Goal: Task Accomplishment & Management: Use online tool/utility

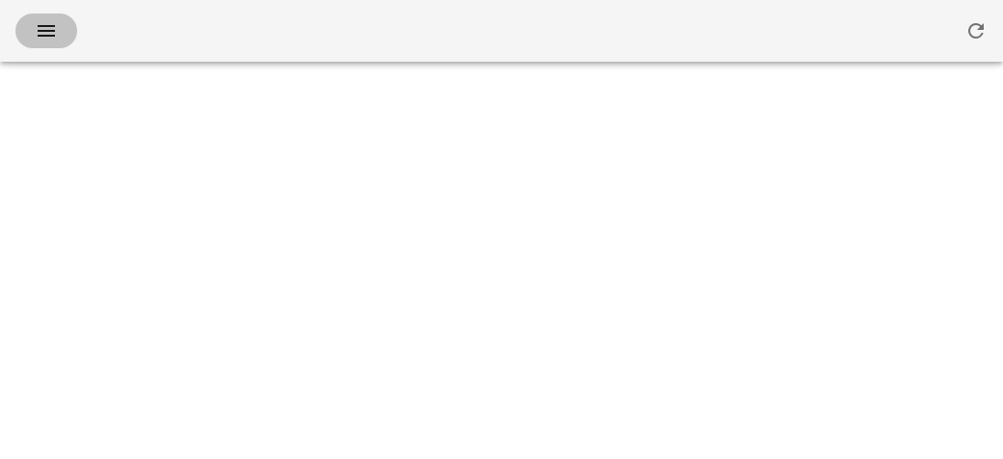
click at [52, 30] on icon "button" at bounding box center [46, 30] width 23 height 23
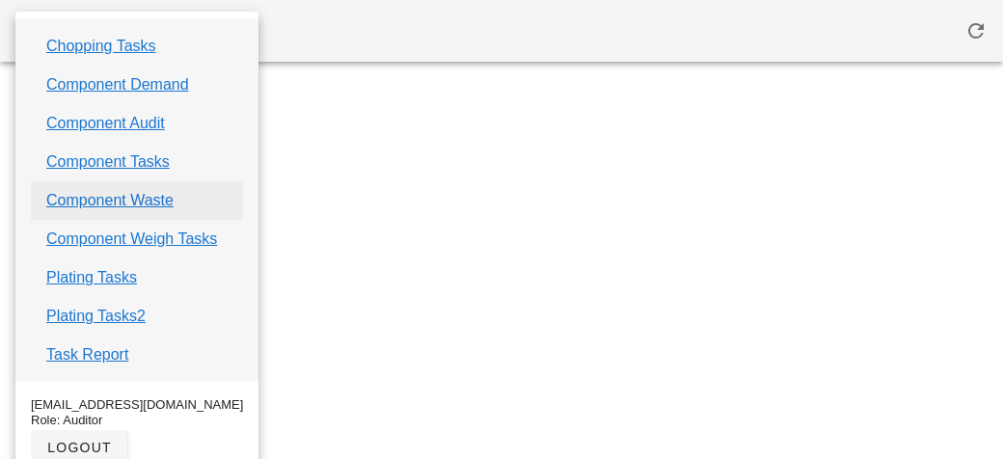
click at [92, 191] on link "Component Waste" at bounding box center [109, 200] width 127 height 23
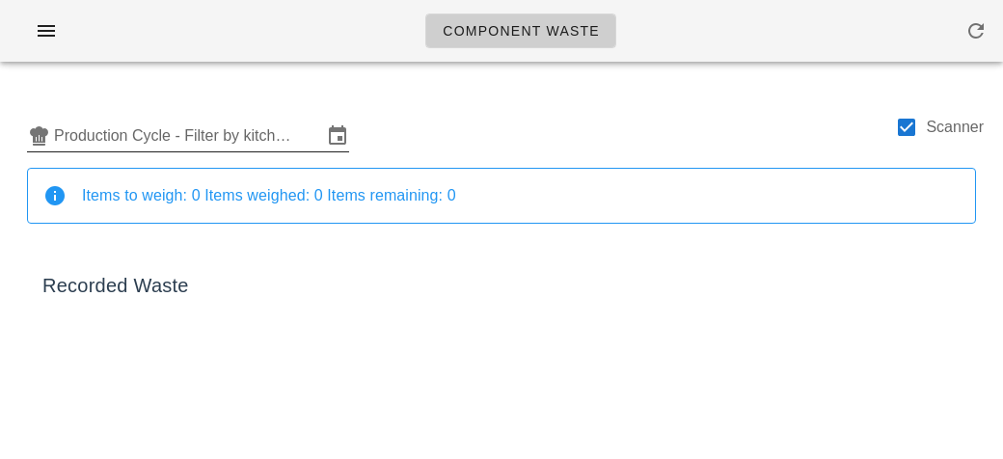
click at [90, 127] on input "Production Cycle - Filter by kitchen production schedules" at bounding box center [188, 136] width 268 height 31
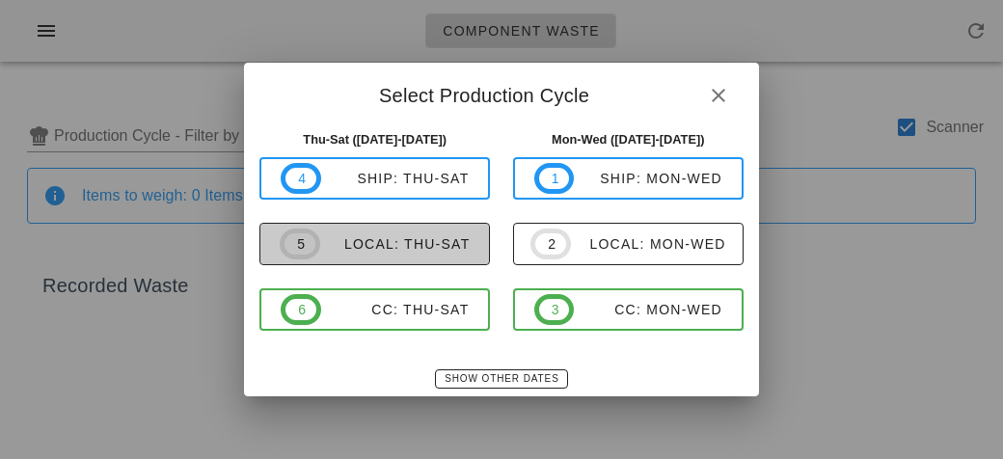
click at [317, 234] on span "5" at bounding box center [300, 244] width 41 height 31
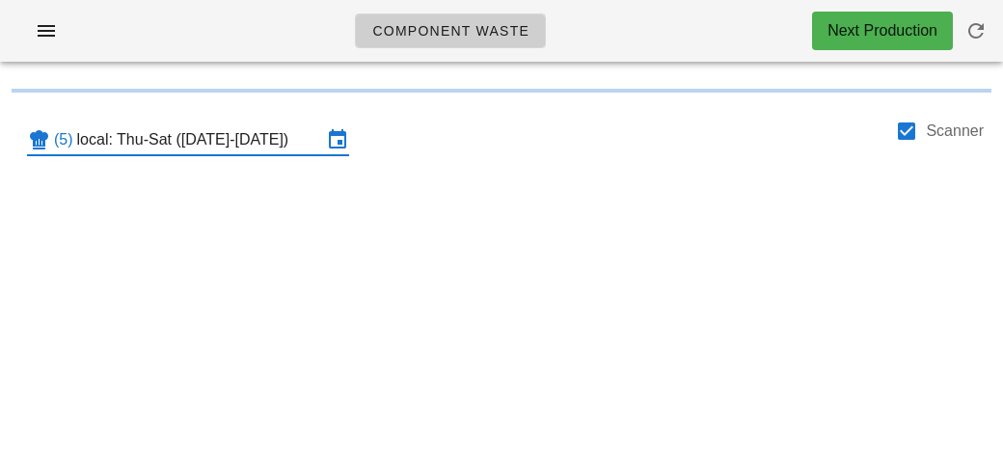
click at [141, 145] on input "local: Thu-Sat ([DATE]-[DATE])" at bounding box center [199, 139] width 245 height 31
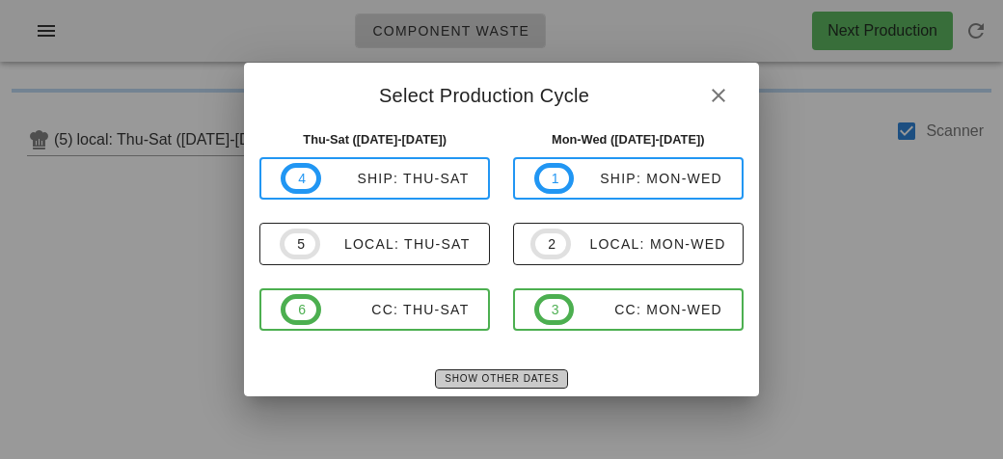
click at [487, 384] on button "Show Other Dates" at bounding box center [501, 378] width 132 height 19
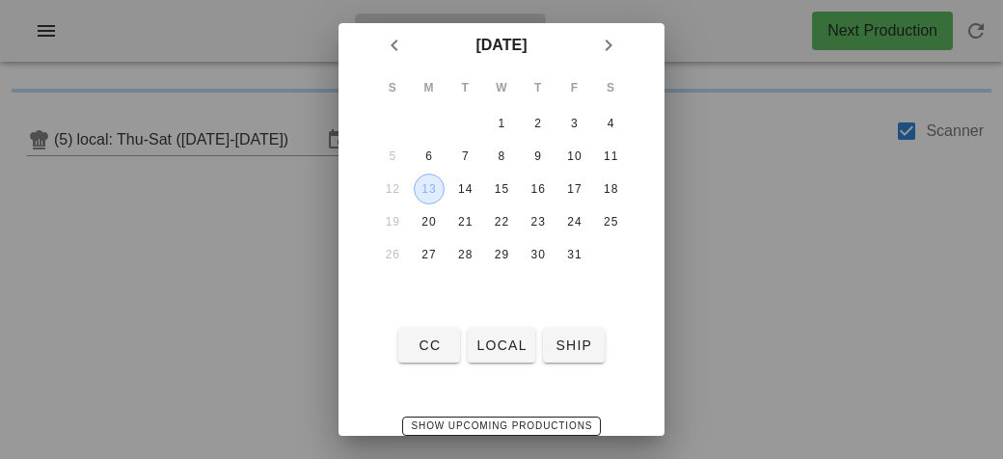
click at [427, 194] on button "13" at bounding box center [429, 189] width 31 height 31
click at [482, 349] on span "local" at bounding box center [501, 345] width 51 height 15
type input "local: Mon-Wed ([DATE]-[DATE])"
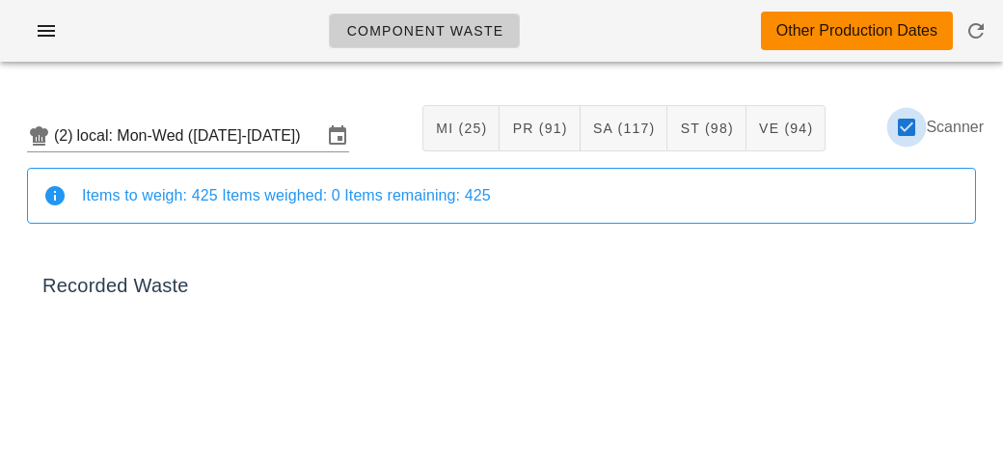
click at [899, 139] on div at bounding box center [906, 127] width 33 height 33
checkbox input "false"
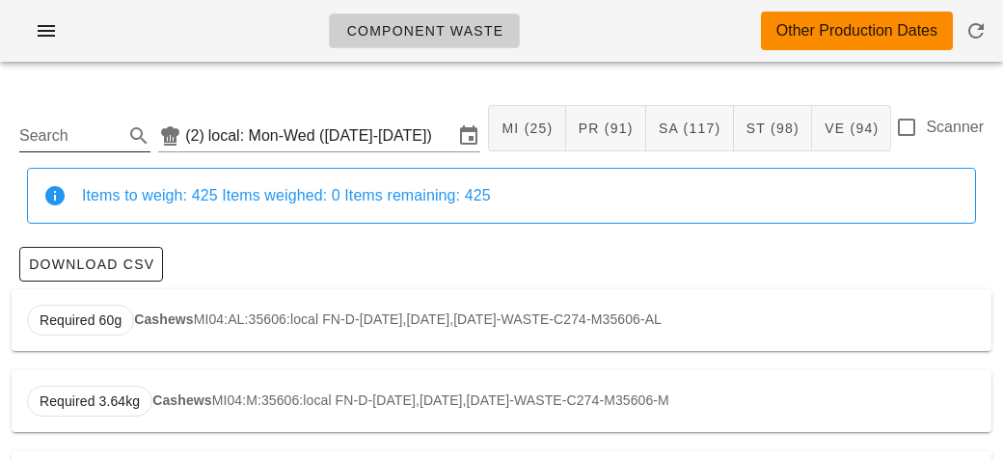
click at [64, 142] on input "Search" at bounding box center [69, 136] width 100 height 31
click at [187, 320] on strong "Brown Rice" at bounding box center [179, 319] width 75 height 15
type input "ST02:AL:36184:local"
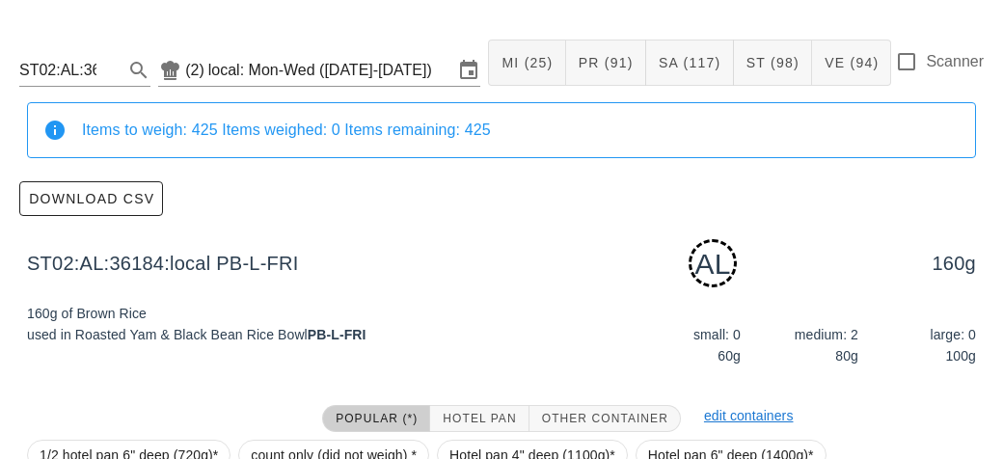
scroll to position [291, 0]
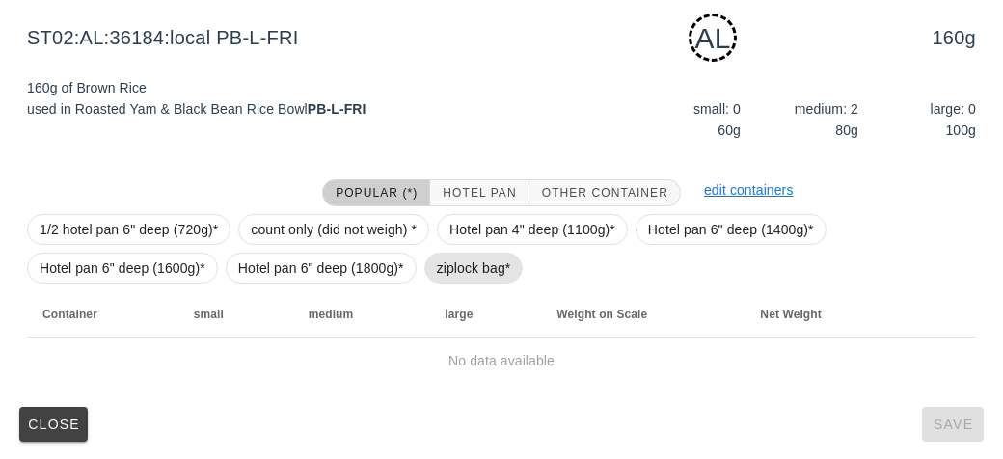
click at [459, 270] on span "ziplock bag*" at bounding box center [474, 268] width 74 height 29
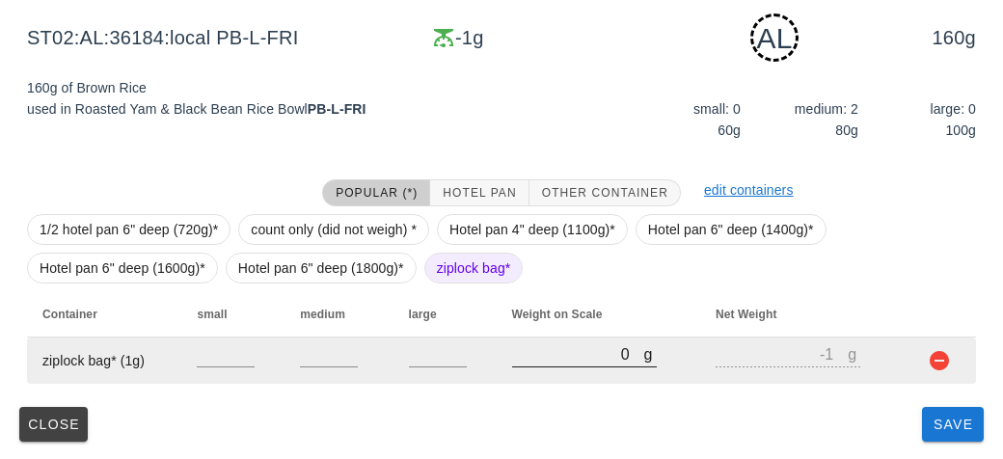
click at [587, 357] on input "0" at bounding box center [578, 353] width 132 height 25
type input "510"
type input "509"
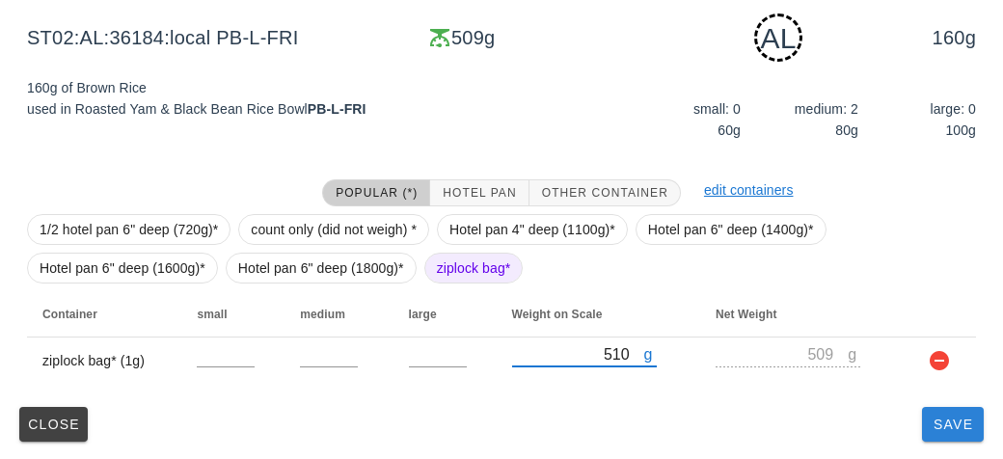
type input "510"
click at [930, 417] on span "Save" at bounding box center [953, 424] width 46 height 15
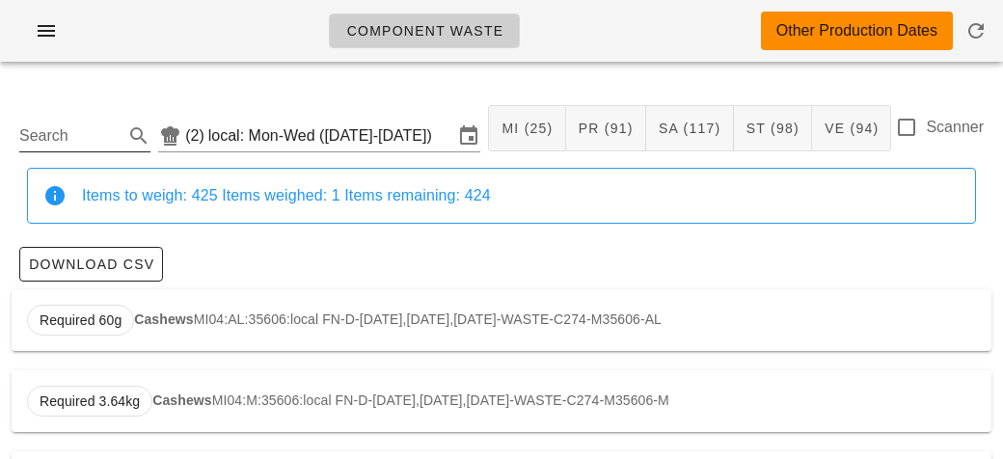
click at [56, 133] on input "Search" at bounding box center [69, 136] width 100 height 31
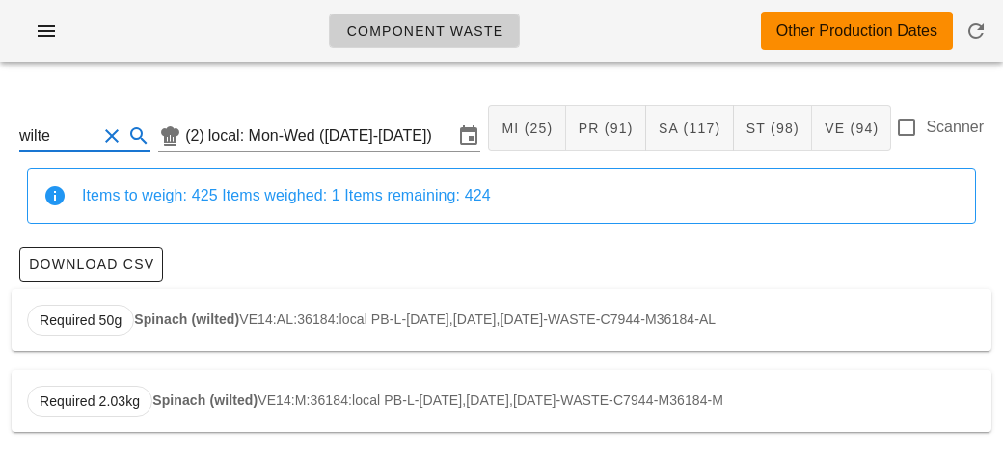
click at [129, 332] on div "Required 50g Spinach (wilted) VE14:AL:36184:local PB-L-[DATE],[DATE],[DATE]-WAS…" at bounding box center [502, 320] width 980 height 62
type input "VE14:AL:36184:local"
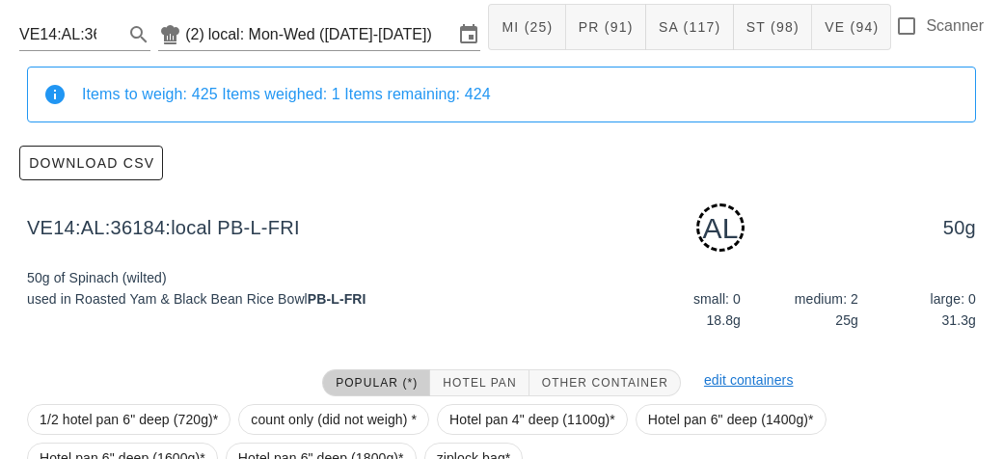
scroll to position [291, 0]
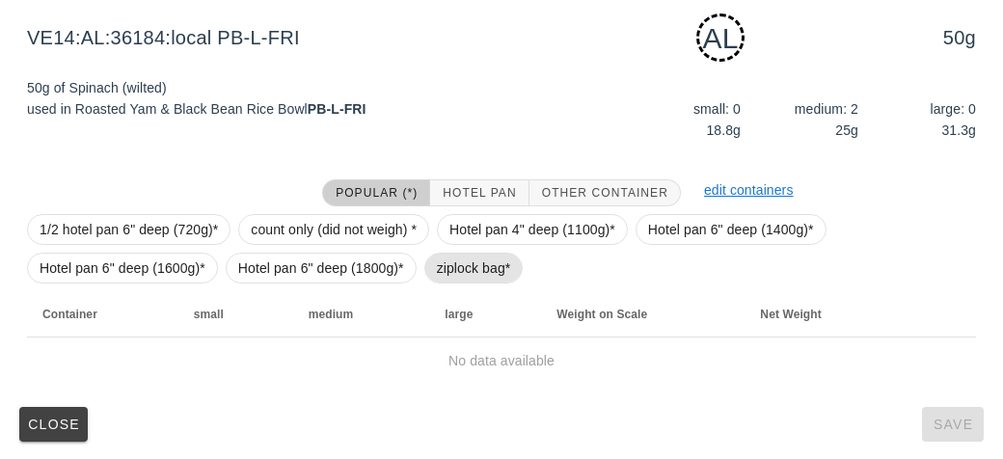
click at [429, 275] on span "ziplock bag*" at bounding box center [473, 268] width 99 height 31
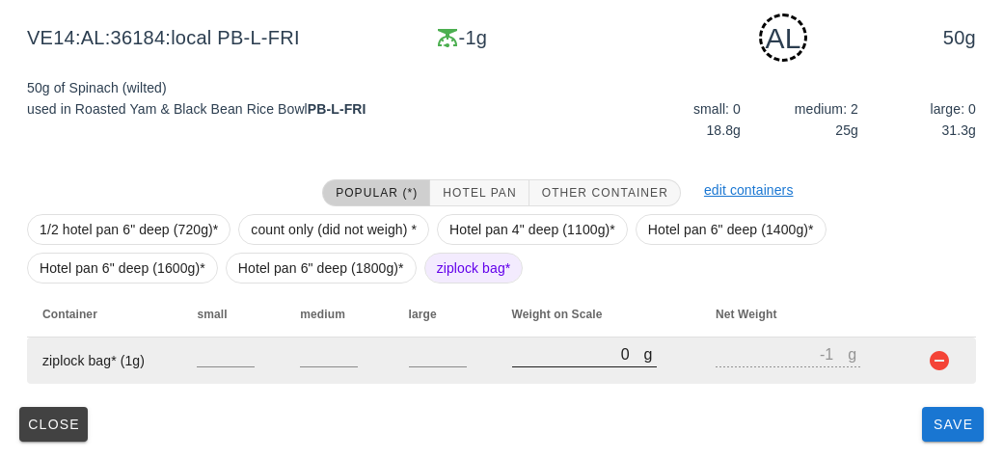
click at [512, 353] on input "0" at bounding box center [578, 353] width 132 height 25
type input "10"
type input "9"
type input "180"
type input "179"
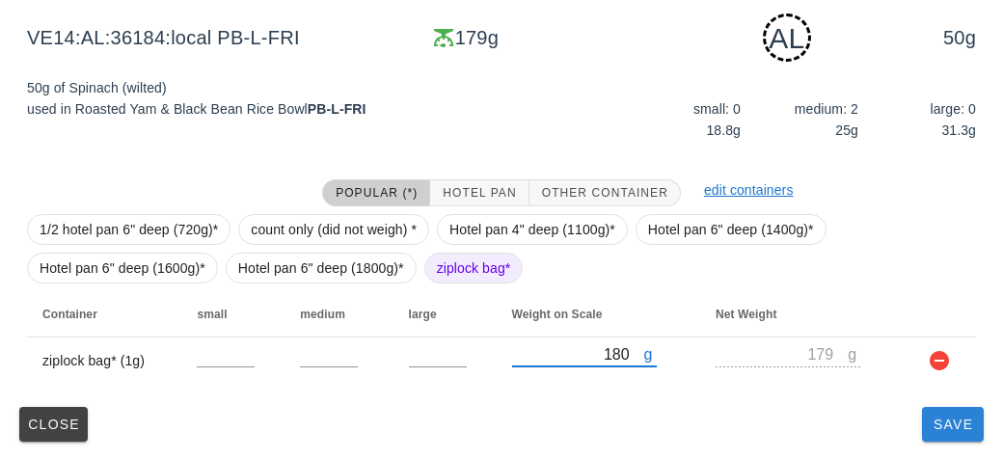
type input "180"
click at [944, 430] on span "Save" at bounding box center [953, 424] width 46 height 15
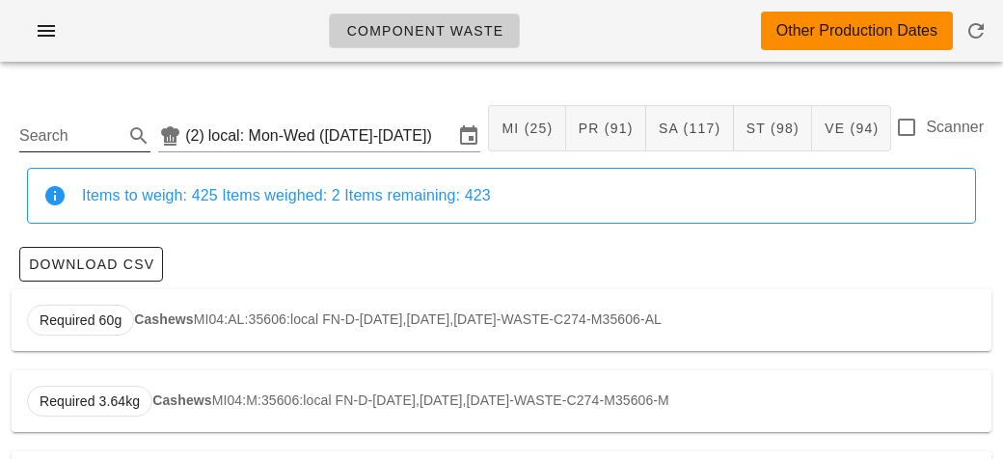
click at [61, 142] on input "Search" at bounding box center [69, 136] width 100 height 31
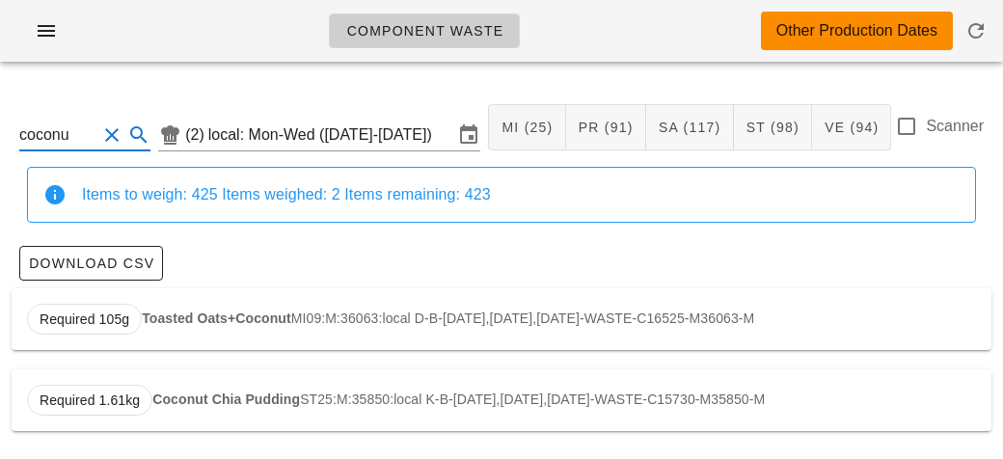
scroll to position [3, 0]
type input "c"
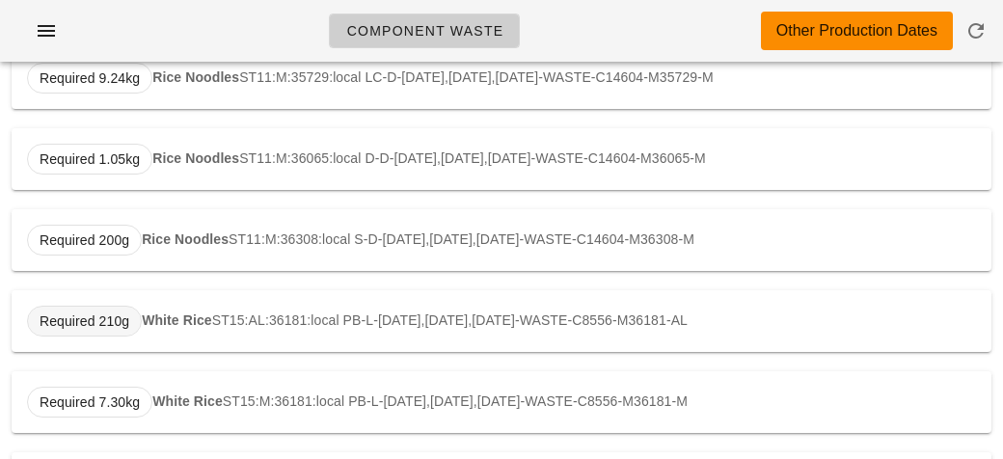
click at [132, 316] on span "Required 210g" at bounding box center [84, 321] width 115 height 31
type input "ST15:AL:36181:local"
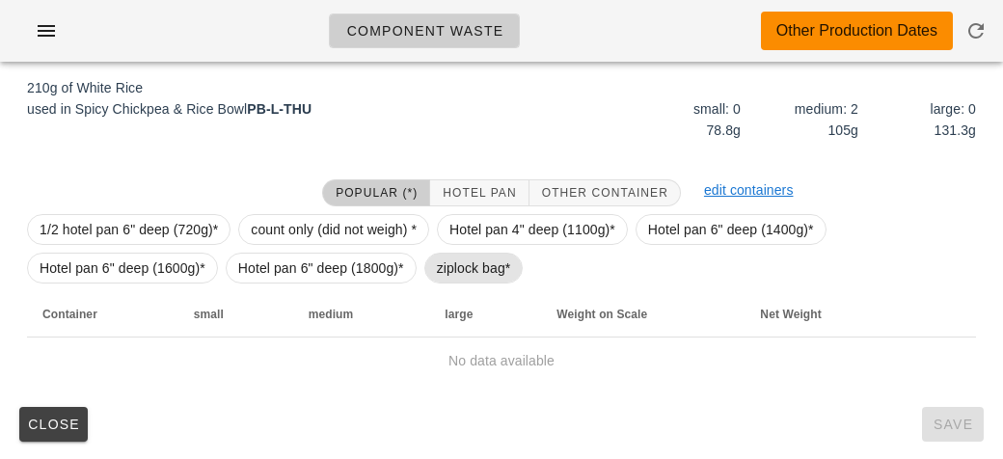
click at [447, 266] on span "ziplock bag*" at bounding box center [474, 268] width 74 height 29
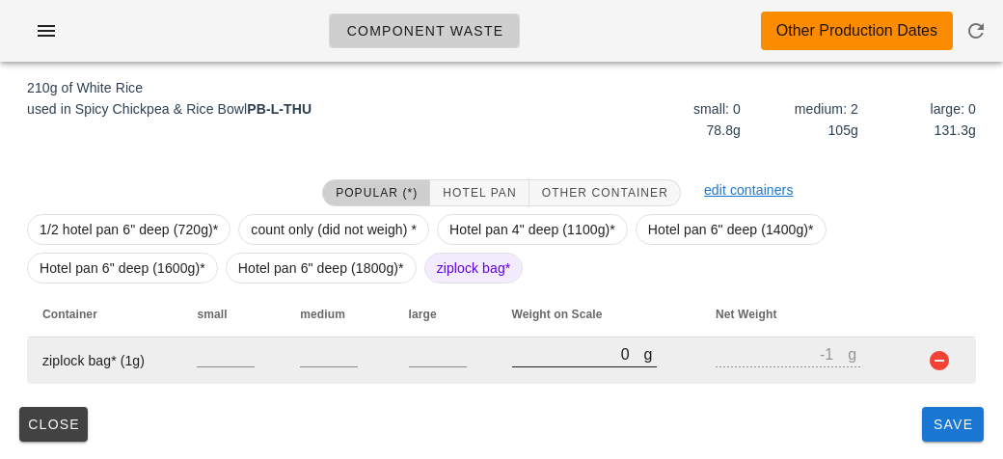
click at [527, 360] on input "0" at bounding box center [578, 353] width 132 height 25
type input "30"
type input "29"
type input "380"
type input "379"
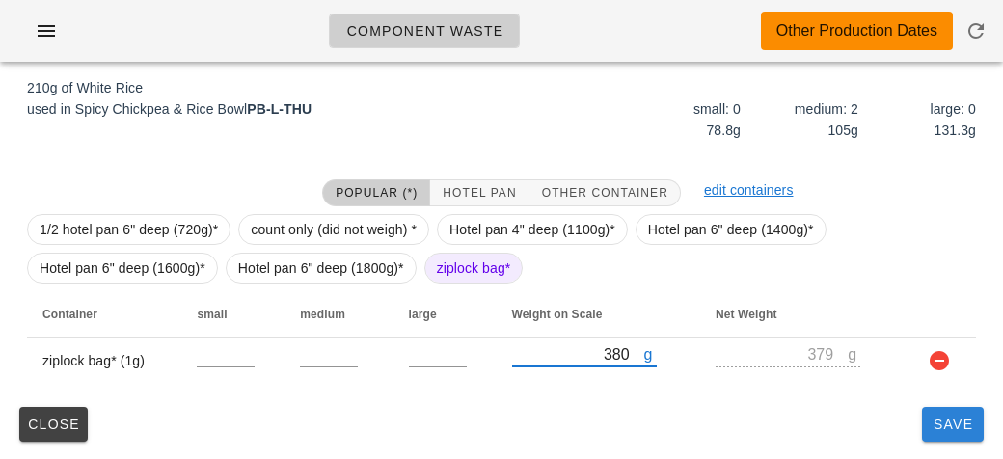
type input "380"
click at [933, 437] on button "Save" at bounding box center [953, 424] width 62 height 35
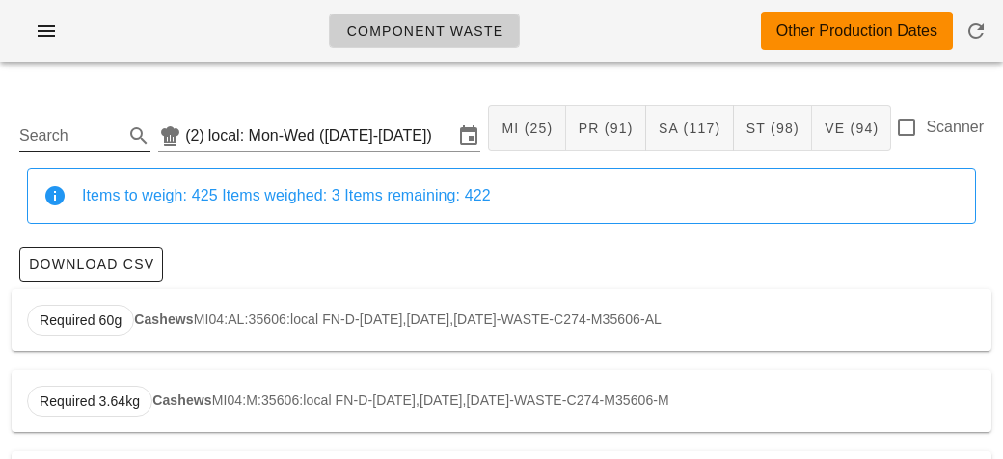
click at [44, 144] on input "Search" at bounding box center [69, 136] width 100 height 31
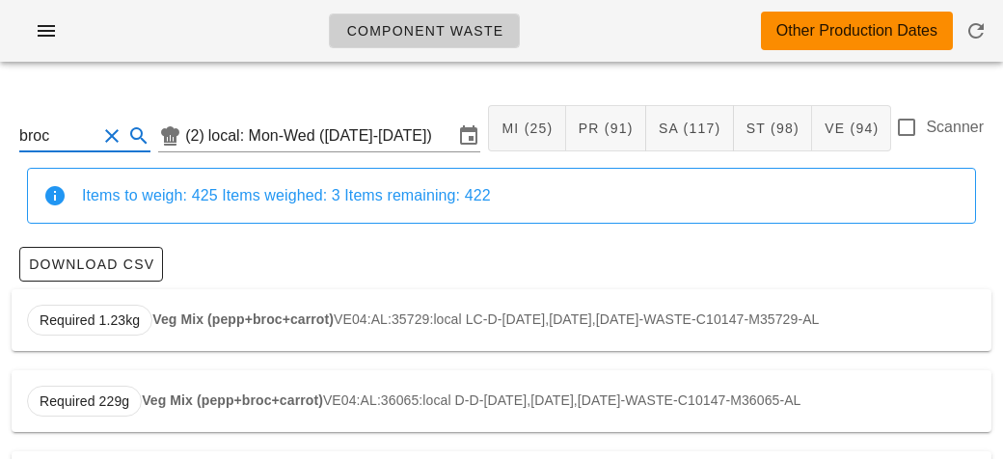
click at [192, 304] on div "Required 1.23kg Veg Mix (pepp+broc+carrot) VE04:AL:35729:local LC-D-[DATE],[DAT…" at bounding box center [502, 320] width 980 height 62
type input "VE04:AL:35729:local"
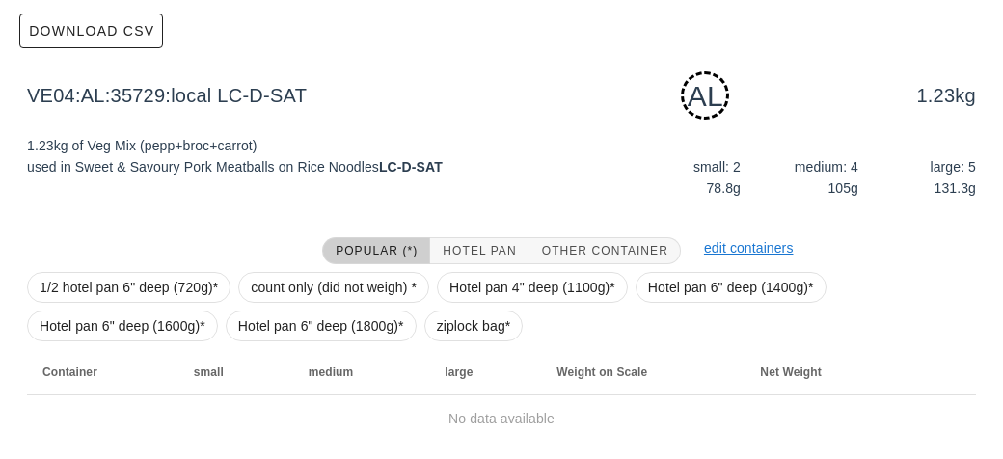
scroll to position [291, 0]
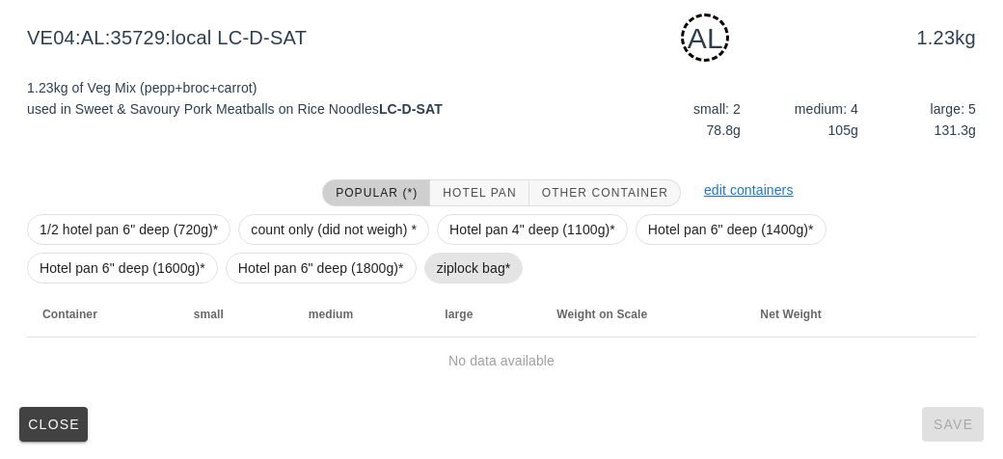
click at [458, 273] on span "ziplock bag*" at bounding box center [474, 268] width 74 height 29
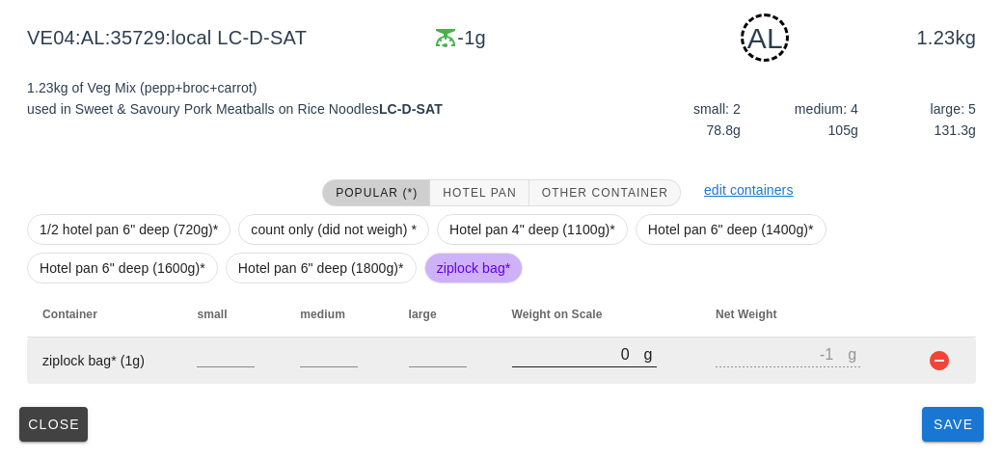
click at [560, 357] on input "0" at bounding box center [578, 353] width 132 height 25
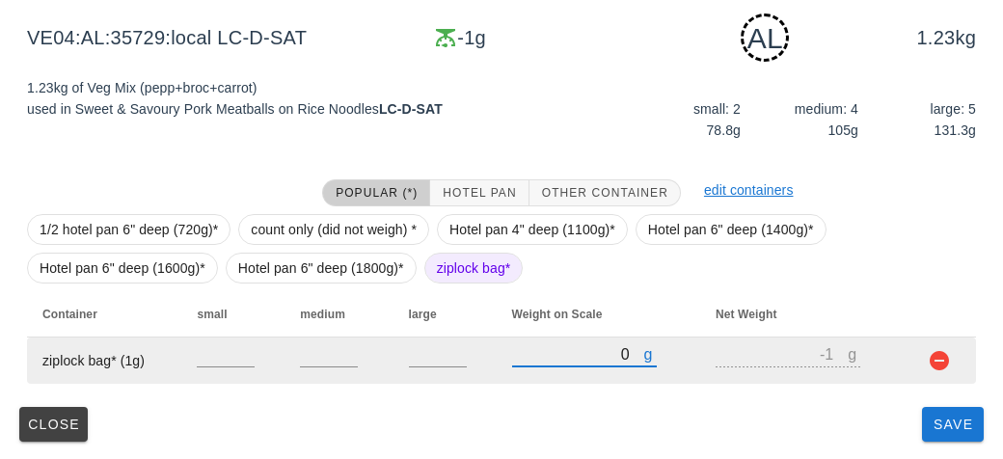
type input "30"
type input "29"
type input "390"
type input "389"
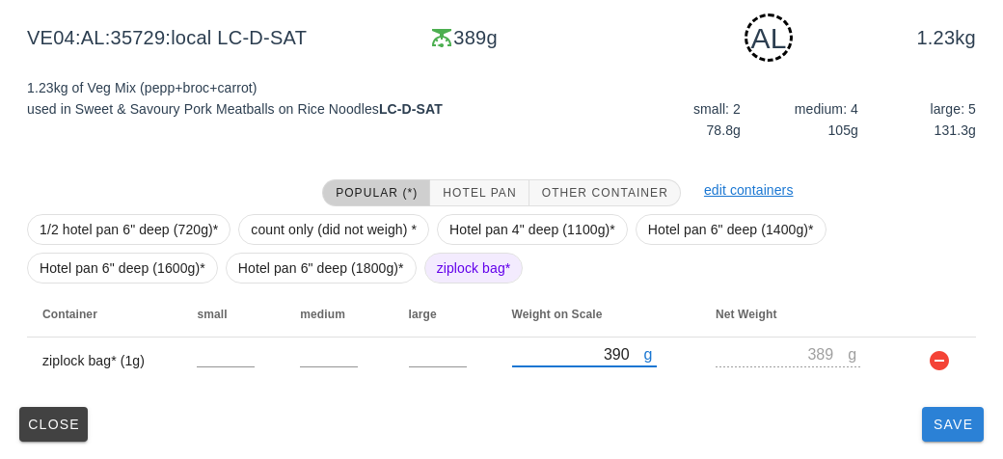
type input "390"
click at [943, 429] on span "Save" at bounding box center [953, 424] width 46 height 15
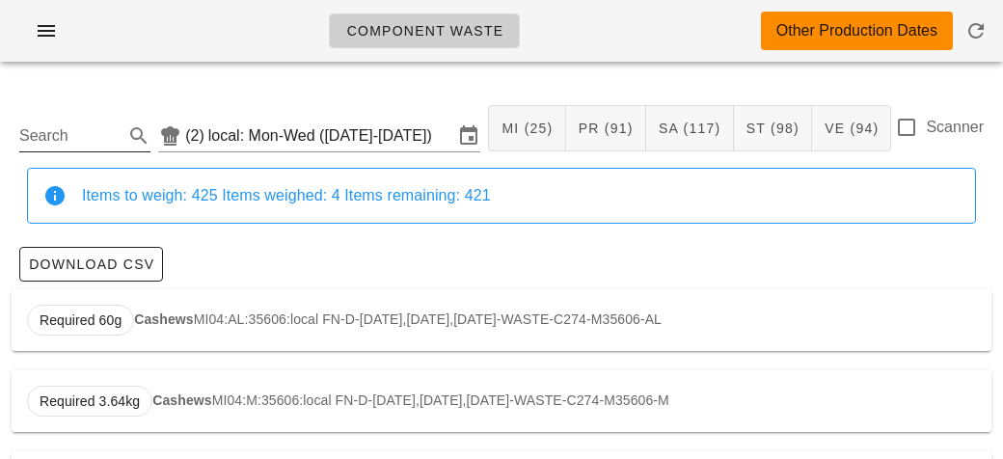
click at [68, 134] on input "Search" at bounding box center [69, 136] width 100 height 31
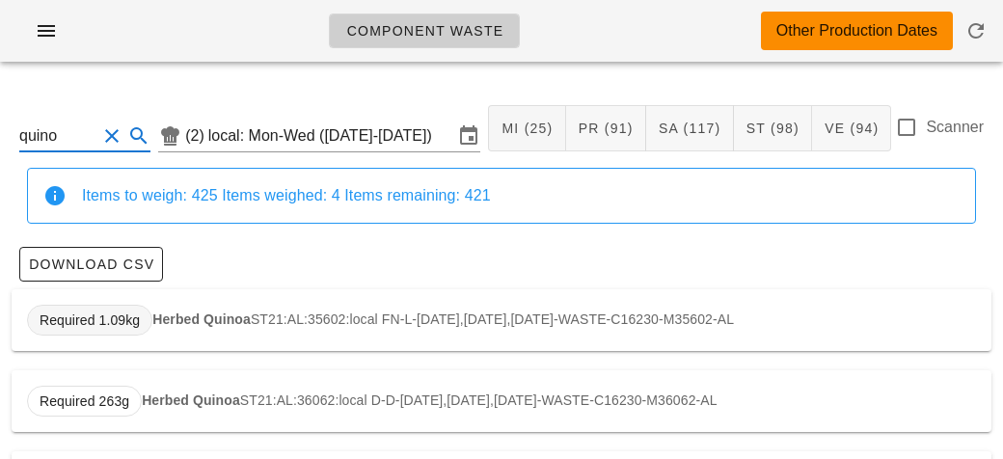
click at [117, 308] on span "Required 1.09kg" at bounding box center [90, 320] width 100 height 29
type input "ST21:AL:35602:local"
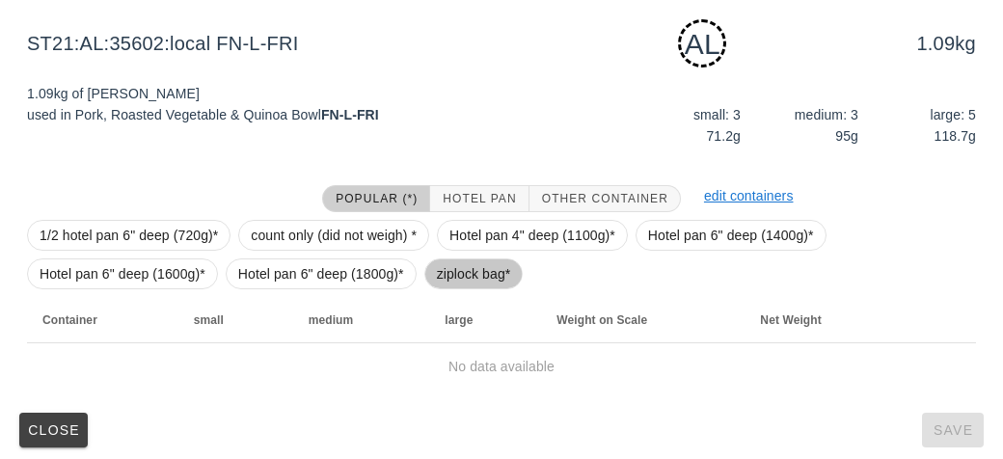
scroll to position [291, 0]
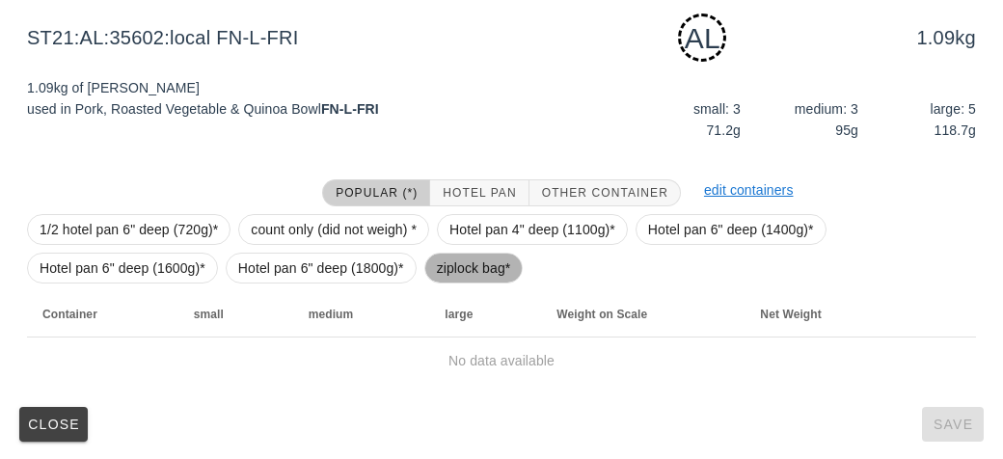
click at [460, 262] on span "ziplock bag*" at bounding box center [474, 268] width 74 height 29
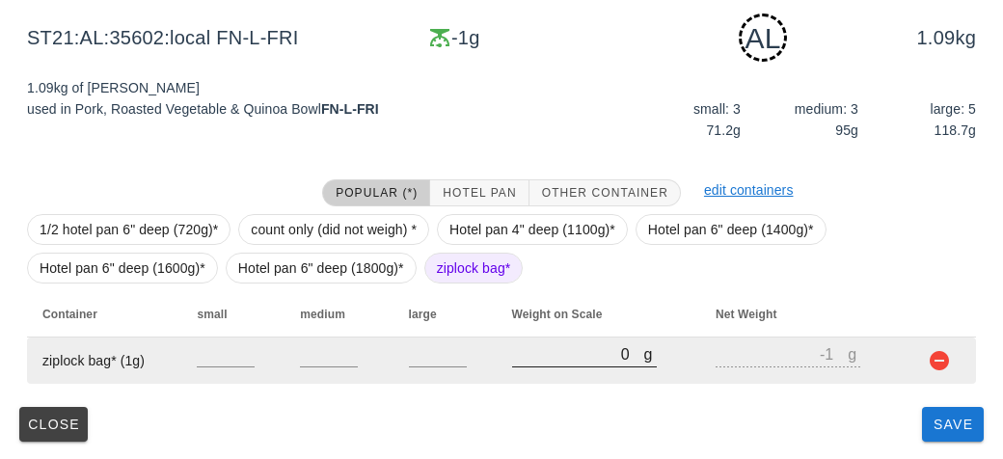
click at [527, 349] on input "0" at bounding box center [578, 353] width 132 height 25
type input "30"
type input "29"
type input "310"
type input "309"
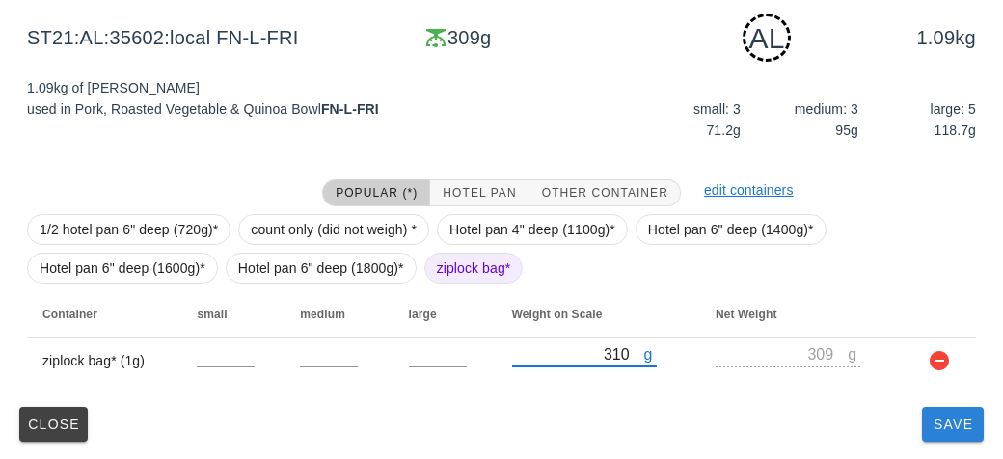
type input "310"
click at [947, 421] on span "Save" at bounding box center [953, 424] width 46 height 15
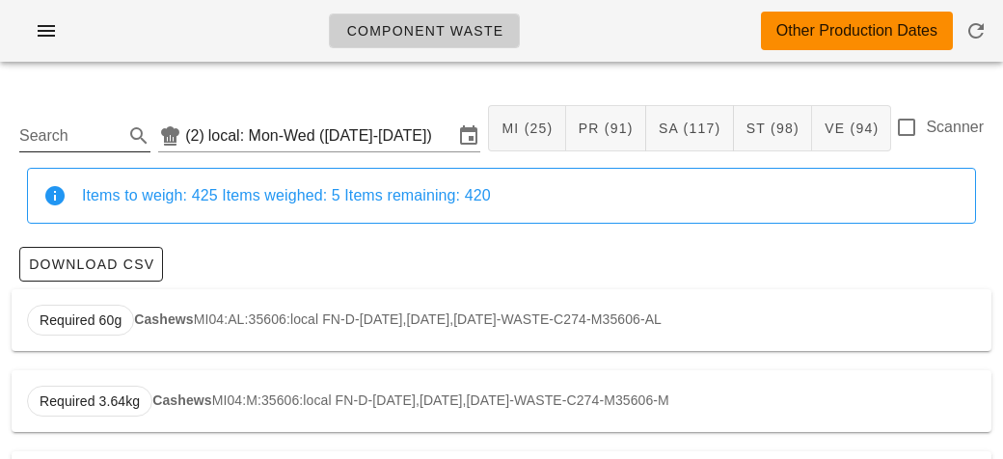
click at [73, 143] on input "Search" at bounding box center [69, 136] width 100 height 31
click at [50, 145] on input "text" at bounding box center [69, 136] width 100 height 31
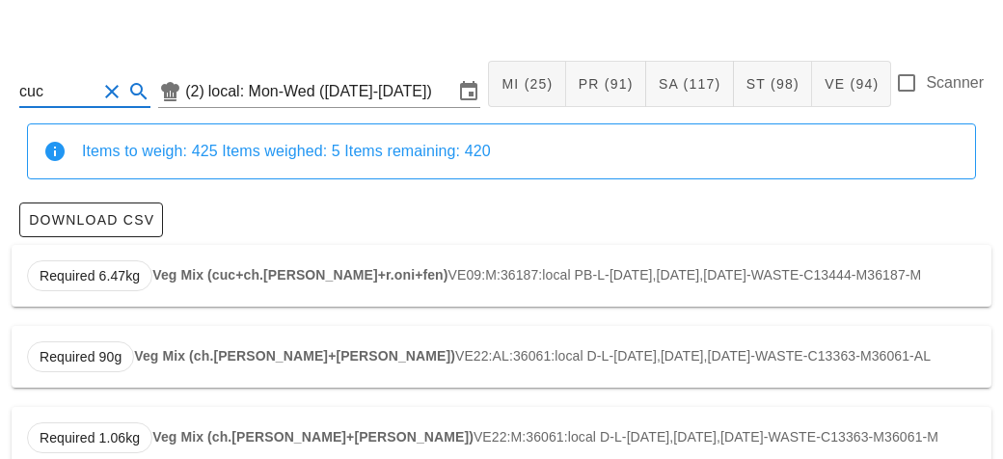
scroll to position [77, 0]
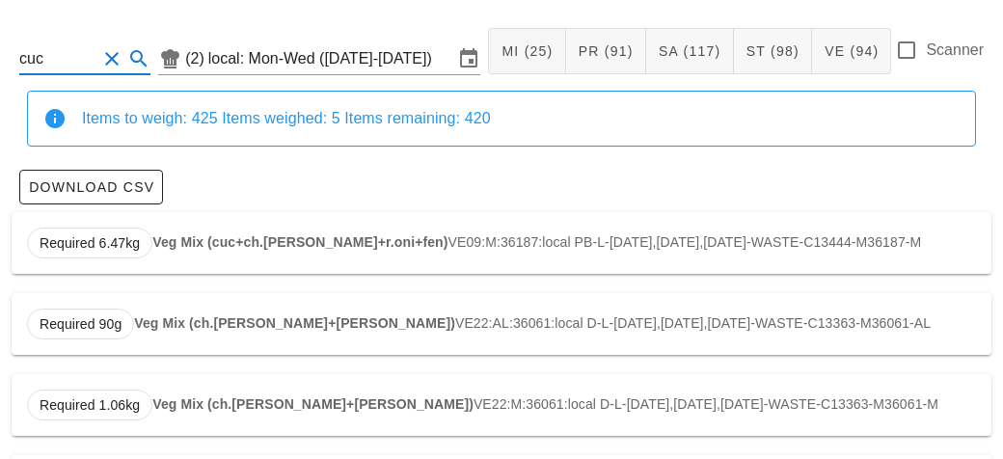
click at [347, 249] on div "Required 6.47kg Veg Mix (cuc+ch.[PERSON_NAME]+r.oni+fen) VE09:M:36187:local PB-…" at bounding box center [502, 243] width 980 height 62
type input "VE09:M:36187:local"
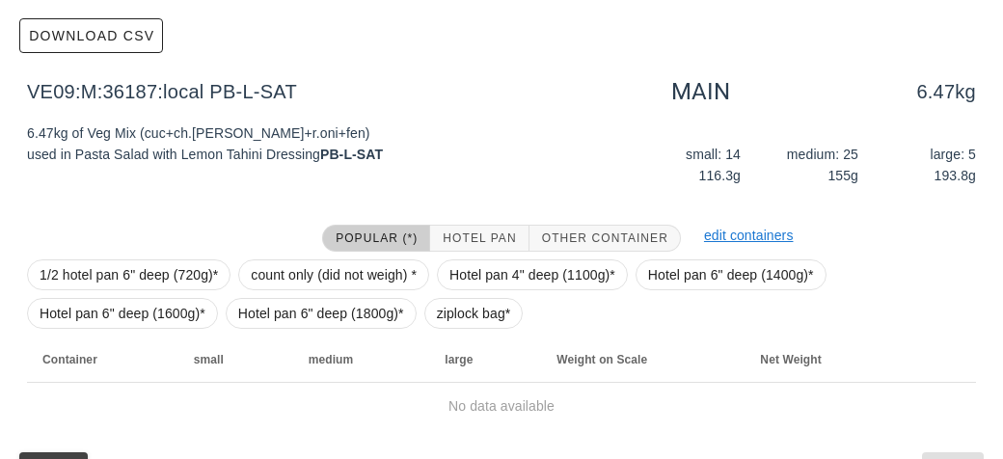
scroll to position [274, 0]
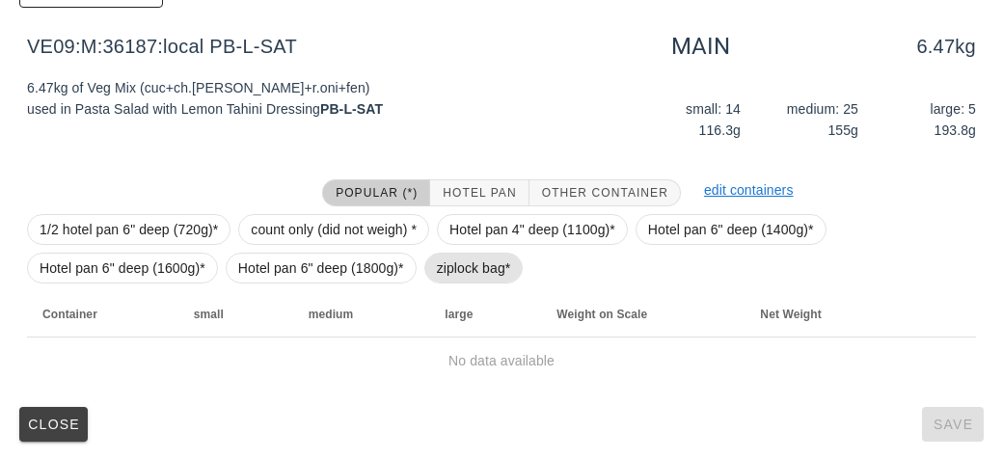
click at [498, 280] on span "ziplock bag*" at bounding box center [474, 268] width 74 height 29
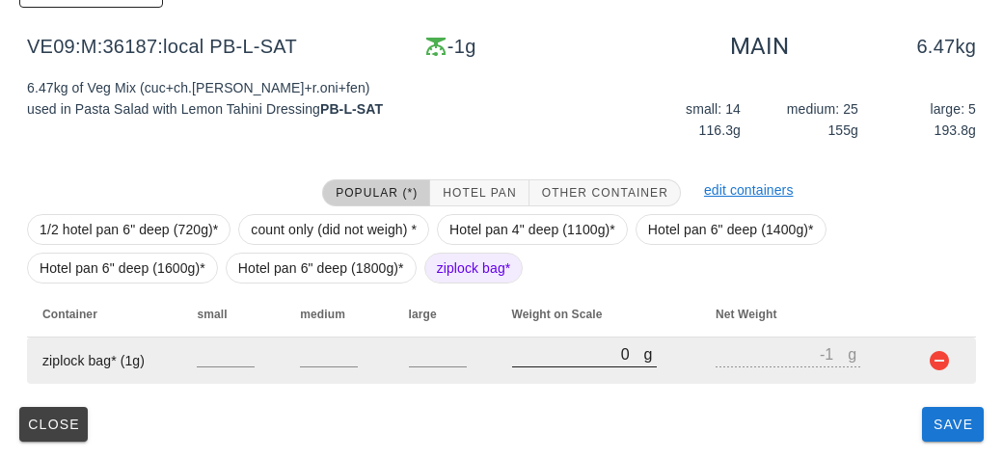
click at [557, 351] on input "0" at bounding box center [578, 353] width 132 height 25
type input "70"
type input "69"
type input "770"
type input "769"
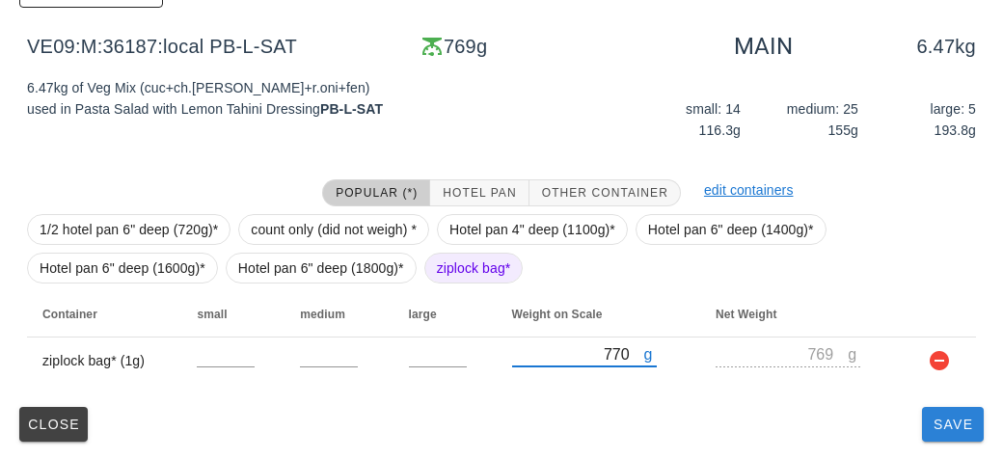
type input "770"
click at [932, 439] on button "Save" at bounding box center [953, 424] width 62 height 35
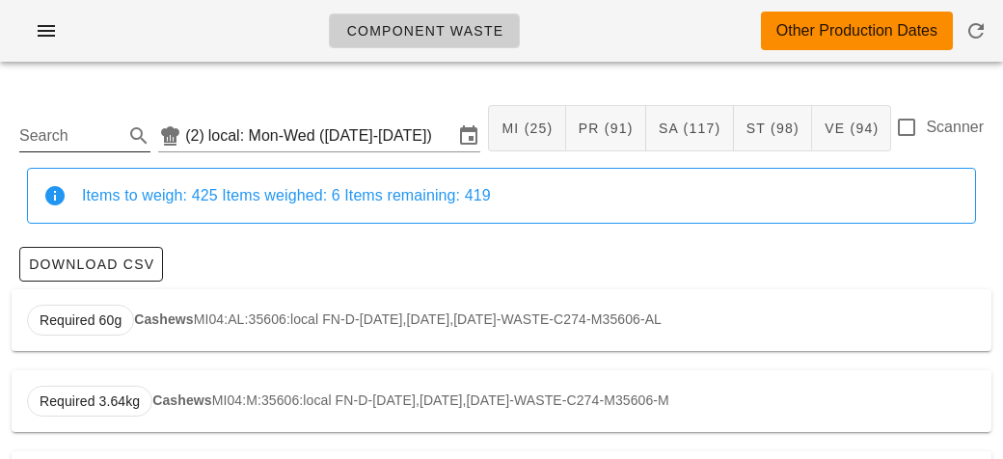
click at [65, 128] on input "Search" at bounding box center [69, 136] width 100 height 31
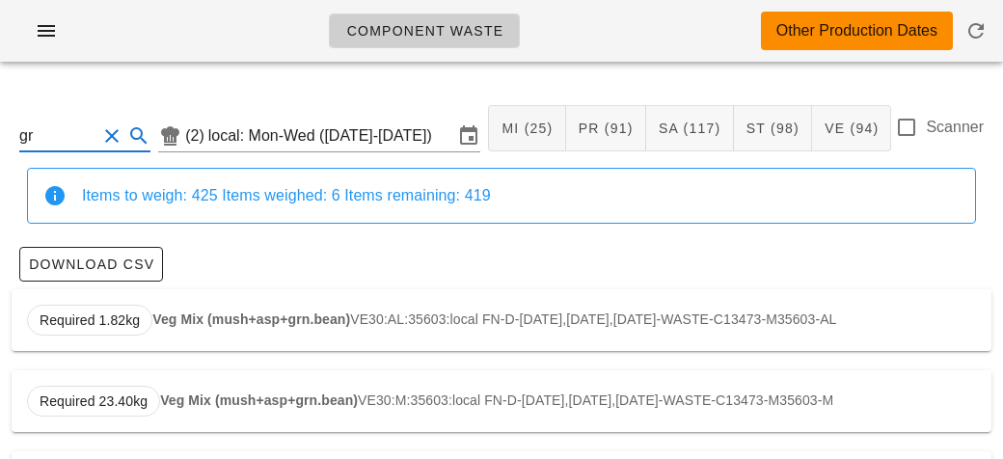
type input "g"
type input "m"
type input "p"
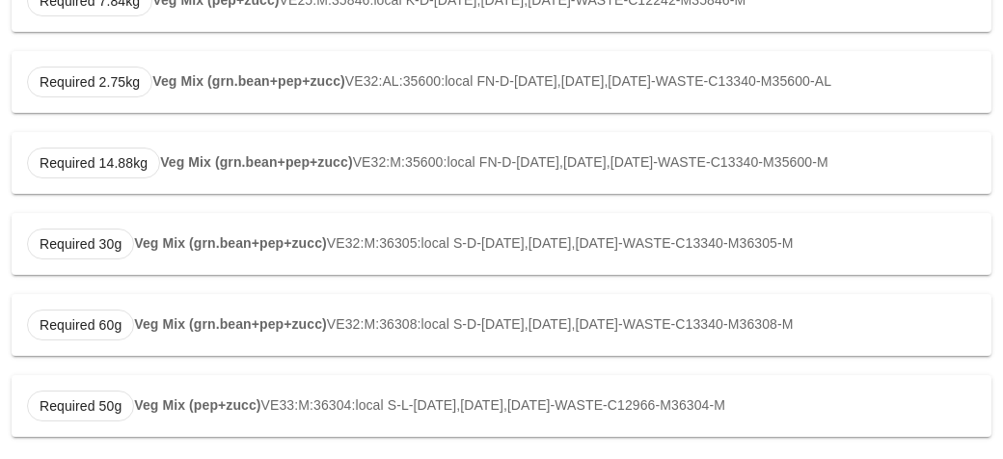
scroll to position [407, 0]
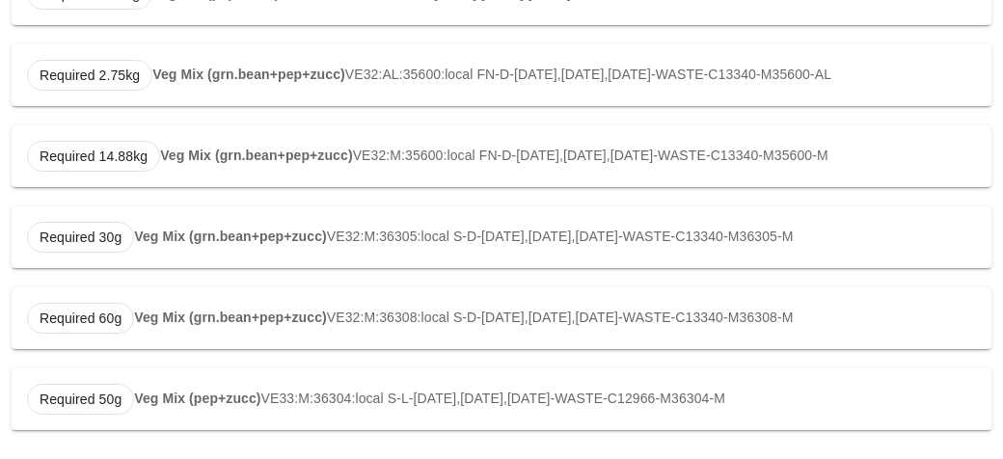
click at [239, 422] on div "Required 50g Veg Mix (pep+zucc) VE33:M:36304:local S-L-[DATE],[DATE],[DATE]-WAS…" at bounding box center [502, 399] width 980 height 62
type input "VE33:M:36304:local"
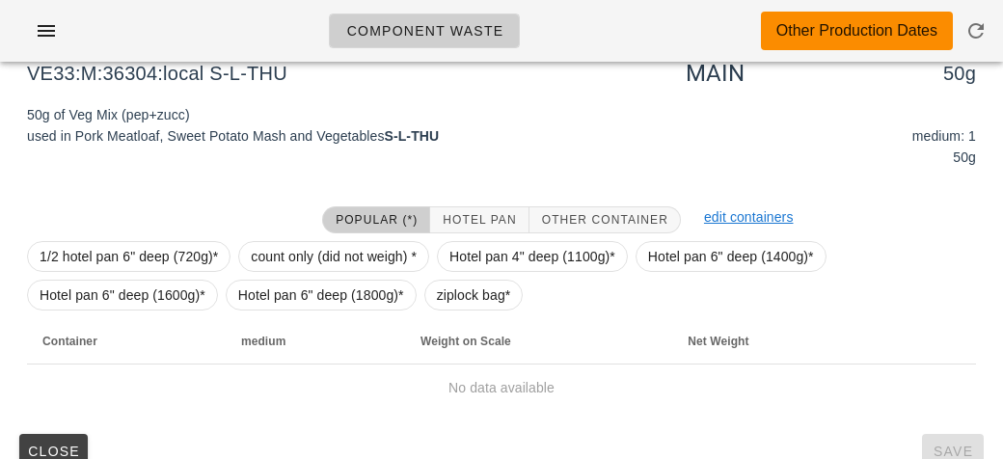
scroll to position [226, 0]
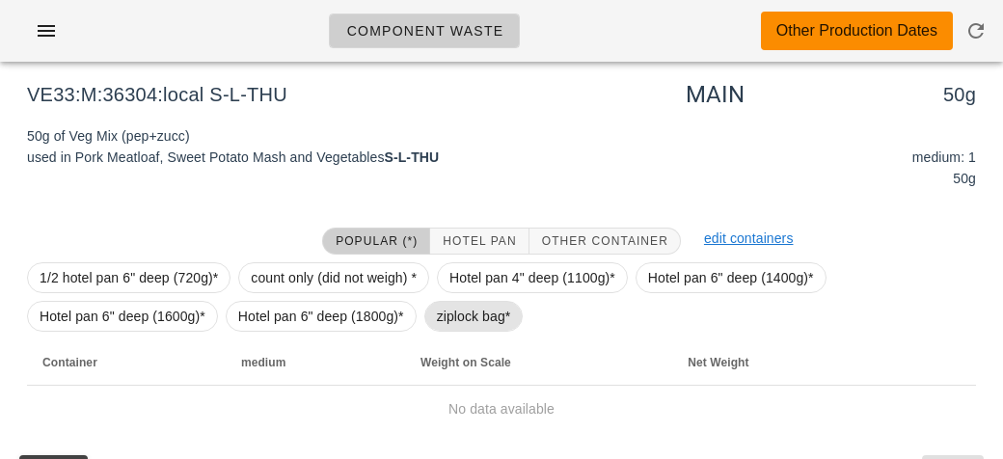
click at [472, 324] on span "ziplock bag*" at bounding box center [474, 316] width 74 height 29
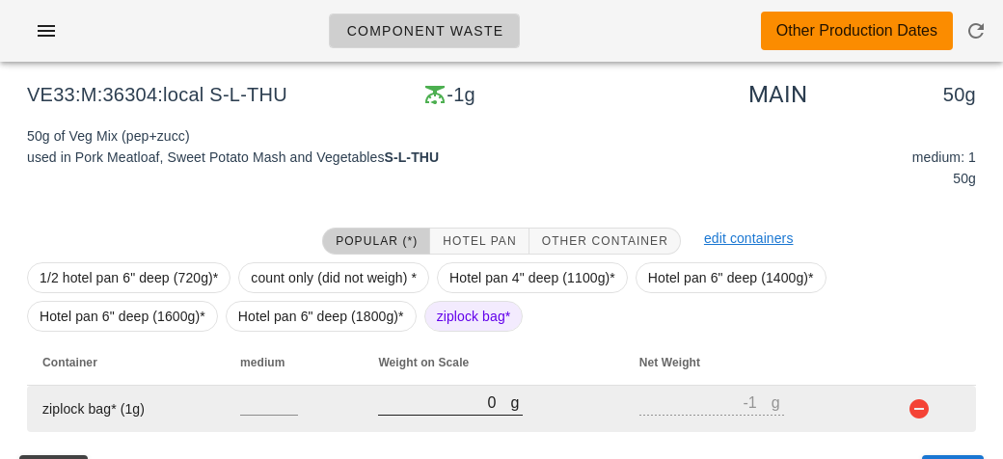
click at [430, 410] on input "0" at bounding box center [444, 402] width 132 height 25
type input "30"
type input "29"
type input "350"
type input "349"
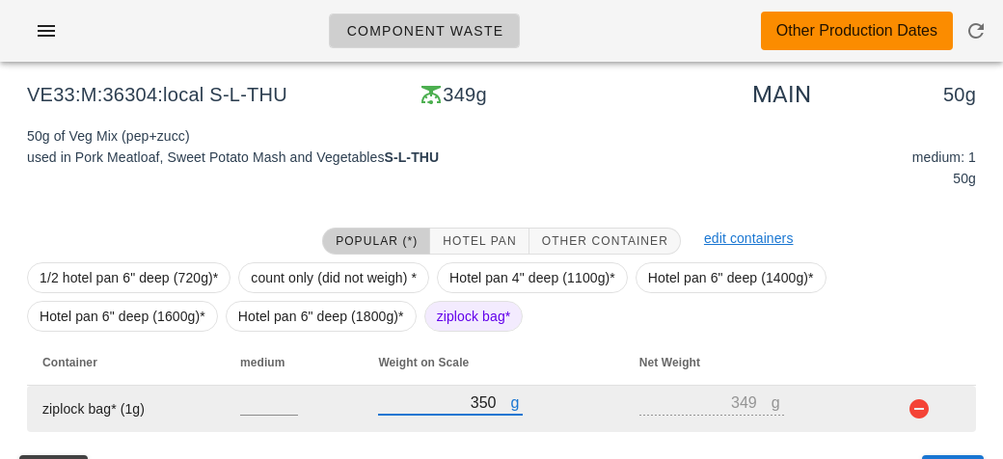
scroll to position [274, 0]
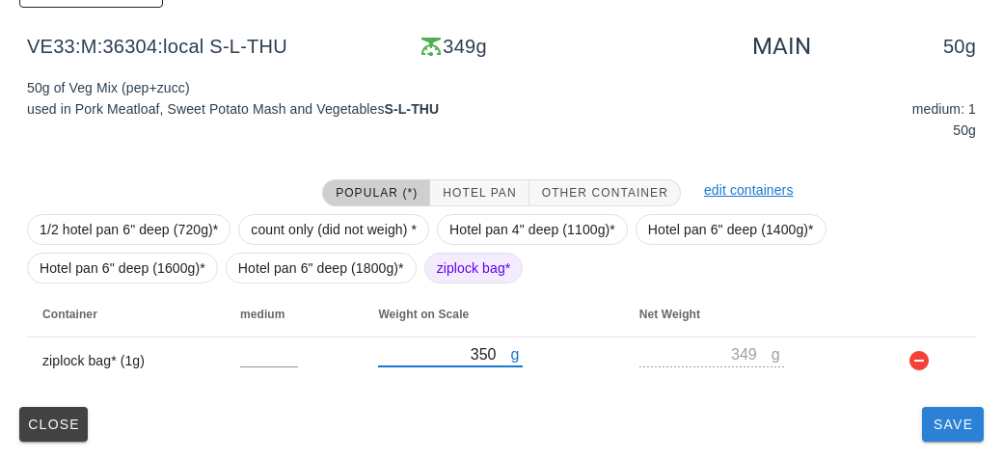
type input "350"
click at [950, 437] on button "Save" at bounding box center [953, 424] width 62 height 35
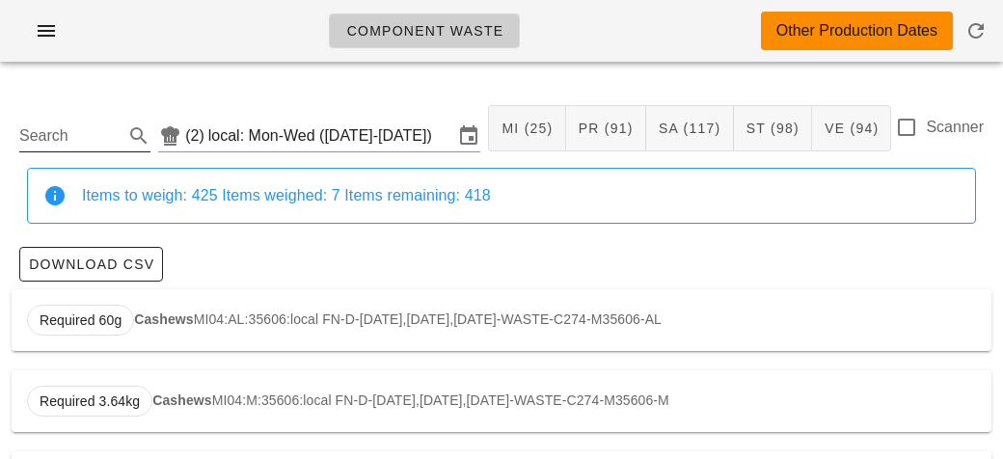
click at [50, 135] on input "Search" at bounding box center [69, 136] width 100 height 31
click at [218, 314] on div "Required 5.43kg Pasta ST07:M:36187:local PB-L-[DATE],[DATE],[DATE]-WASTE-C16224…" at bounding box center [502, 320] width 980 height 62
type input "ST07:M:36187:local"
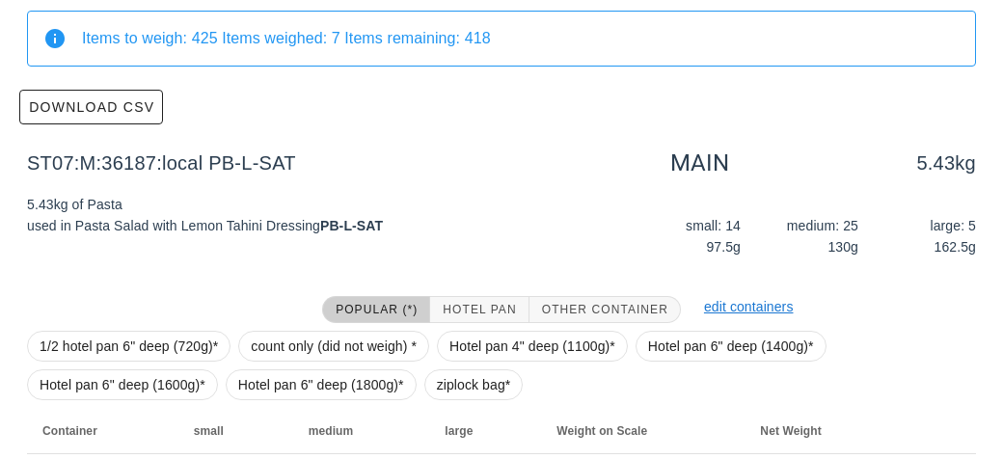
scroll to position [274, 0]
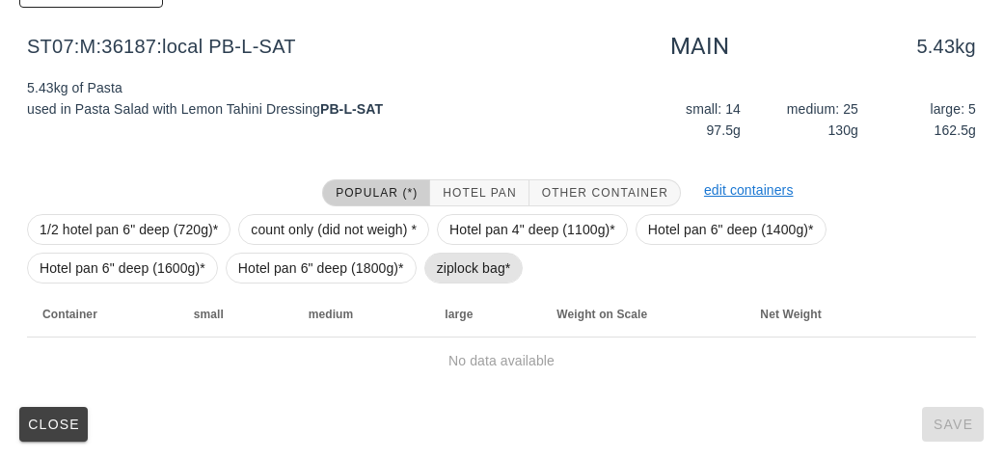
click at [478, 258] on span "ziplock bag*" at bounding box center [474, 268] width 74 height 29
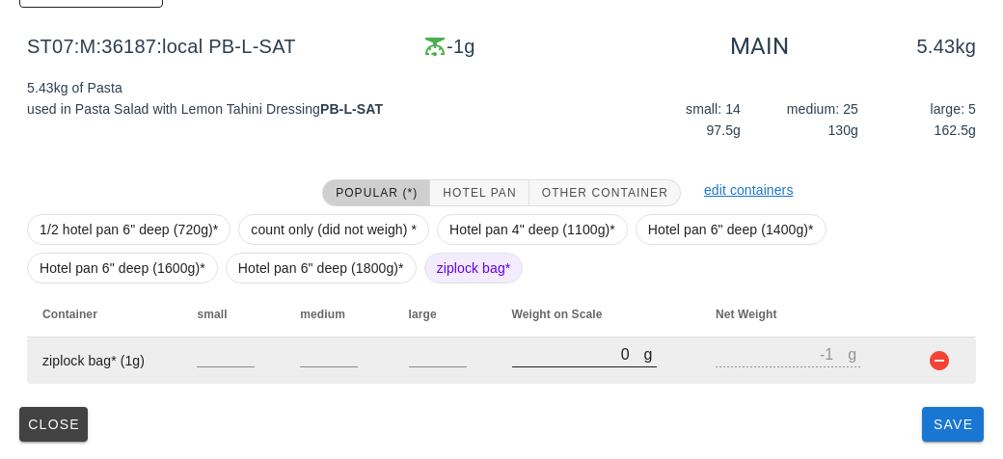
click at [559, 374] on div at bounding box center [584, 377] width 145 height 14
click at [520, 360] on input "0" at bounding box center [578, 353] width 132 height 25
type input "320"
type input "319"
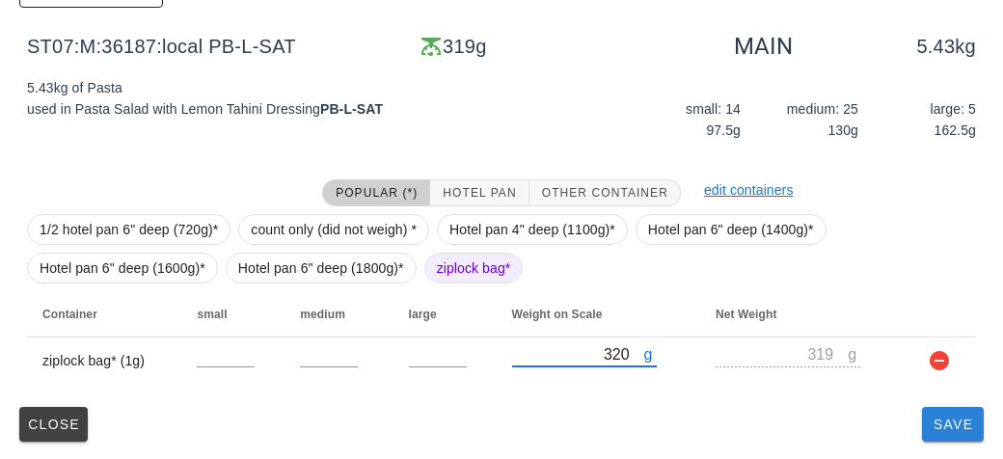
type input "320"
click at [935, 437] on button "Save" at bounding box center [953, 424] width 62 height 35
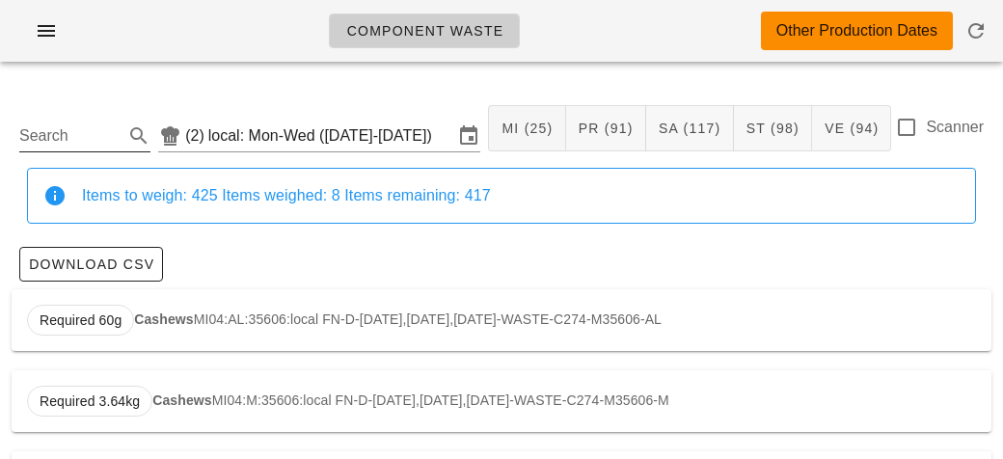
click at [85, 126] on input "Search" at bounding box center [69, 136] width 100 height 31
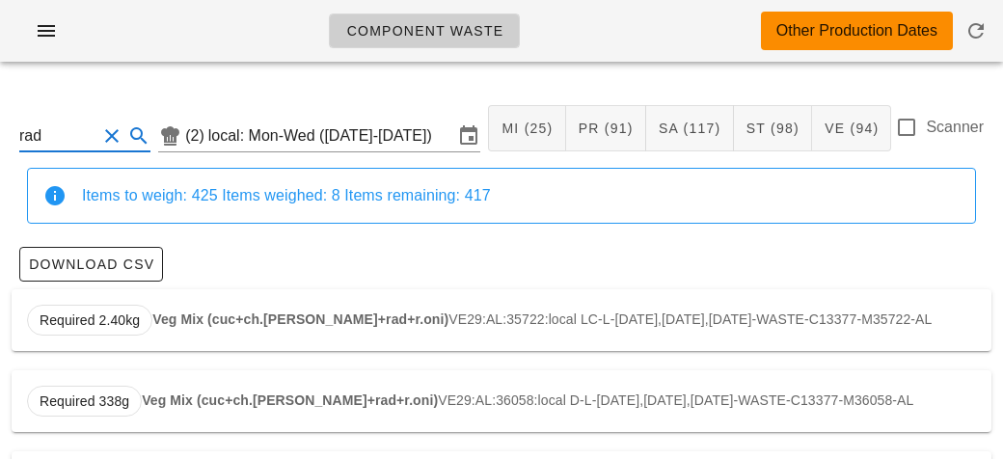
click at [239, 314] on strong "Veg Mix (cuc+ch.[PERSON_NAME]+rad+r.oni)" at bounding box center [300, 319] width 296 height 15
type input "VE29:AL:35722:local"
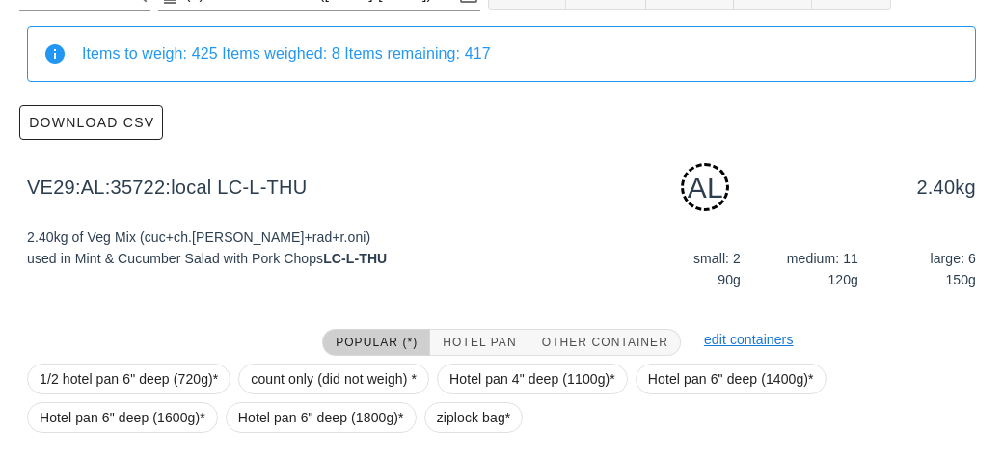
scroll to position [291, 0]
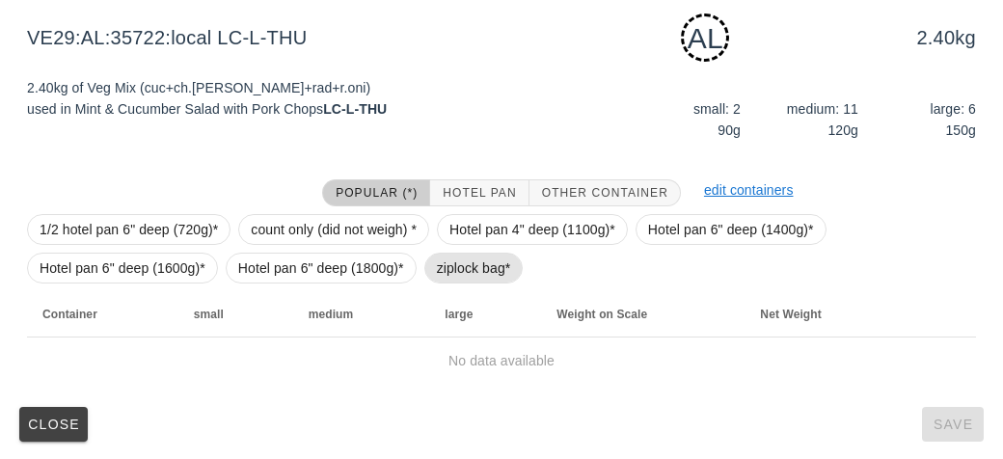
click at [448, 270] on span "ziplock bag*" at bounding box center [474, 268] width 74 height 29
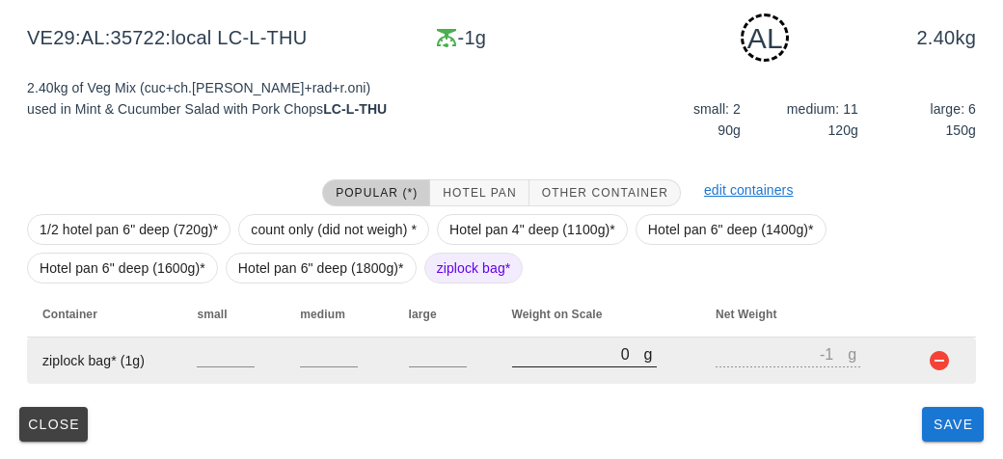
click at [547, 352] on input "0" at bounding box center [578, 353] width 132 height 25
type input "70"
type input "69"
type input "760"
type input "759"
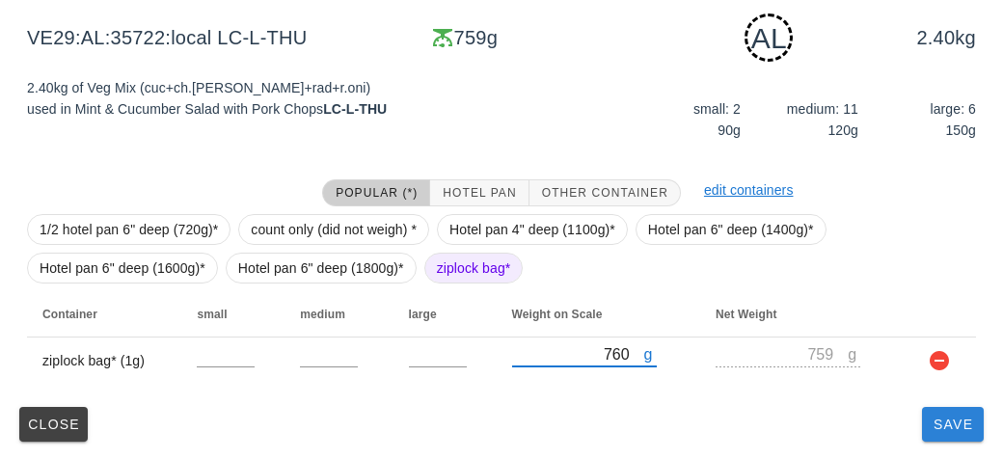
type input "760"
click at [941, 432] on button "Save" at bounding box center [953, 424] width 62 height 35
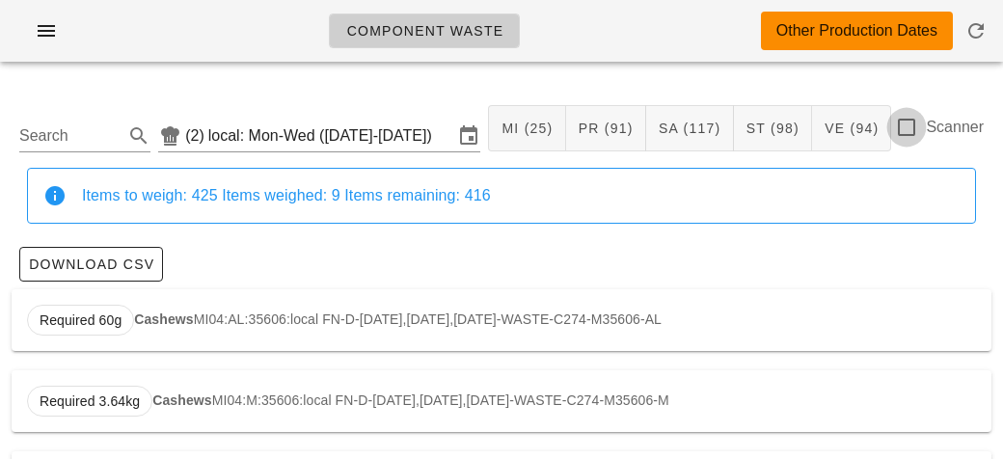
click at [919, 130] on div at bounding box center [906, 127] width 33 height 33
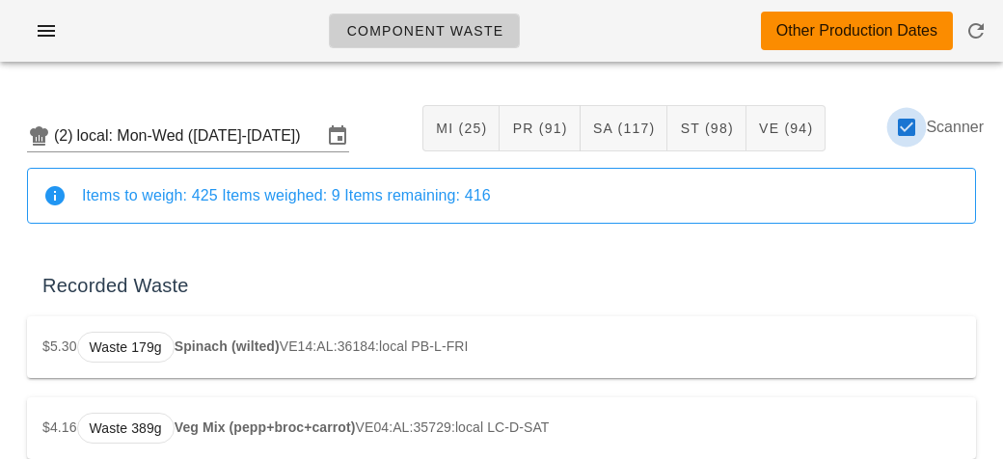
click at [911, 131] on div at bounding box center [906, 127] width 33 height 33
checkbox input "false"
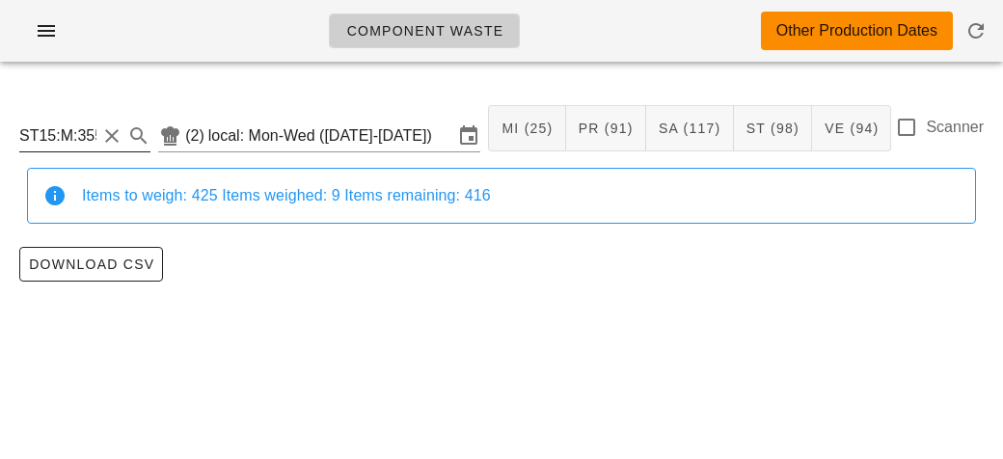
click at [96, 125] on input "ST15:M:35592:local" at bounding box center [57, 136] width 77 height 31
click at [70, 139] on input "ST15:M:35592:local" at bounding box center [57, 136] width 77 height 31
click at [86, 141] on input ":35592:local" at bounding box center [57, 136] width 77 height 31
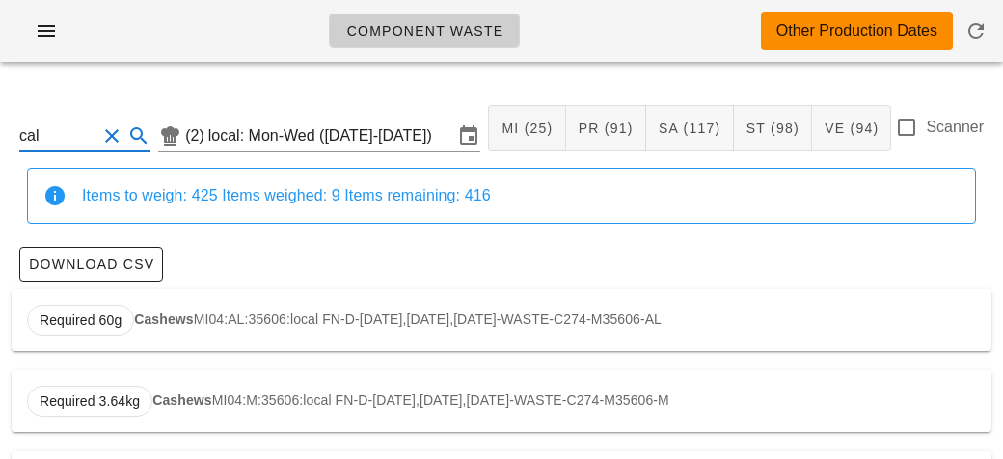
click at [58, 141] on input "cal" at bounding box center [57, 136] width 77 height 31
type input "c"
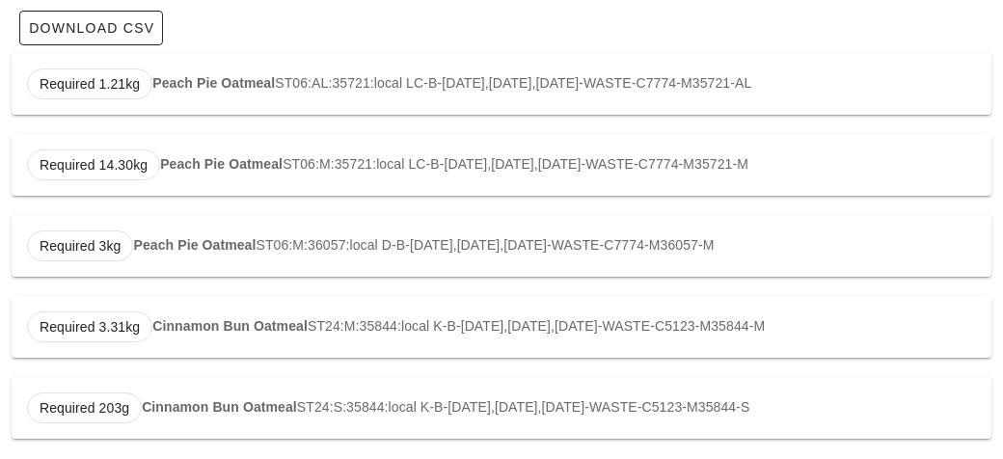
scroll to position [245, 0]
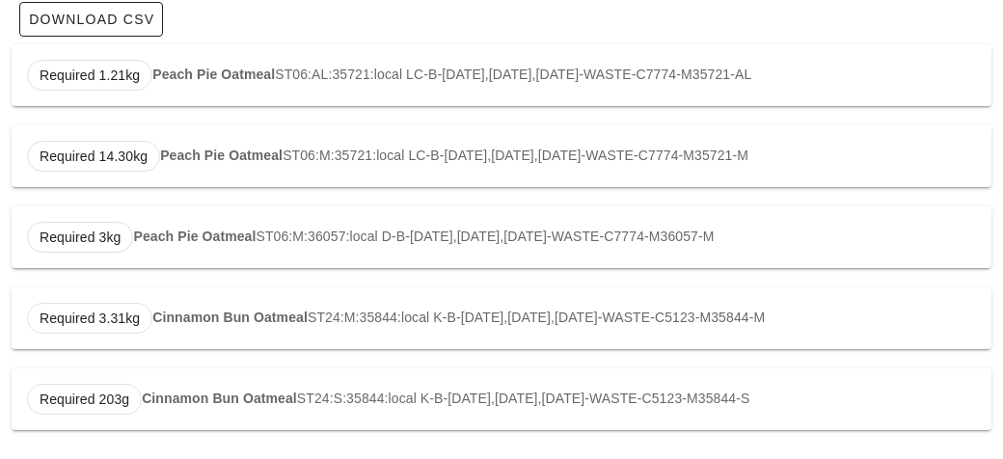
click at [207, 68] on strong "Peach Pie Oatmeal" at bounding box center [213, 74] width 123 height 15
type input "ST06:AL:35721:local"
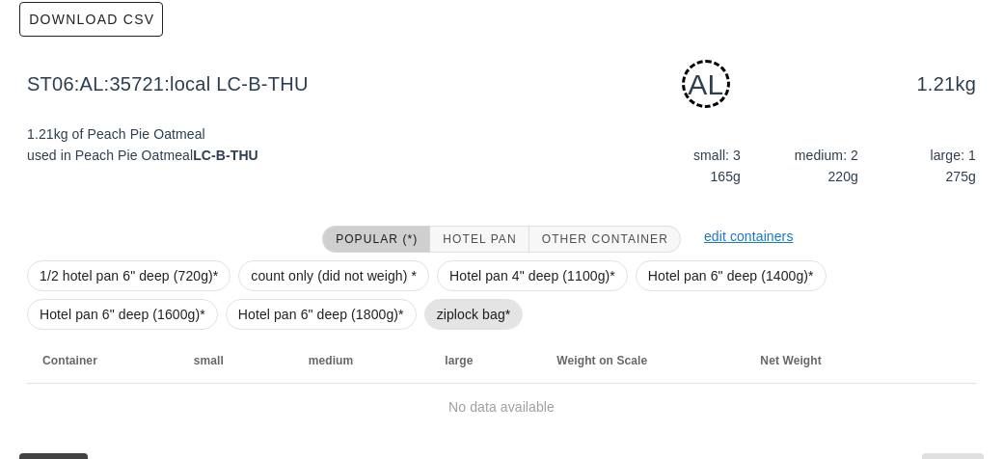
click at [441, 310] on span "ziplock bag*" at bounding box center [474, 314] width 74 height 29
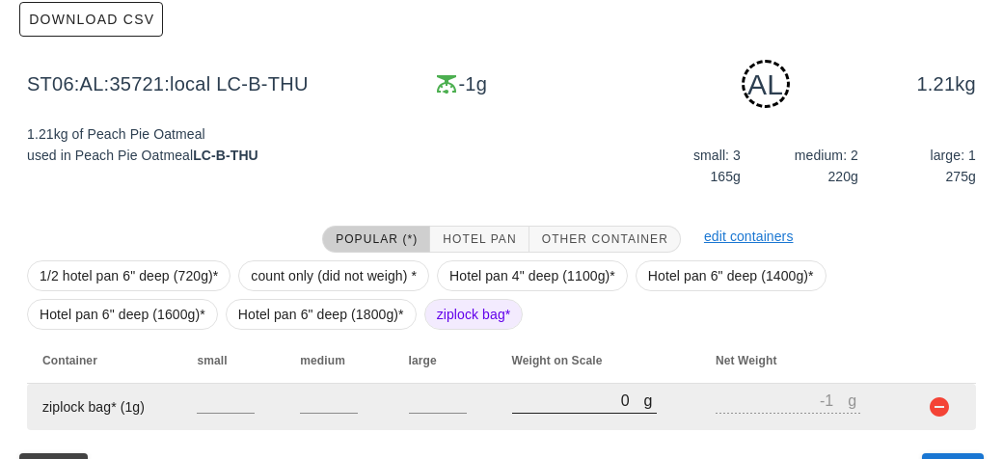
click at [542, 399] on input "0" at bounding box center [578, 400] width 132 height 25
type input "20"
type input "19"
type input "240"
type input "239"
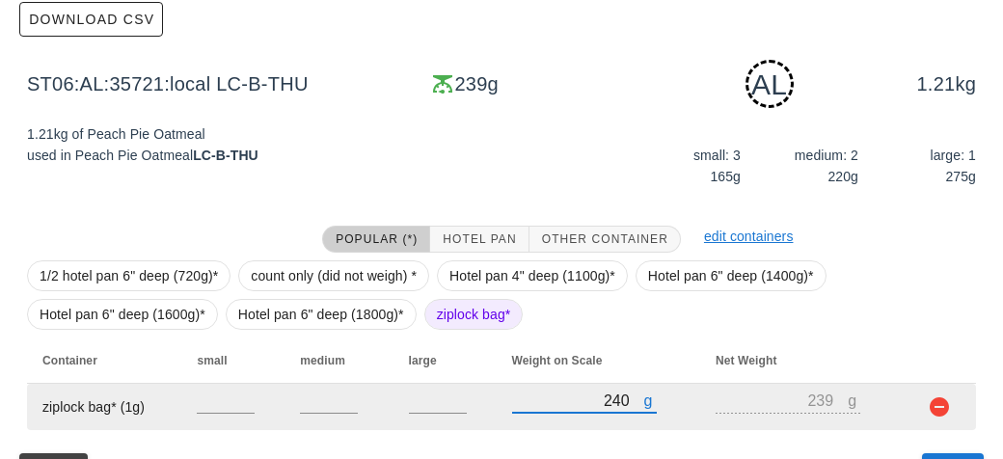
type input "2480"
type input "2479"
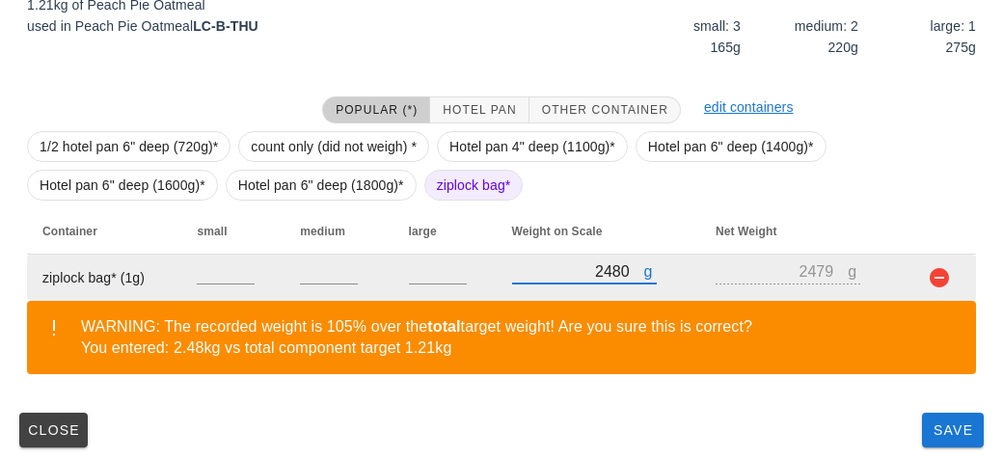
scroll to position [380, 0]
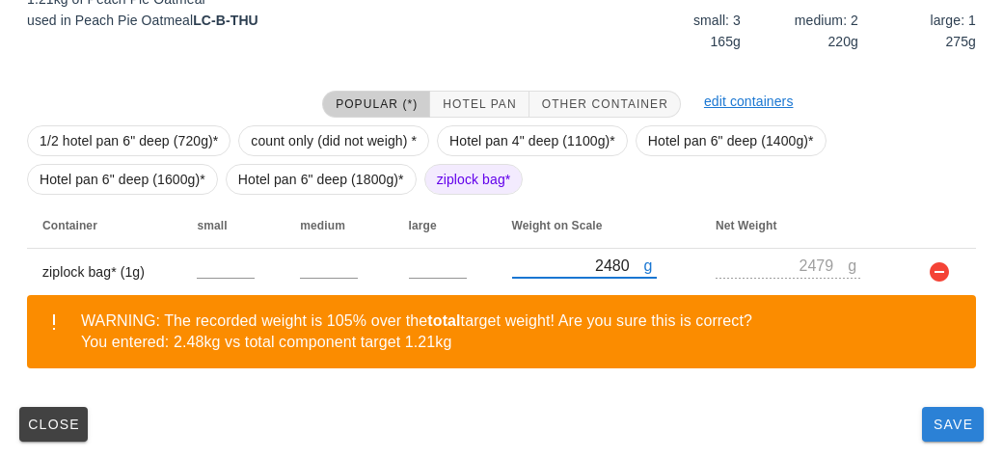
type input "2480"
click at [940, 424] on span "Save" at bounding box center [953, 424] width 46 height 15
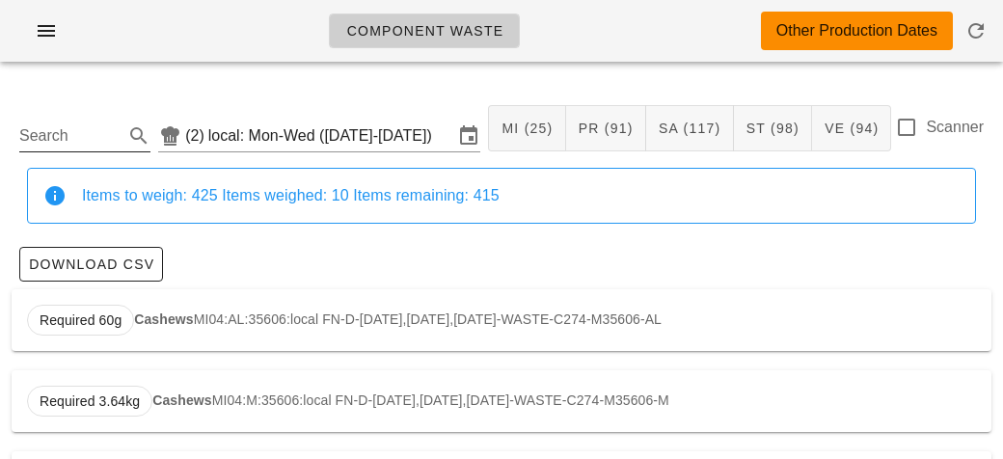
click at [69, 130] on input "Search" at bounding box center [69, 136] width 100 height 31
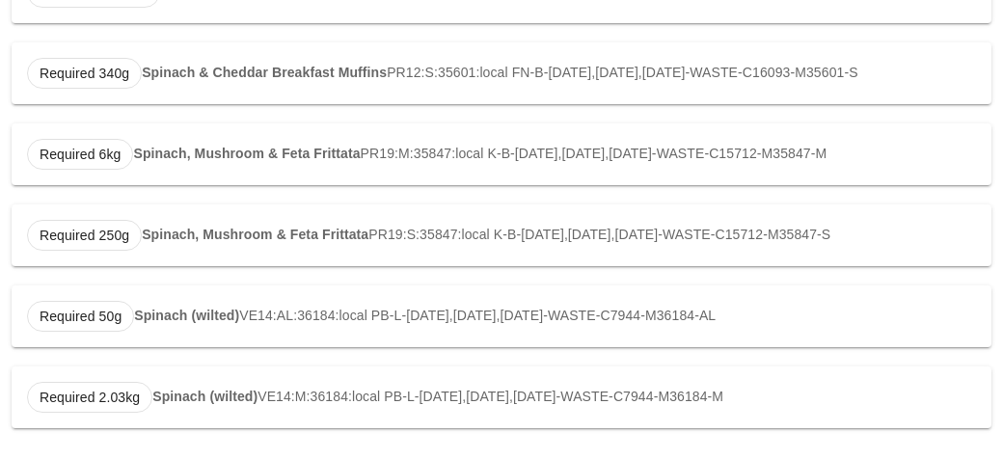
click at [169, 321] on strong "Spinach (wilted)" at bounding box center [186, 315] width 105 height 15
type input "VE14:AL:36184:local"
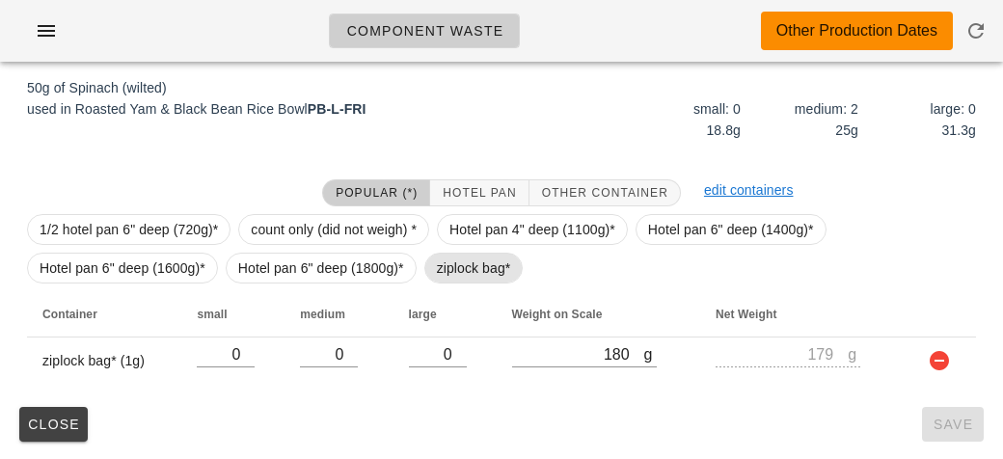
click at [446, 266] on span "ziplock bag*" at bounding box center [474, 268] width 74 height 29
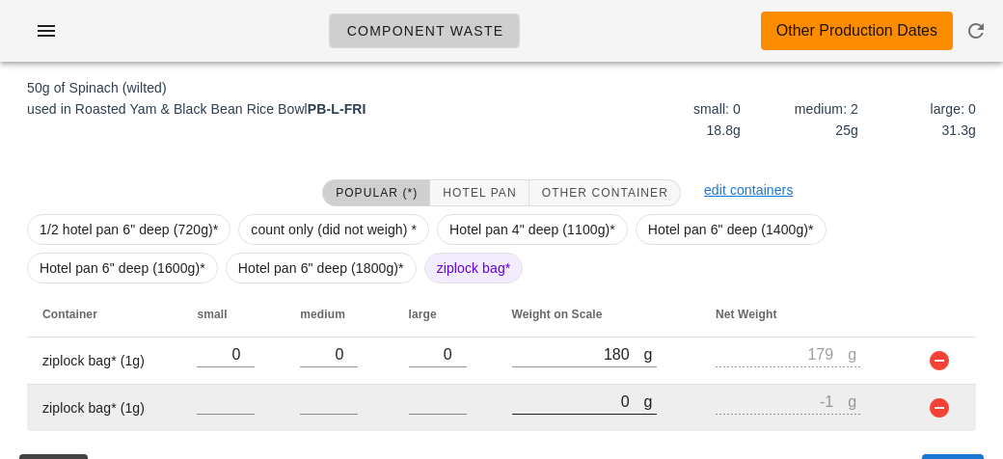
click at [567, 407] on input "0" at bounding box center [578, 401] width 132 height 25
type input "30"
type input "29"
type input "320"
type input "319"
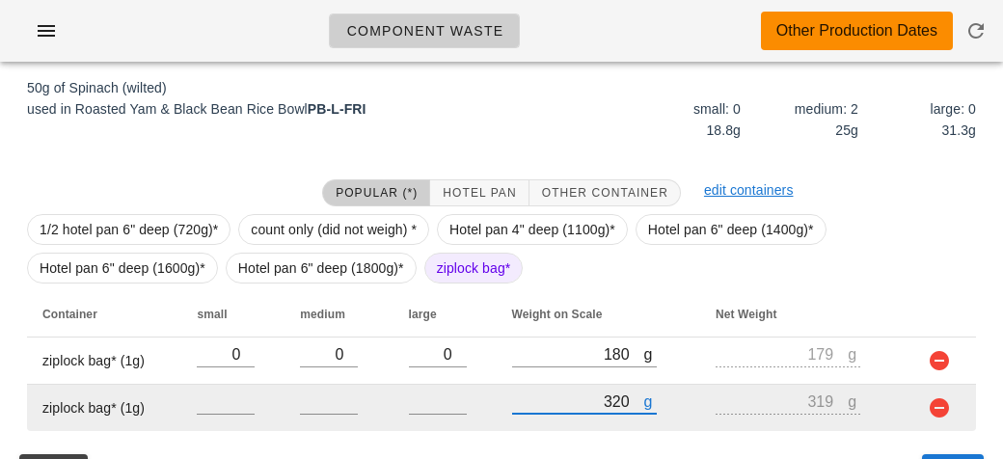
type input "3290"
type input "3289"
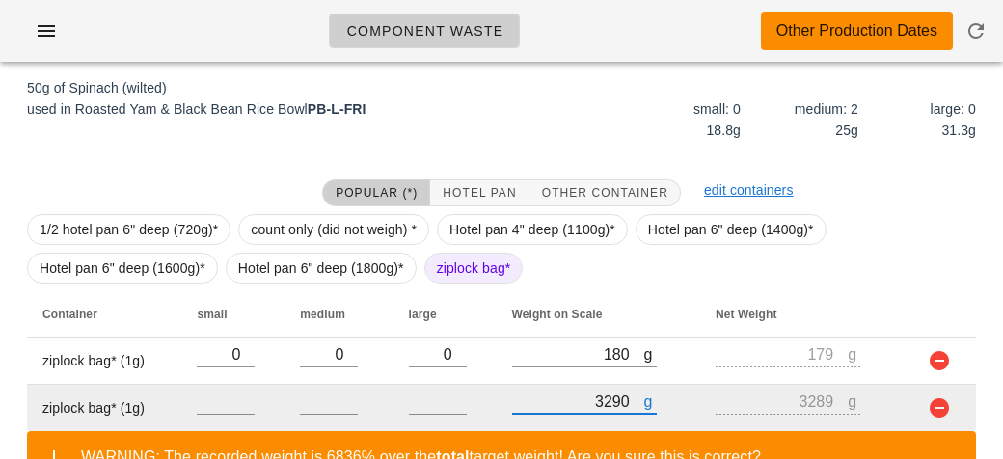
scroll to position [427, 0]
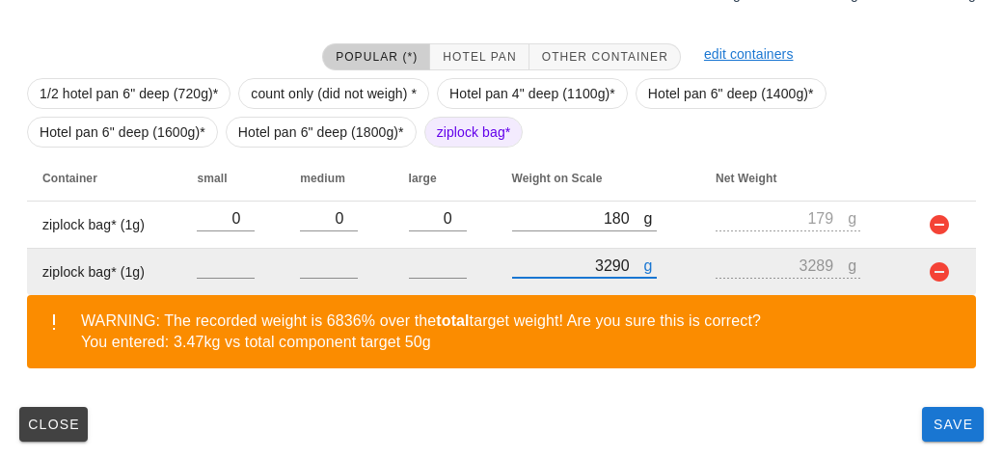
type input "3290"
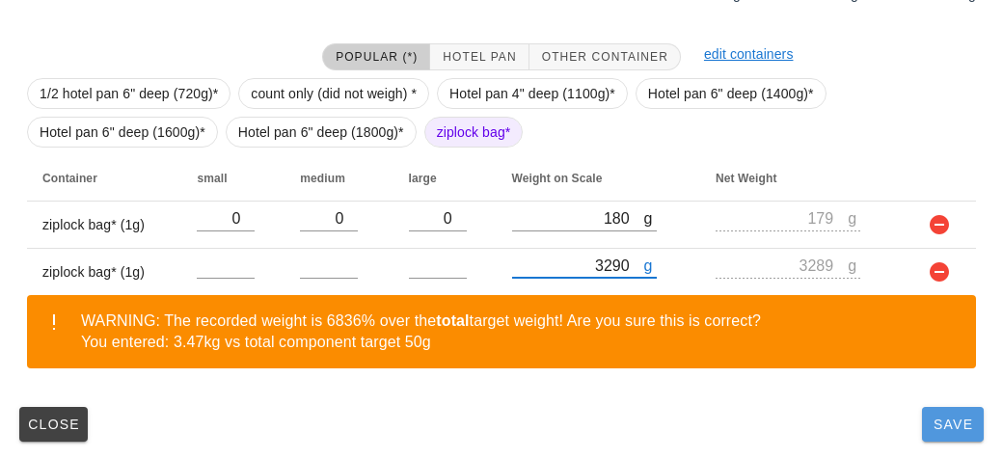
click at [953, 438] on button "Save" at bounding box center [953, 424] width 62 height 35
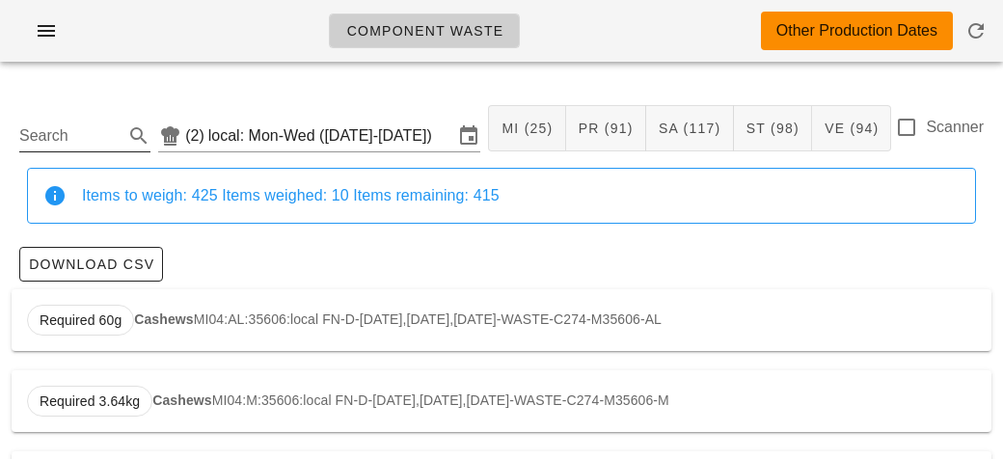
click at [51, 139] on input "Search" at bounding box center [69, 136] width 100 height 31
click at [144, 312] on strong "Herb Couscous" at bounding box center [183, 319] width 101 height 15
type input "ST05:AL:35605:local"
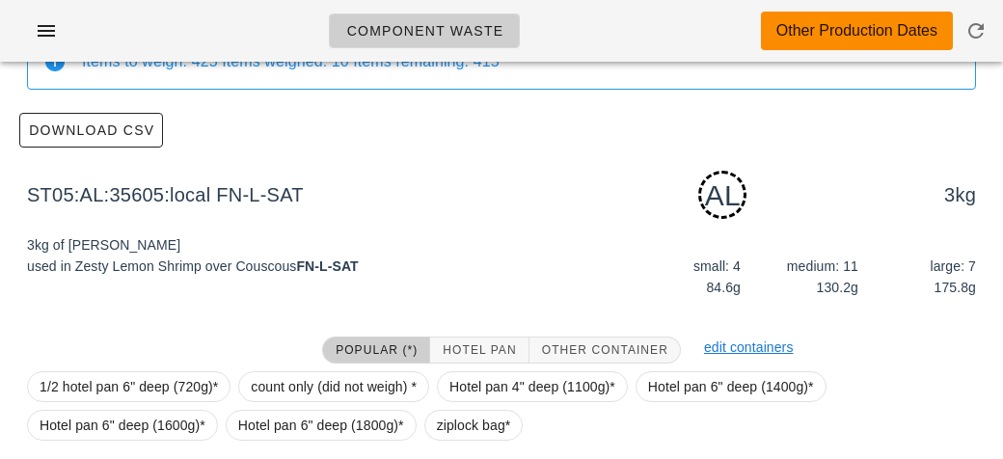
scroll to position [291, 0]
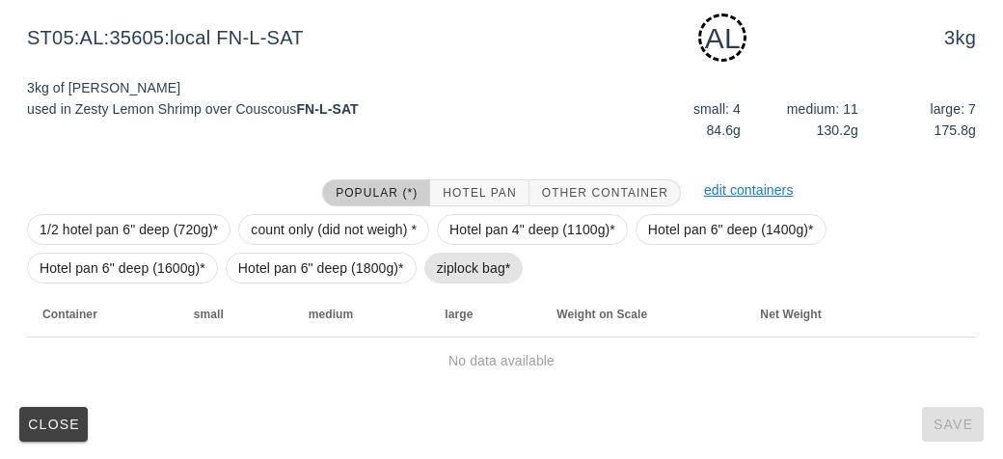
click at [450, 273] on span "ziplock bag*" at bounding box center [474, 268] width 74 height 29
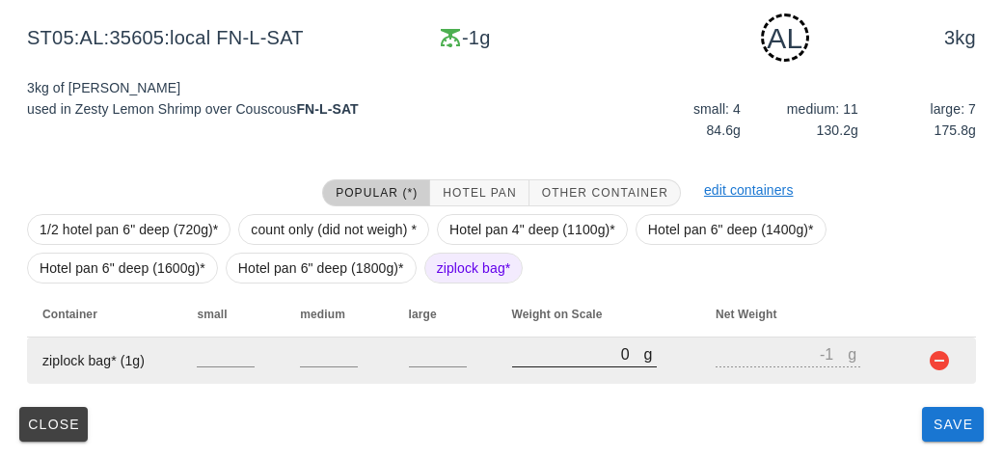
click at [549, 365] on input "0" at bounding box center [578, 353] width 132 height 25
type input "20"
type input "19"
type input "280"
type input "279"
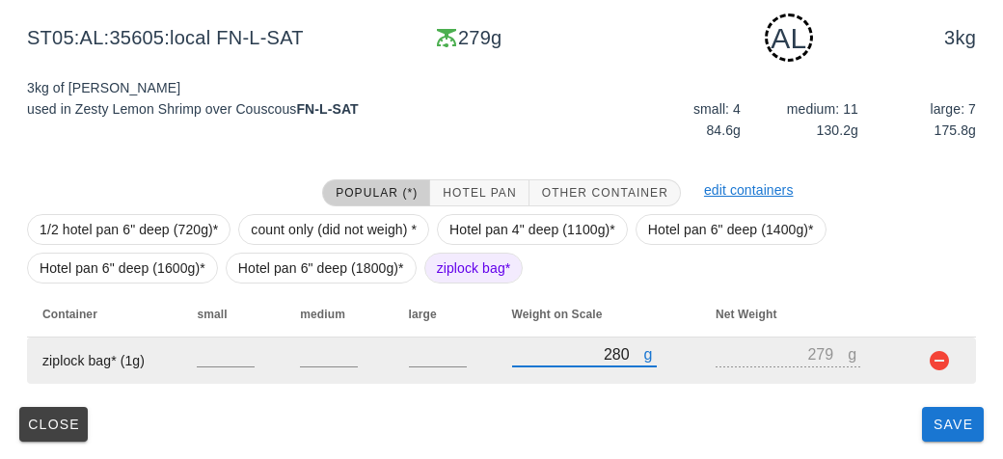
type input "2880"
type input "2879"
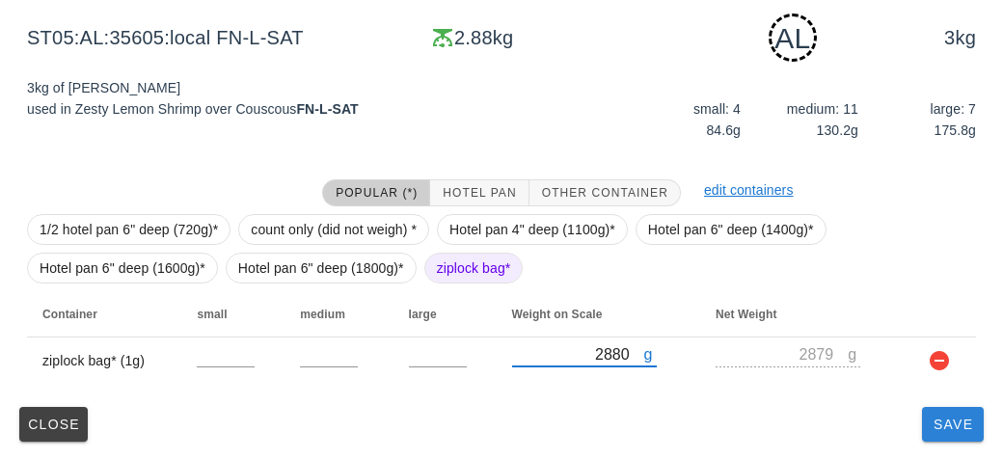
type input "2880"
click at [927, 424] on button "Save" at bounding box center [953, 424] width 62 height 35
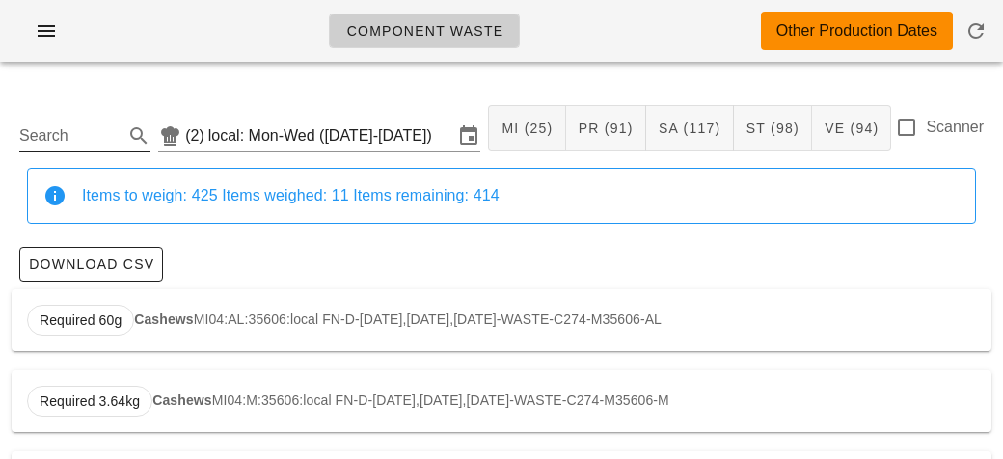
click at [37, 141] on input "Search" at bounding box center [69, 136] width 100 height 31
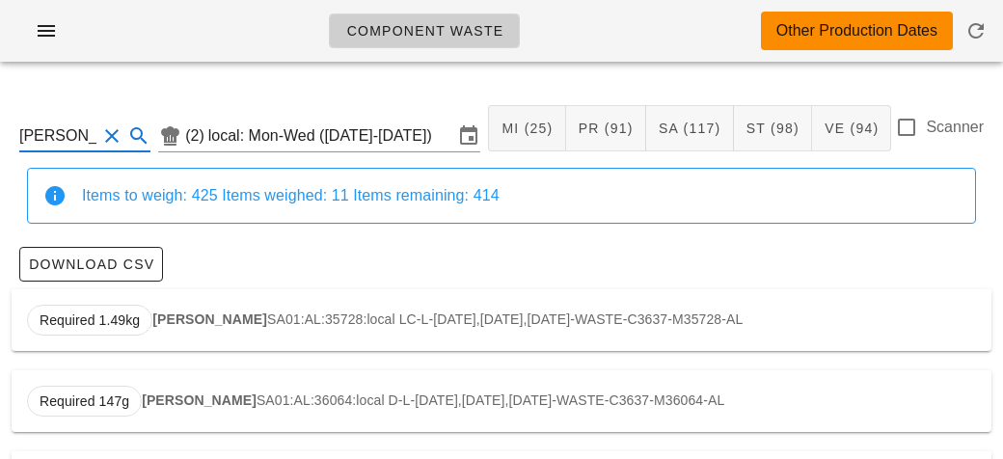
click at [184, 307] on div "Required 1.49kg [PERSON_NAME] SA01:AL:35728:local LC-L-[DATE],[DATE],[DATE]-WAS…" at bounding box center [502, 320] width 980 height 62
type input "SA01:AL:35728:local"
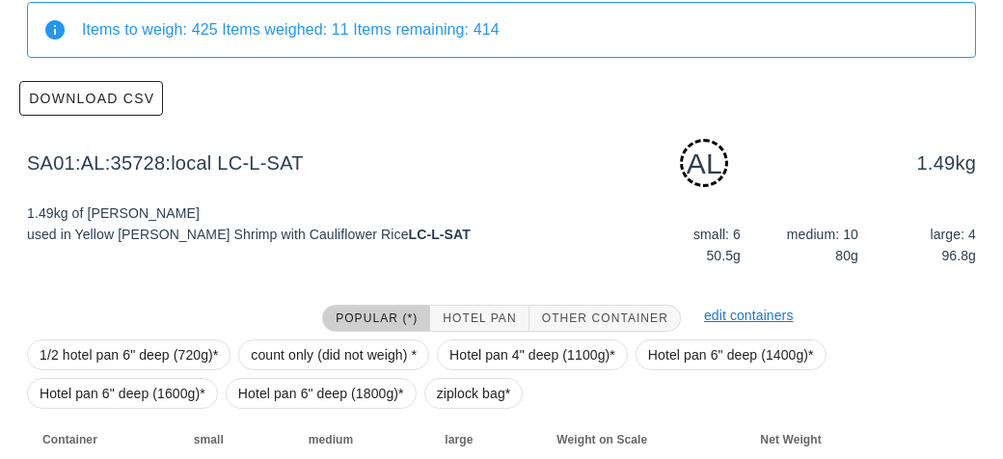
scroll to position [291, 0]
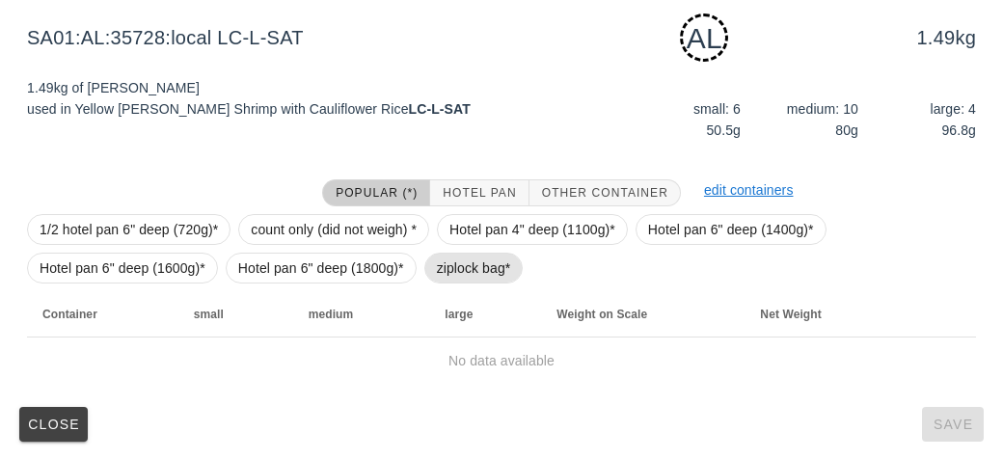
click at [449, 262] on span "ziplock bag*" at bounding box center [474, 268] width 74 height 29
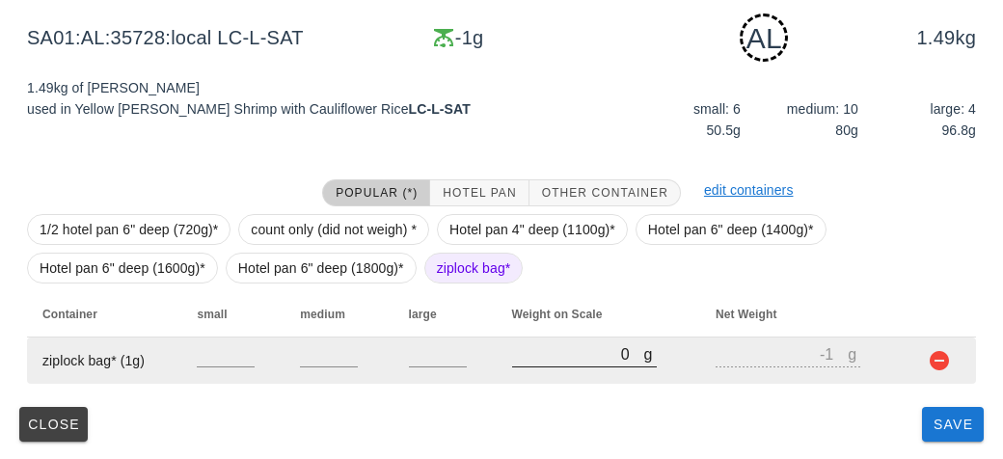
click at [556, 356] on input "0" at bounding box center [578, 353] width 132 height 25
type input "20"
type input "19"
type input "210"
type input "209"
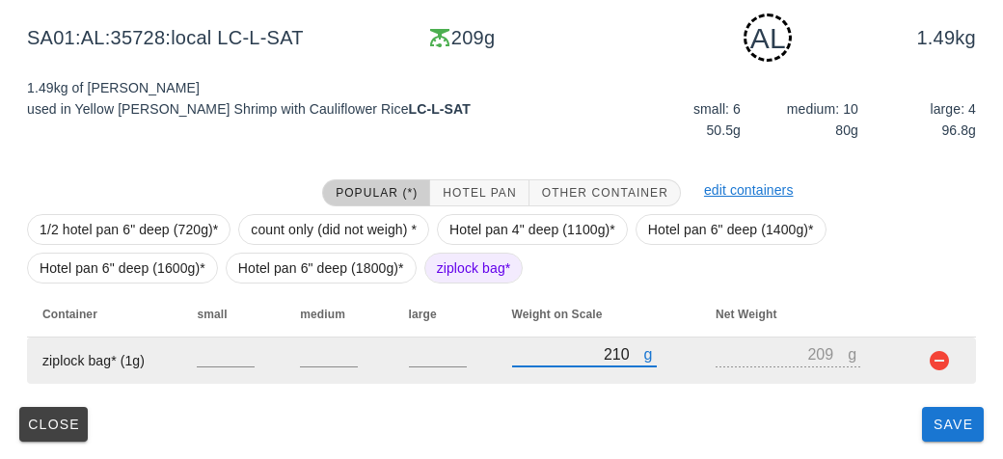
type input "2160"
type input "2159"
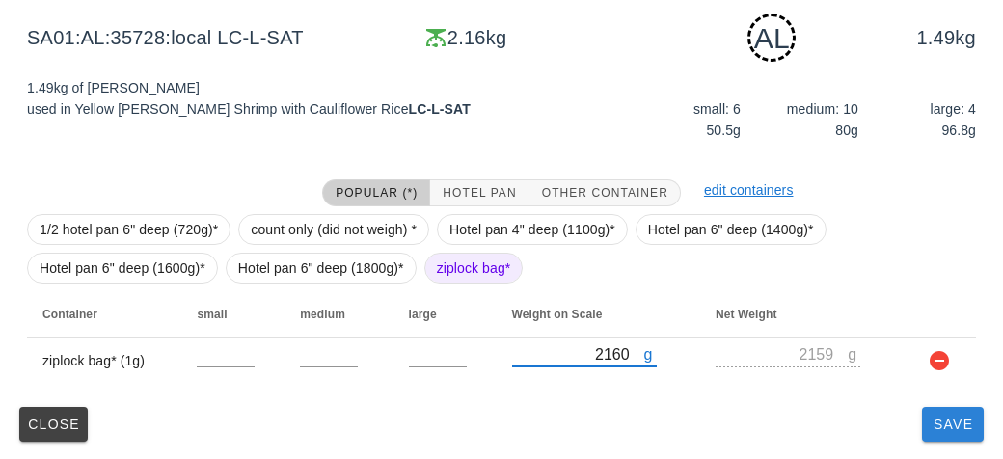
type input "2160"
click at [943, 429] on span "Save" at bounding box center [953, 424] width 46 height 15
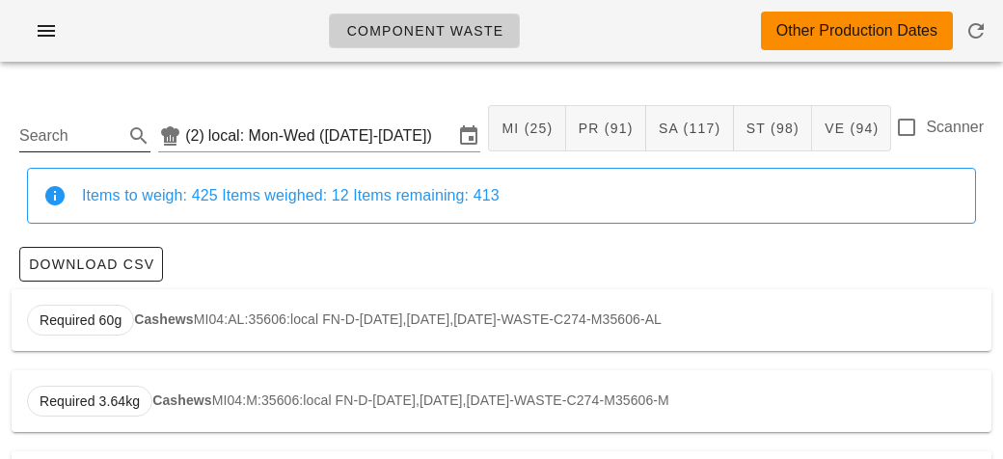
click at [83, 128] on input "Search" at bounding box center [69, 136] width 100 height 31
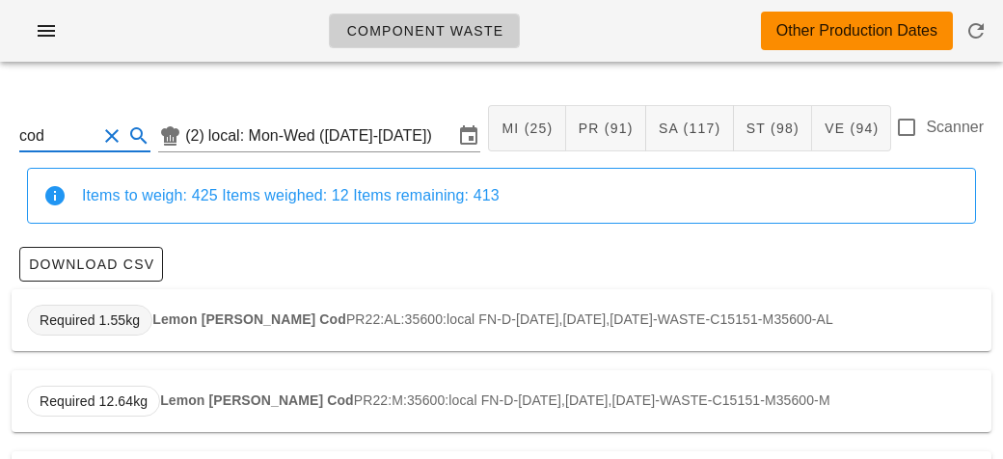
click at [149, 320] on span "Required 1.55kg" at bounding box center [89, 320] width 125 height 31
type input "PR22:AL:35600:local"
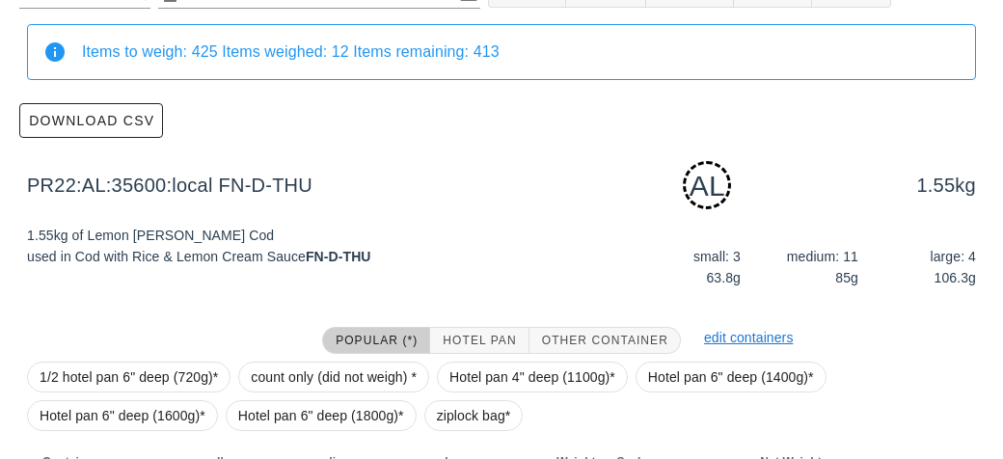
scroll to position [291, 0]
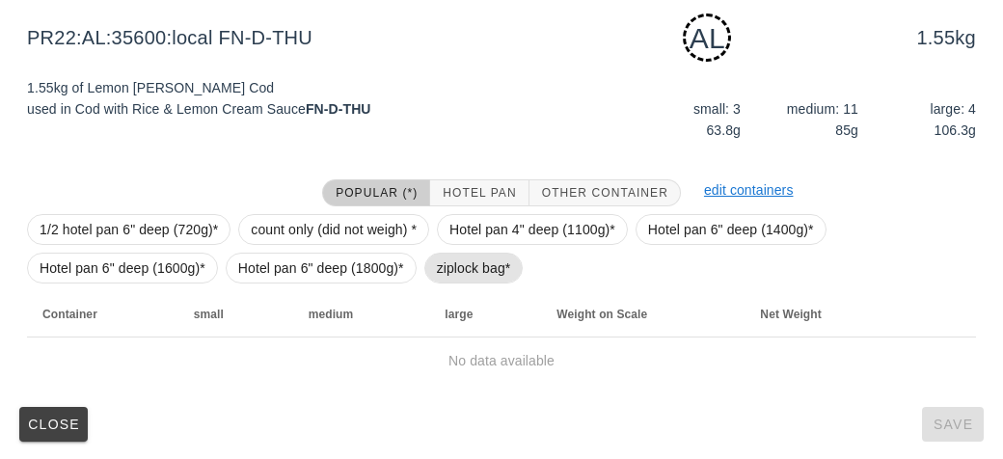
click at [446, 267] on span "ziplock bag*" at bounding box center [474, 268] width 74 height 29
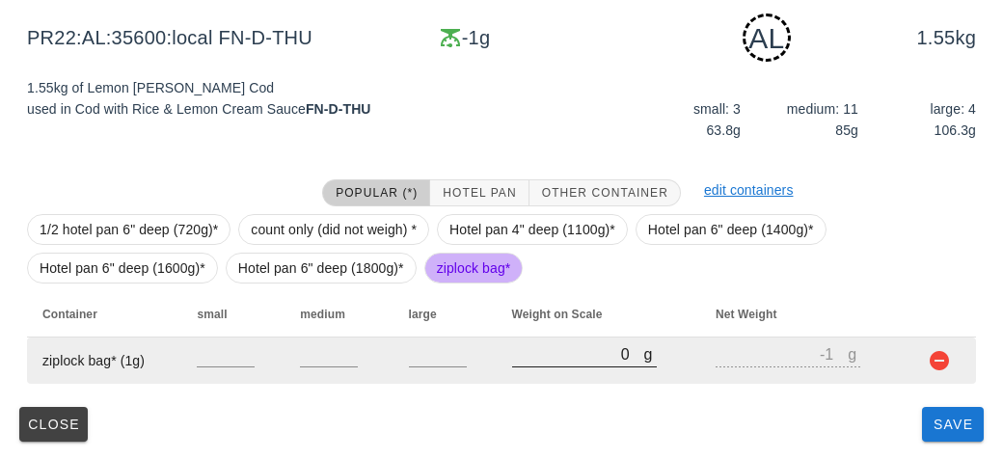
click at [575, 363] on input "0" at bounding box center [578, 353] width 132 height 25
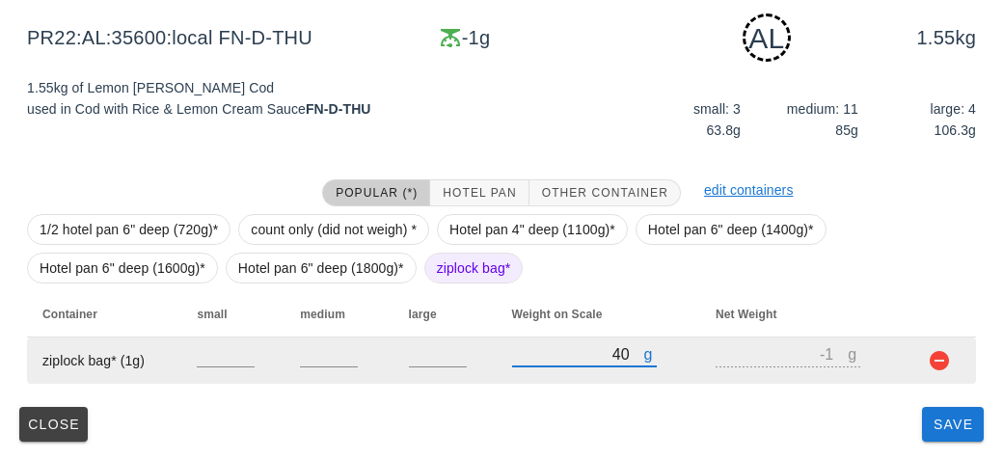
type input "410"
type input "409"
type input "410"
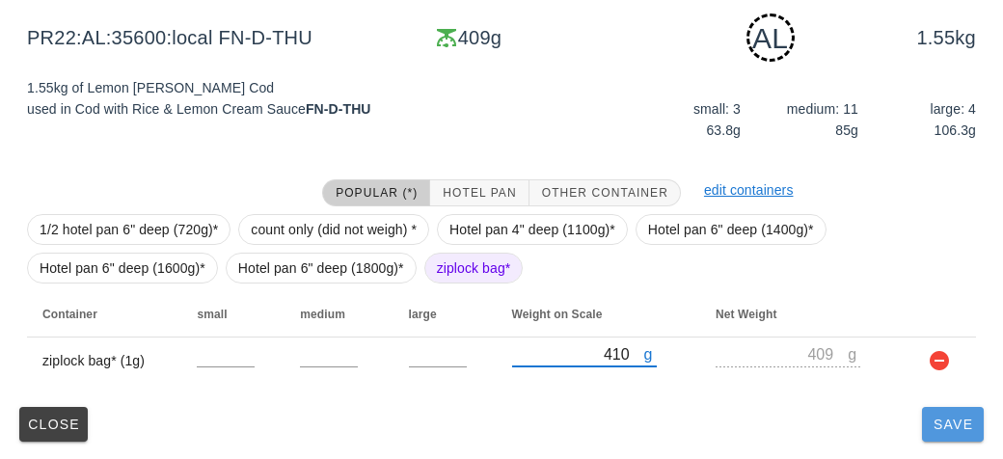
click at [949, 435] on button "Save" at bounding box center [953, 424] width 62 height 35
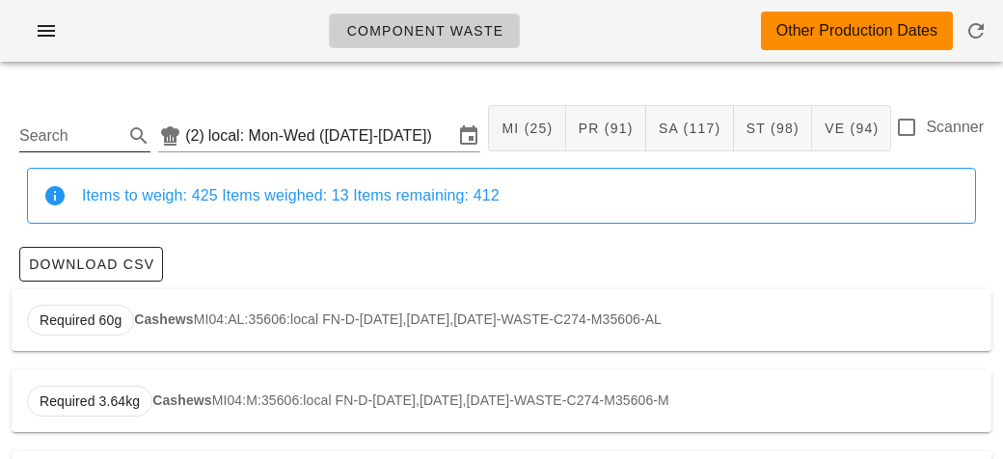
click at [53, 130] on input "Search" at bounding box center [69, 136] width 100 height 31
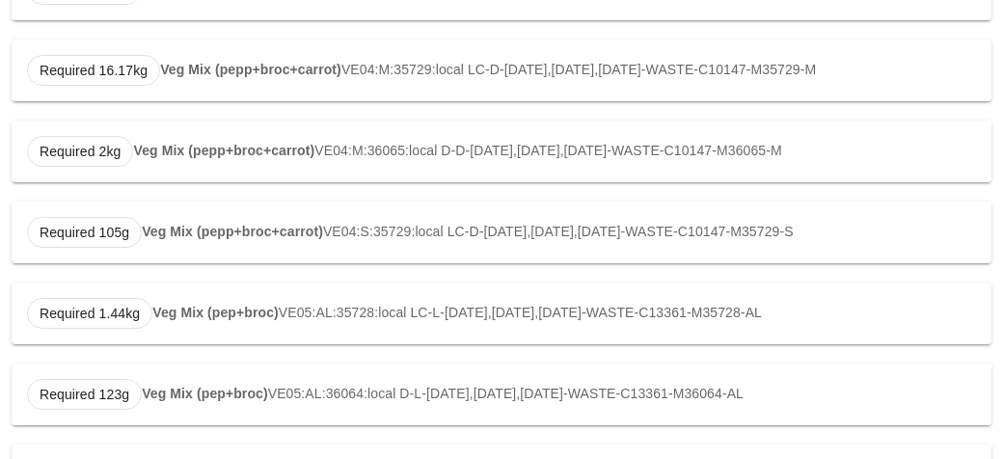
scroll to position [426, 0]
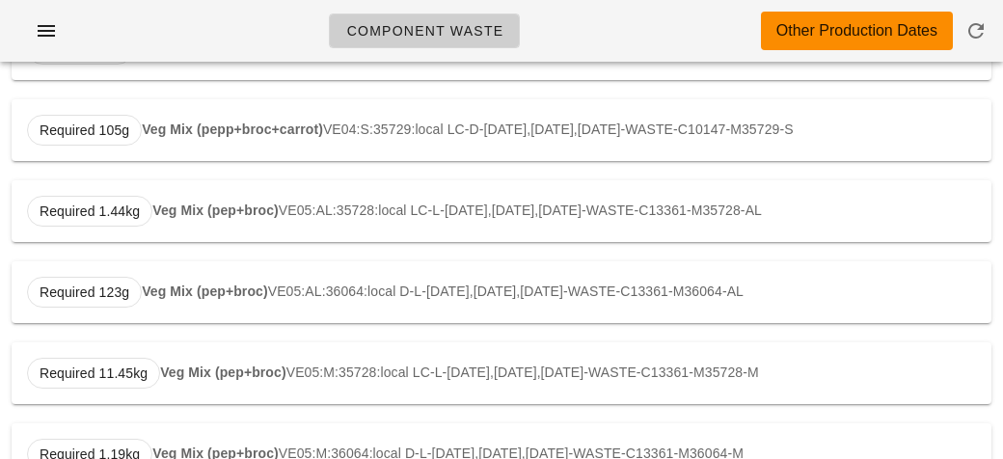
click at [190, 219] on div "Required 1.44kg Veg Mix (pep+broc) VE05:AL:35728:local LC-L-[DATE],[DATE],[DATE…" at bounding box center [502, 211] width 980 height 62
type input "VE05:AL:35728:local"
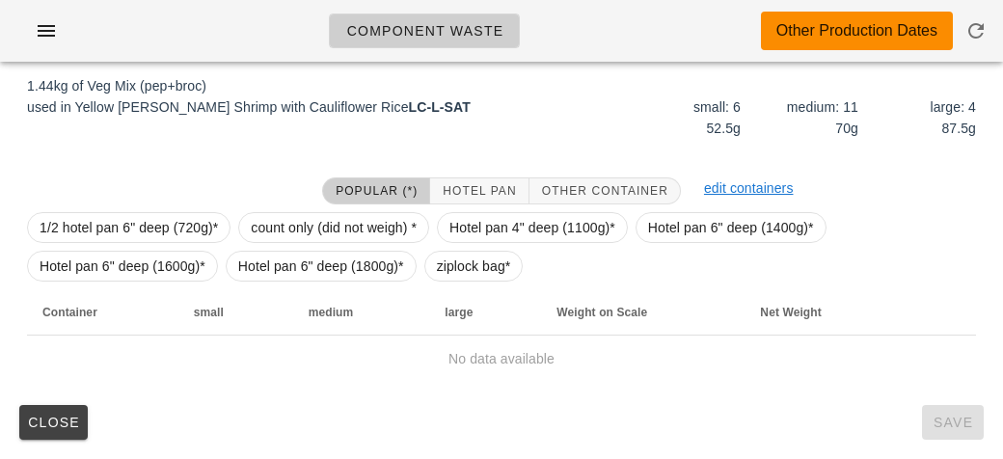
scroll to position [291, 0]
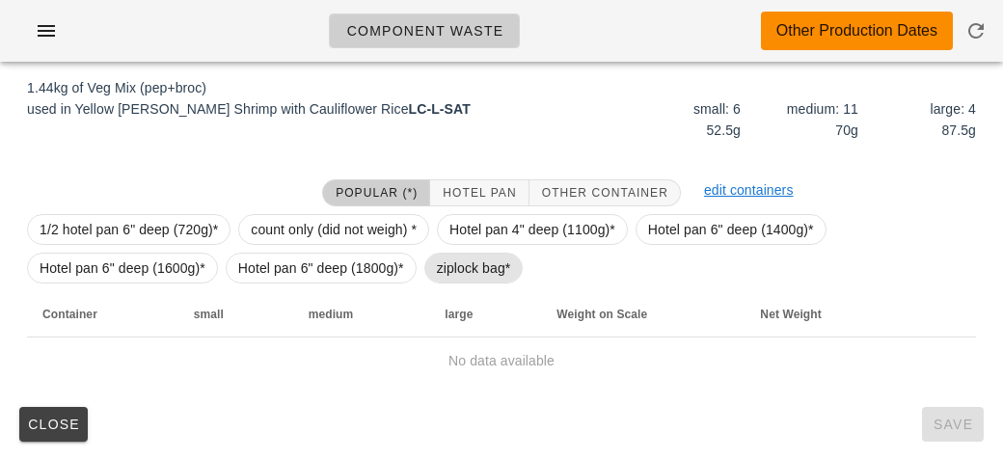
click at [458, 264] on span "ziplock bag*" at bounding box center [474, 268] width 74 height 29
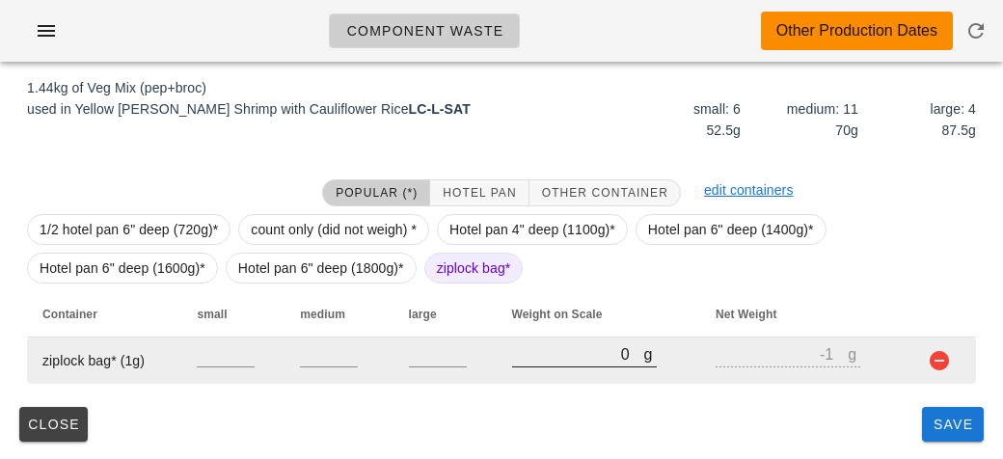
click at [544, 349] on input "0" at bounding box center [578, 353] width 132 height 25
type input "50"
type input "49"
type input "580"
type input "579"
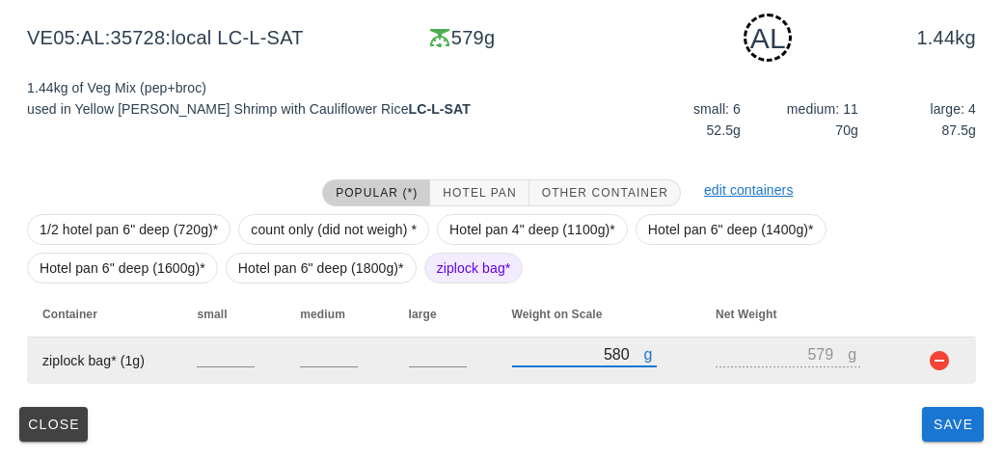
type input "580"
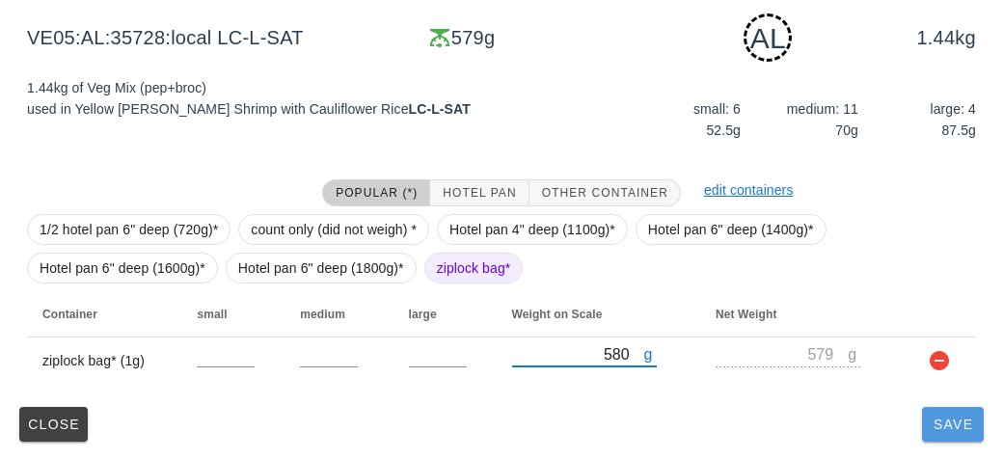
click at [939, 422] on span "Save" at bounding box center [953, 424] width 46 height 15
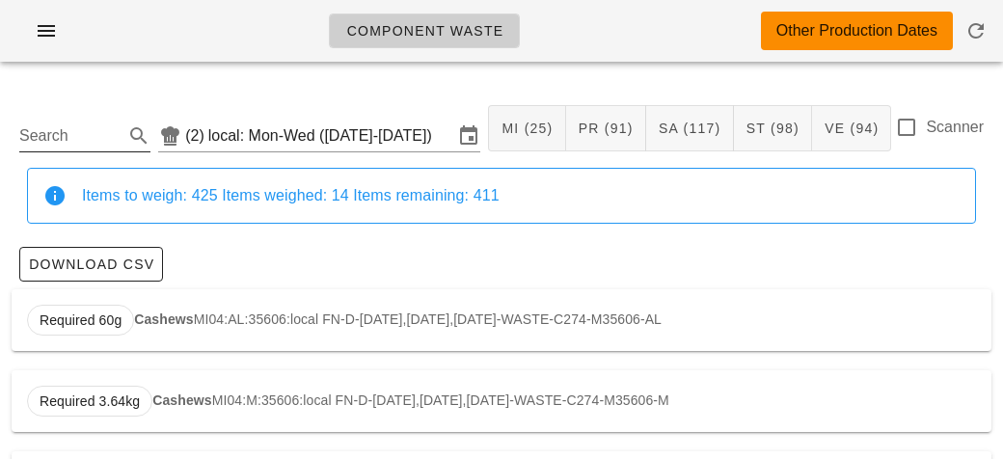
click at [66, 135] on input "Search" at bounding box center [69, 136] width 100 height 31
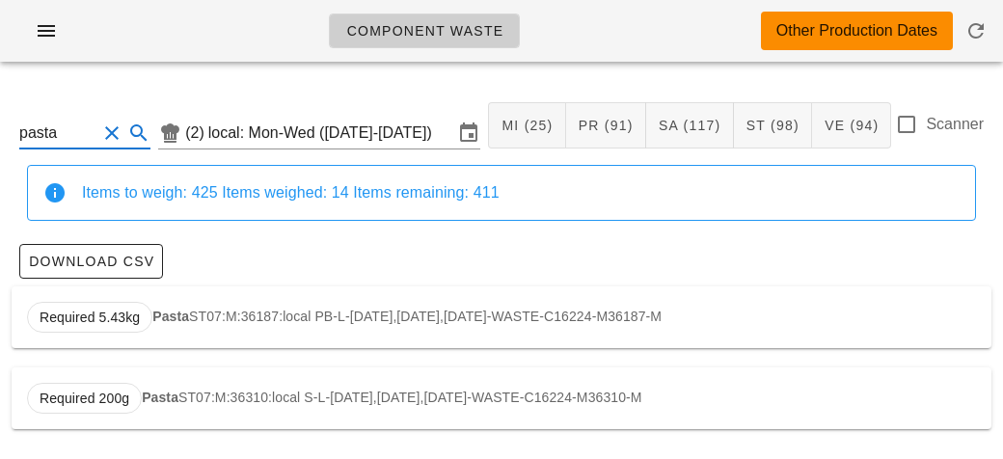
click at [152, 309] on strong "Pasta" at bounding box center [170, 316] width 37 height 15
type input "ST07:M:36187:local"
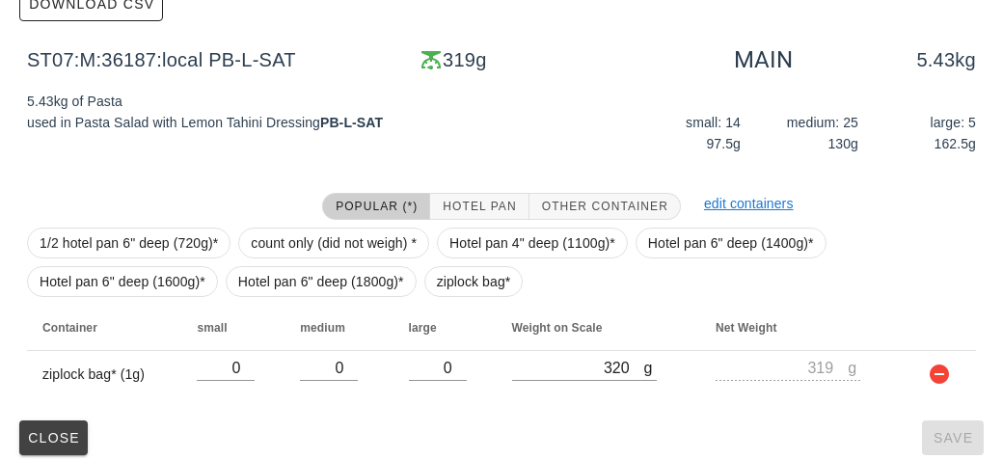
scroll to position [274, 0]
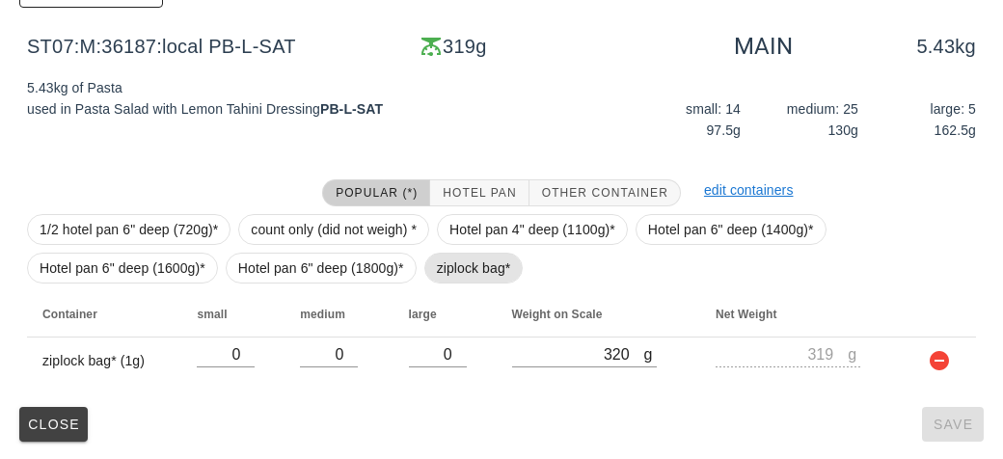
click at [463, 263] on span "ziplock bag*" at bounding box center [474, 268] width 74 height 29
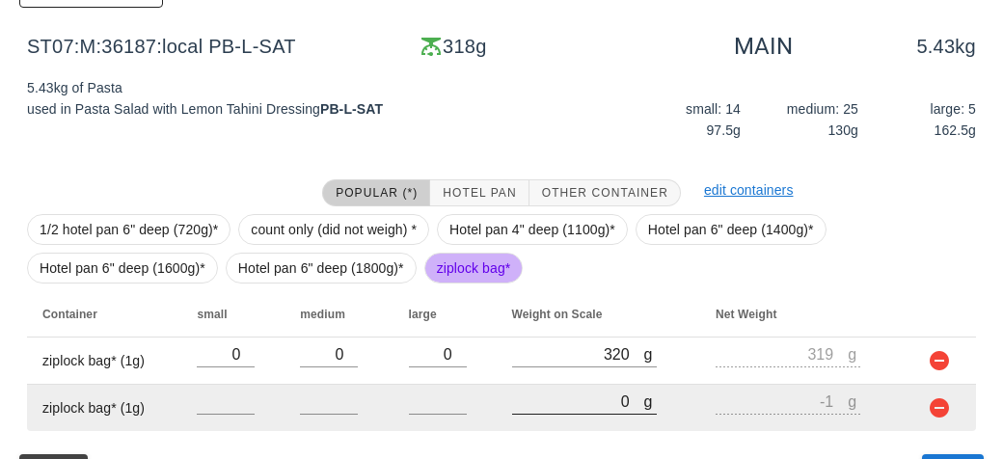
click at [581, 393] on input "0" at bounding box center [578, 401] width 132 height 25
type input "10"
type input "9"
type input "180"
type input "179"
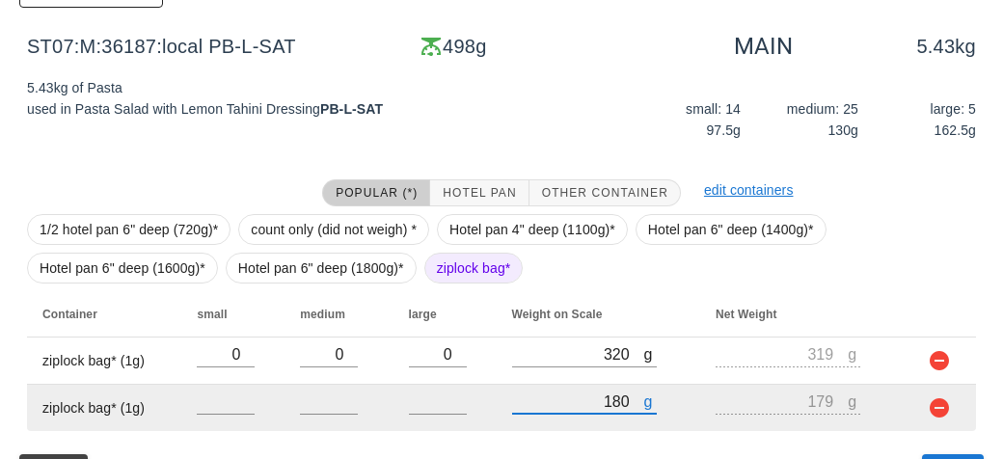
type input "1810"
type input "1809"
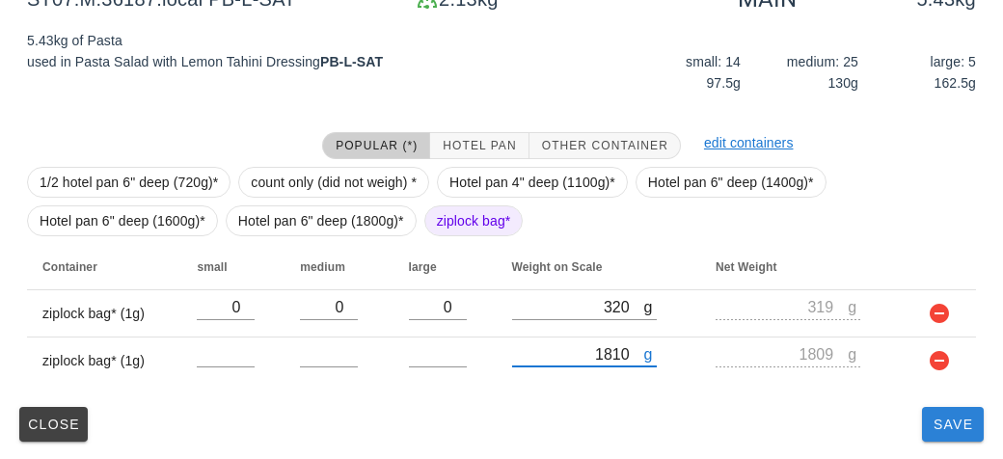
type input "1810"
click at [947, 434] on button "Save" at bounding box center [953, 424] width 62 height 35
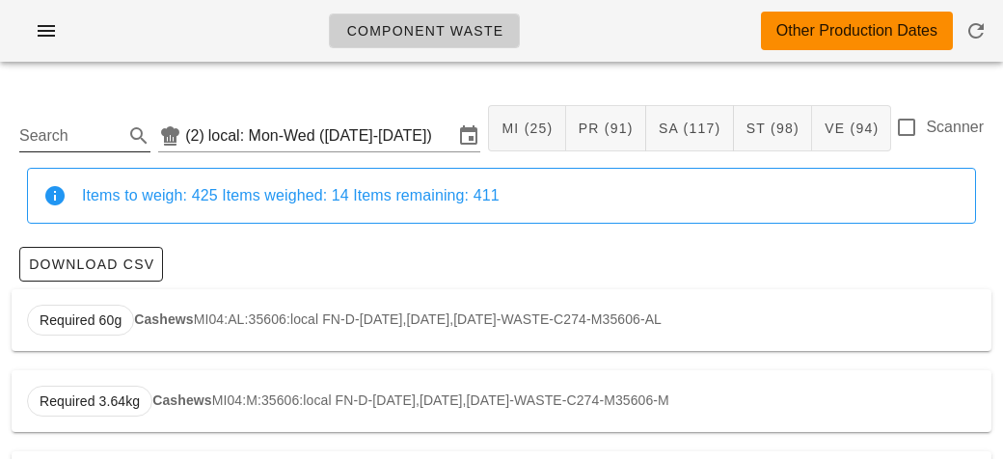
click at [61, 127] on input "Search" at bounding box center [69, 136] width 100 height 31
click at [101, 305] on span "Required 160g" at bounding box center [84, 320] width 115 height 31
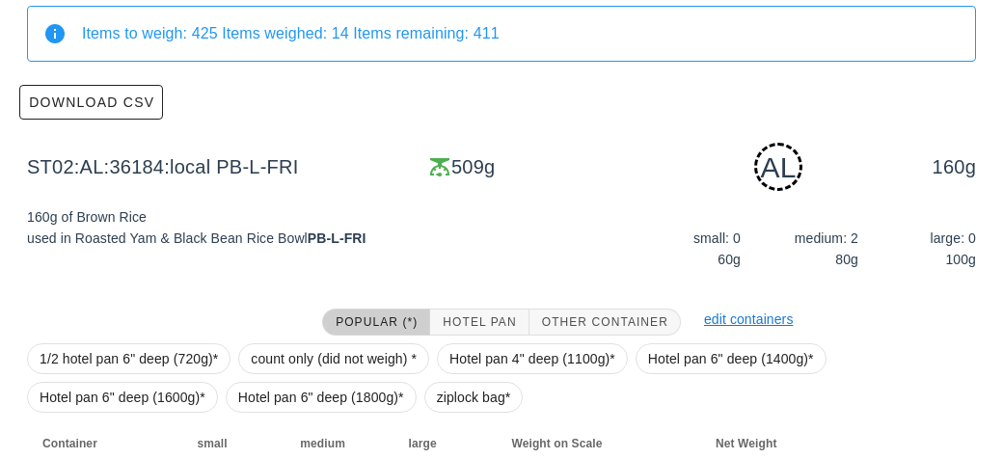
scroll to position [291, 0]
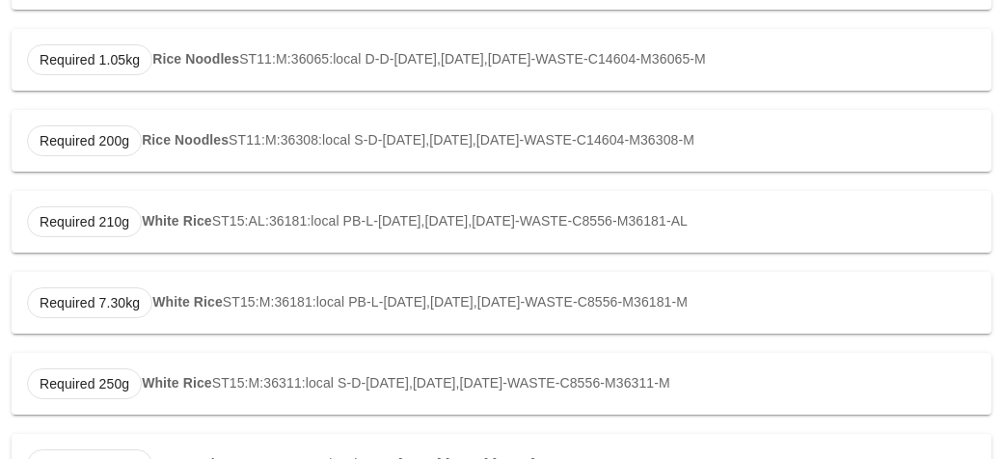
click at [155, 224] on strong "White Rice" at bounding box center [177, 220] width 70 height 15
type input "ST15:AL:36181:local"
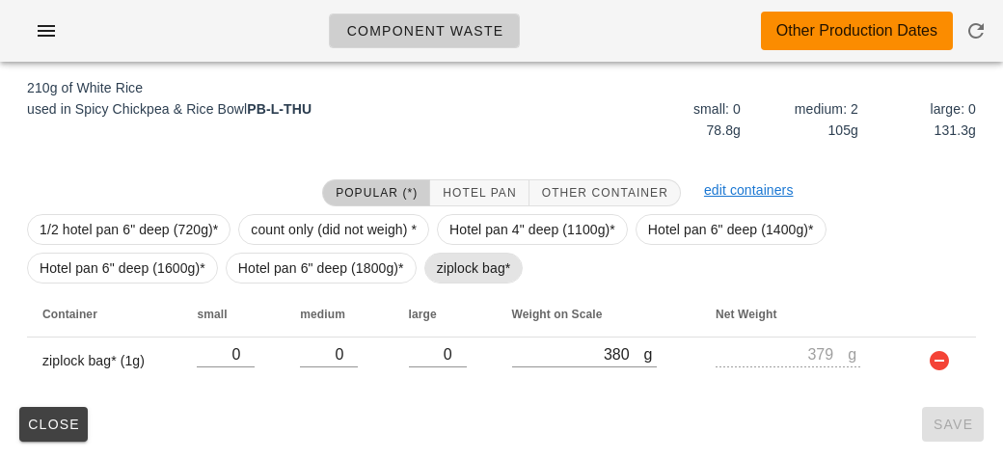
click at [512, 267] on span "ziplock bag*" at bounding box center [473, 268] width 99 height 31
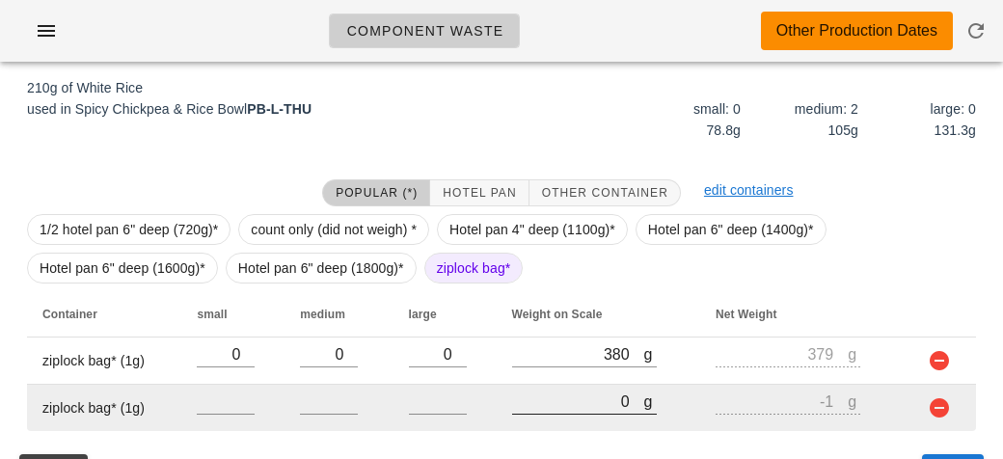
click at [565, 406] on input "0" at bounding box center [578, 401] width 132 height 25
type input "70"
type input "69"
type input "730"
type input "729"
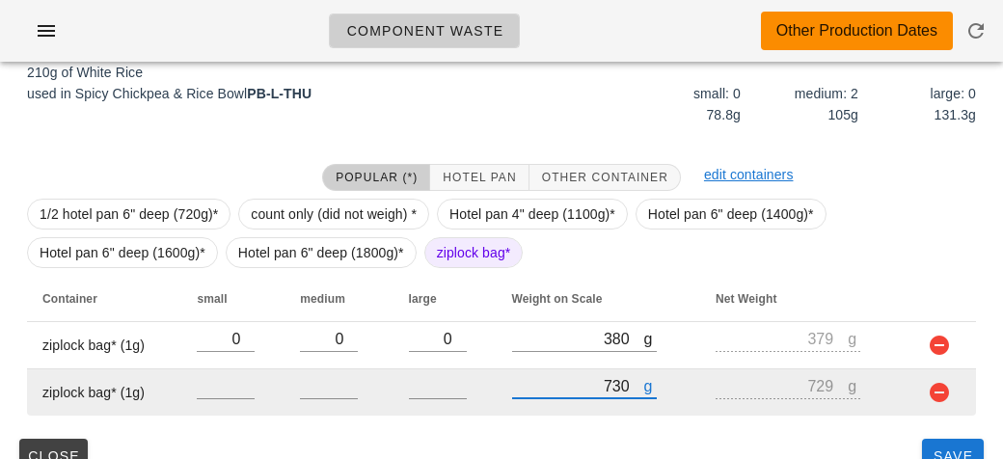
scroll to position [338, 0]
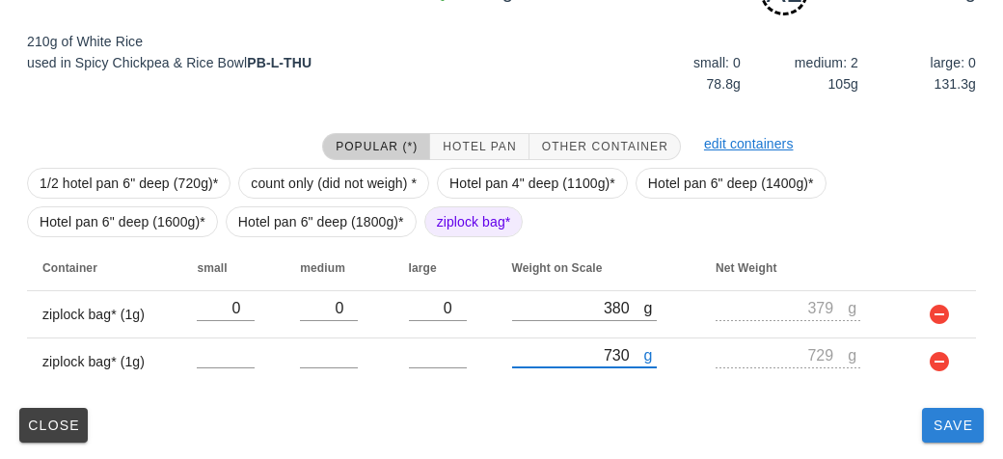
type input "730"
click at [953, 437] on button "Save" at bounding box center [953, 425] width 62 height 35
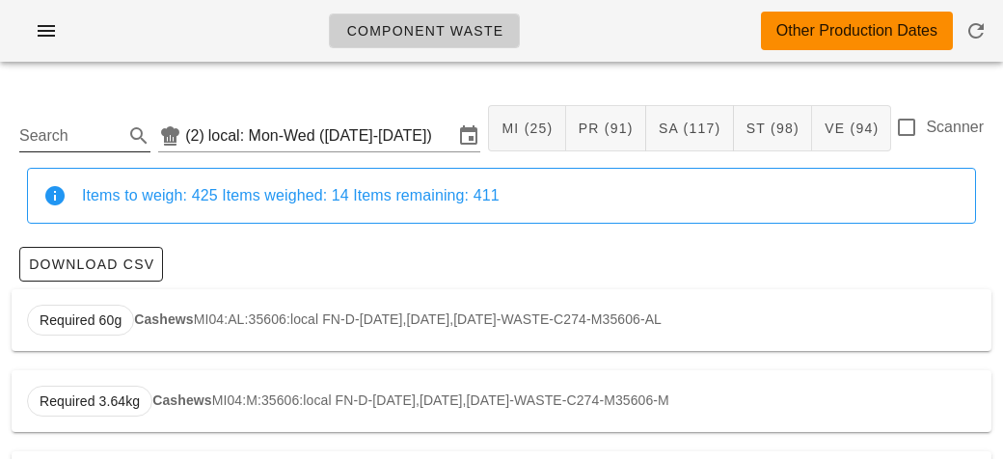
click at [68, 149] on input "Search" at bounding box center [69, 136] width 100 height 31
click at [177, 320] on strong "Rice Noodles" at bounding box center [185, 319] width 87 height 15
type input "ST11:AL:35729:local"
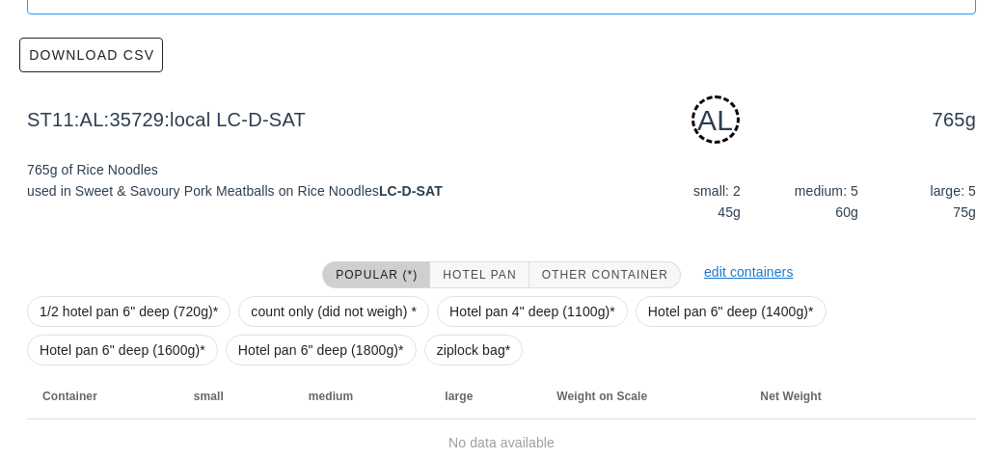
scroll to position [291, 0]
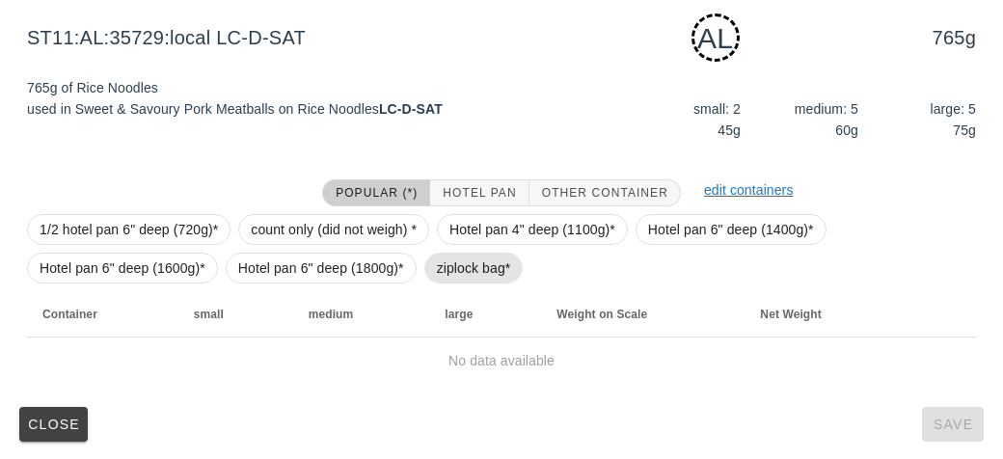
click at [450, 266] on span "ziplock bag*" at bounding box center [474, 268] width 74 height 29
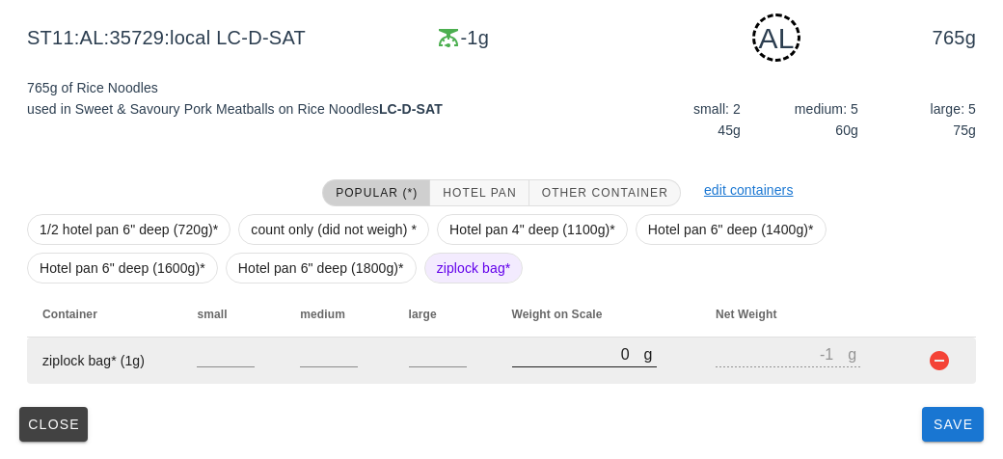
click at [542, 353] on input "0" at bounding box center [578, 353] width 132 height 25
type input "10"
type input "9"
type input "180"
type input "179"
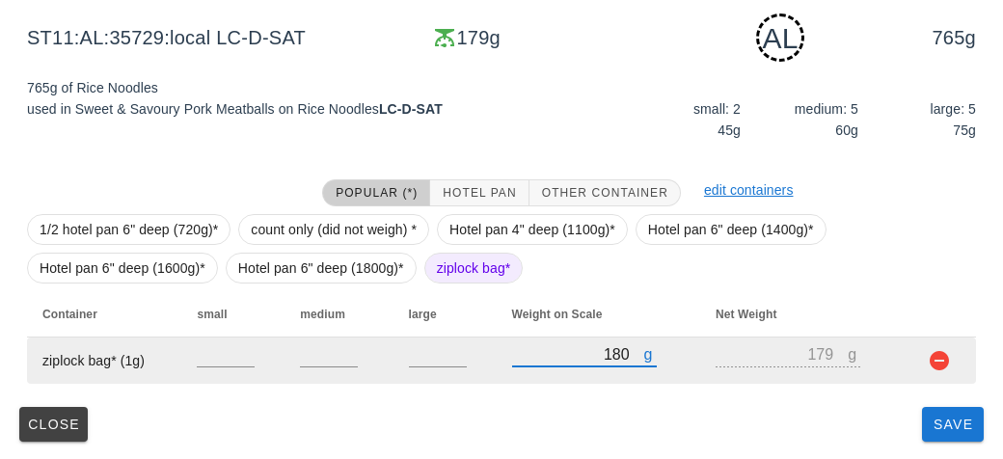
type input "1850"
type input "1849"
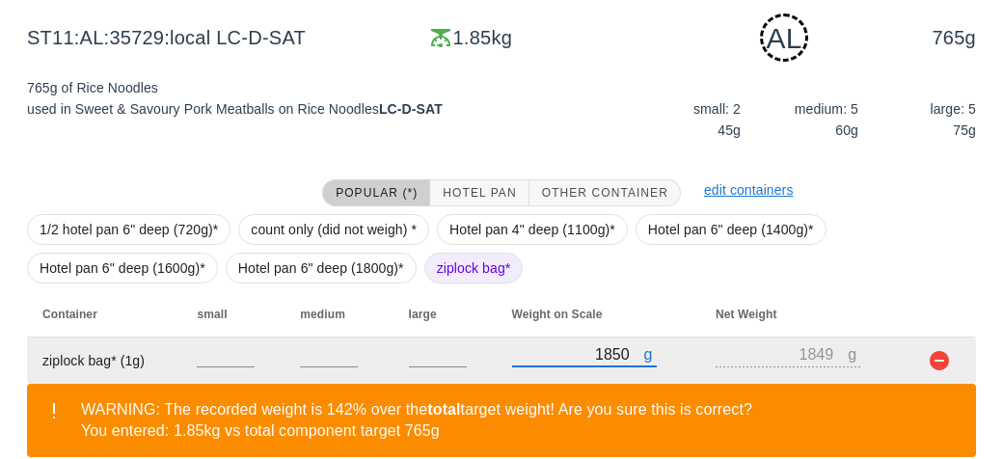
scroll to position [380, 0]
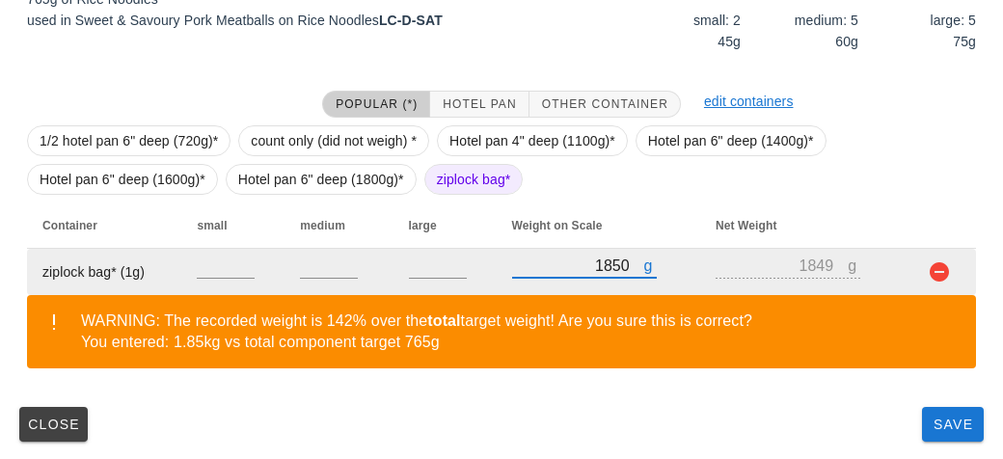
type input "1850"
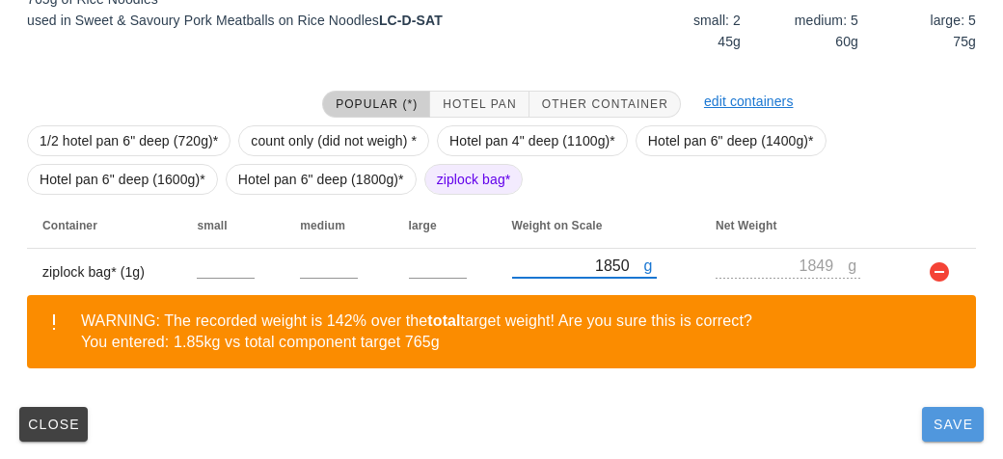
click at [968, 439] on button "Save" at bounding box center [953, 424] width 62 height 35
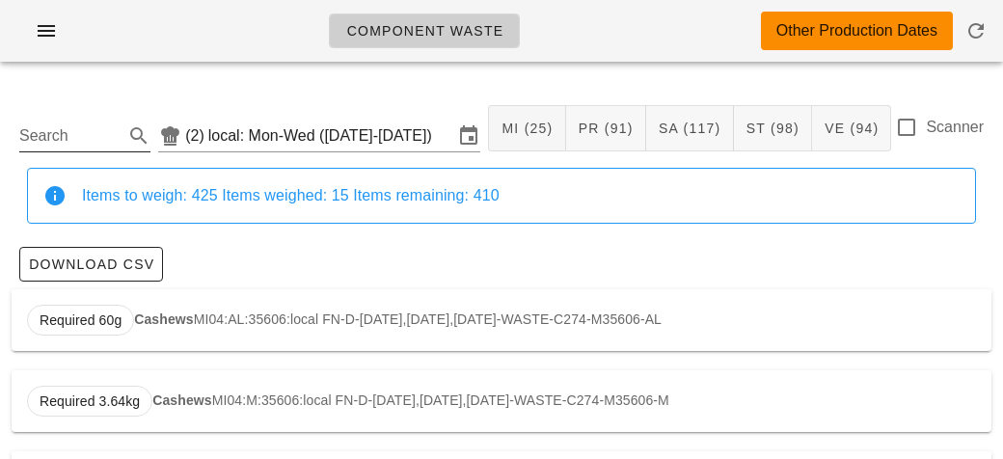
click at [83, 127] on input "Search" at bounding box center [69, 136] width 100 height 31
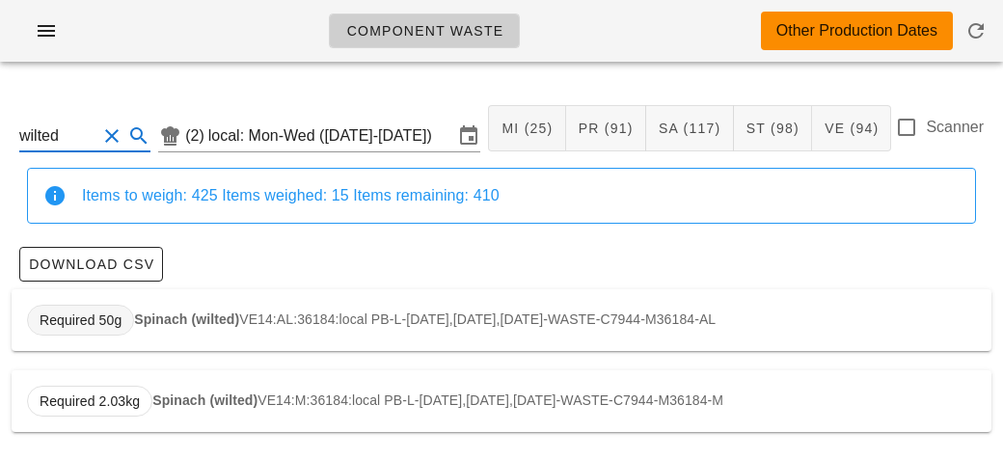
click at [117, 308] on span "Required 50g" at bounding box center [81, 320] width 82 height 29
type input "VE14:AL:36184:local"
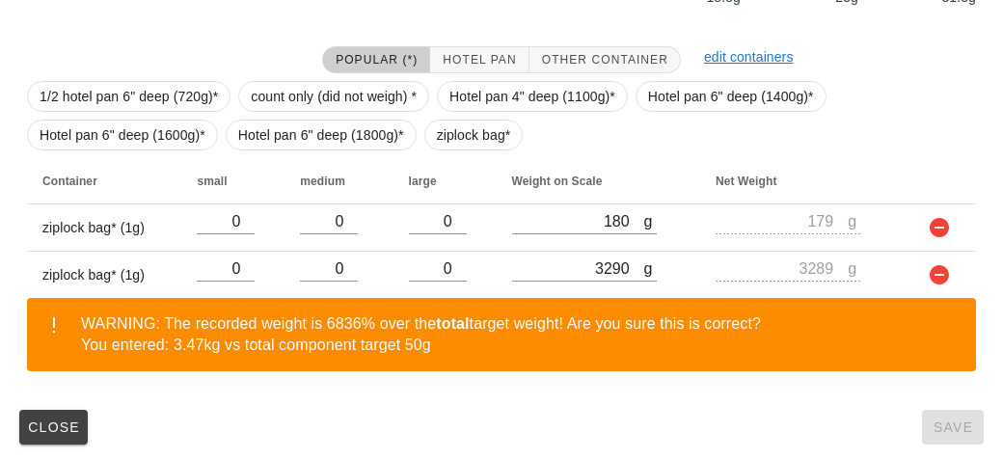
scroll to position [427, 0]
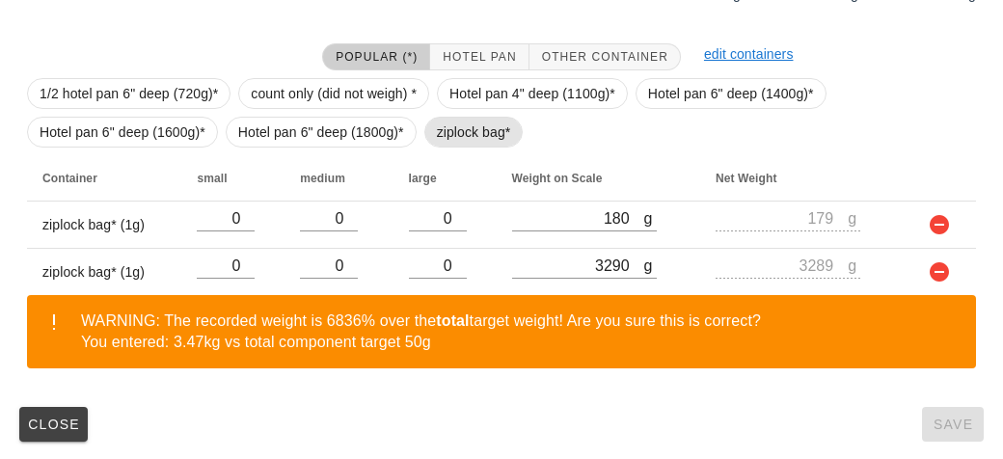
click at [448, 135] on span "ziplock bag*" at bounding box center [474, 132] width 74 height 29
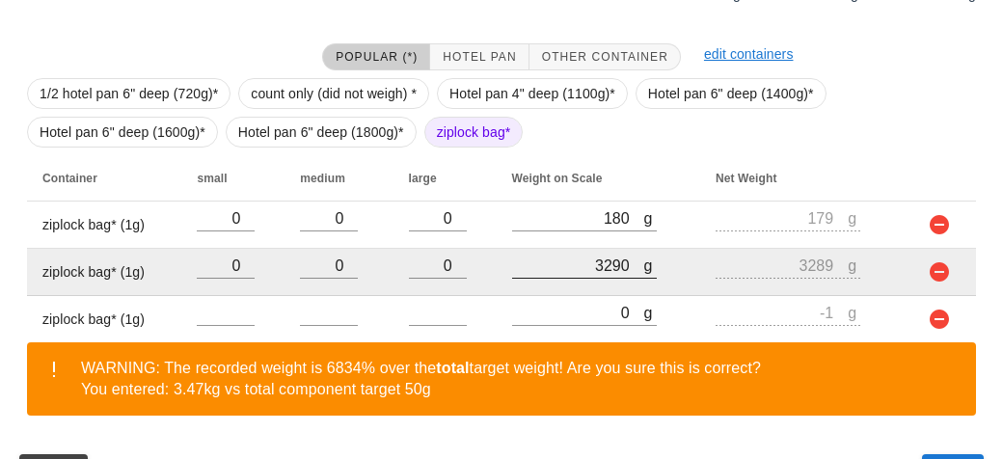
click at [559, 292] on div at bounding box center [584, 289] width 145 height 14
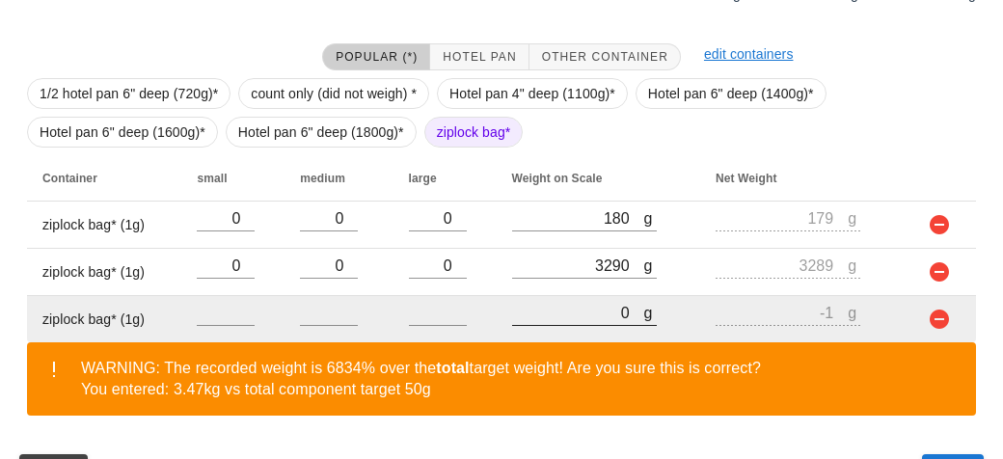
click at [537, 315] on input "0" at bounding box center [578, 312] width 132 height 25
type input "10"
type input "9"
type input "130"
type input "129"
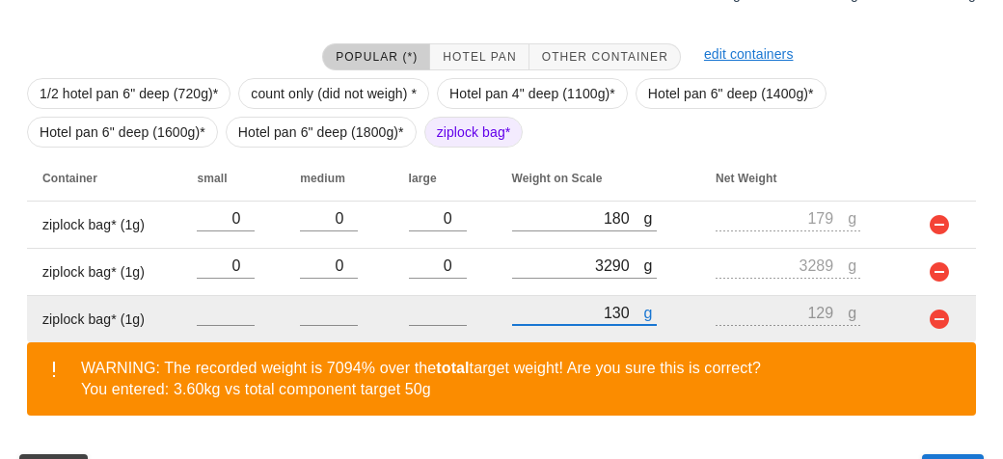
type input "1360"
type input "1359"
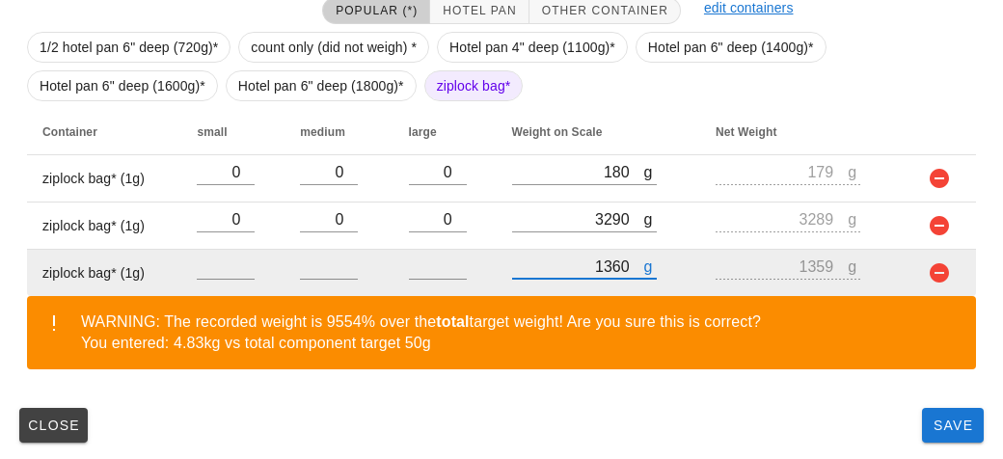
type input "1360"
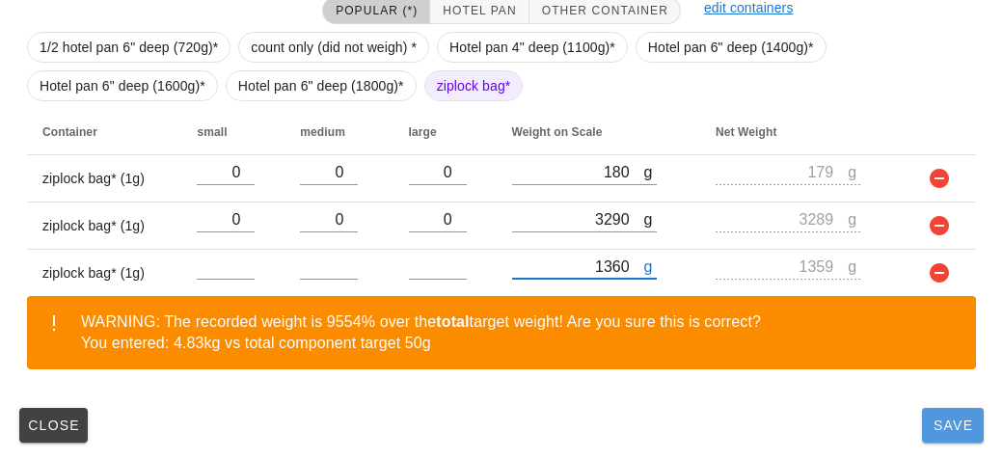
click at [929, 413] on button "Save" at bounding box center [953, 425] width 62 height 35
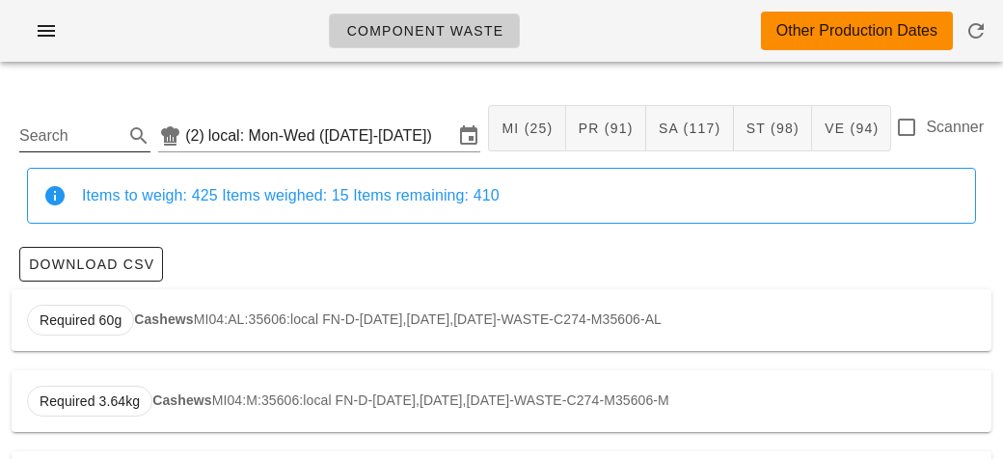
click at [89, 140] on input "Search" at bounding box center [69, 136] width 100 height 31
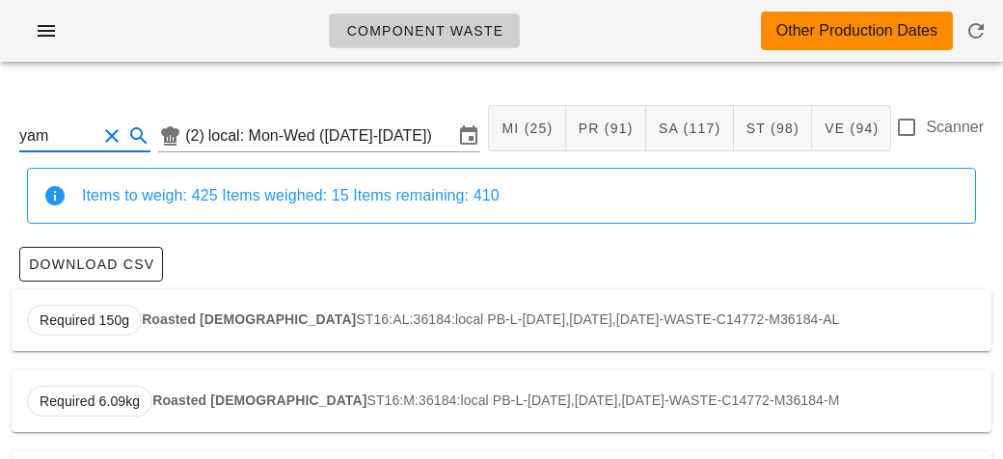
click at [207, 316] on strong "Roasted [DEMOGRAPHIC_DATA]" at bounding box center [249, 319] width 214 height 15
type input "ST16:AL:36184:local"
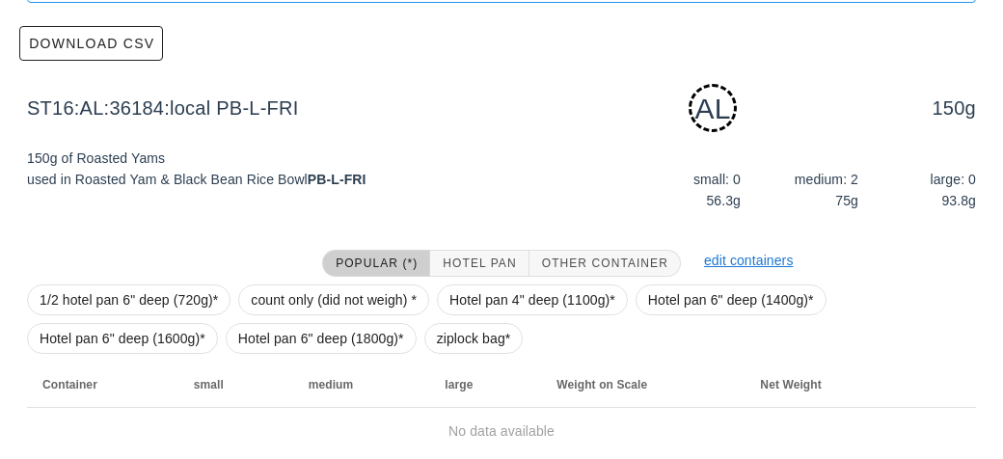
scroll to position [291, 0]
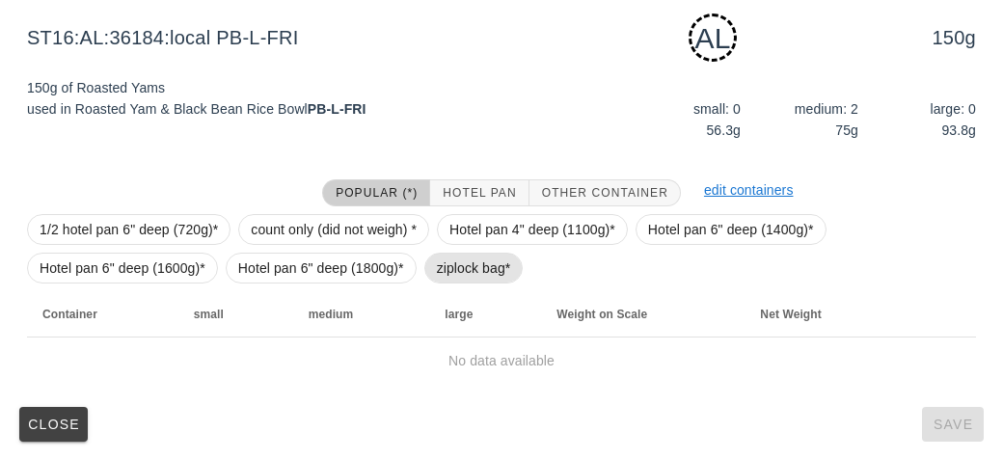
click at [446, 266] on span "ziplock bag*" at bounding box center [474, 268] width 74 height 29
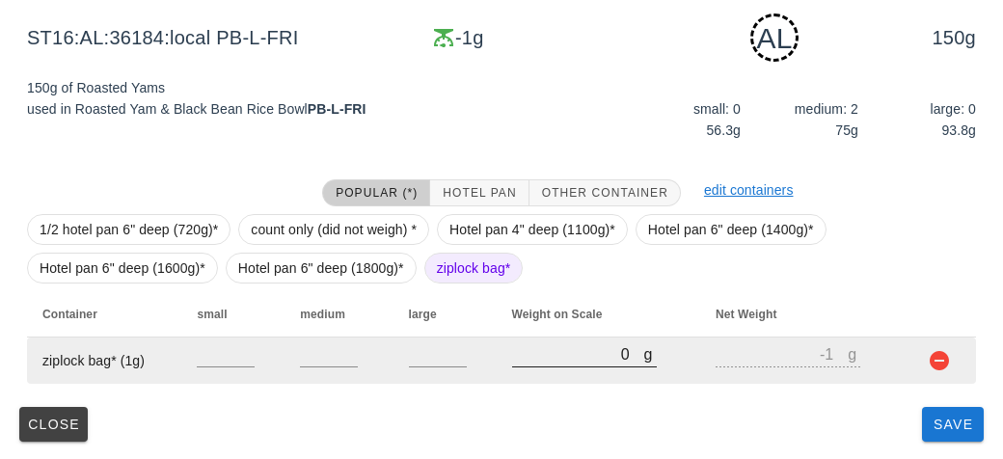
click at [554, 352] on input "0" at bounding box center [578, 353] width 132 height 25
type input "40"
type input "39"
type input "470"
type input "469"
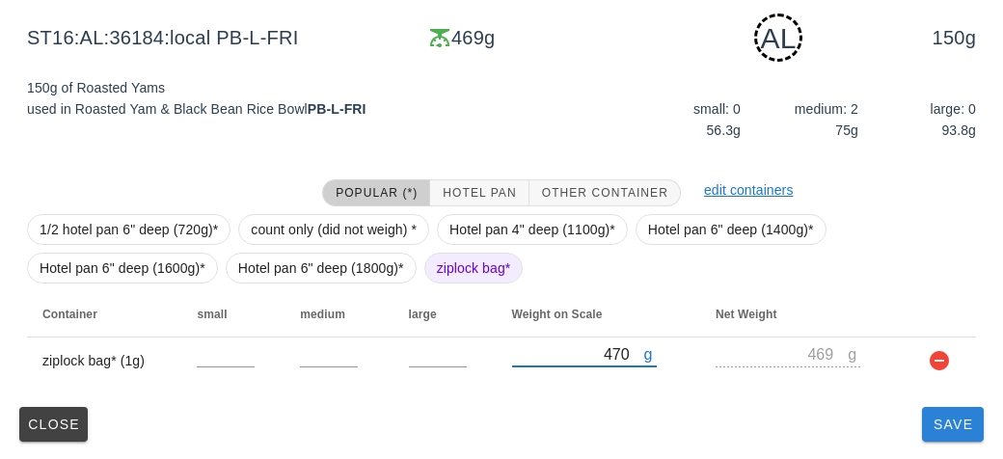
type input "470"
click at [923, 424] on button "Save" at bounding box center [953, 424] width 62 height 35
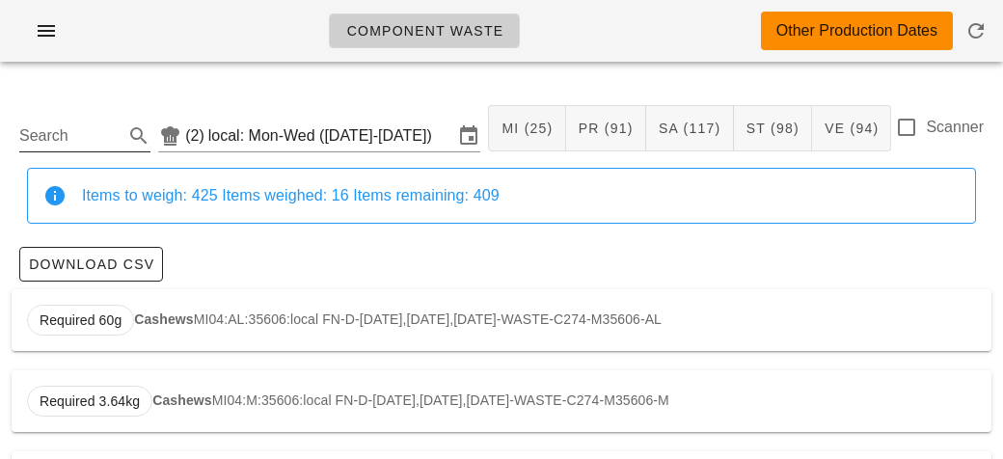
click at [66, 127] on input "Search" at bounding box center [69, 136] width 100 height 31
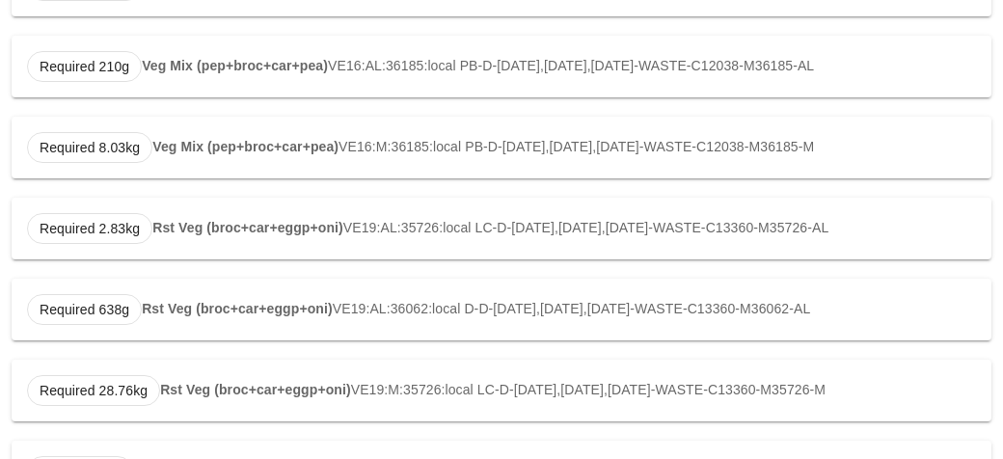
scroll to position [731, 0]
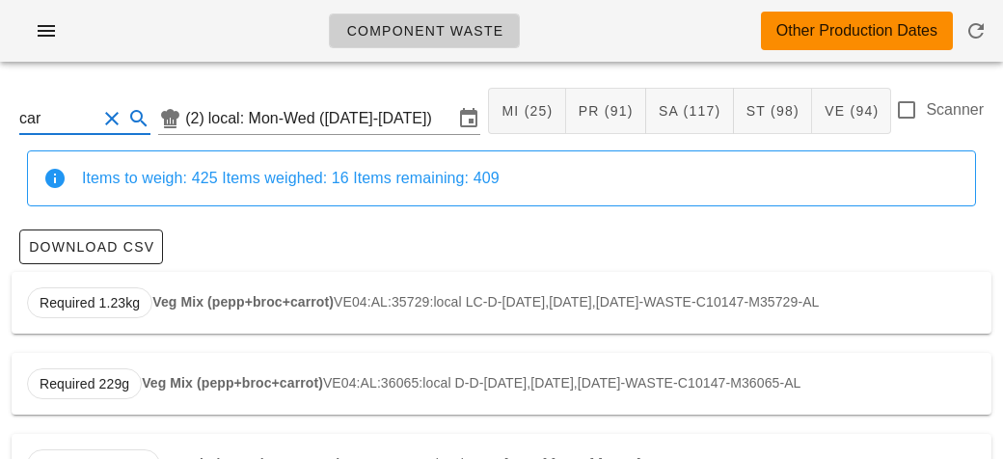
click at [172, 300] on strong "Veg Mix (pepp+broc+carrot)" at bounding box center [242, 301] width 181 height 15
type input "VE04:AL:35729:local"
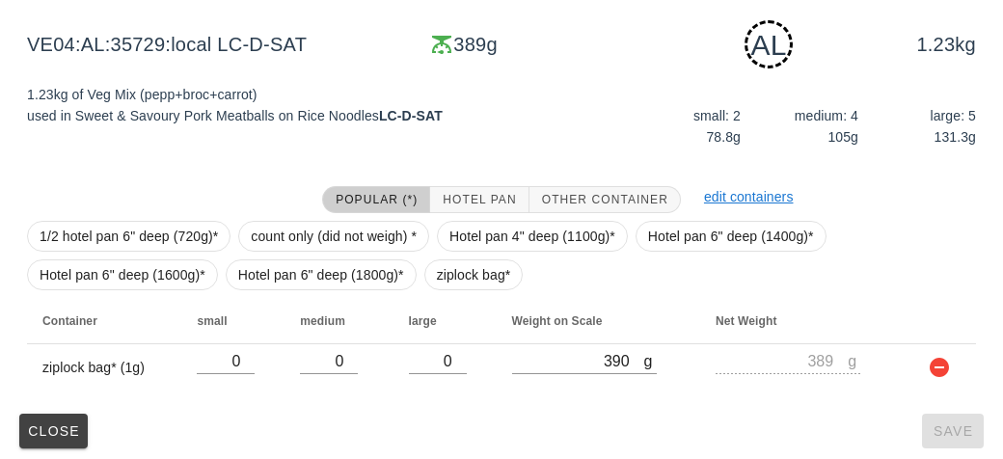
scroll to position [291, 0]
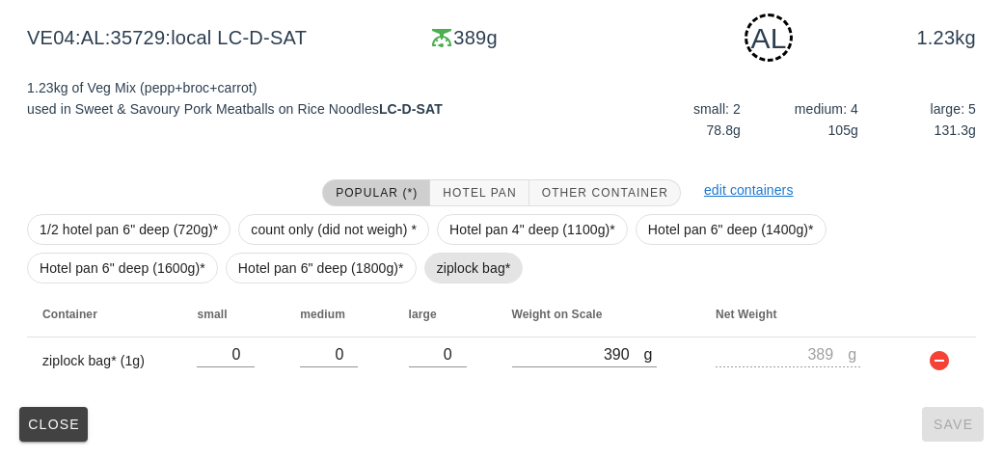
click at [442, 260] on span "ziplock bag*" at bounding box center [474, 268] width 74 height 29
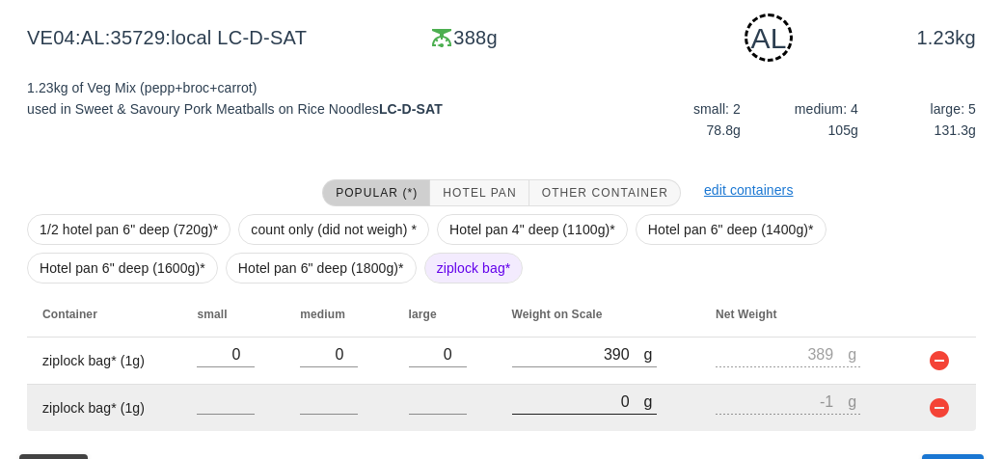
click at [552, 401] on input "0" at bounding box center [578, 401] width 132 height 25
type input "10"
type input "9"
type input "100"
type input "99"
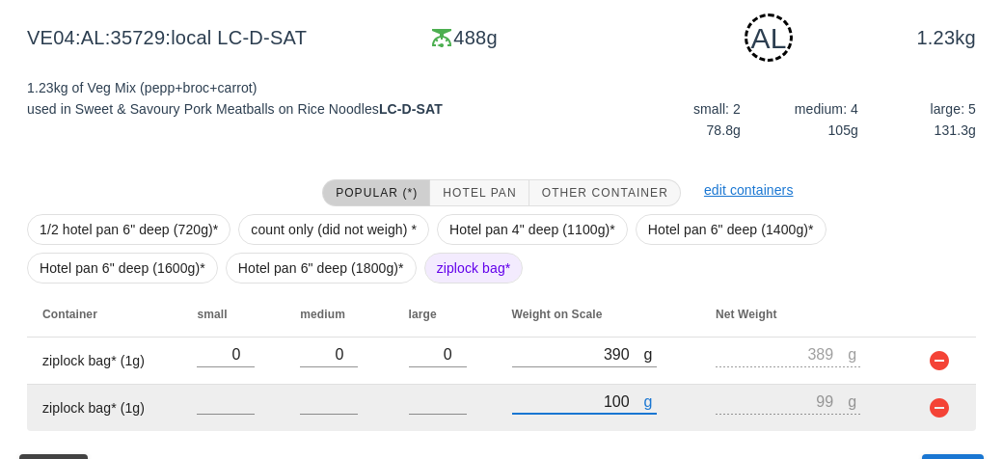
type input "1020"
type input "1019"
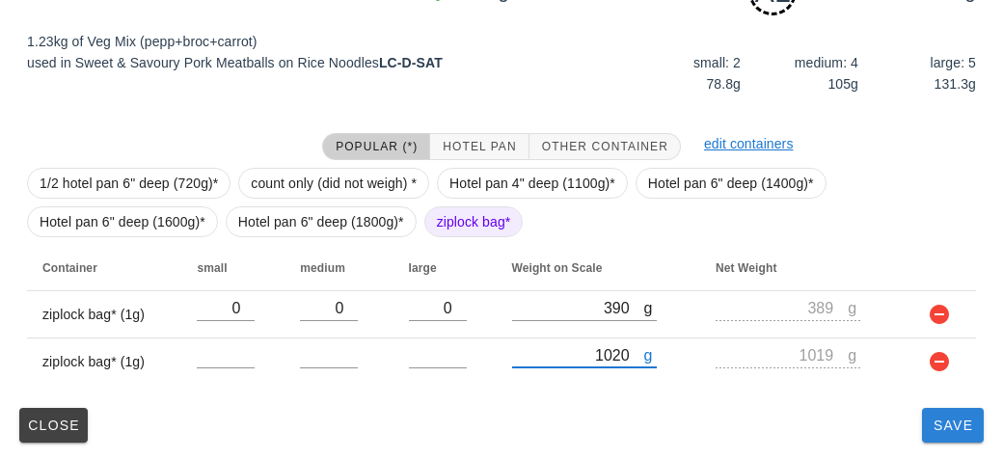
type input "1020"
click at [936, 432] on button "Save" at bounding box center [953, 425] width 62 height 35
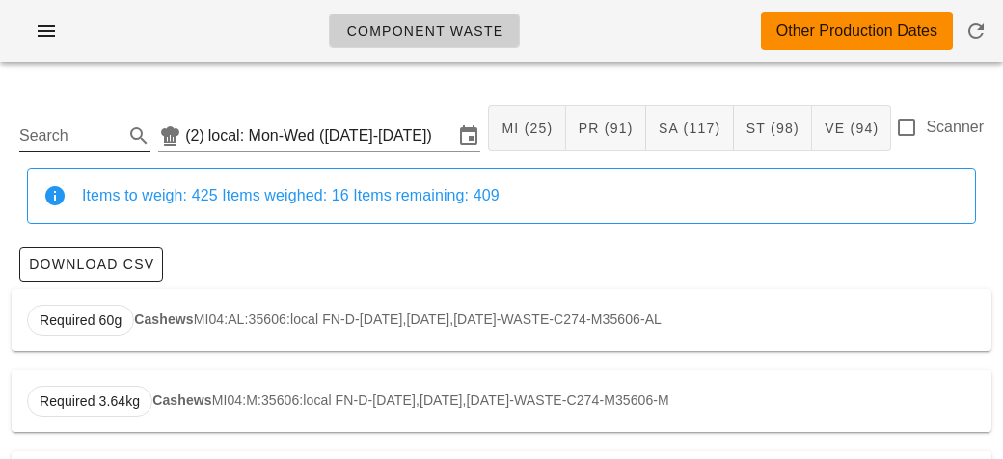
click at [64, 128] on input "Search" at bounding box center [69, 136] width 100 height 31
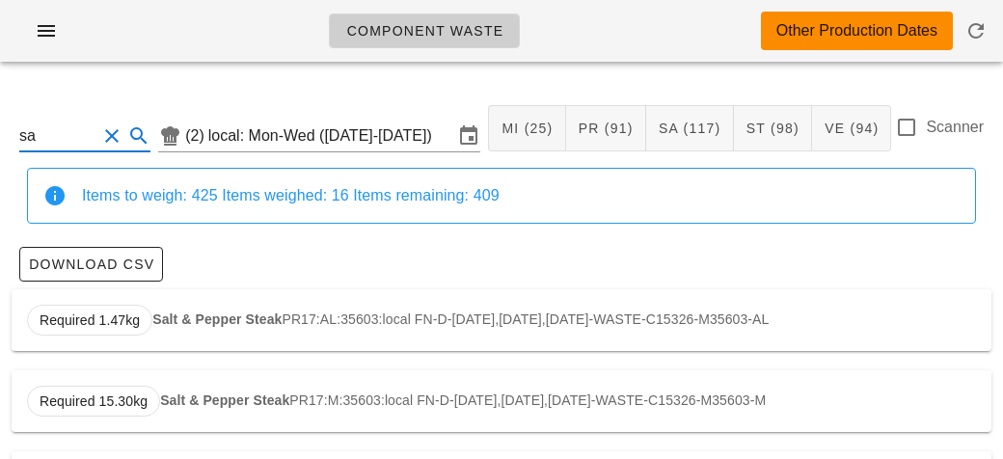
type input "s"
click at [178, 312] on strong "Herbed Quinoa" at bounding box center [201, 319] width 98 height 15
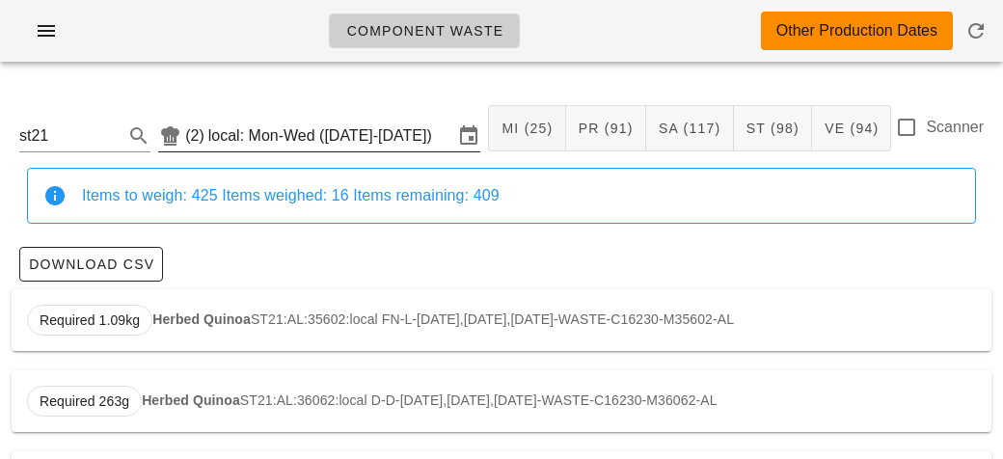
click at [267, 130] on input "local: Mon-Wed ([DATE]-[DATE])" at bounding box center [330, 136] width 245 height 31
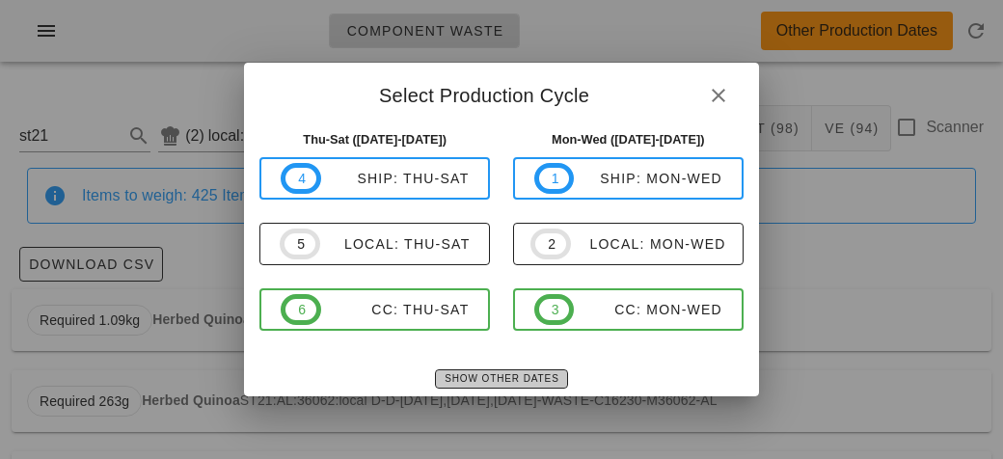
click at [465, 378] on span "Show Other Dates" at bounding box center [501, 378] width 115 height 11
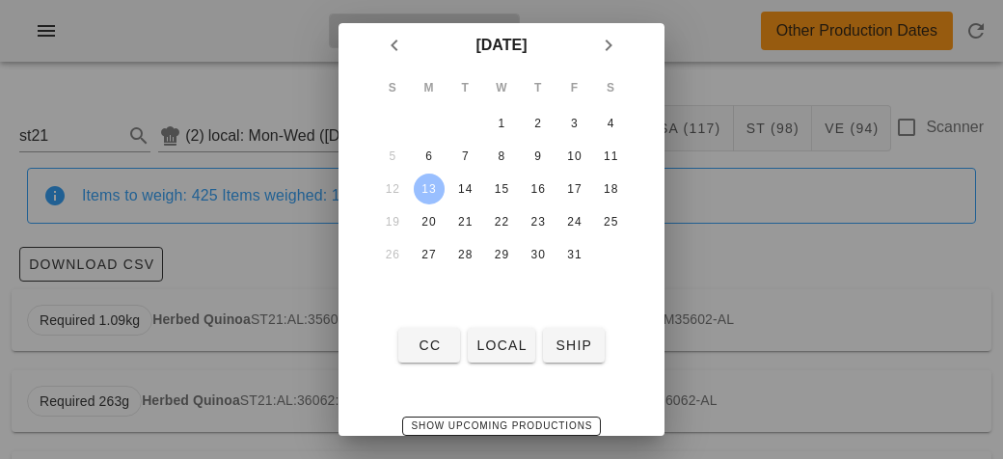
click at [236, 267] on div at bounding box center [501, 229] width 1003 height 459
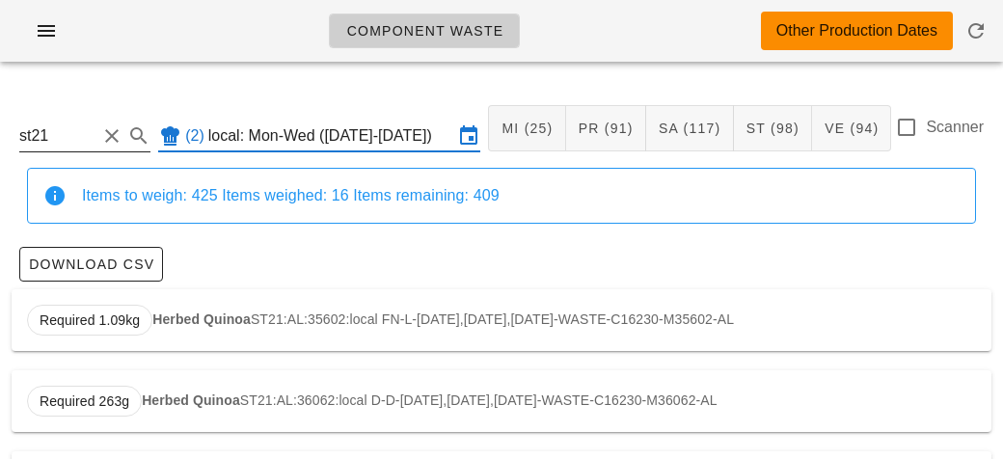
click at [70, 140] on input "st21" at bounding box center [57, 136] width 77 height 31
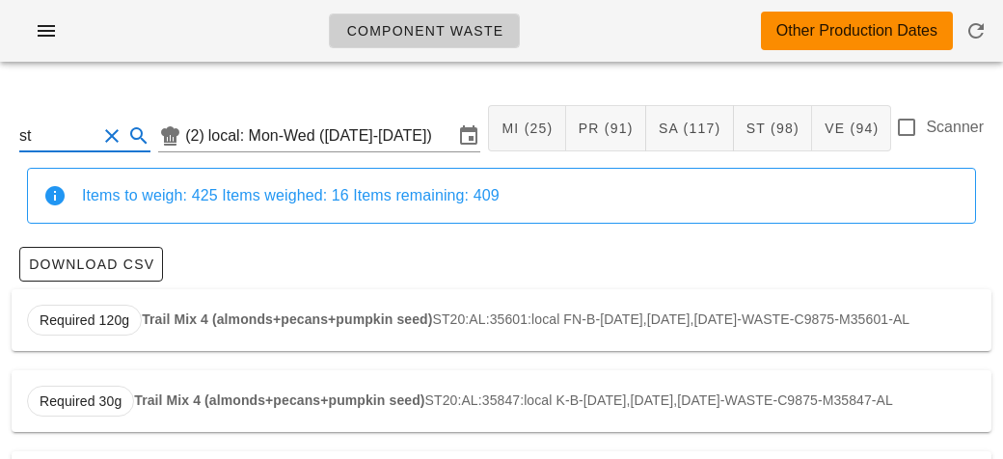
type input "s"
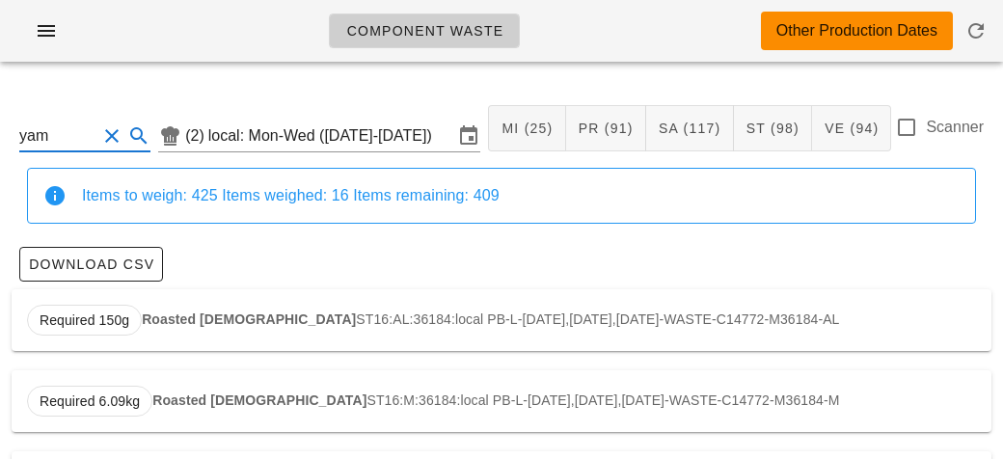
click at [282, 307] on div "Required 150g Roasted Yams ST16:AL:36184:local PB-L-[DATE],[DATE],[DATE]-WASTE-…" at bounding box center [502, 320] width 980 height 62
type input "ST16:AL:36184:local"
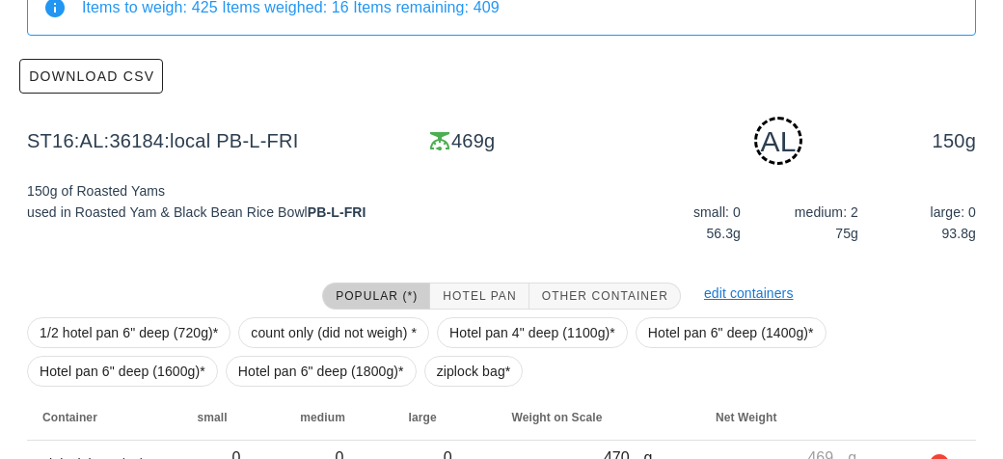
scroll to position [291, 0]
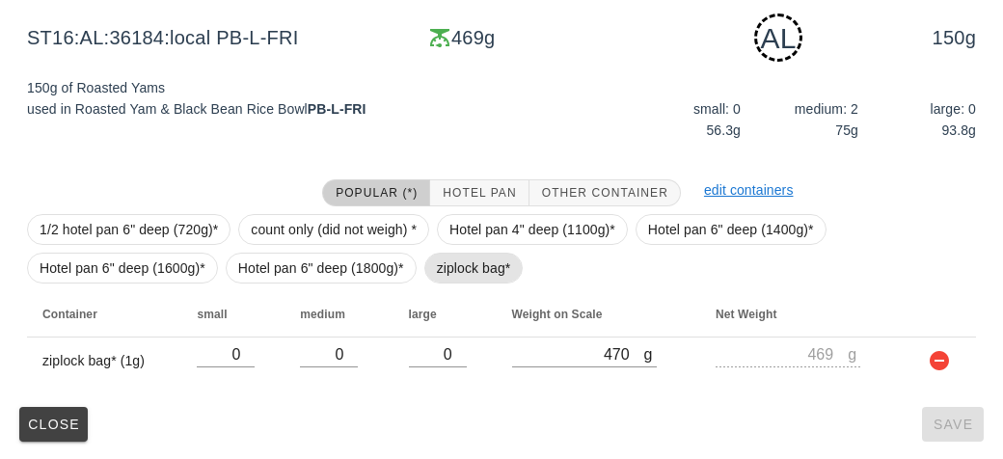
click at [455, 264] on span "ziplock bag*" at bounding box center [474, 268] width 74 height 29
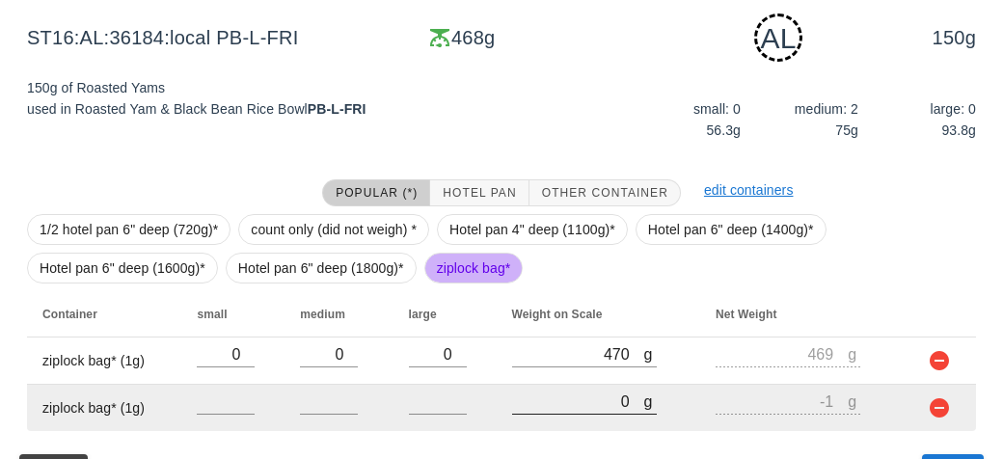
click at [572, 397] on input "0" at bounding box center [578, 401] width 132 height 25
type input "30"
type input "29"
type input "370"
type input "369"
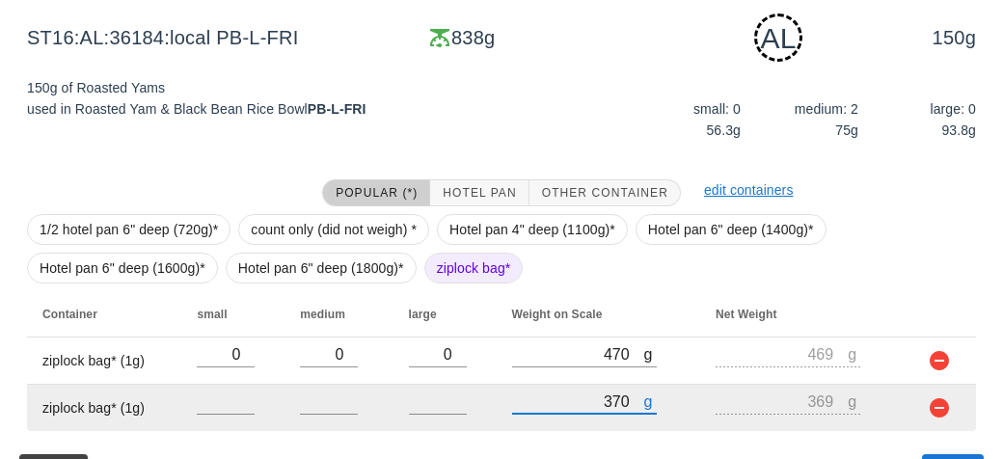
scroll to position [338, 0]
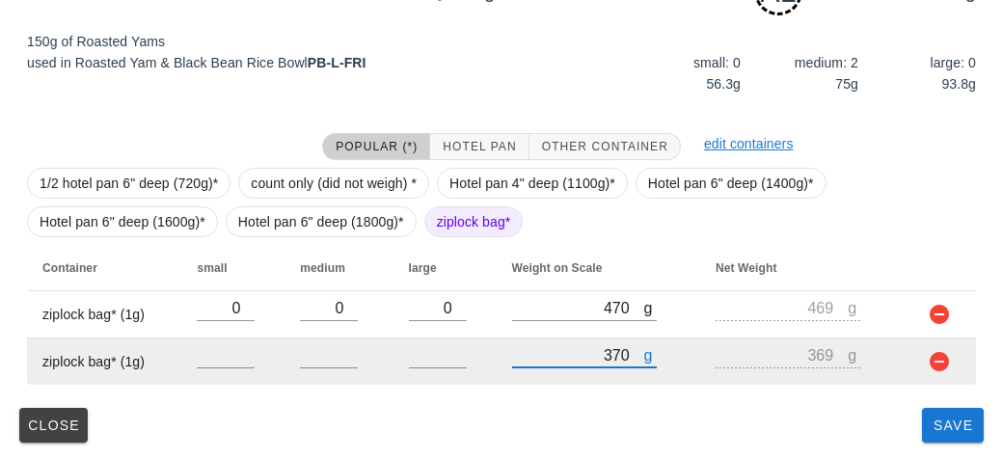
type input "370"
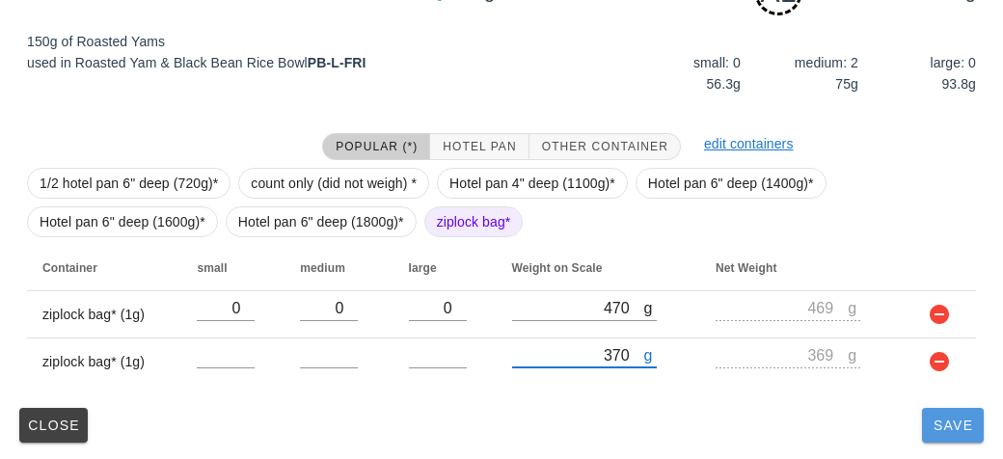
click at [953, 423] on span "Save" at bounding box center [953, 425] width 46 height 15
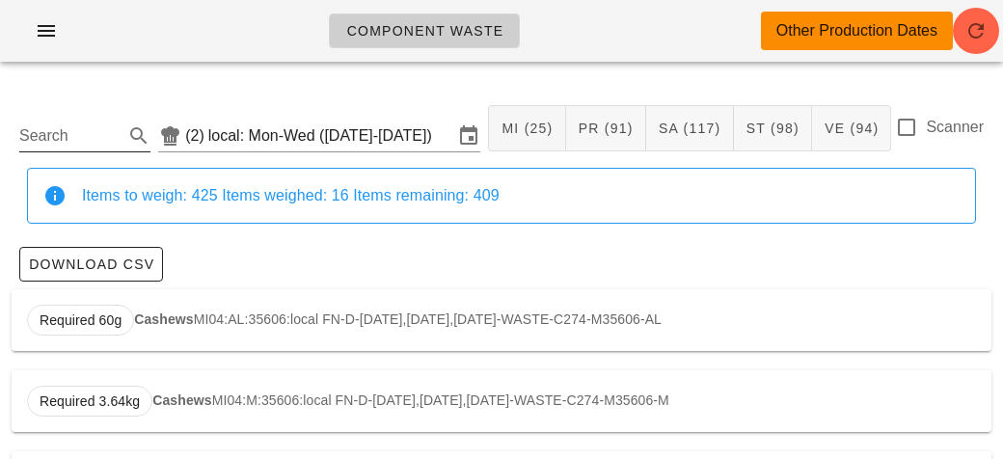
click at [100, 126] on input "Search" at bounding box center [69, 136] width 100 height 31
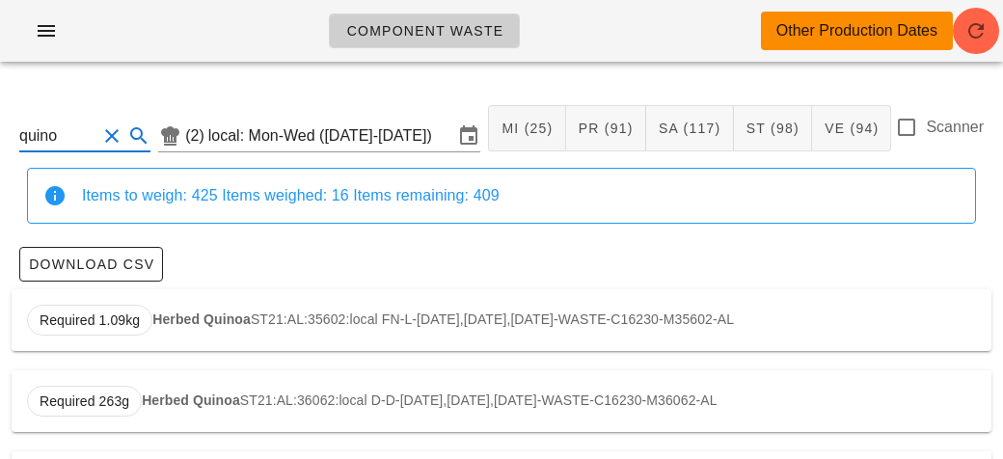
click at [200, 314] on strong "Herbed Quinoa" at bounding box center [201, 319] width 98 height 15
type input "ST21:AL:35602:local"
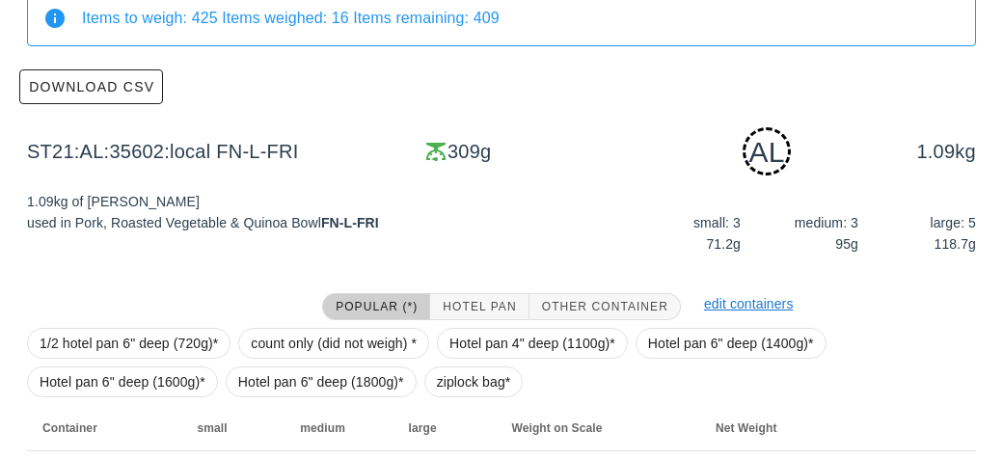
scroll to position [291, 0]
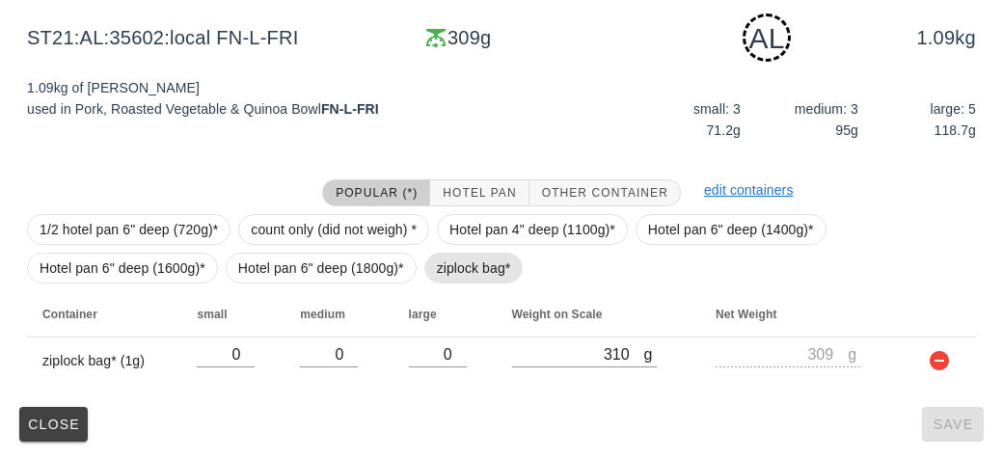
click at [451, 259] on span "ziplock bag*" at bounding box center [474, 268] width 74 height 29
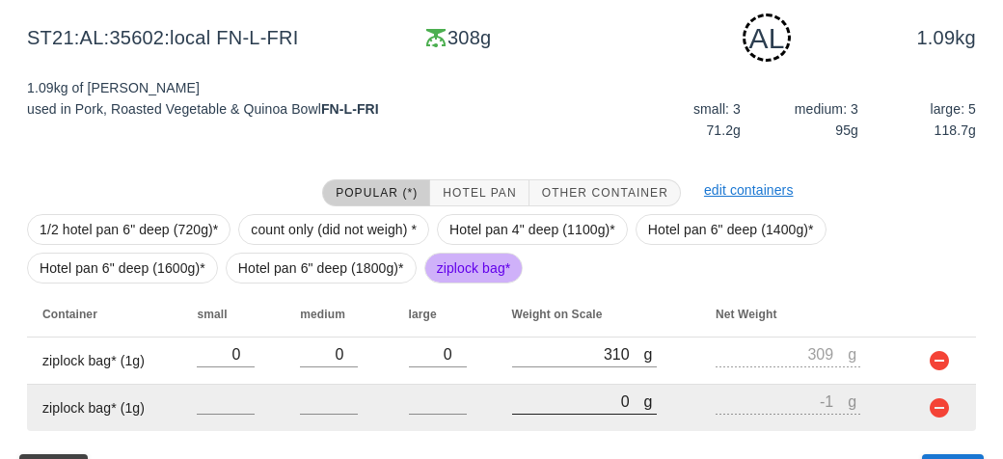
click at [561, 395] on input "0" at bounding box center [578, 401] width 132 height 25
type input "20"
type input "19"
type input "240"
type input "239"
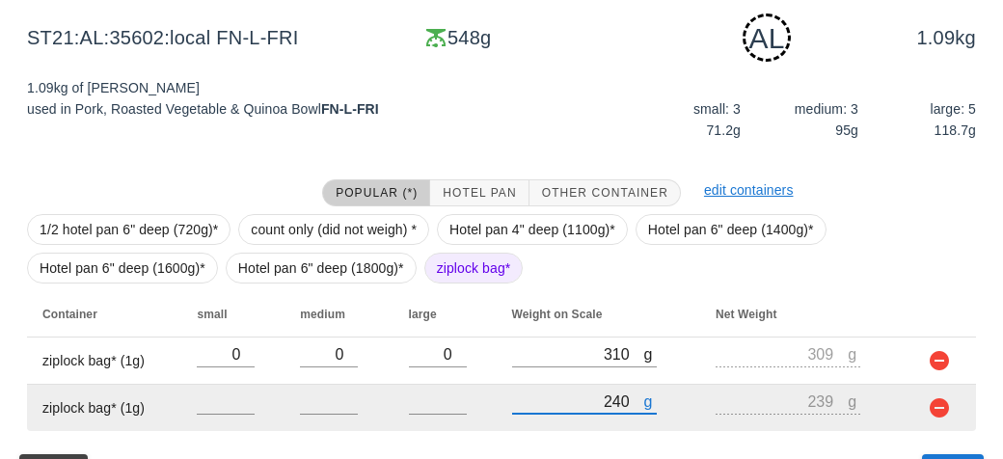
type input "2480"
type input "2479"
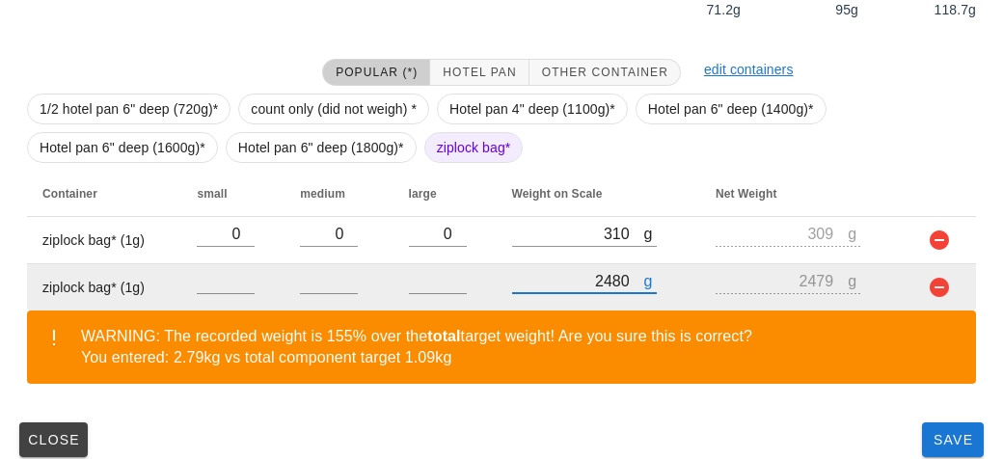
scroll to position [427, 0]
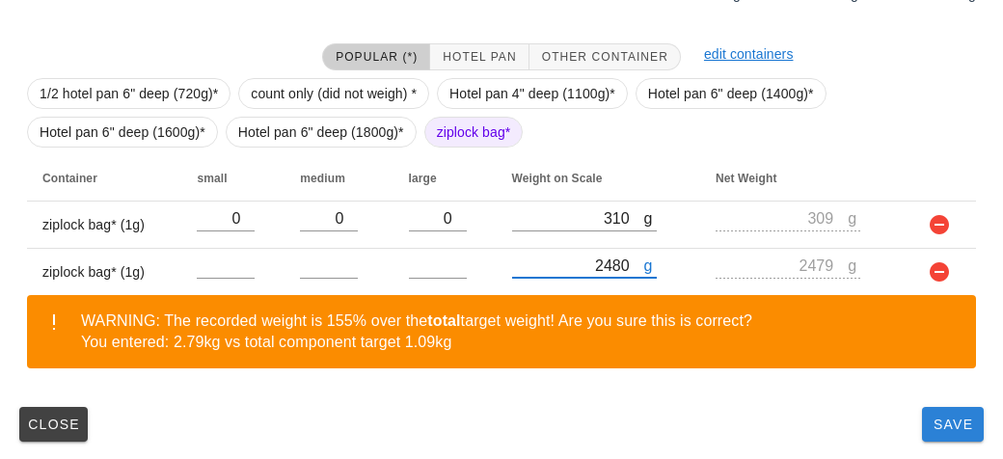
type input "2480"
click at [953, 424] on span "Save" at bounding box center [953, 424] width 46 height 15
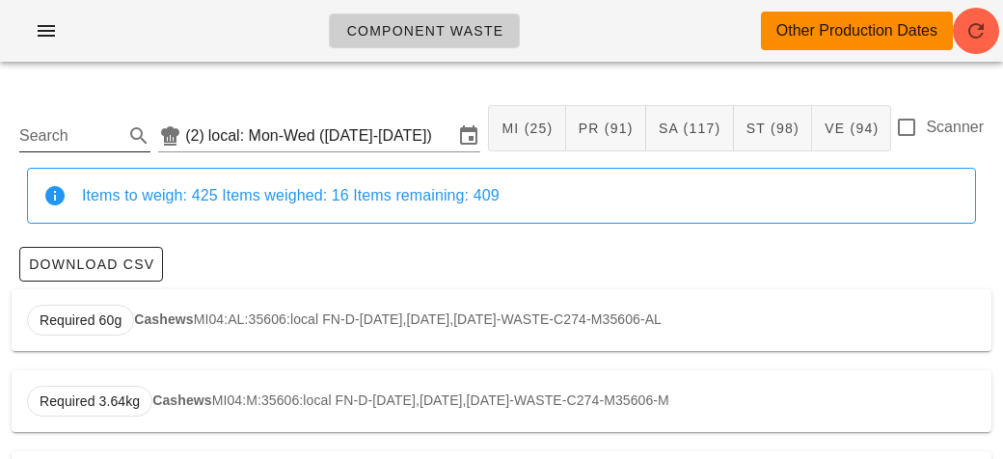
click at [100, 142] on input "Search" at bounding box center [69, 136] width 100 height 31
click at [211, 308] on div "Required 5.43kg Pasta ST07:M:36187:local PB-L-[DATE],[DATE],[DATE]-WASTE-C16224…" at bounding box center [502, 320] width 980 height 62
type input "ST07:M:36187:local"
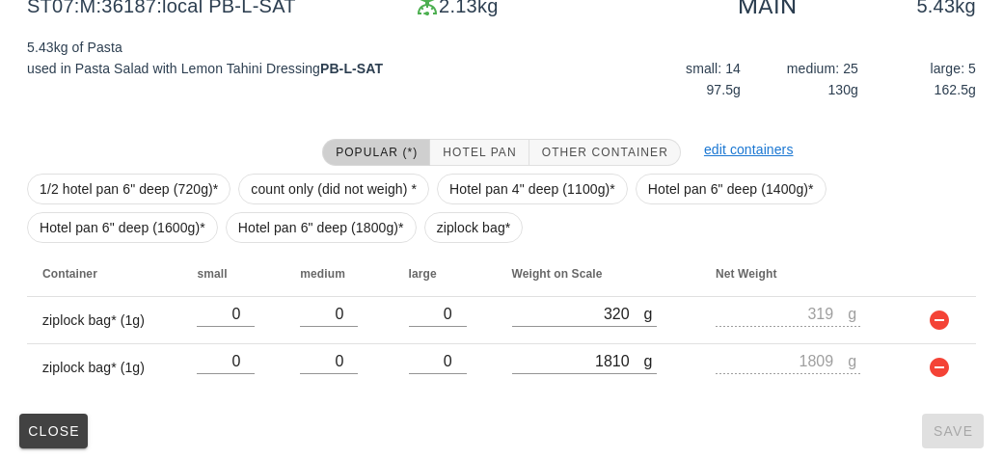
scroll to position [321, 0]
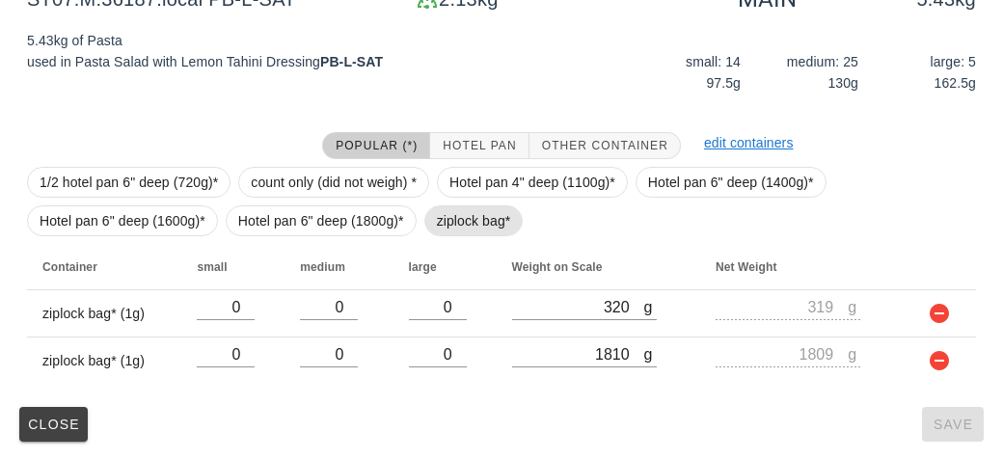
click at [451, 222] on span "ziplock bag*" at bounding box center [474, 220] width 74 height 29
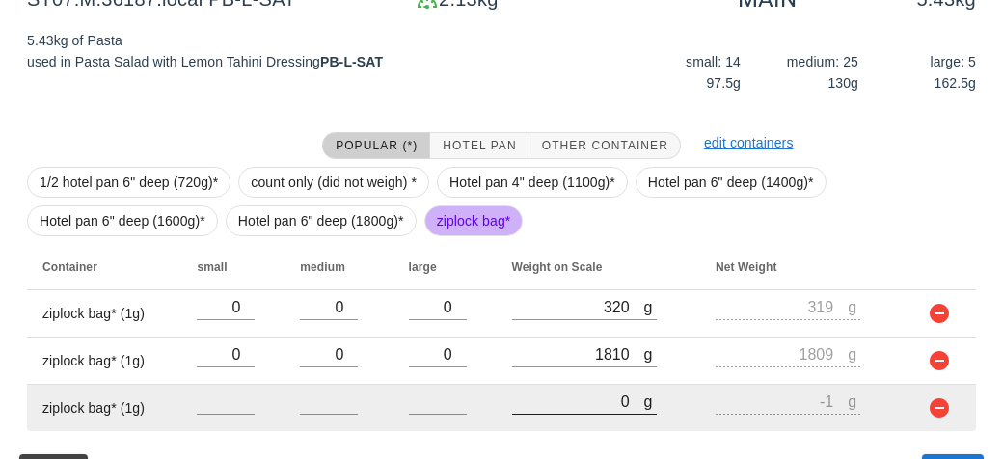
click at [579, 395] on input "0" at bounding box center [578, 401] width 132 height 25
type input "90"
type input "89"
type input "970"
type input "969"
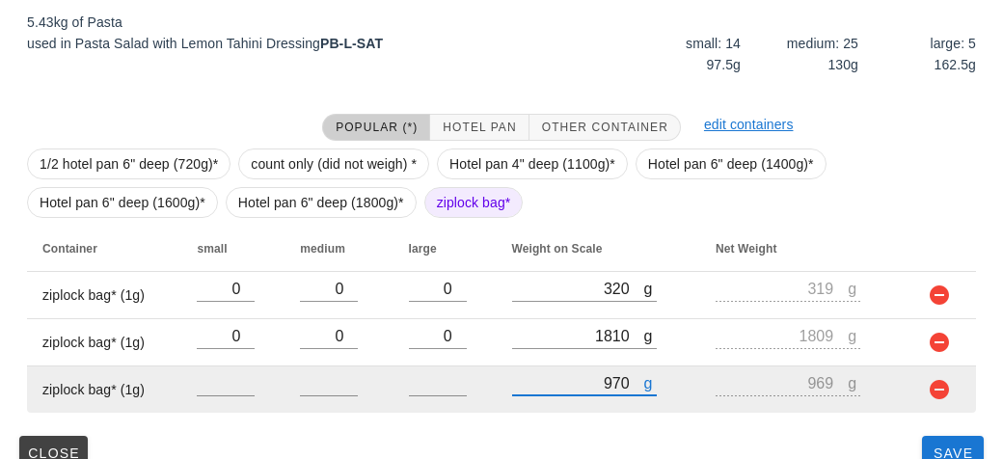
scroll to position [368, 0]
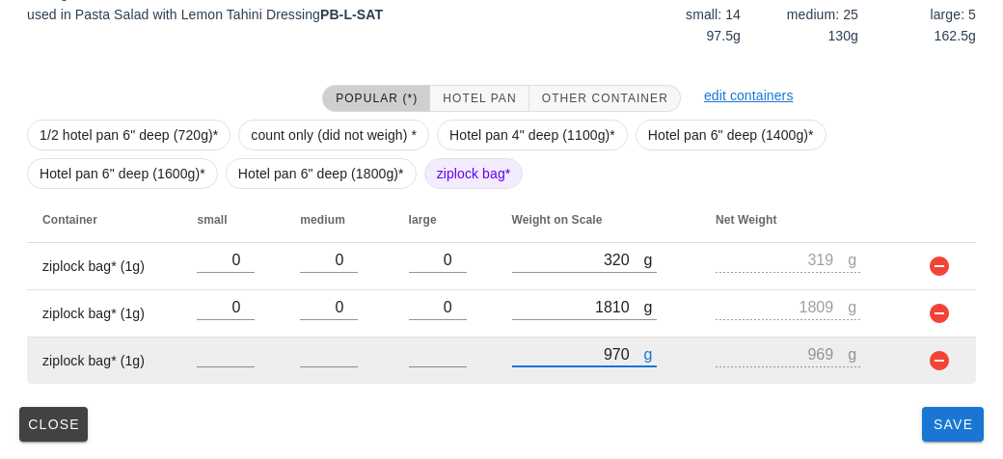
type input "970"
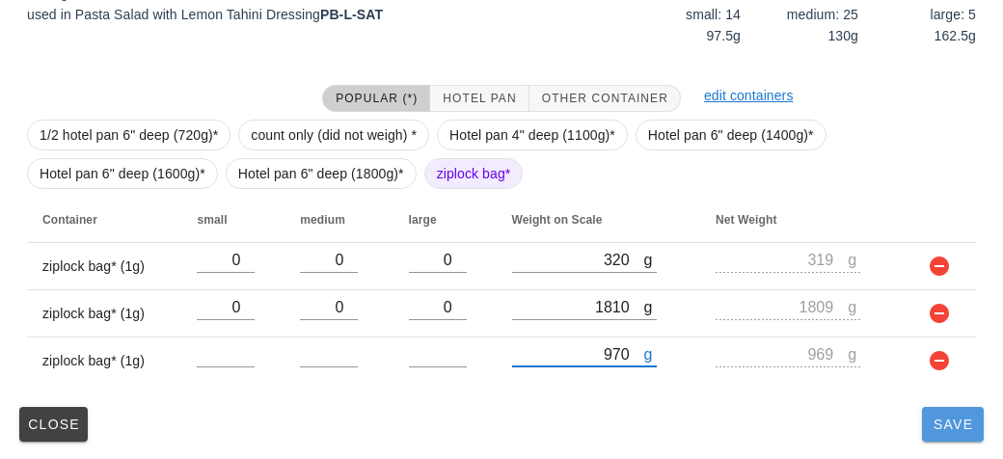
click at [941, 437] on button "Save" at bounding box center [953, 424] width 62 height 35
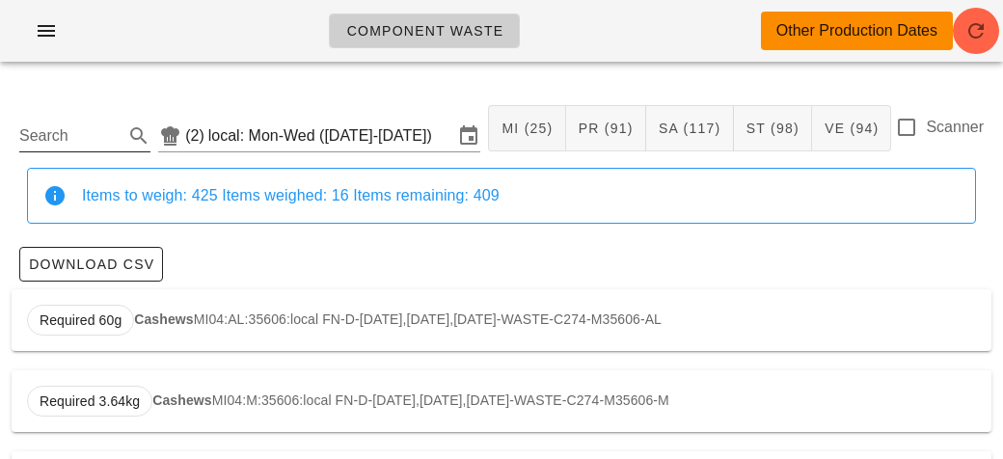
click at [89, 128] on input "Search" at bounding box center [69, 136] width 100 height 31
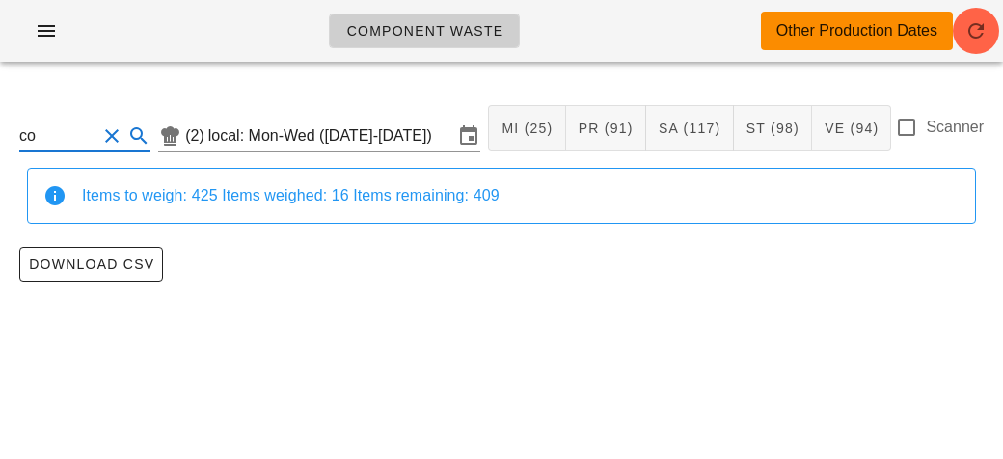
type input "c"
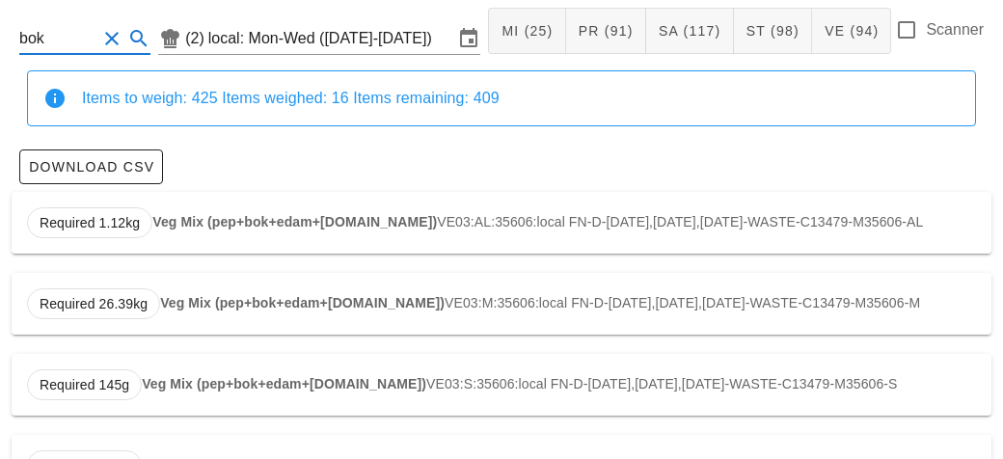
scroll to position [326, 0]
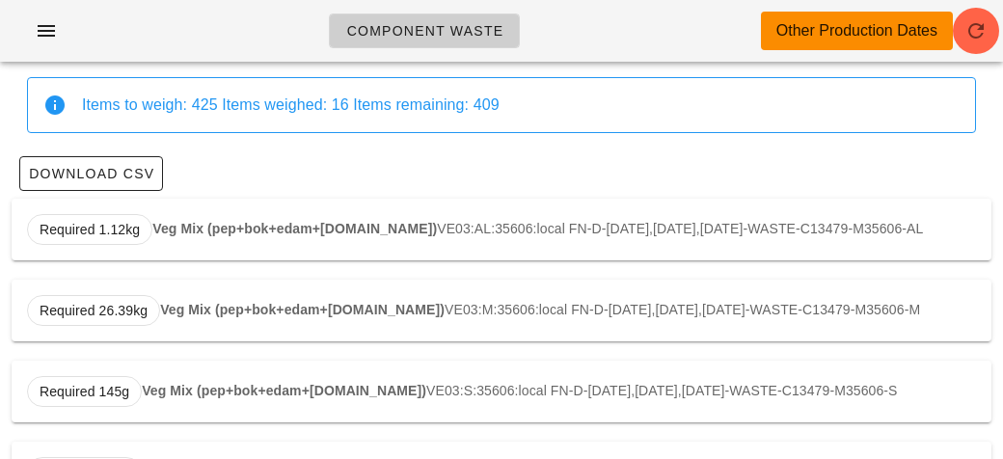
click at [191, 236] on div "Required 1.12kg Veg Mix (pep+bok+edam+[DOMAIN_NAME]) VE03:AL:35606:local FN-D-[…" at bounding box center [502, 230] width 980 height 62
type input "VE03:AL:35606:local"
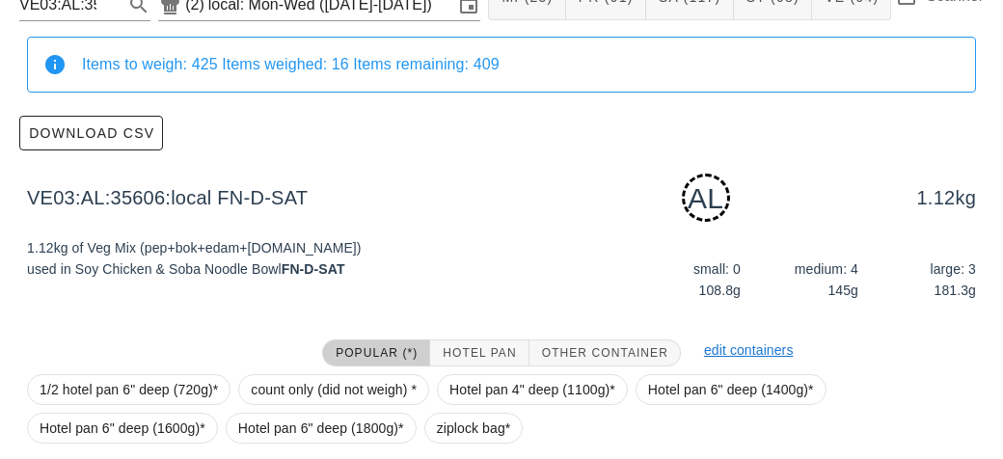
scroll to position [291, 0]
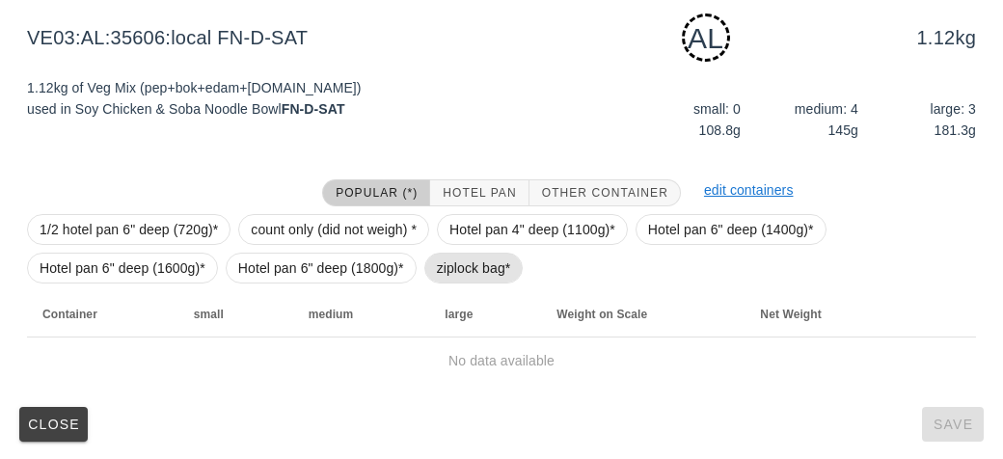
click at [459, 266] on span "ziplock bag*" at bounding box center [474, 268] width 74 height 29
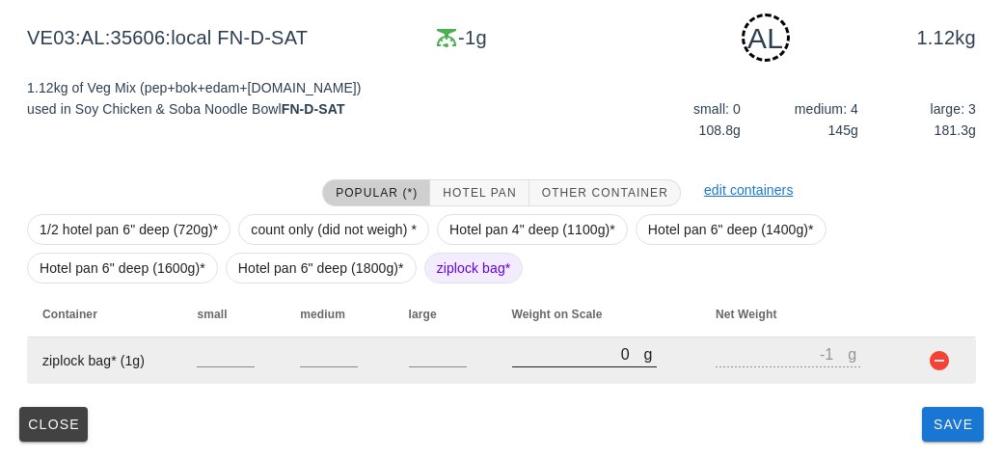
click at [533, 360] on input "0" at bounding box center [578, 353] width 132 height 25
type input "10"
type input "9"
type input "120"
type input "119"
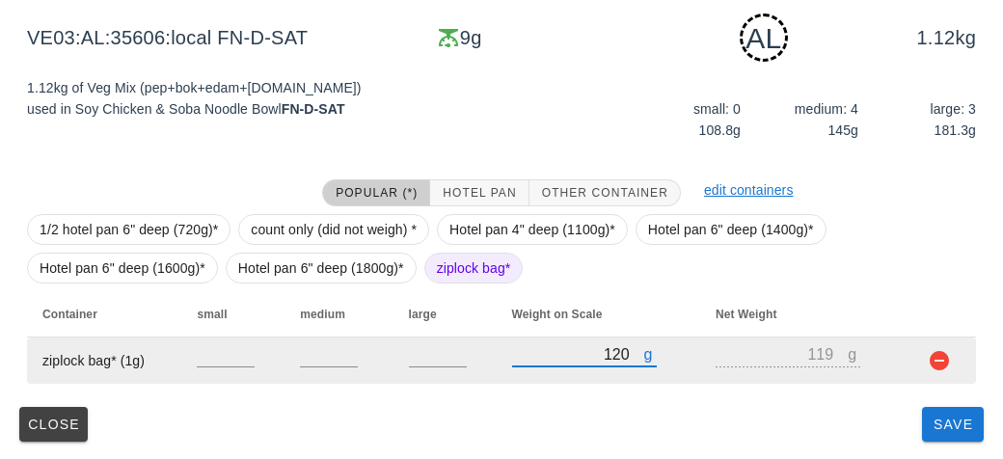
type input "1220"
type input "1219"
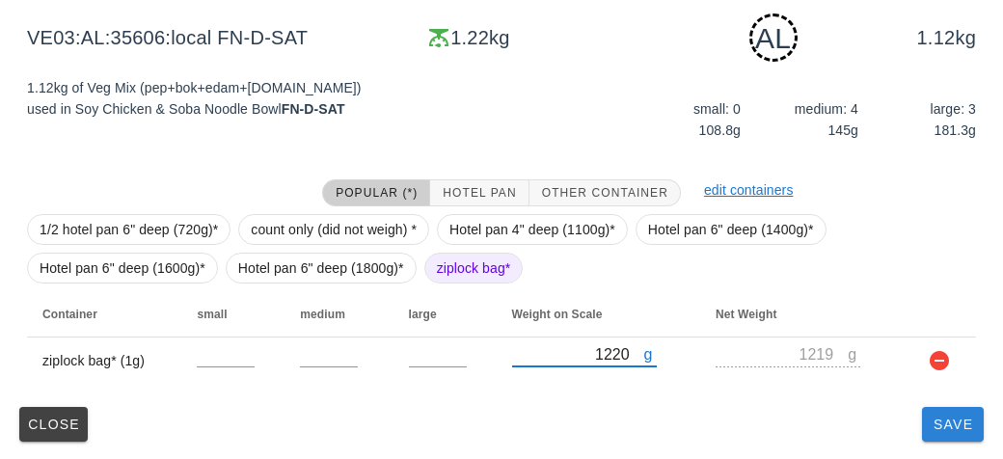
type input "1220"
click at [947, 429] on span "Save" at bounding box center [953, 424] width 46 height 15
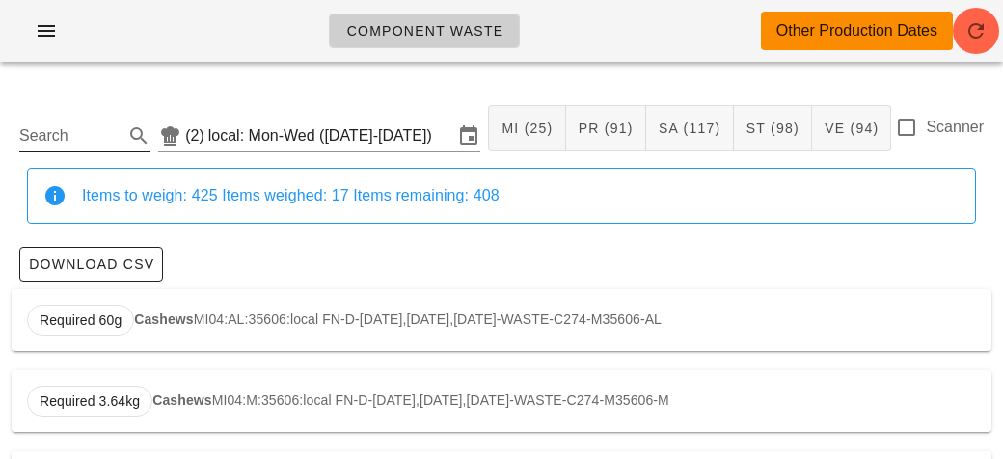
click at [41, 127] on input "Search" at bounding box center [69, 136] width 100 height 31
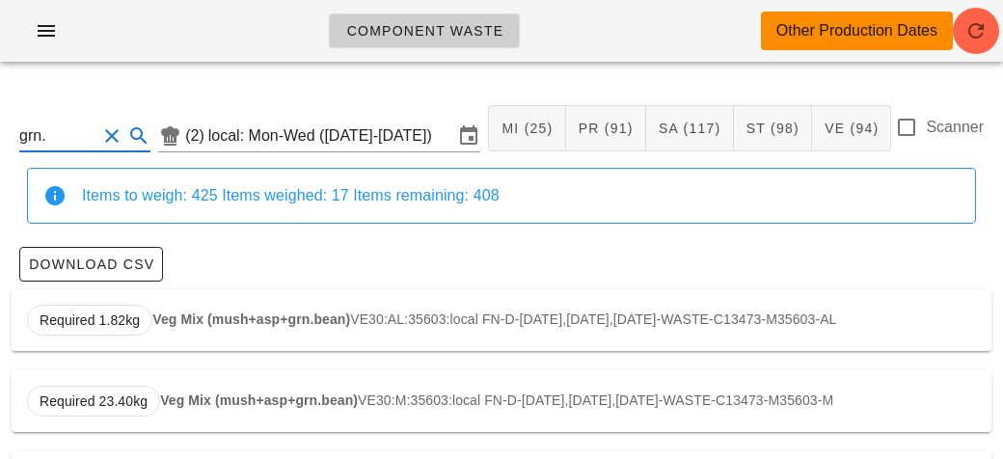
click at [172, 314] on strong "Veg Mix (mush+asp+grn.bean)" at bounding box center [251, 319] width 198 height 15
type input "VE30:AL:35603:local"
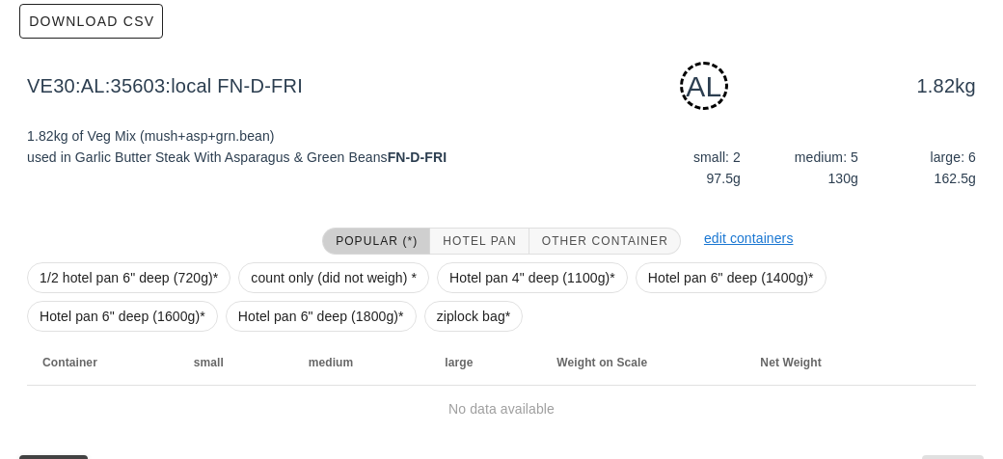
scroll to position [291, 0]
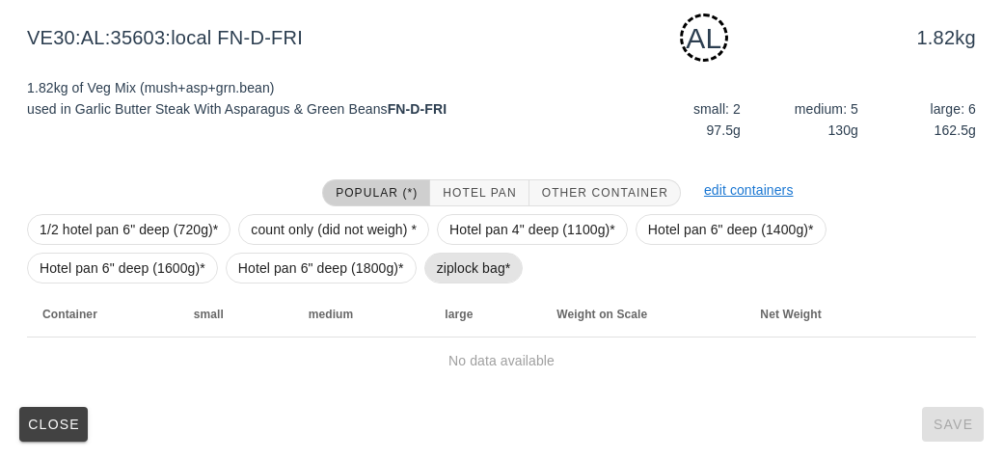
click at [444, 278] on span "ziplock bag*" at bounding box center [474, 268] width 74 height 29
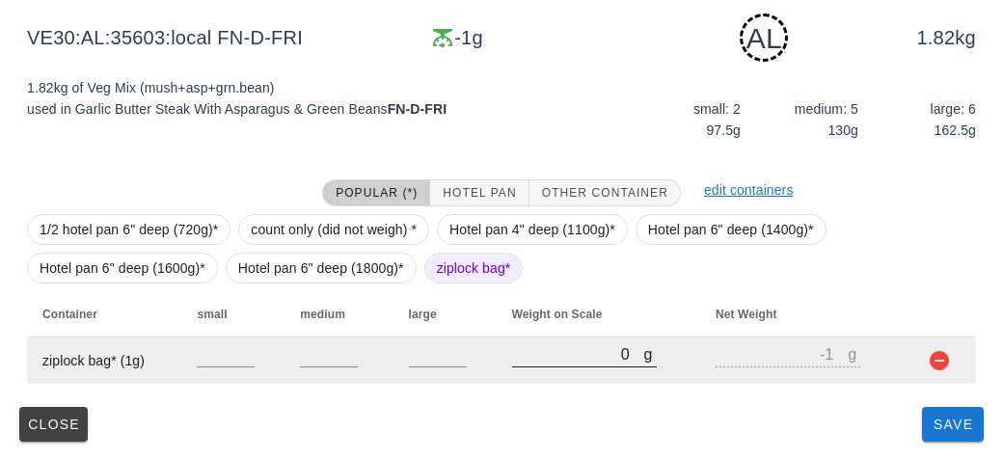
click at [531, 355] on input "0" at bounding box center [578, 353] width 132 height 25
type input "70"
type input "69"
type input "720"
type input "719"
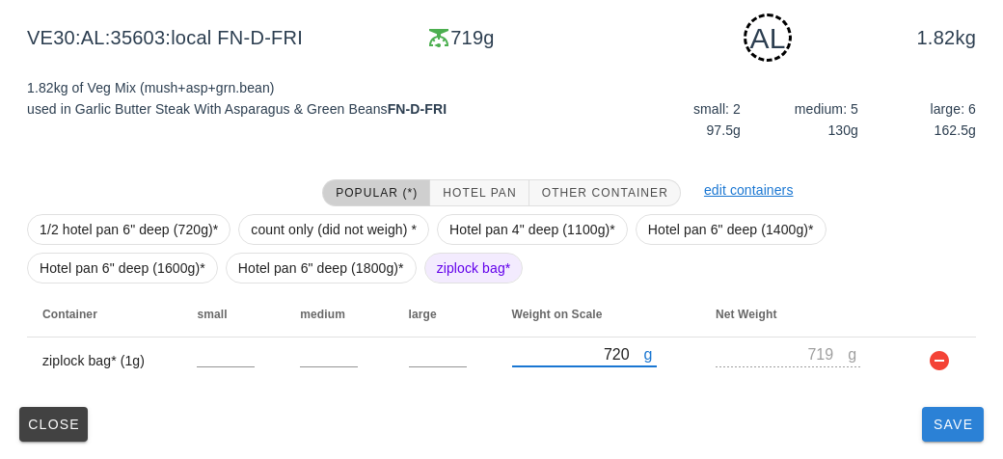
type input "720"
click at [931, 428] on span "Save" at bounding box center [953, 424] width 46 height 15
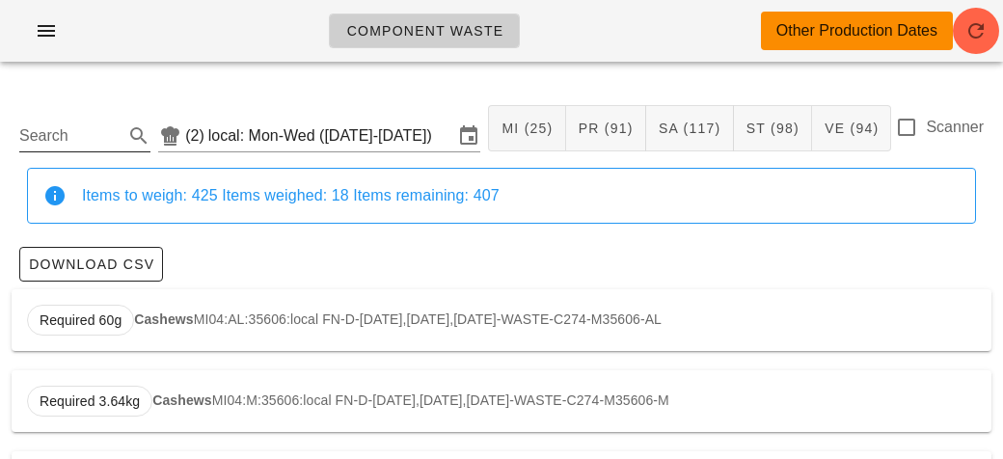
click at [79, 133] on input "Search" at bounding box center [69, 136] width 100 height 31
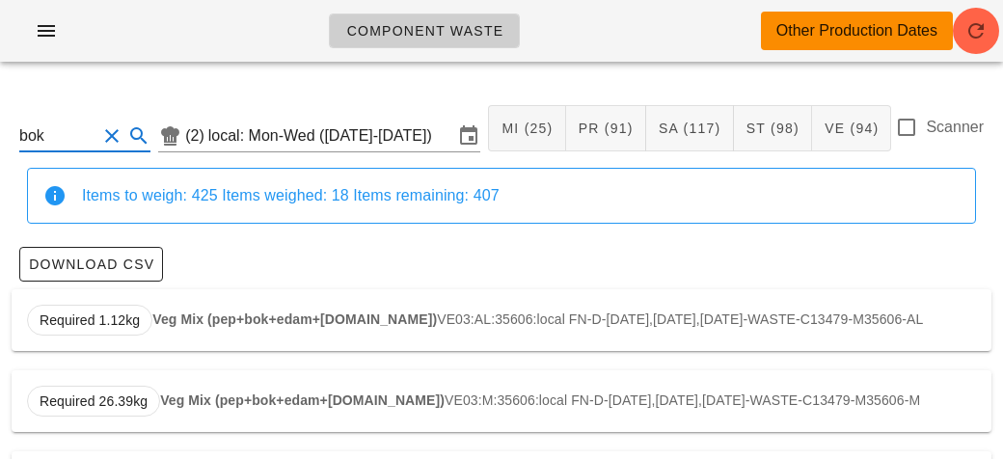
click at [163, 318] on strong "Veg Mix (pep+bok+edam+[DOMAIN_NAME])" at bounding box center [294, 319] width 285 height 15
type input "VE03:AL:35606:local"
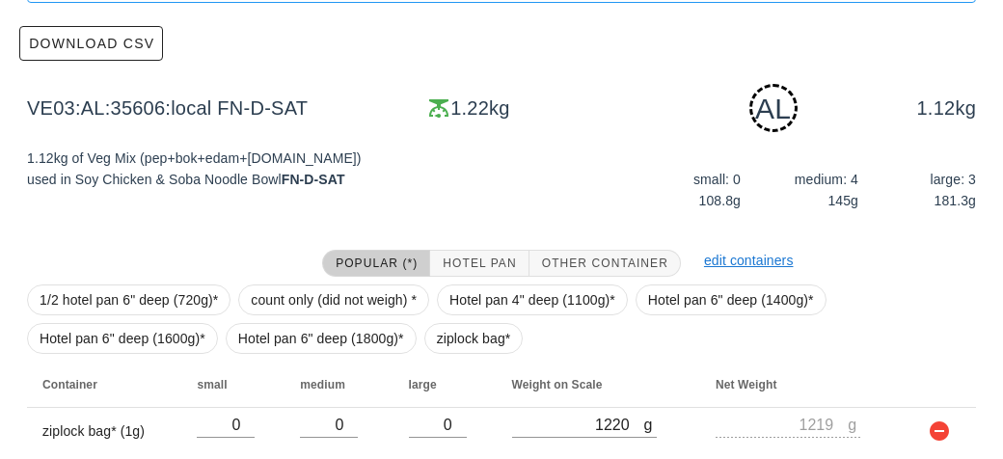
scroll to position [291, 0]
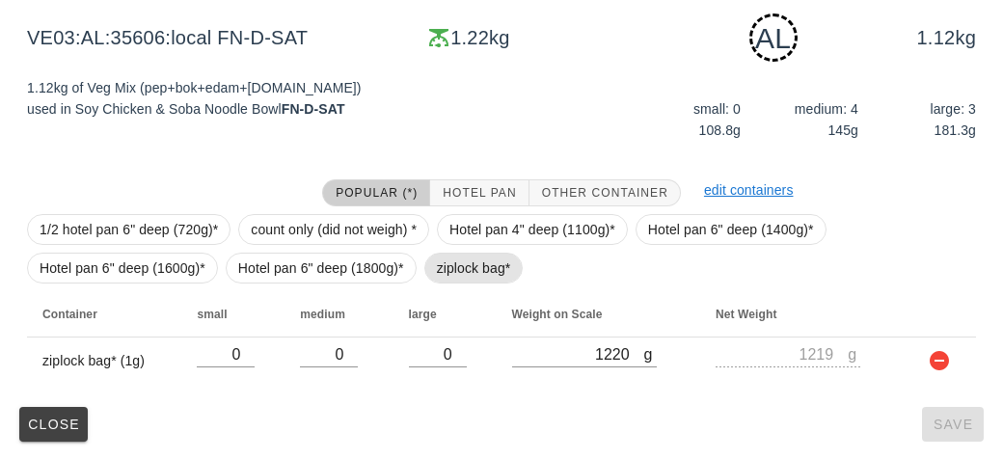
click at [444, 264] on span "ziplock bag*" at bounding box center [474, 268] width 74 height 29
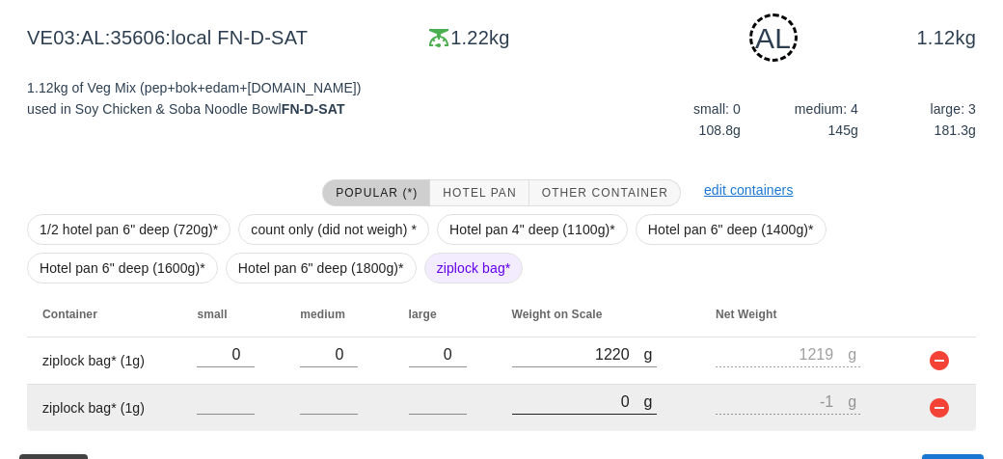
click at [562, 395] on input "0" at bounding box center [578, 401] width 132 height 25
type input "10"
type input "9"
type input "170"
type input "169"
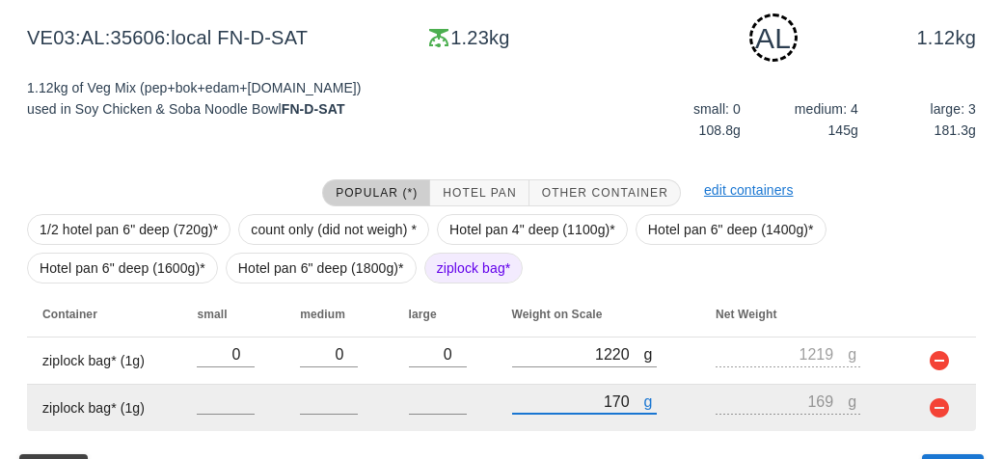
type input "1780"
type input "1779"
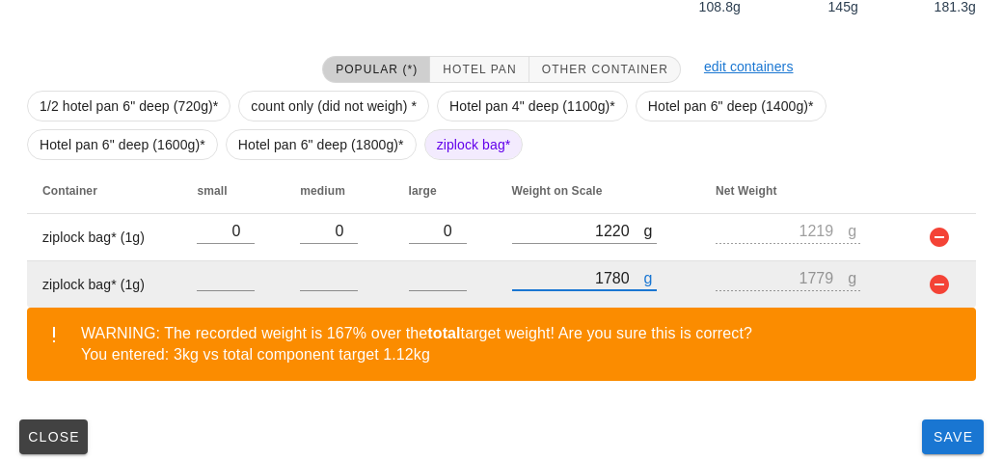
scroll to position [427, 0]
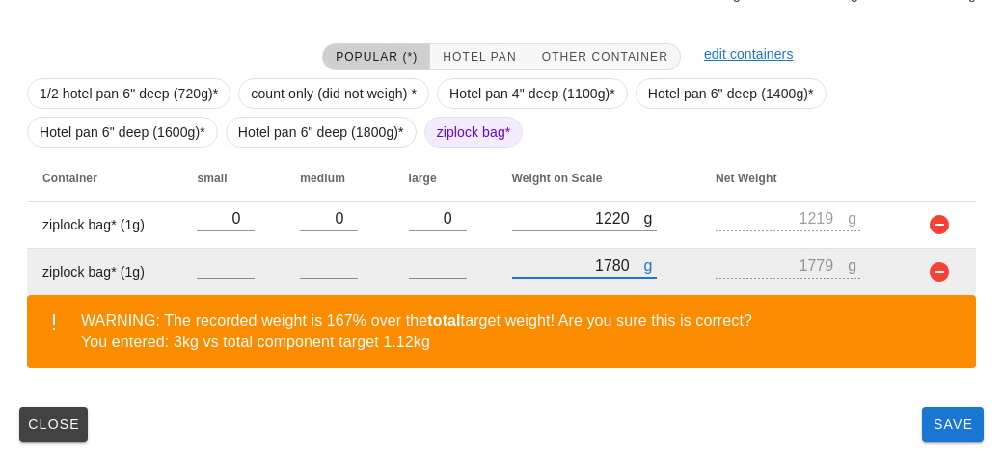
type input "1780"
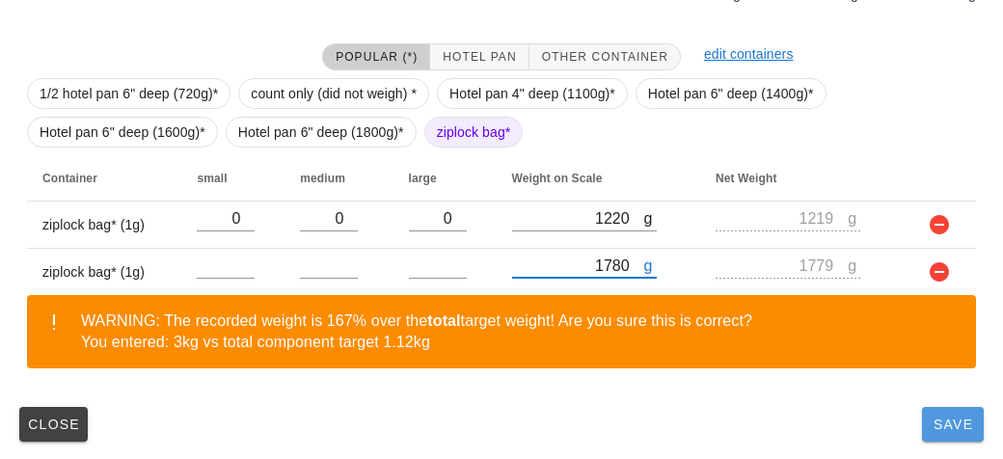
click at [938, 428] on span "Save" at bounding box center [953, 424] width 46 height 15
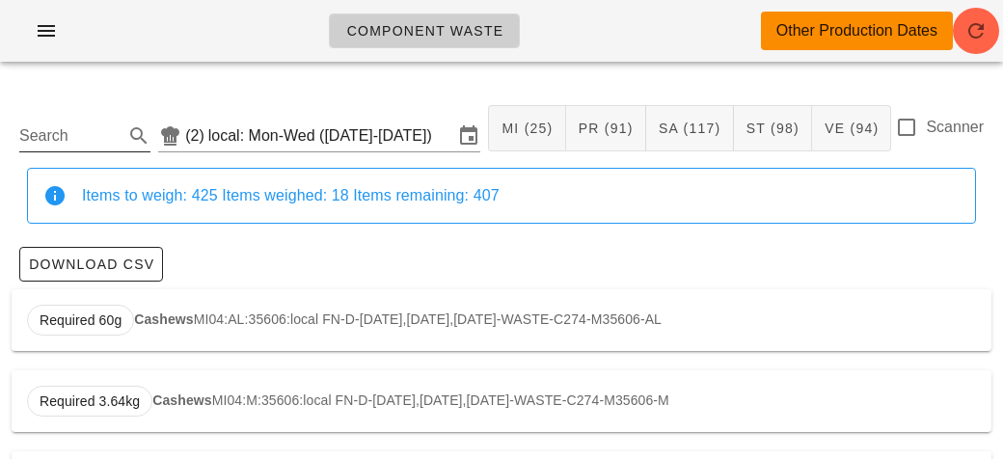
click at [63, 128] on input "Search" at bounding box center [69, 136] width 100 height 31
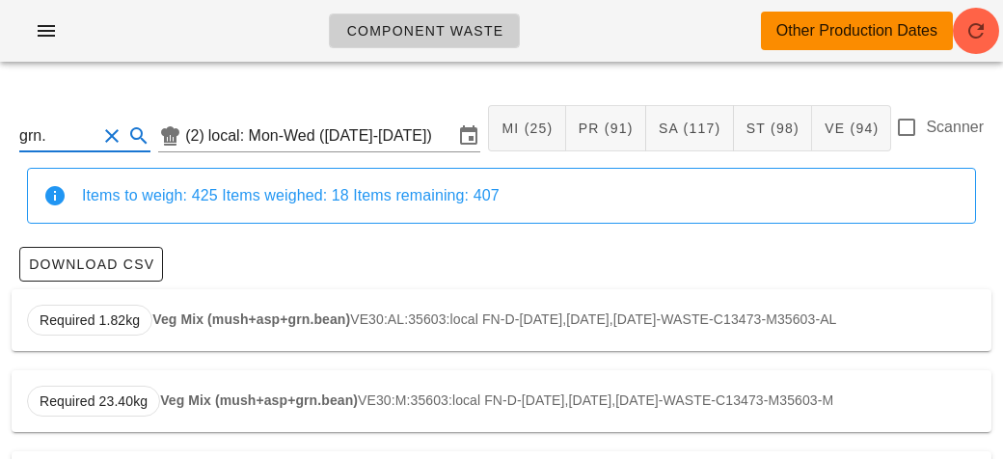
click at [167, 316] on strong "Veg Mix (mush+asp+grn.bean)" at bounding box center [251, 319] width 198 height 15
type input "VE30:AL:35603:local"
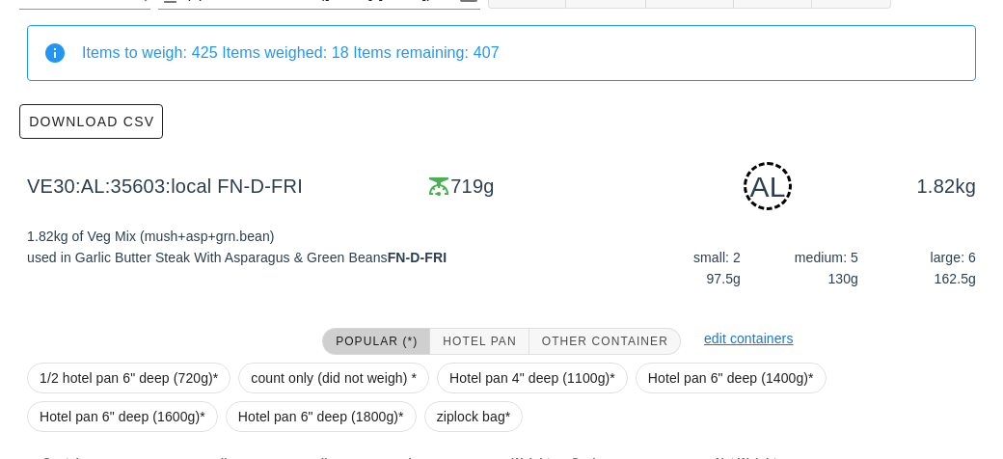
scroll to position [291, 0]
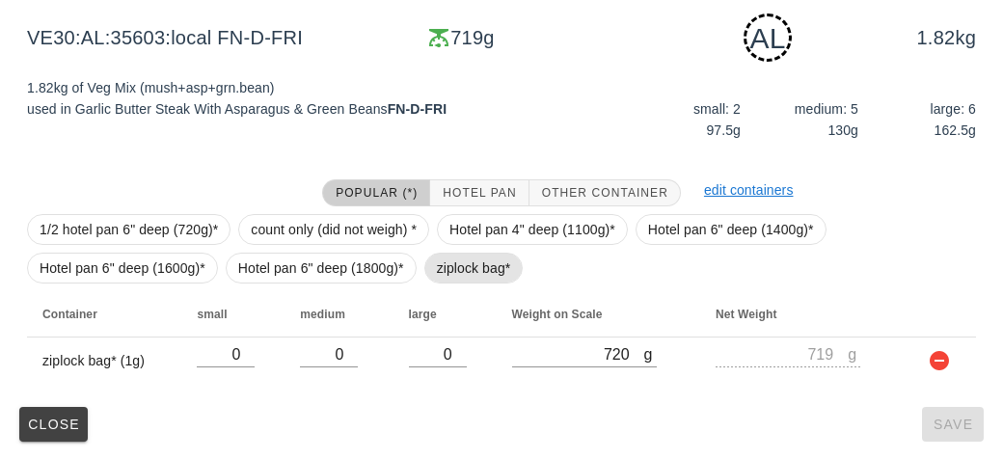
click at [438, 265] on span "ziplock bag*" at bounding box center [474, 268] width 74 height 29
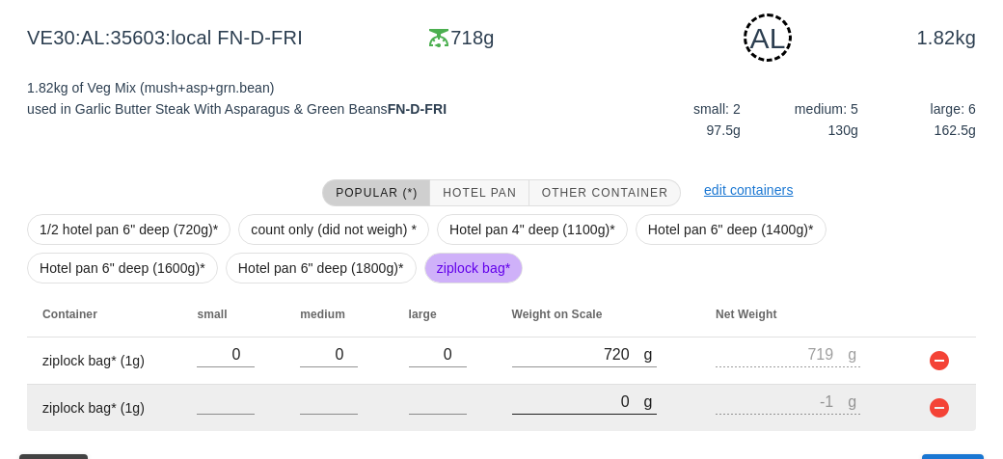
click at [578, 407] on input "0" at bounding box center [578, 401] width 132 height 25
type input "20"
type input "19"
type input "290"
type input "289"
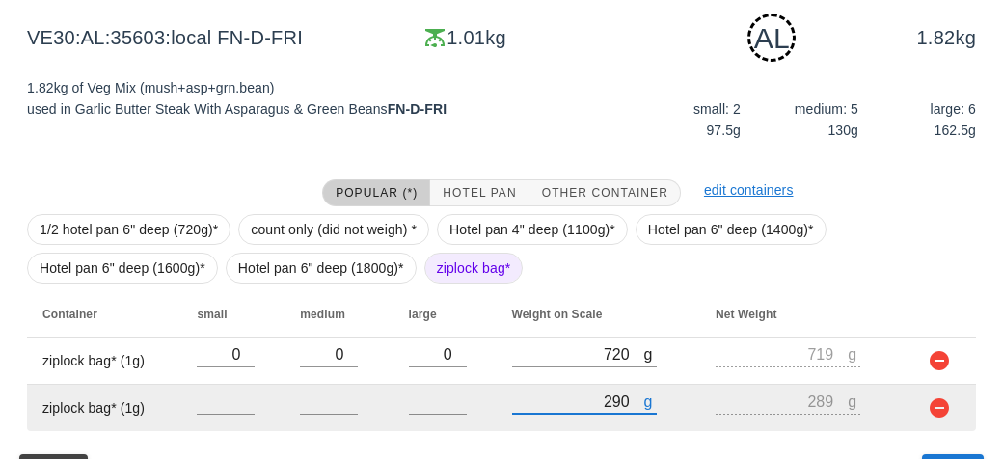
scroll to position [338, 0]
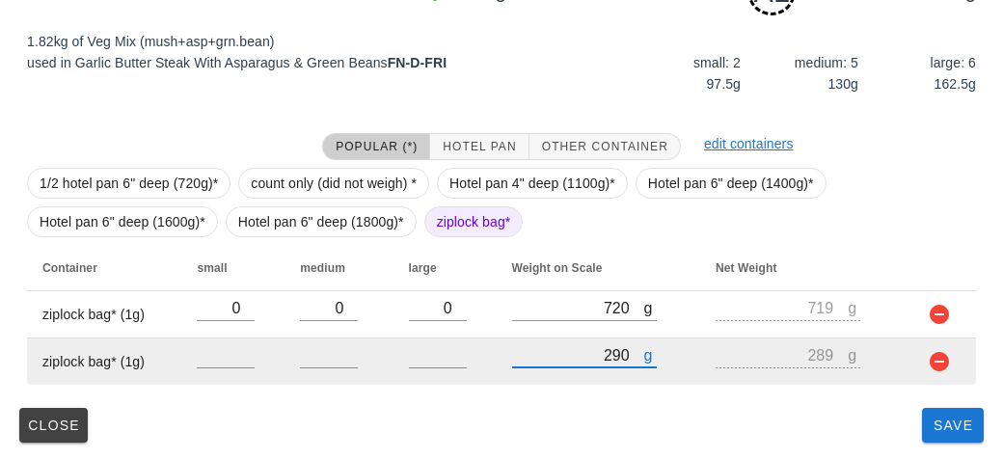
type input "290"
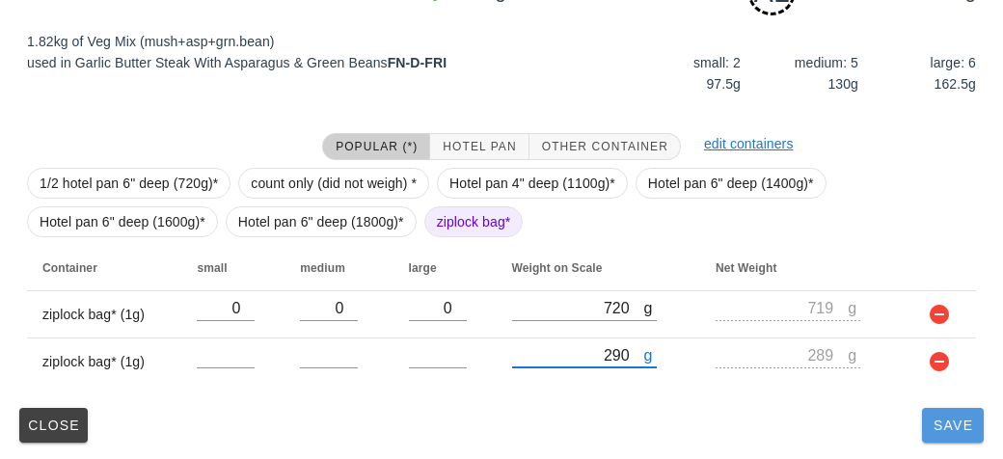
click at [950, 438] on button "Save" at bounding box center [953, 425] width 62 height 35
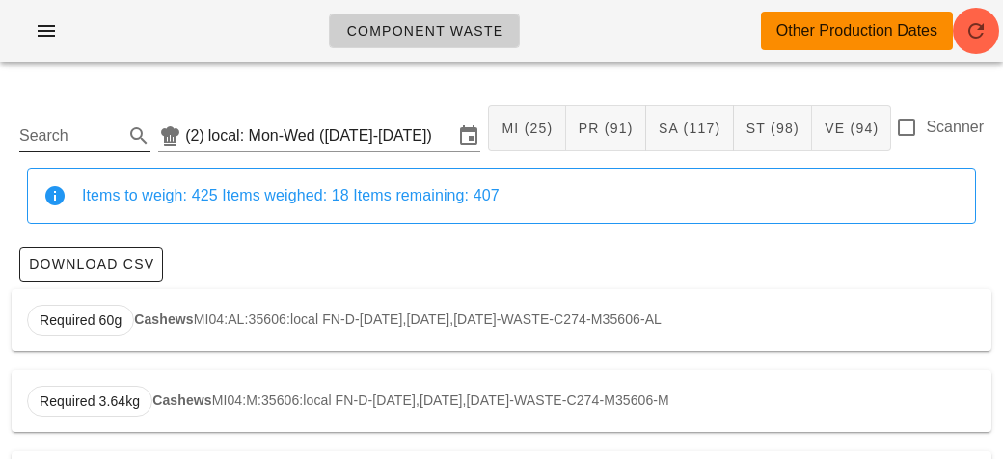
click at [33, 132] on input "Search" at bounding box center [69, 136] width 100 height 31
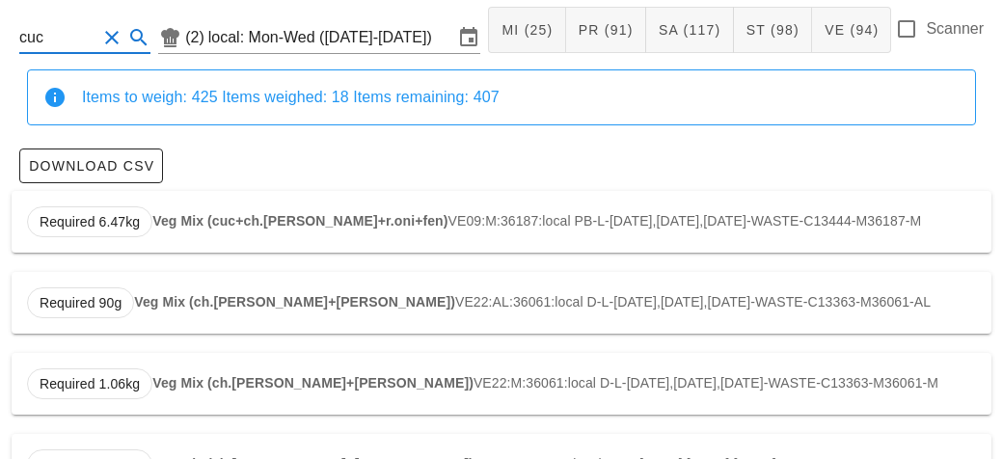
scroll to position [120, 0]
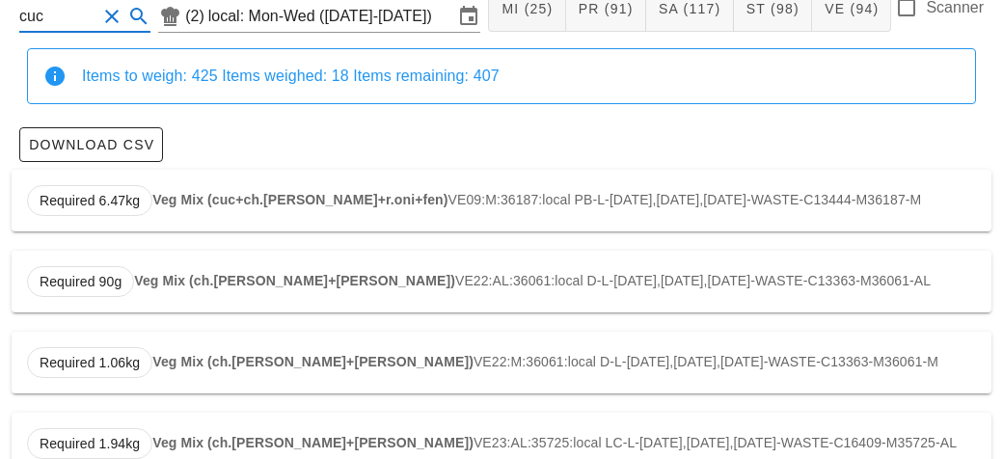
click at [187, 286] on strong "Veg Mix (ch.[PERSON_NAME]+[PERSON_NAME])" at bounding box center [294, 280] width 321 height 15
type input "VE22:AL:36061:local"
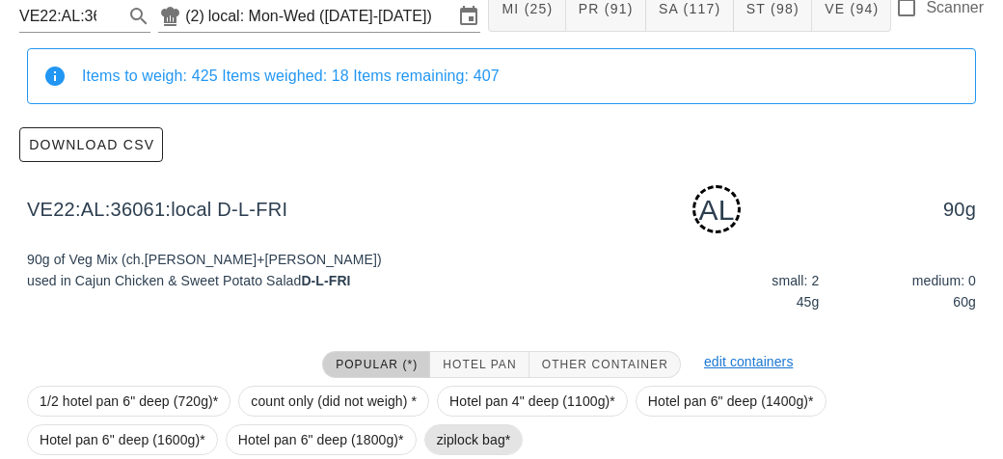
click at [455, 446] on span "ziplock bag*" at bounding box center [474, 439] width 74 height 29
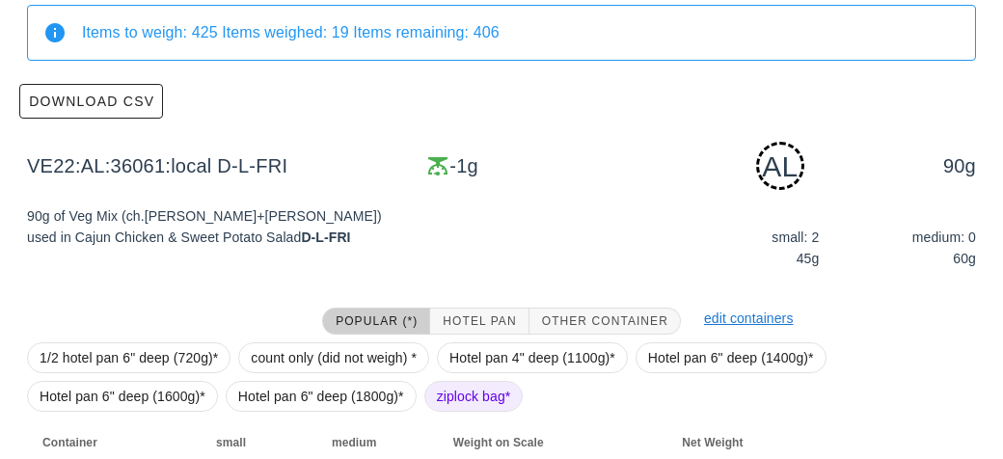
scroll to position [291, 0]
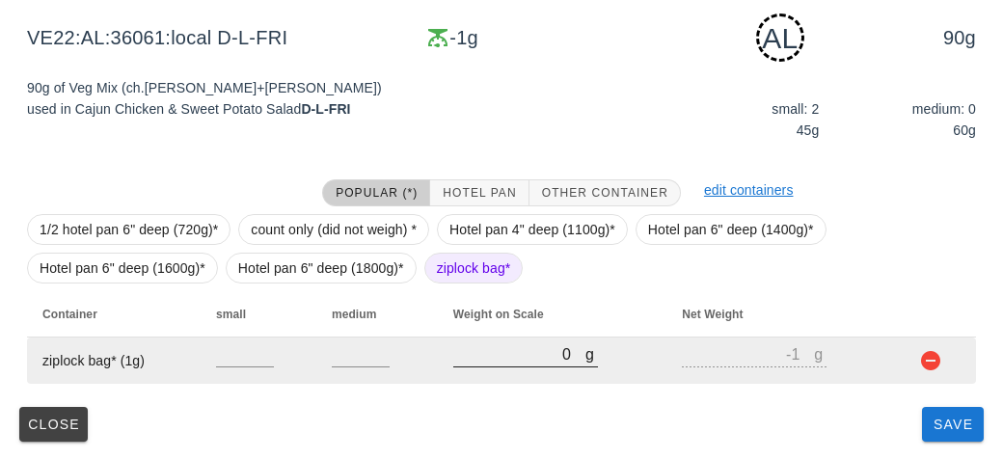
click at [523, 358] on input "0" at bounding box center [519, 353] width 132 height 25
type input "60"
type input "59"
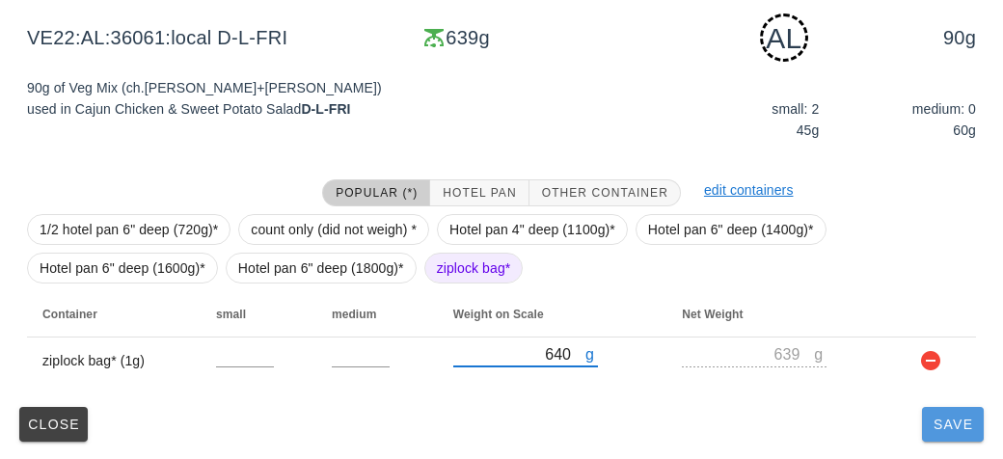
click at [950, 424] on span "Save" at bounding box center [953, 424] width 46 height 15
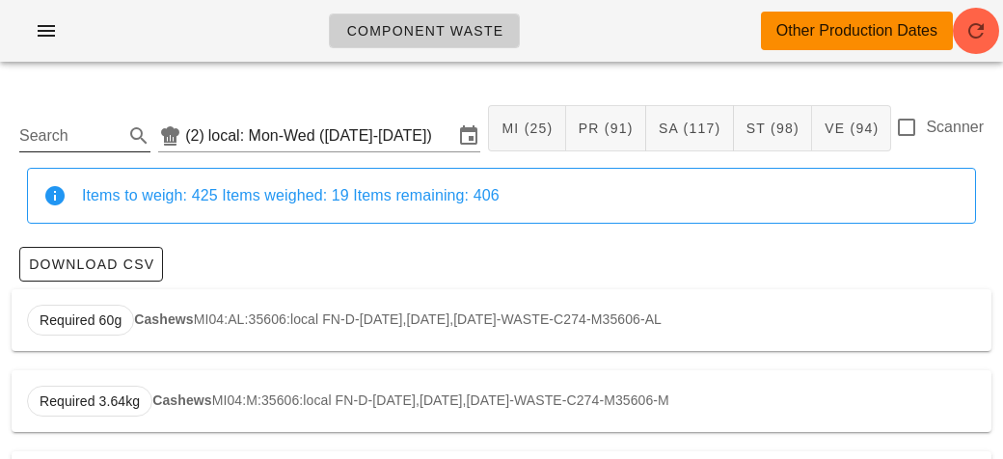
click at [41, 128] on input "Search" at bounding box center [69, 136] width 100 height 31
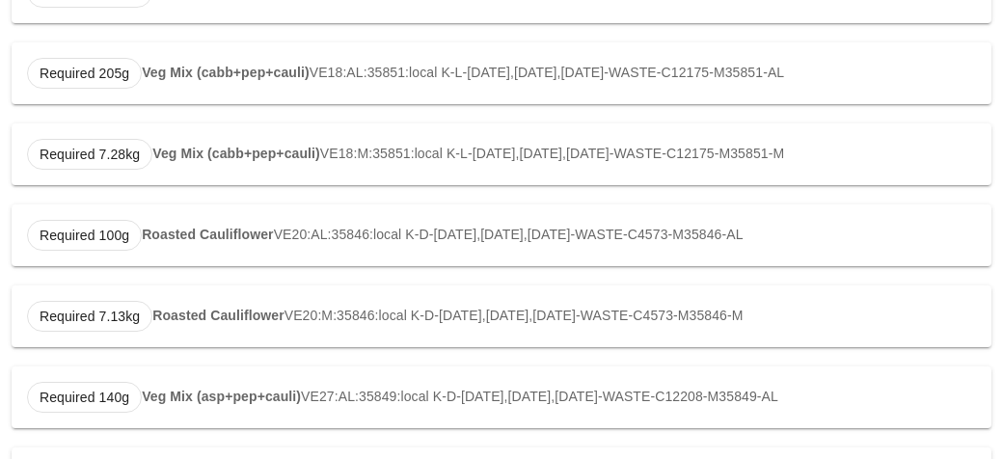
scroll to position [1217, 0]
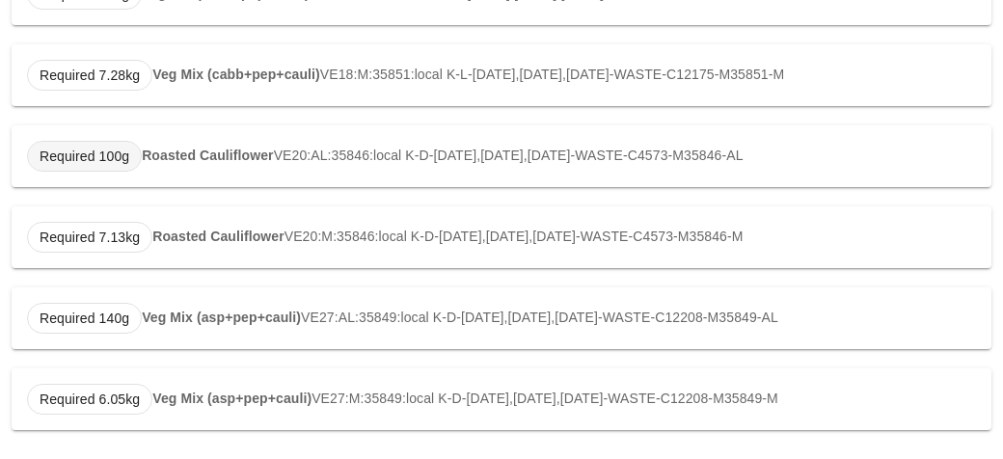
click at [109, 150] on span "Required 100g" at bounding box center [85, 156] width 90 height 29
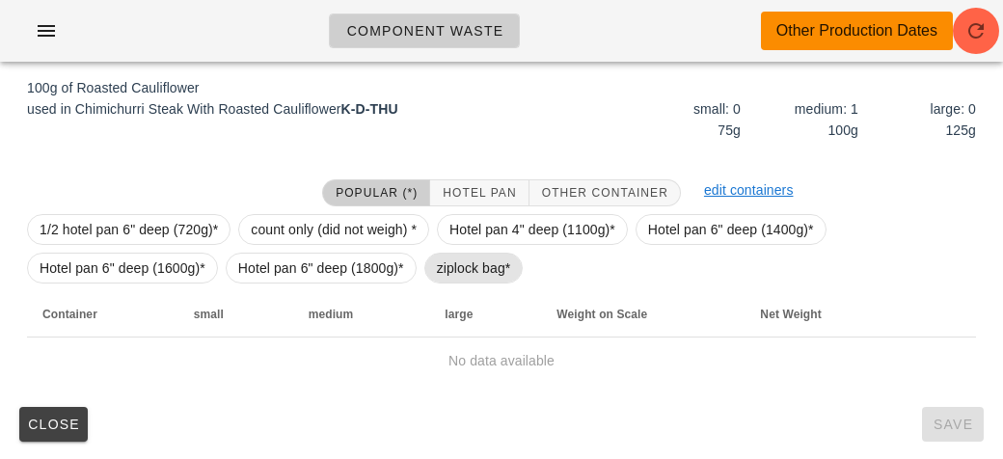
click at [438, 258] on span "ziplock bag*" at bounding box center [474, 268] width 74 height 29
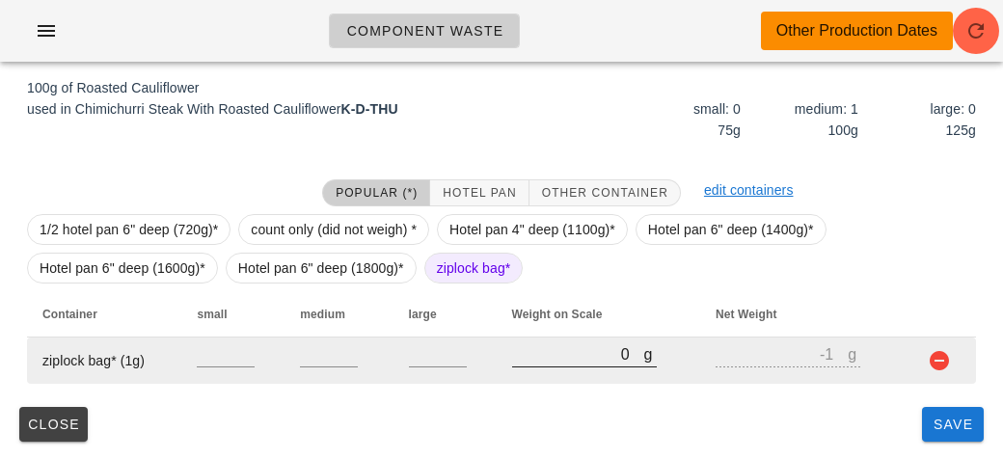
click at [528, 344] on input "0" at bounding box center [578, 353] width 132 height 25
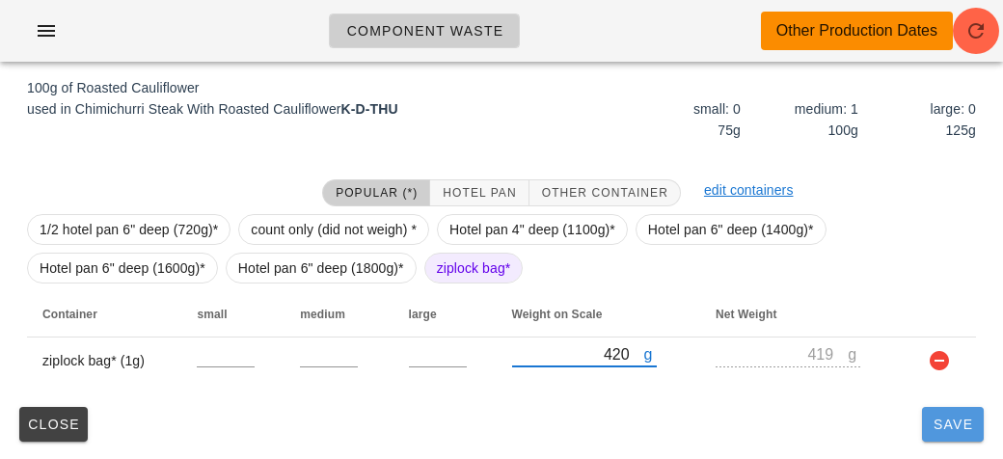
click at [953, 431] on button "Save" at bounding box center [953, 424] width 62 height 35
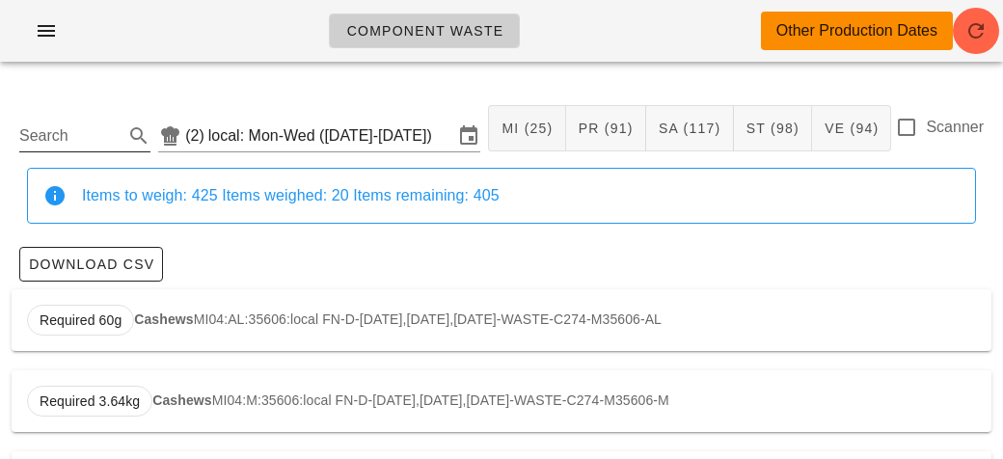
click at [45, 137] on input "Search" at bounding box center [69, 136] width 100 height 31
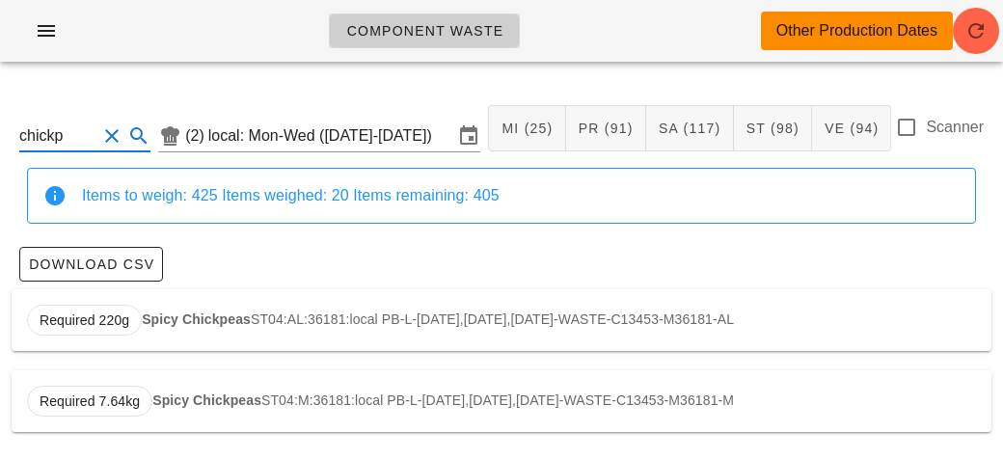
click at [231, 334] on div "Required 220g Spicy Chickpeas ST04:AL:36181:local PB-L-[DATE],[DATE],[DATE]-WAS…" at bounding box center [502, 320] width 980 height 62
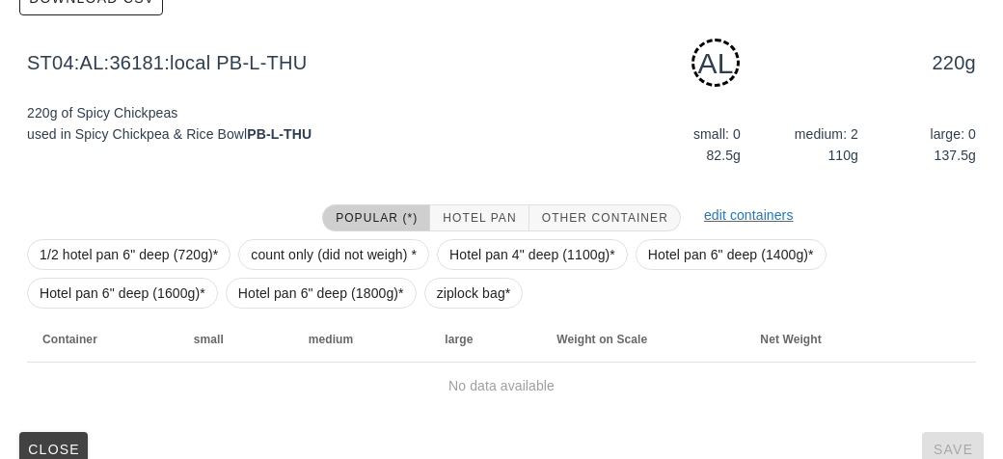
scroll to position [291, 0]
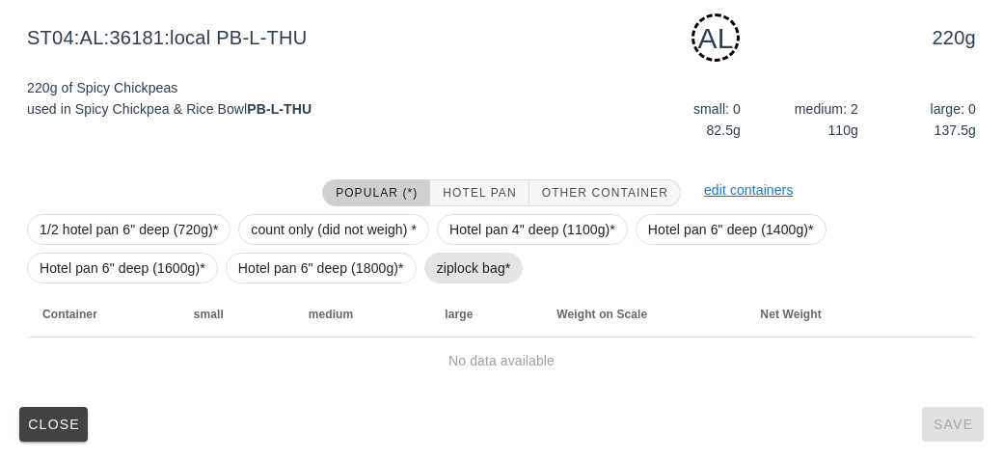
click at [463, 264] on span "ziplock bag*" at bounding box center [474, 268] width 74 height 29
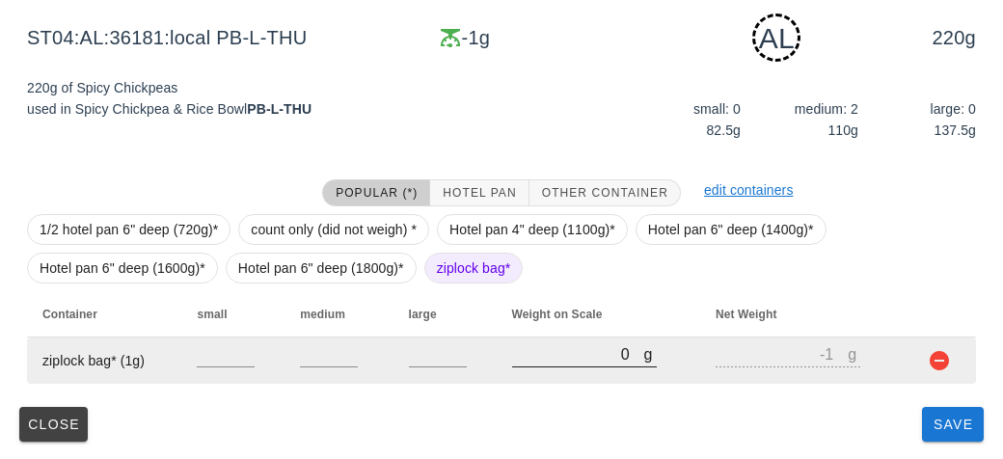
click at [564, 366] on div "g 0" at bounding box center [584, 353] width 145 height 25
click at [566, 358] on input "0" at bounding box center [578, 353] width 132 height 25
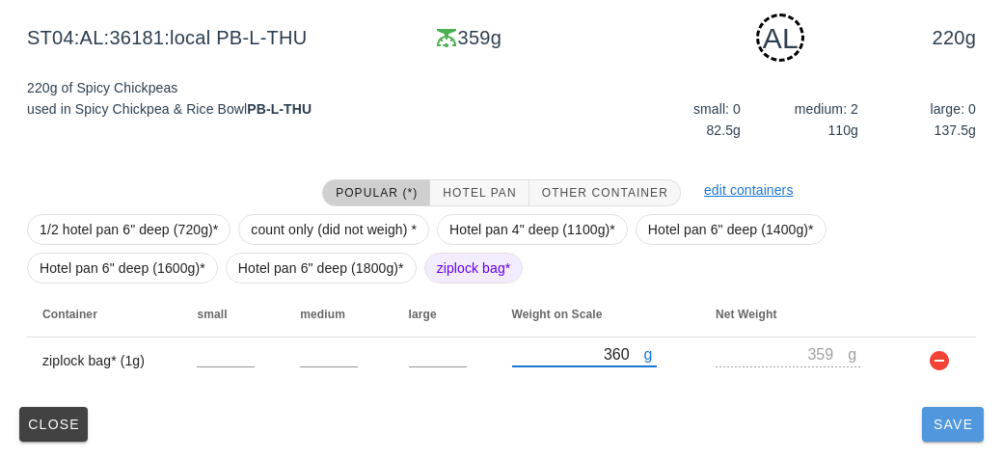
click at [966, 427] on span "Save" at bounding box center [953, 424] width 46 height 15
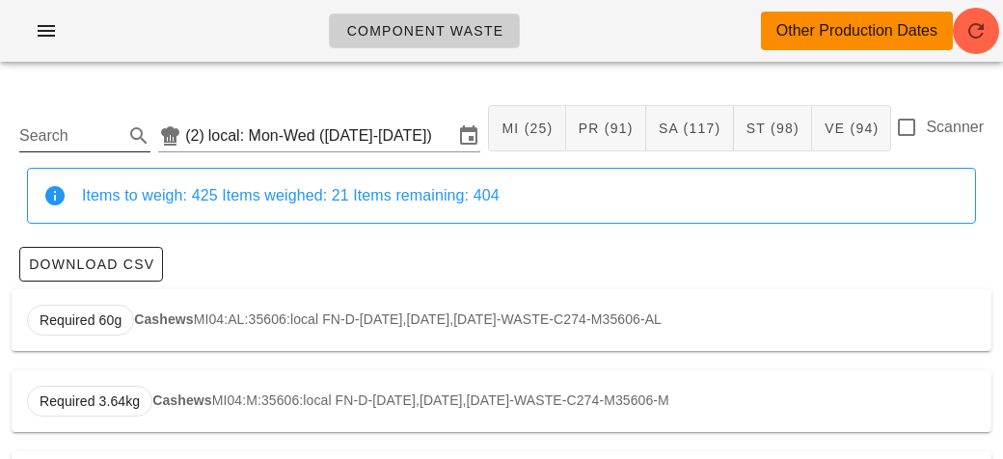
click at [40, 131] on input "Search" at bounding box center [69, 136] width 100 height 31
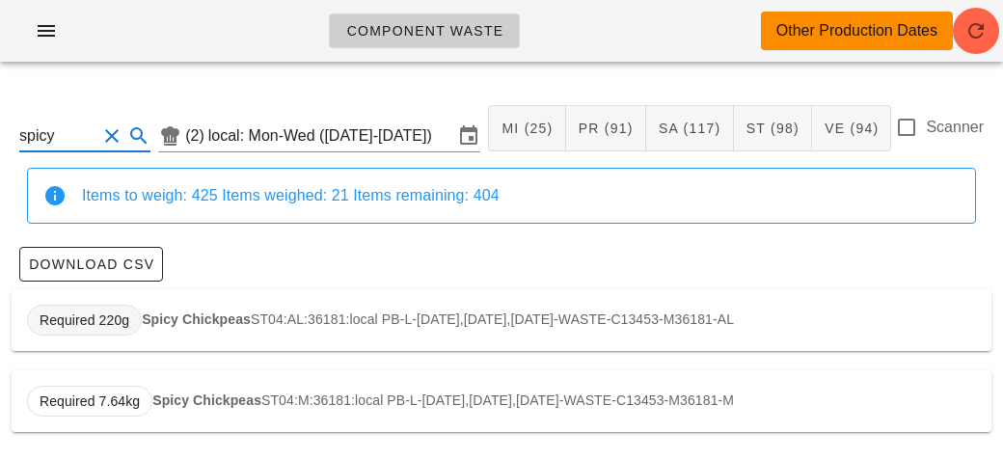
click at [132, 312] on span "Required 220g" at bounding box center [84, 320] width 115 height 31
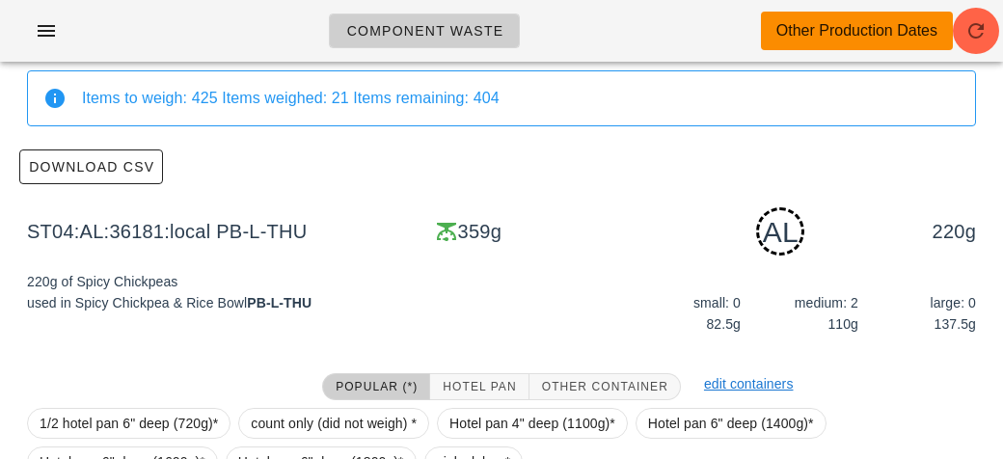
scroll to position [291, 0]
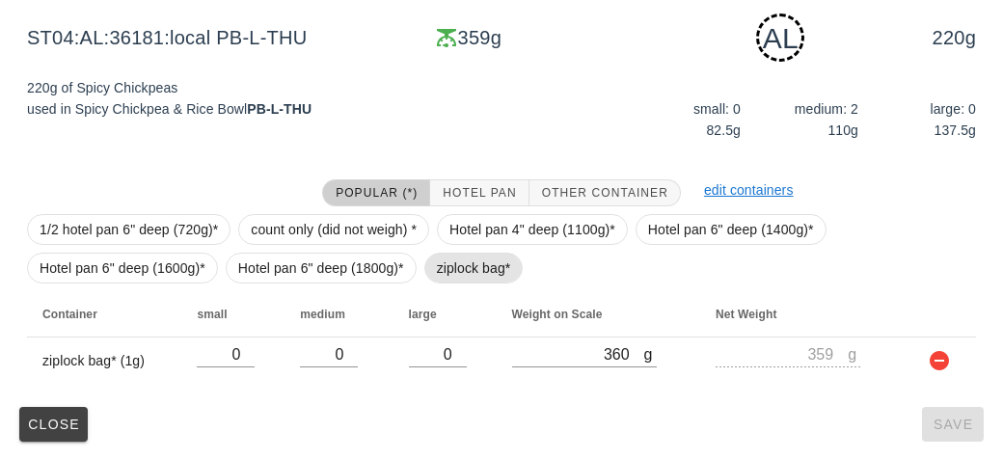
click at [461, 262] on span "ziplock bag*" at bounding box center [474, 268] width 74 height 29
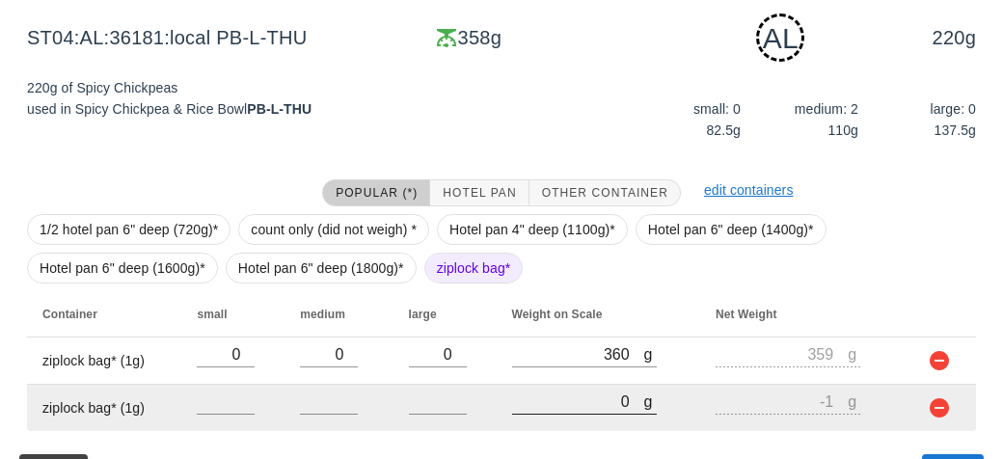
click at [552, 409] on input "0" at bounding box center [578, 401] width 132 height 25
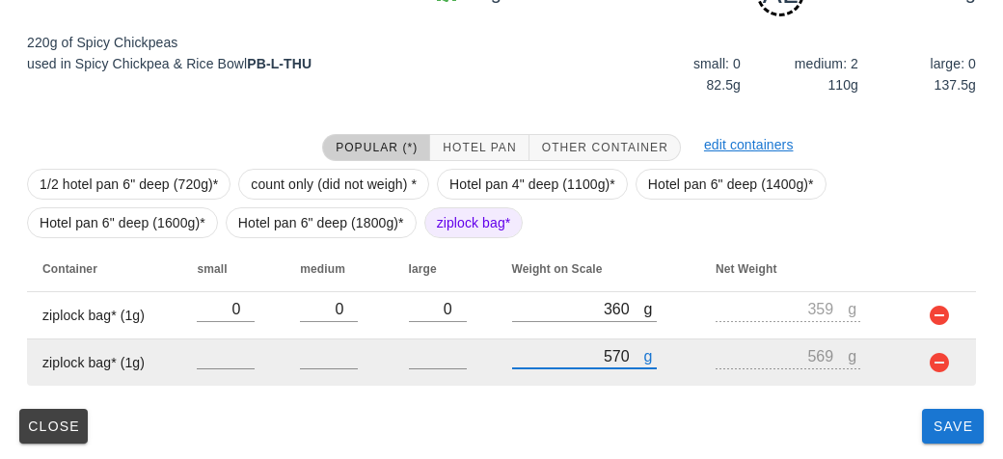
scroll to position [338, 0]
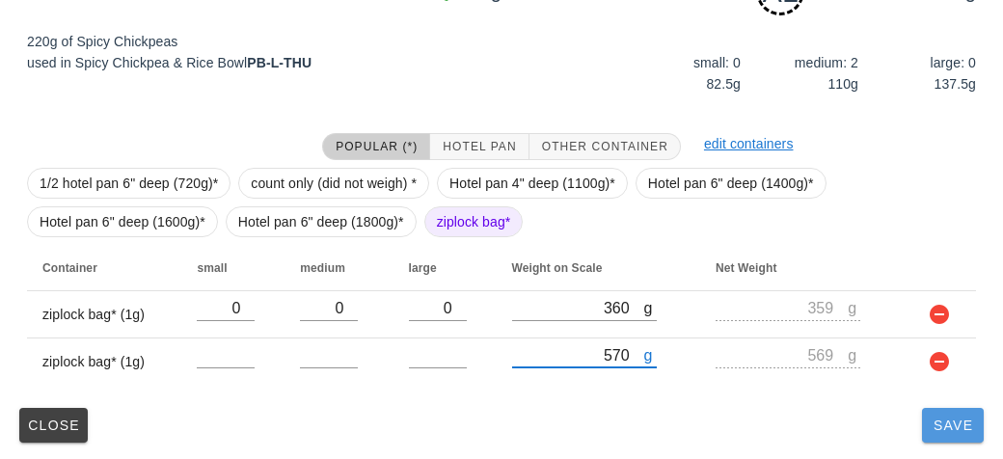
click at [947, 440] on button "Save" at bounding box center [953, 425] width 62 height 35
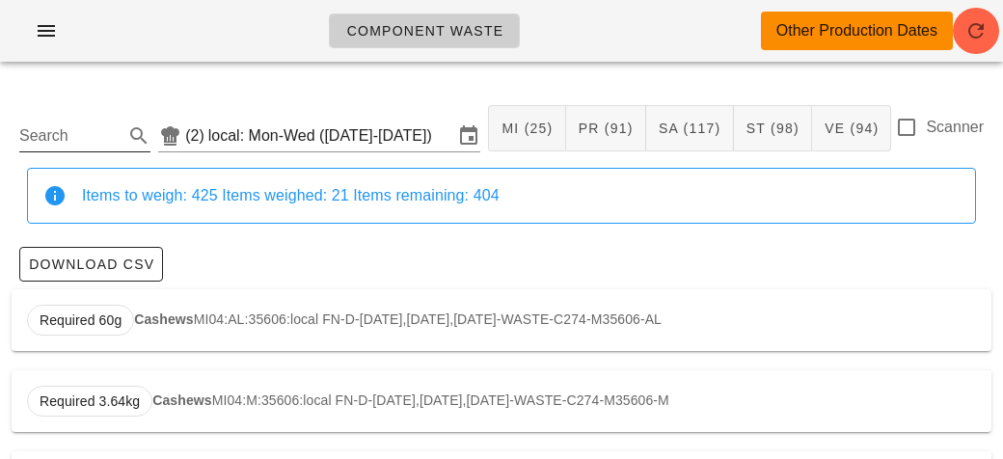
click at [68, 142] on input "Search" at bounding box center [69, 136] width 100 height 31
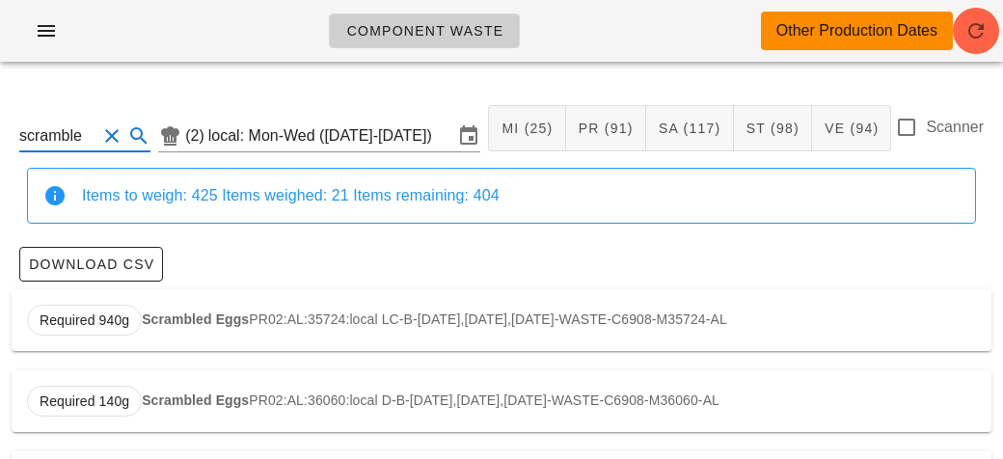
click at [151, 316] on strong "Scrambled Eggs" at bounding box center [195, 319] width 107 height 15
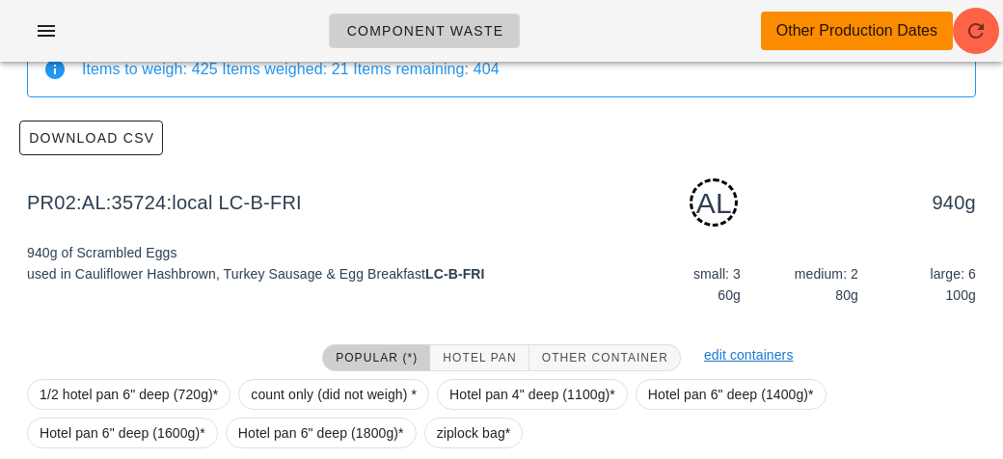
scroll to position [291, 0]
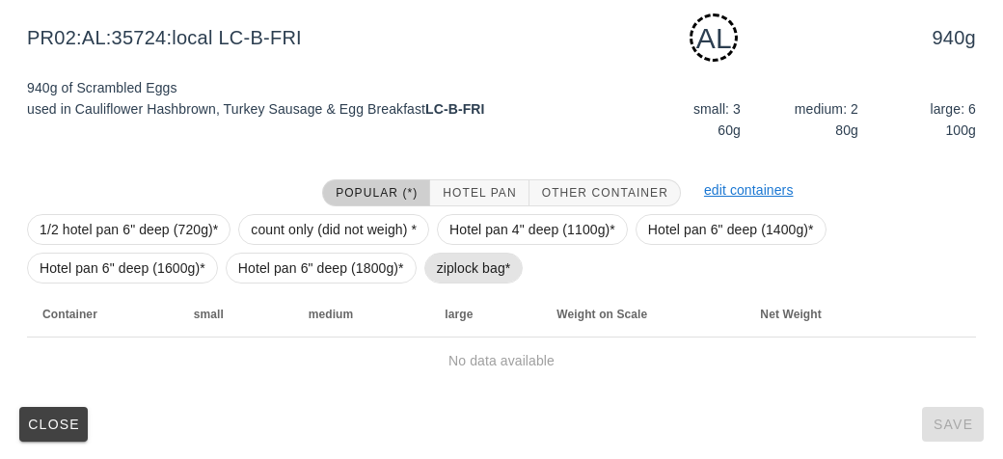
click at [443, 261] on span "ziplock bag*" at bounding box center [474, 268] width 74 height 29
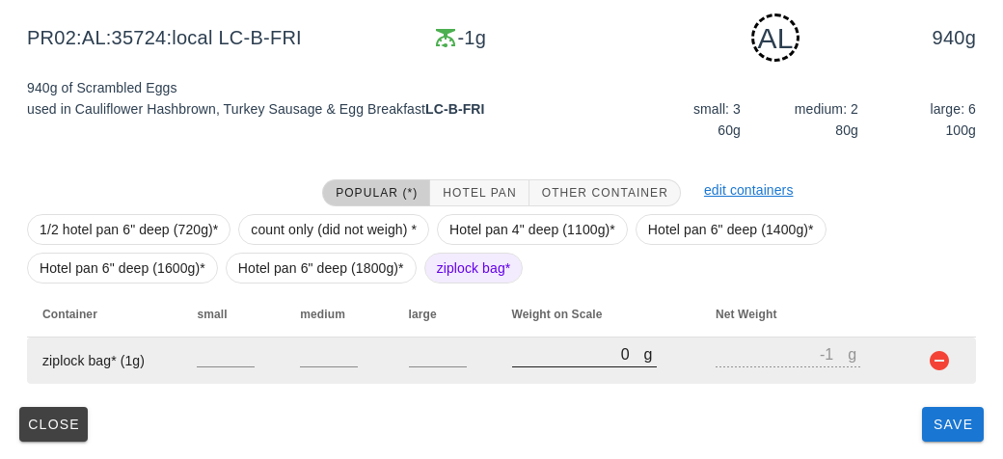
click at [526, 360] on input "0" at bounding box center [578, 353] width 132 height 25
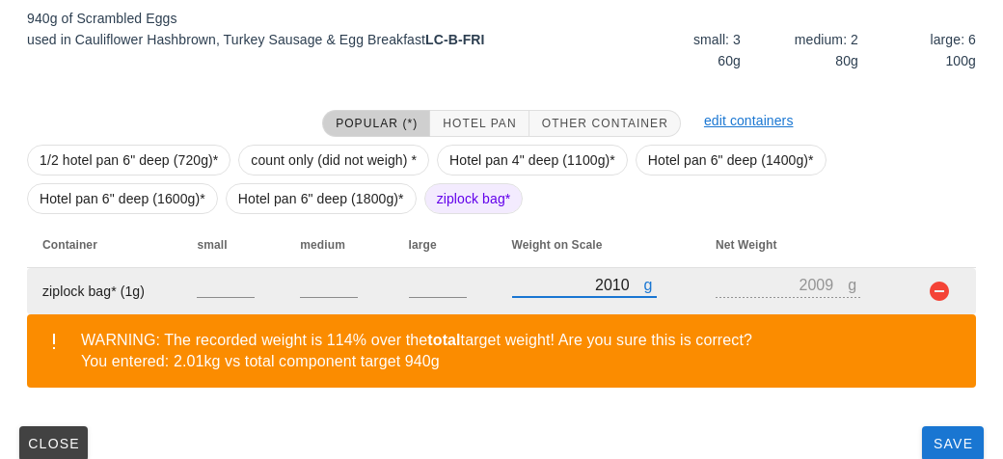
scroll to position [380, 0]
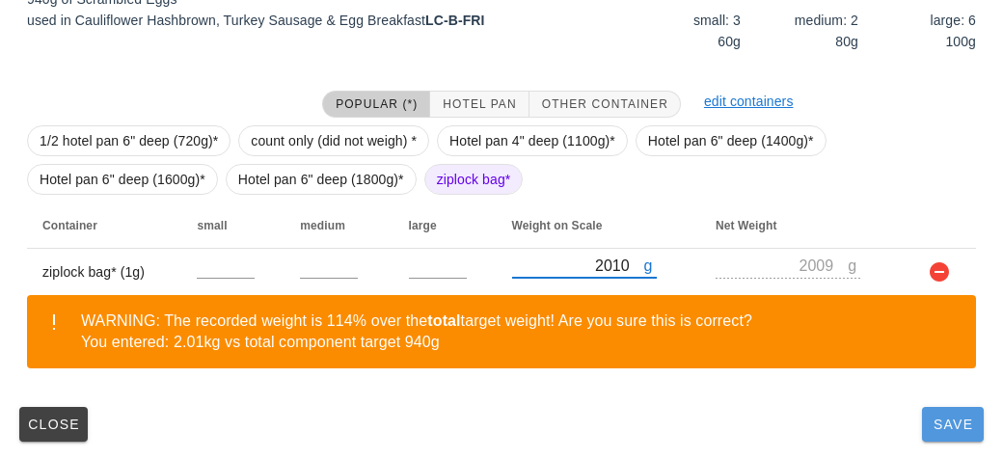
click at [944, 428] on span "Save" at bounding box center [953, 424] width 46 height 15
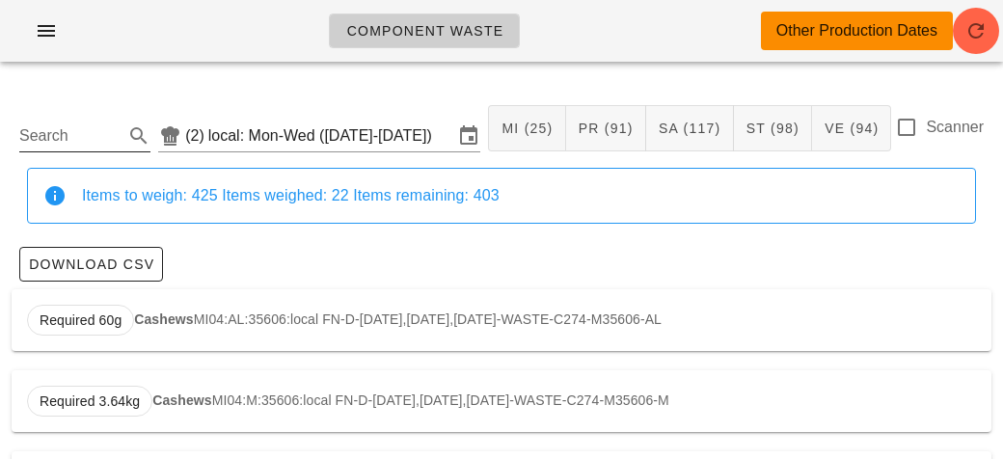
click at [53, 128] on input "Search" at bounding box center [69, 136] width 100 height 31
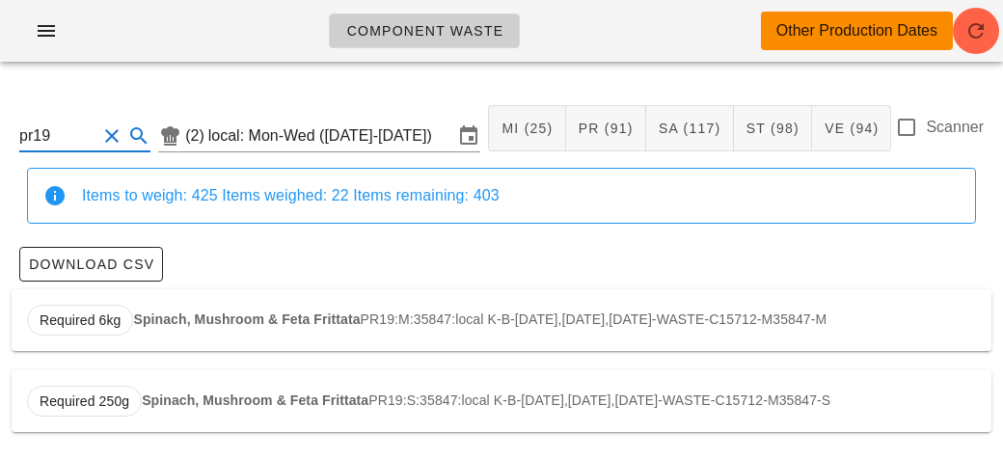
click at [183, 331] on div "Required 6kg Spinach, Mushroom & Feta Frittata PR19:M:35847:local K-B-[DATE],[D…" at bounding box center [502, 320] width 980 height 62
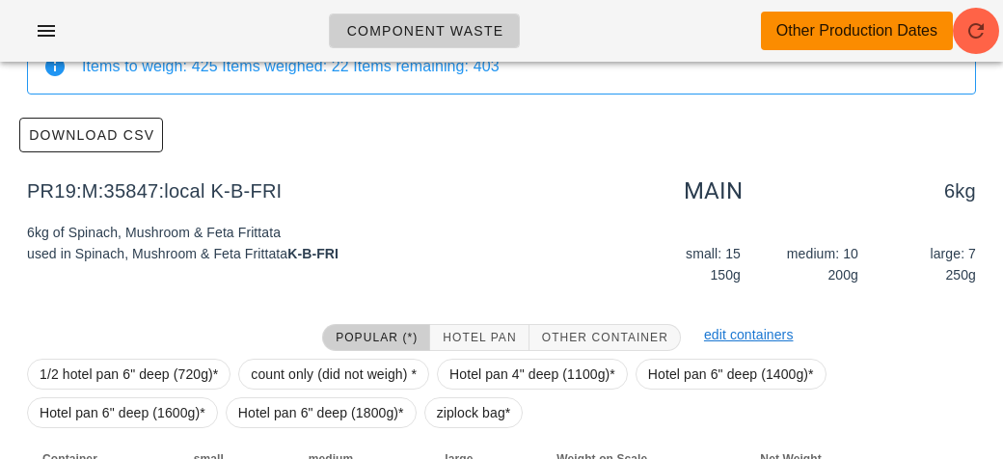
scroll to position [274, 0]
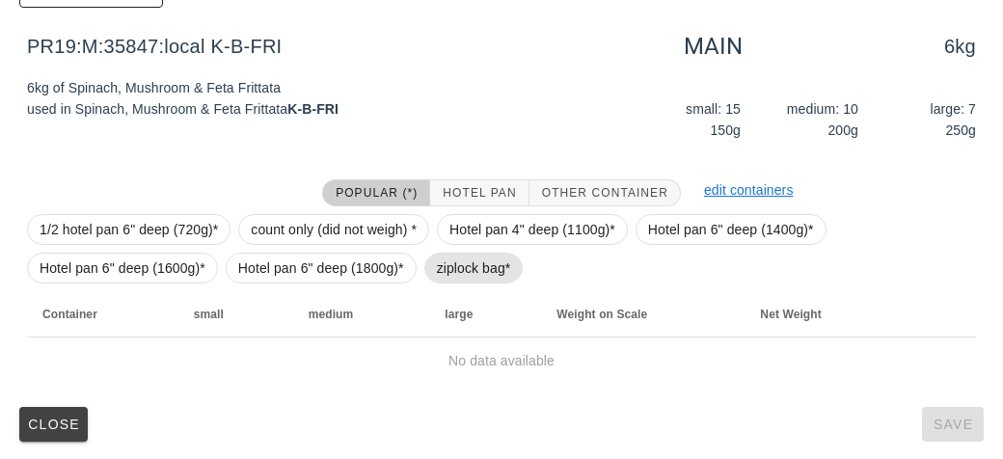
click at [451, 269] on span "ziplock bag*" at bounding box center [474, 268] width 74 height 29
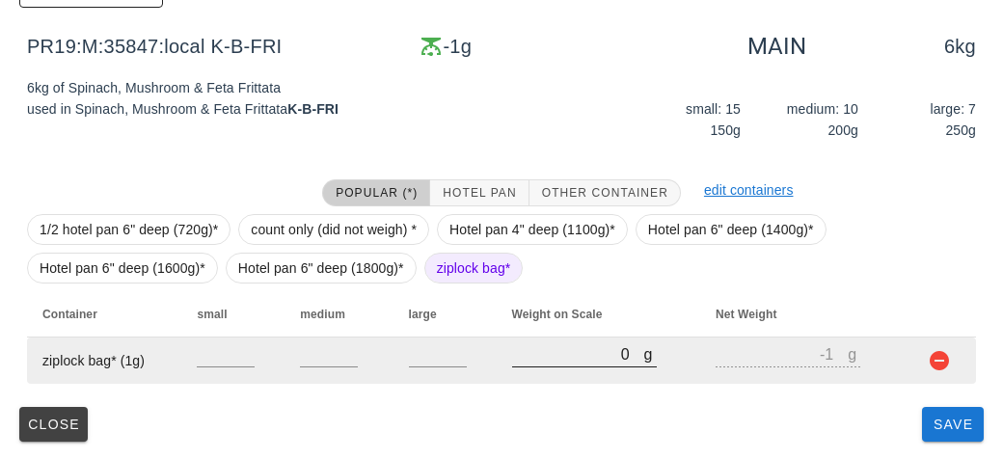
click at [512, 366] on div "g 0" at bounding box center [584, 353] width 145 height 25
click at [542, 357] on input "0" at bounding box center [578, 353] width 132 height 25
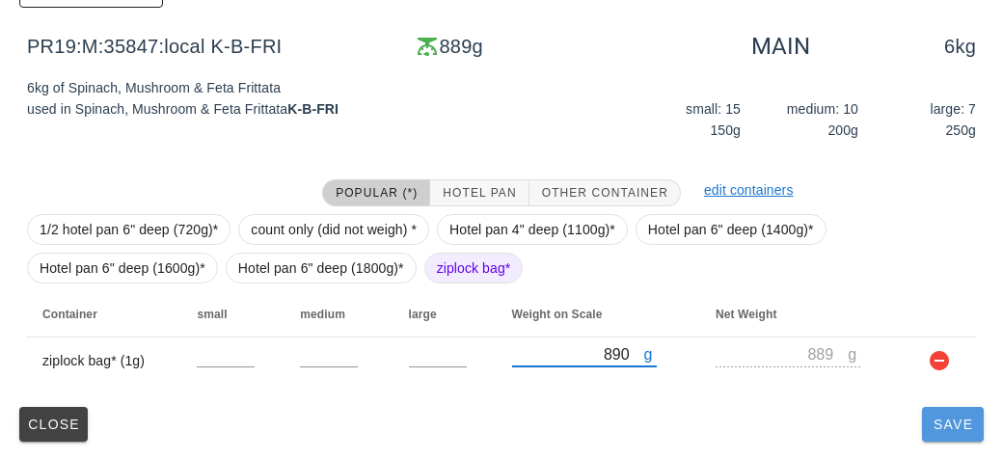
click at [950, 431] on button "Save" at bounding box center [953, 424] width 62 height 35
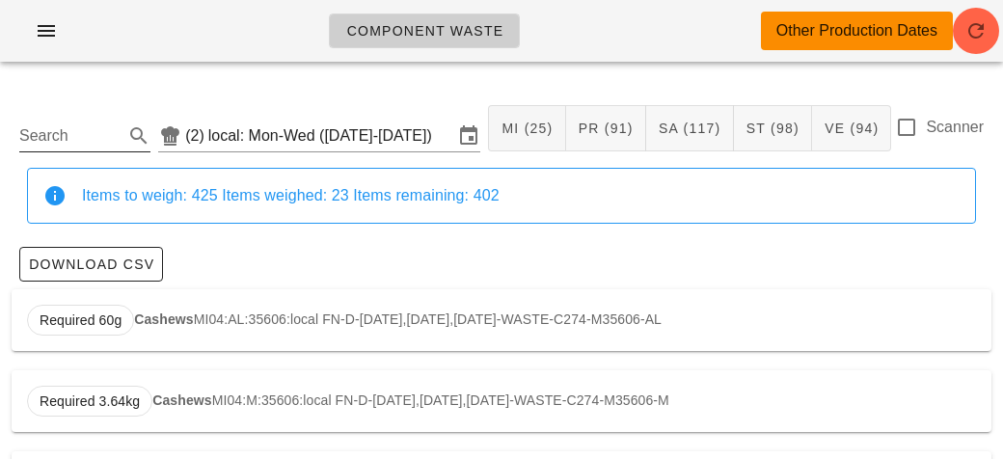
click at [64, 138] on input "Search" at bounding box center [69, 136] width 100 height 31
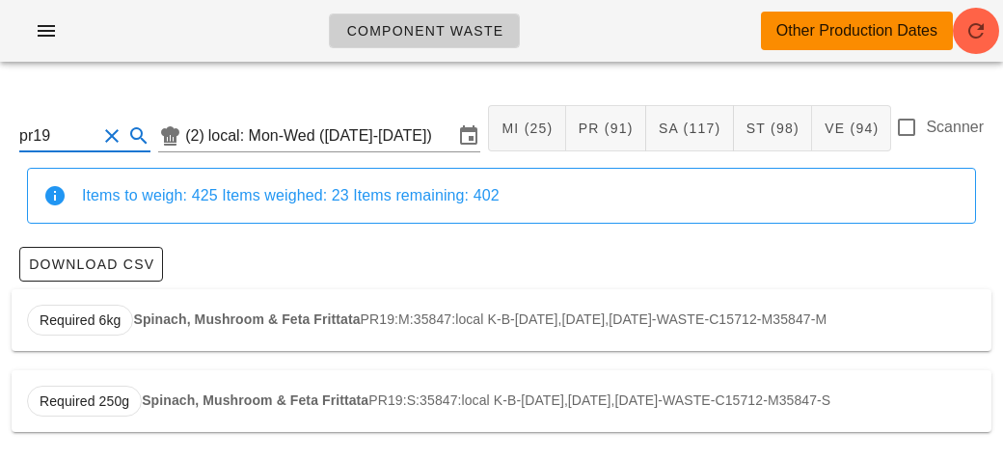
click at [158, 304] on div "Required 6kg Spinach, Mushroom & Feta Frittata PR19:M:35847:local K-B-[DATE],[D…" at bounding box center [502, 320] width 980 height 62
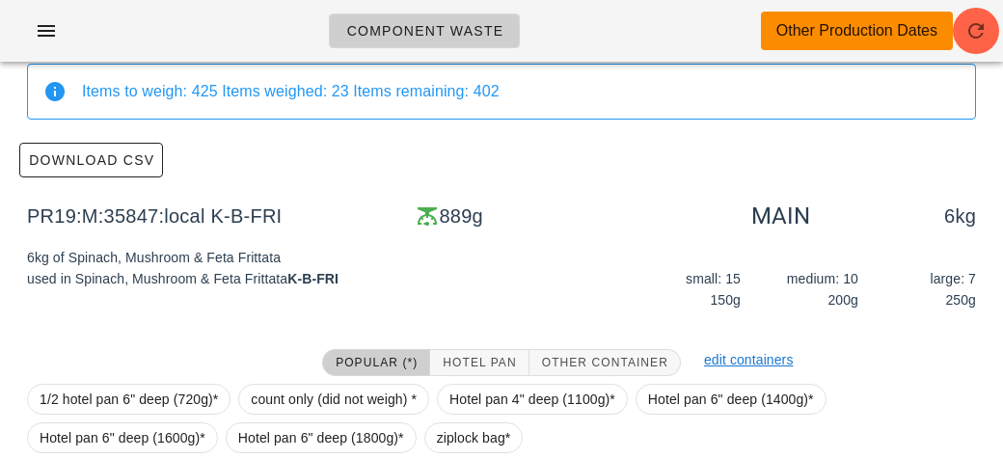
scroll to position [274, 0]
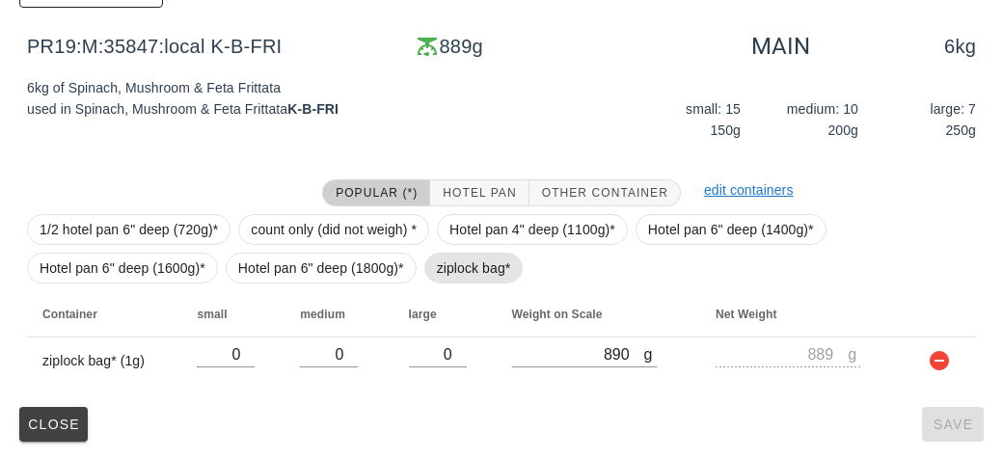
click at [440, 259] on span "ziplock bag*" at bounding box center [474, 268] width 74 height 29
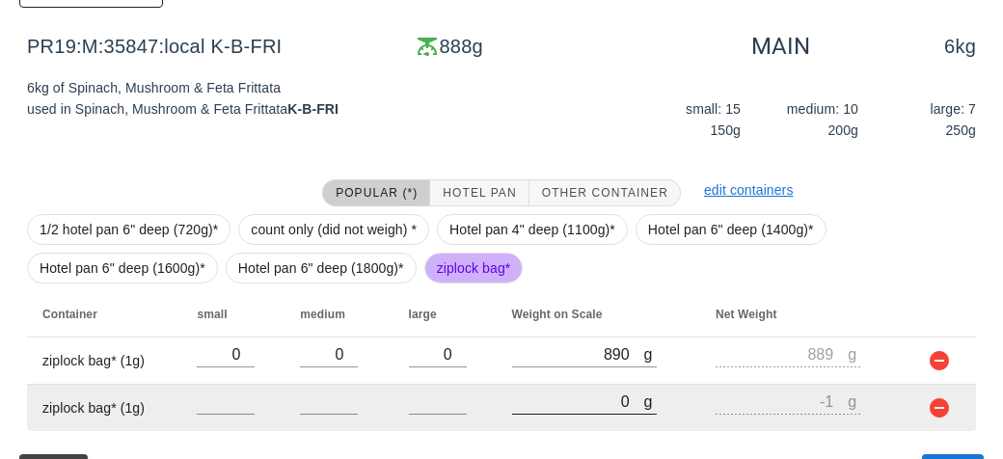
click at [559, 408] on input "0" at bounding box center [578, 401] width 132 height 25
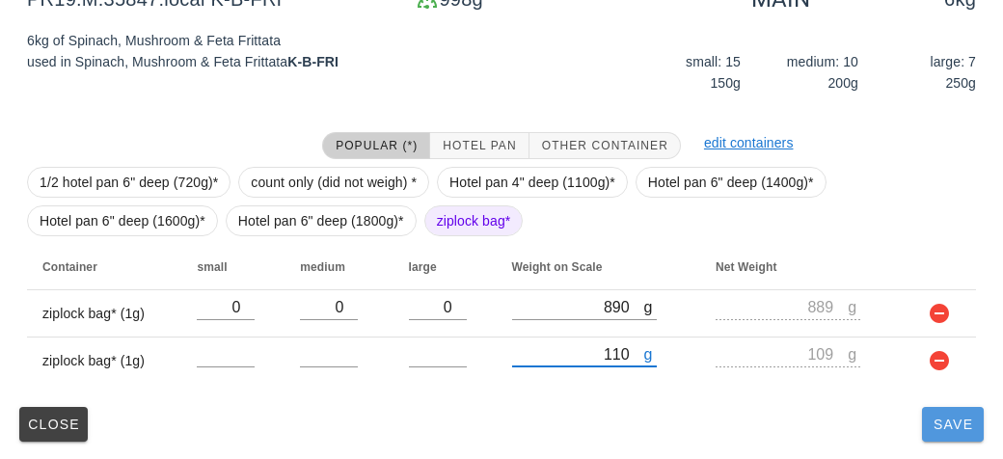
click at [941, 408] on button "Save" at bounding box center [953, 424] width 62 height 35
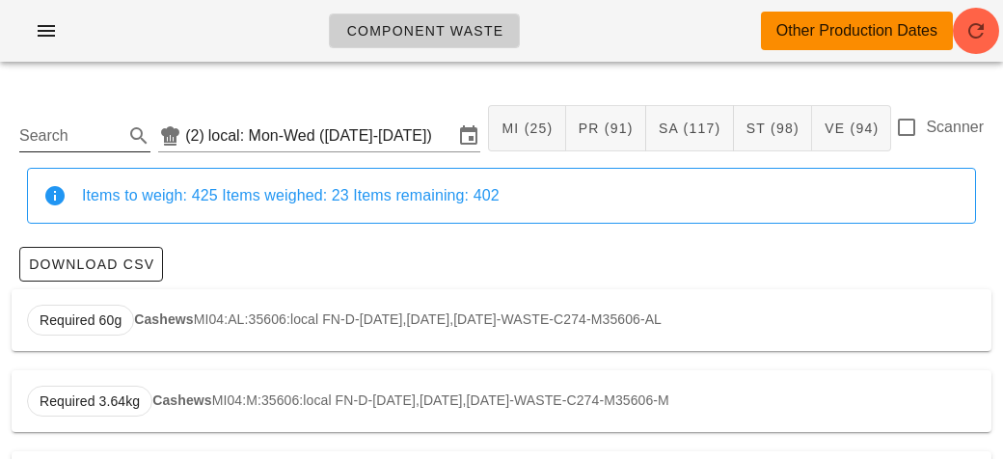
click at [61, 132] on input "Search" at bounding box center [69, 136] width 100 height 31
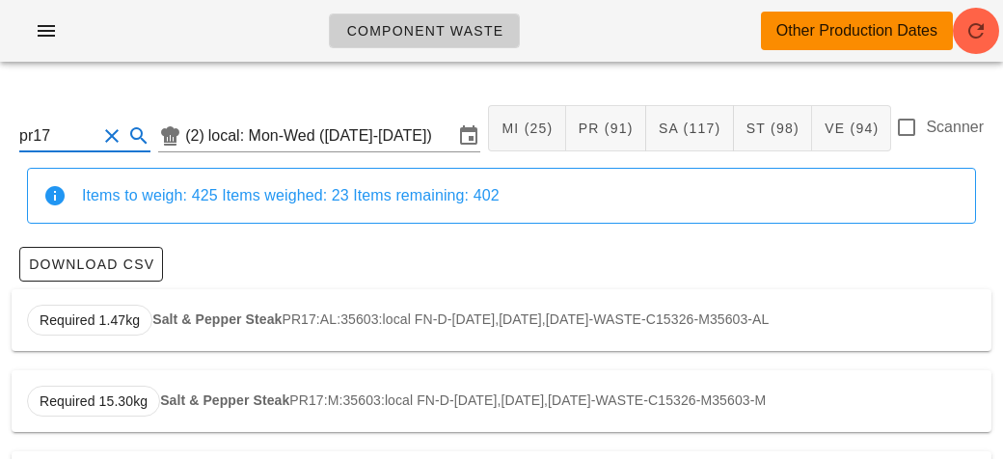
scroll to position [83, 0]
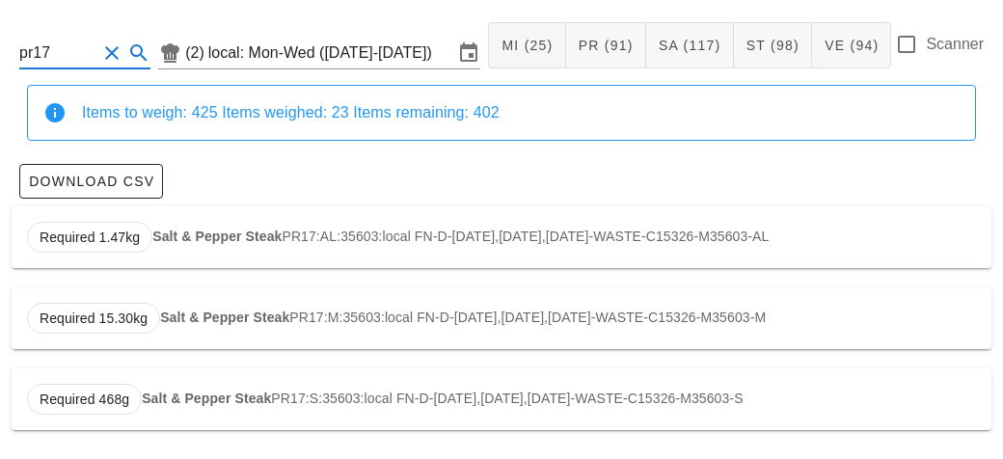
click at [311, 402] on div "Required 468g Salt & Pepper Steak PR17:S:35603:local FN-D-[DATE],[DATE],[DATE]-…" at bounding box center [502, 399] width 980 height 62
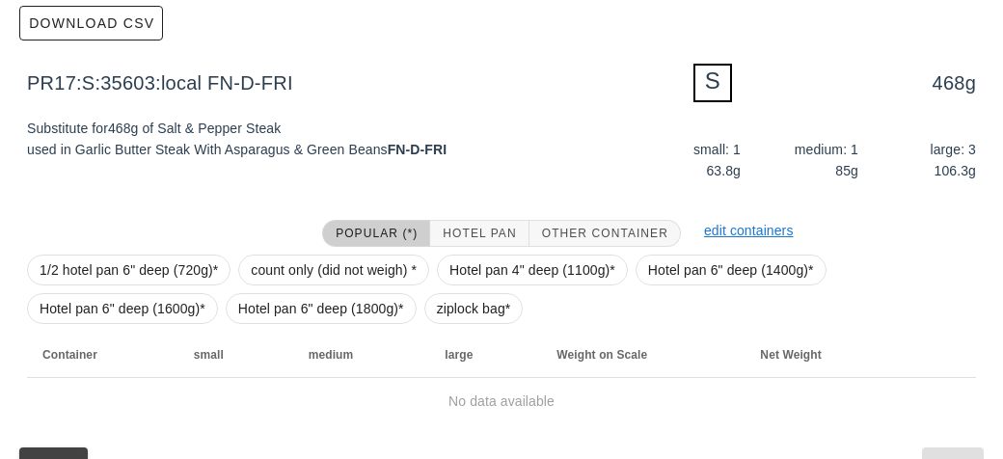
scroll to position [282, 0]
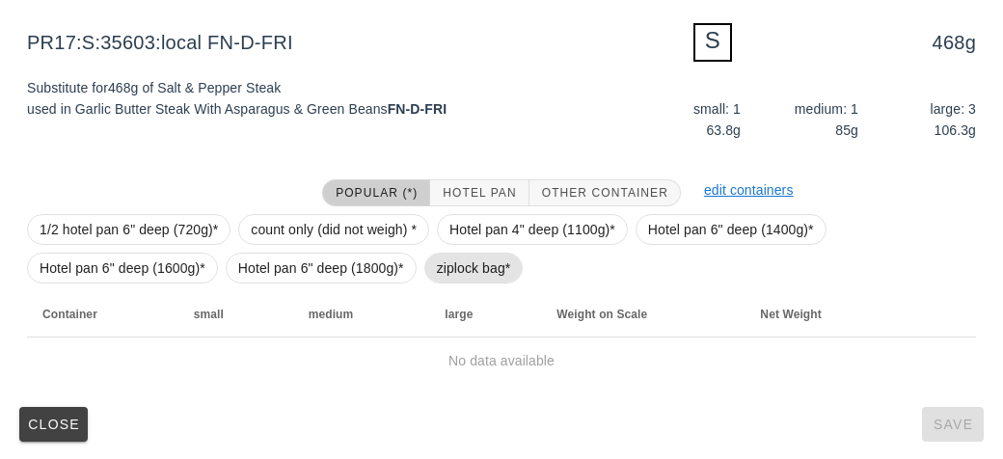
click at [440, 258] on span "ziplock bag*" at bounding box center [474, 268] width 74 height 29
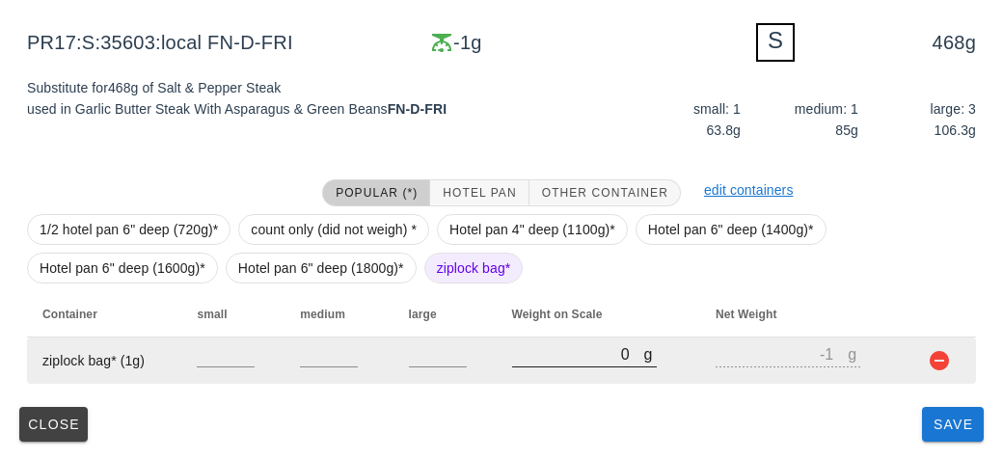
click at [554, 363] on input "0" at bounding box center [578, 353] width 132 height 25
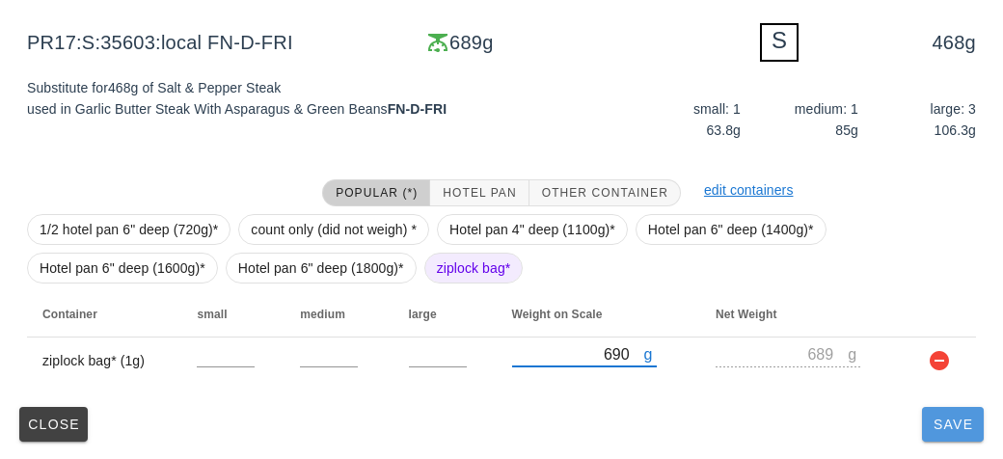
click at [943, 433] on button "Save" at bounding box center [953, 424] width 62 height 35
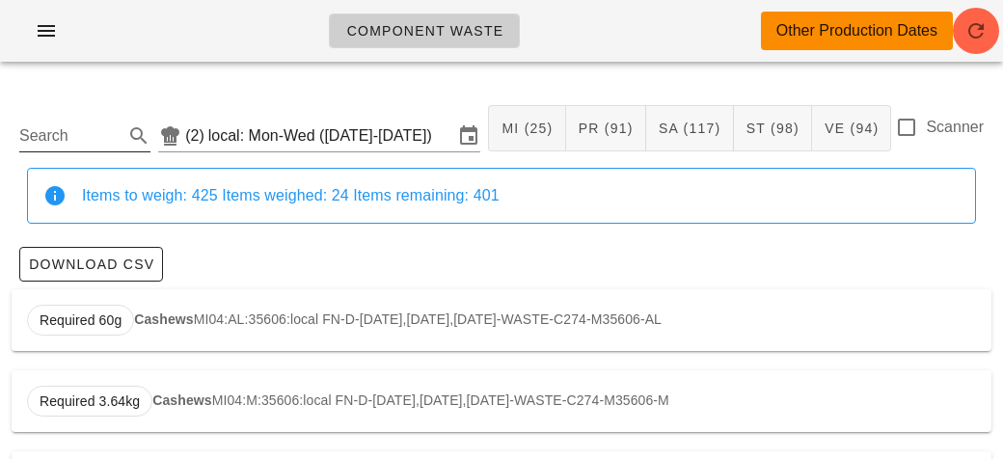
click at [55, 136] on input "Search" at bounding box center [69, 136] width 100 height 31
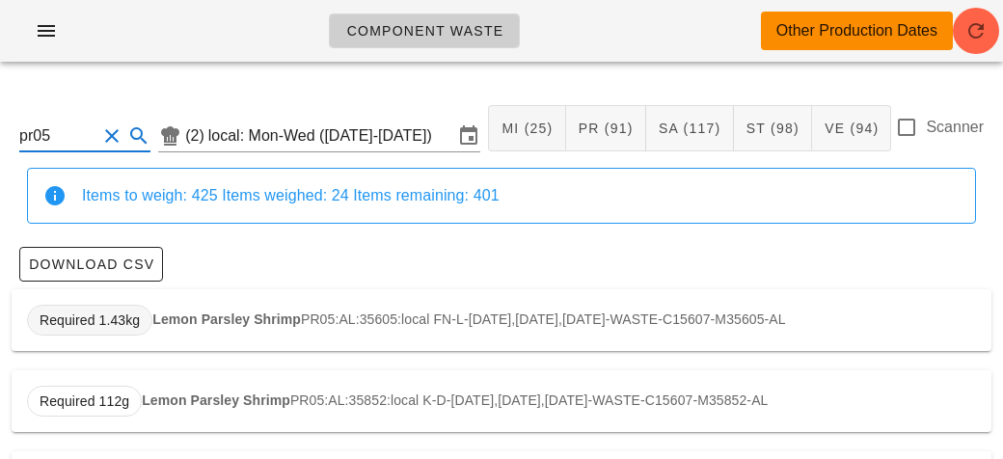
click at [135, 307] on span "Required 1.43kg" at bounding box center [90, 320] width 100 height 29
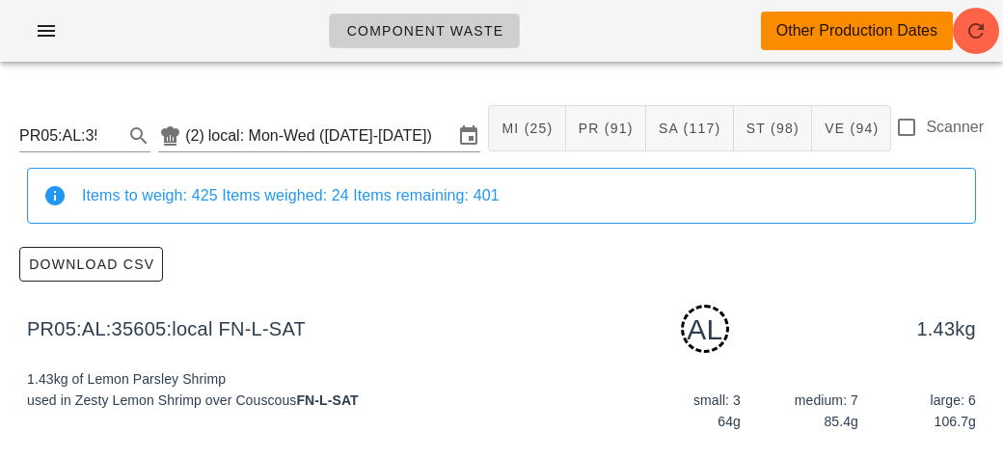
click at [197, 379] on div "1.43kg of Lemon Parsley Shrimp used in Zesty Lemon Shrimp over Couscous FN-L-SAT" at bounding box center [258, 404] width 486 height 95
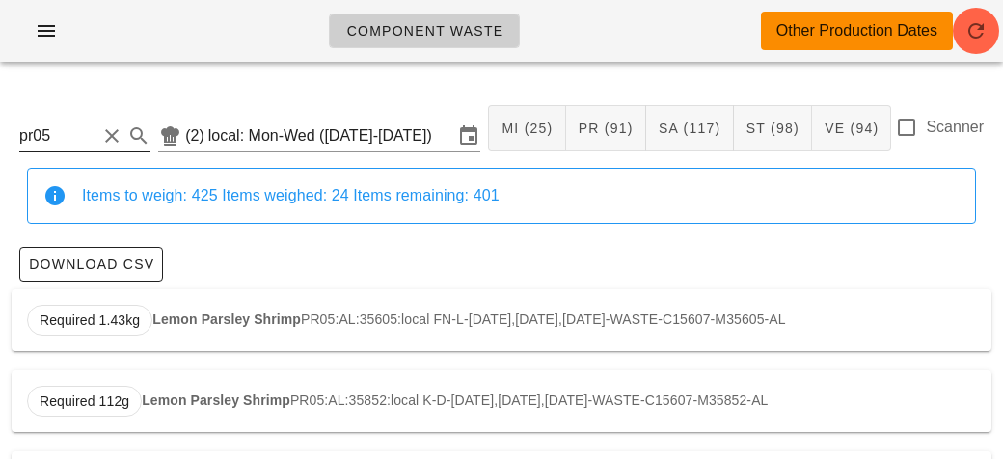
click at [95, 128] on input "pr05" at bounding box center [57, 136] width 77 height 31
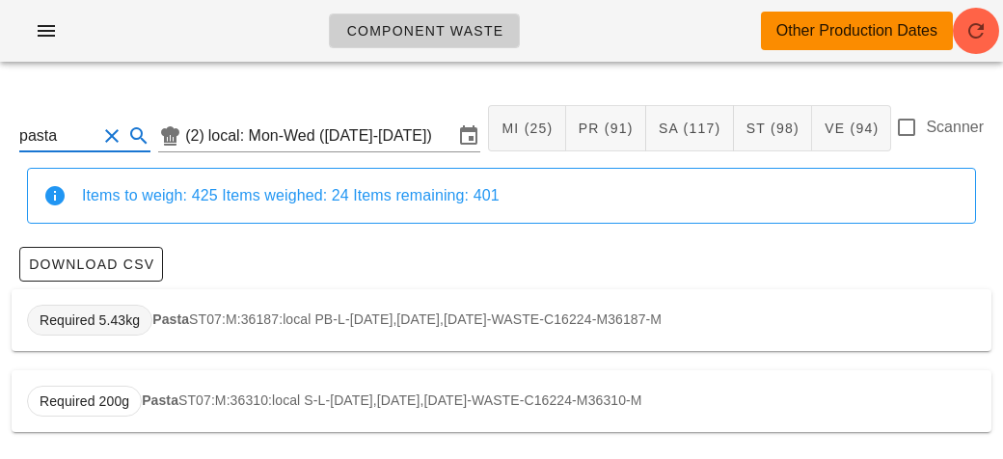
click at [148, 316] on span "Required 5.43kg" at bounding box center [89, 320] width 125 height 31
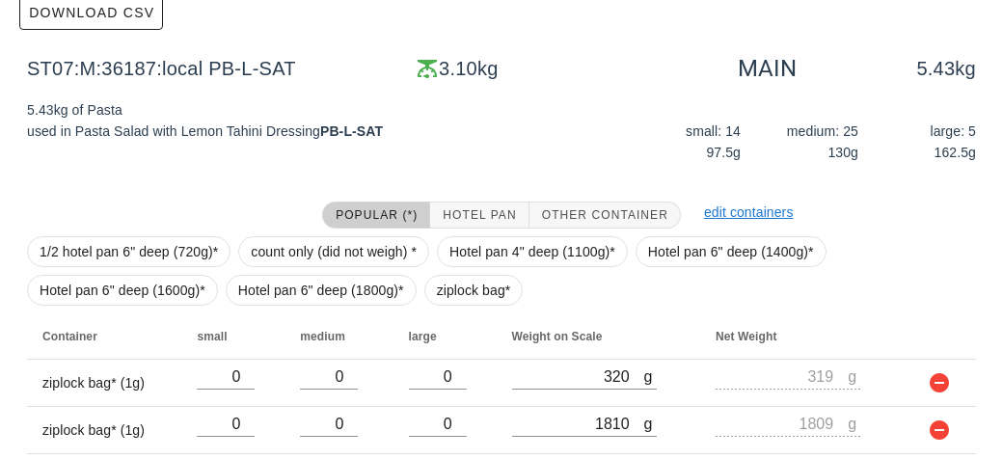
scroll to position [368, 0]
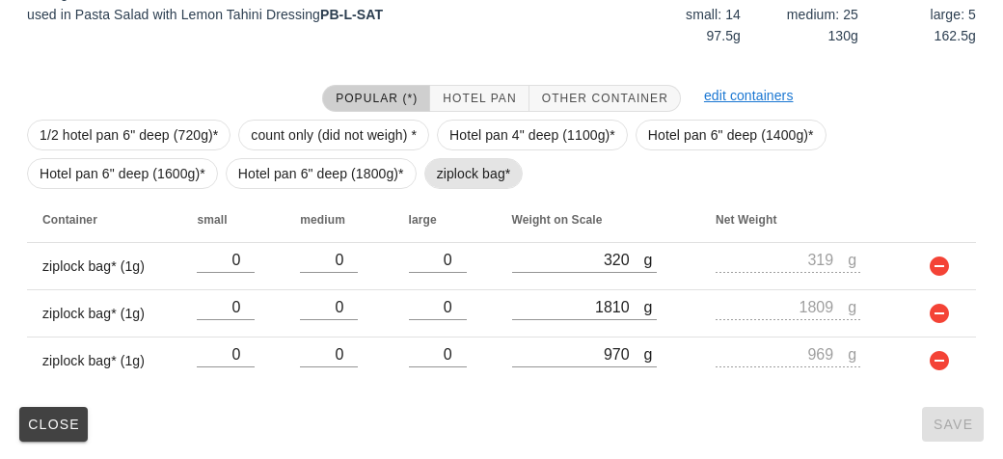
click at [462, 177] on span "ziplock bag*" at bounding box center [474, 173] width 74 height 29
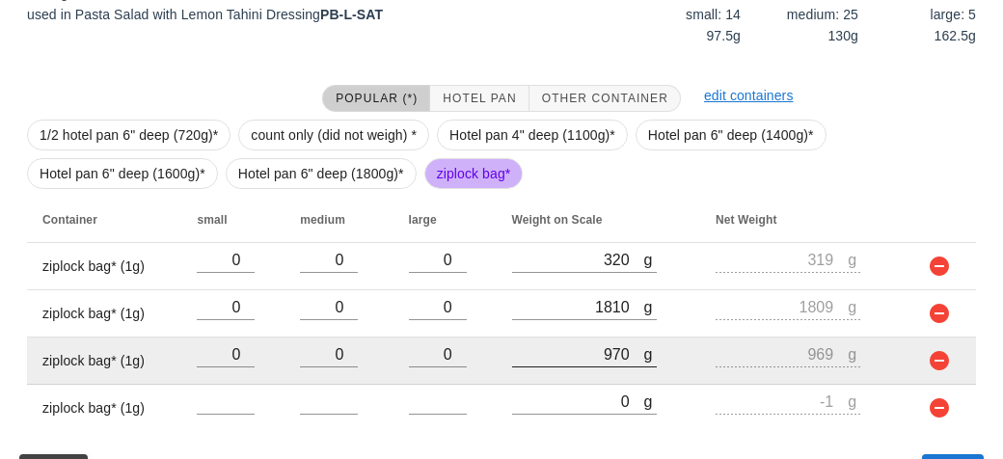
click at [566, 379] on div at bounding box center [584, 377] width 145 height 14
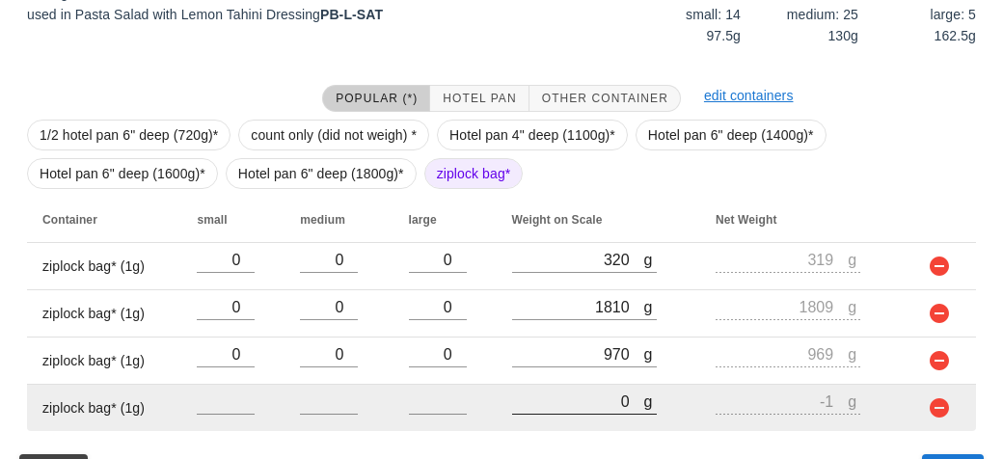
click at [557, 406] on input "0" at bounding box center [578, 401] width 132 height 25
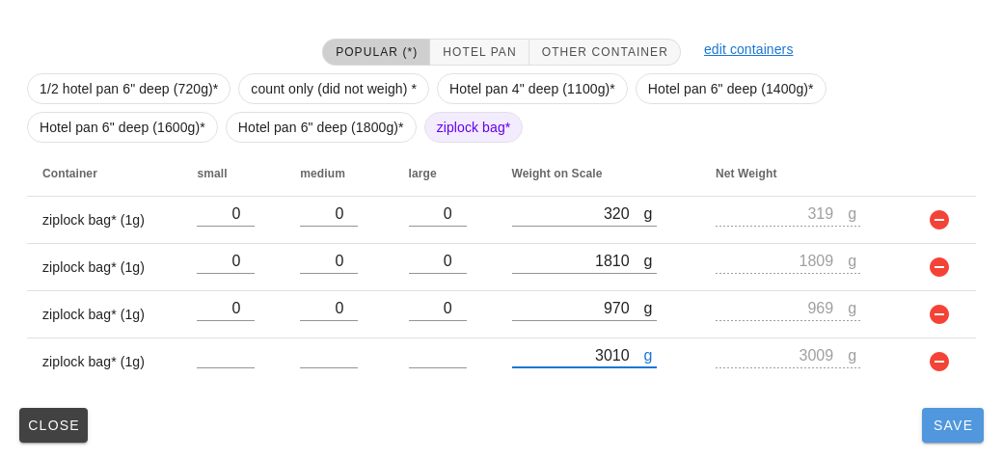
click at [941, 432] on button "Save" at bounding box center [953, 425] width 62 height 35
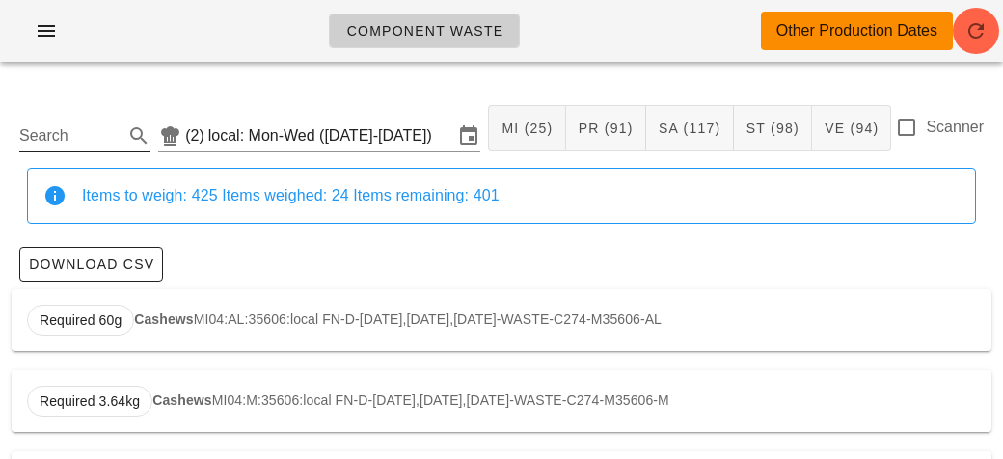
click at [66, 136] on input "Search" at bounding box center [69, 136] width 100 height 31
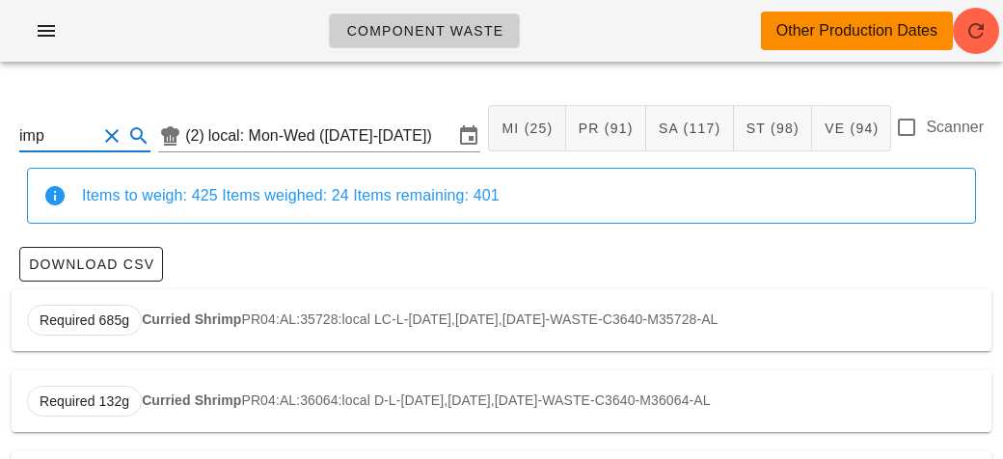
click at [72, 132] on input "imp" at bounding box center [57, 136] width 77 height 31
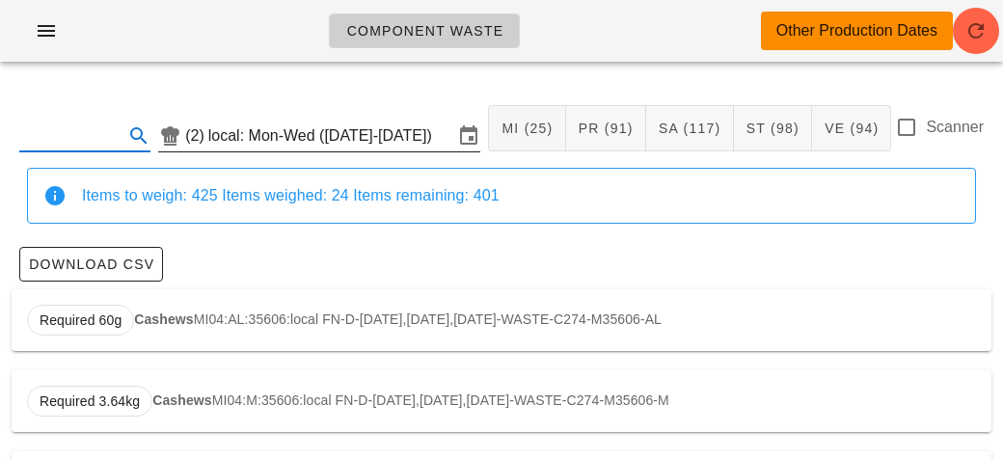
click at [216, 129] on input "local: Mon-Wed ([DATE]-[DATE])" at bounding box center [330, 136] width 245 height 31
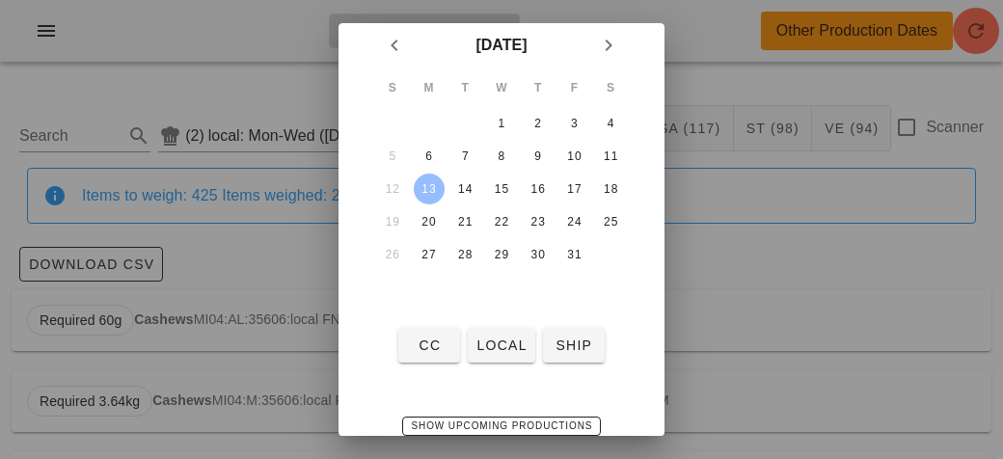
click at [423, 190] on div "13" at bounding box center [429, 189] width 31 height 14
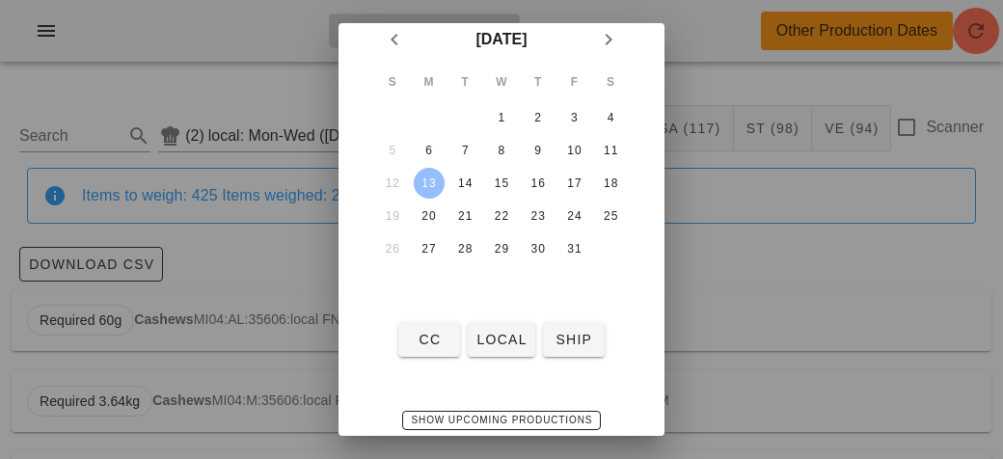
click at [425, 181] on div "13" at bounding box center [429, 184] width 31 height 14
click at [502, 332] on span "local" at bounding box center [501, 339] width 51 height 15
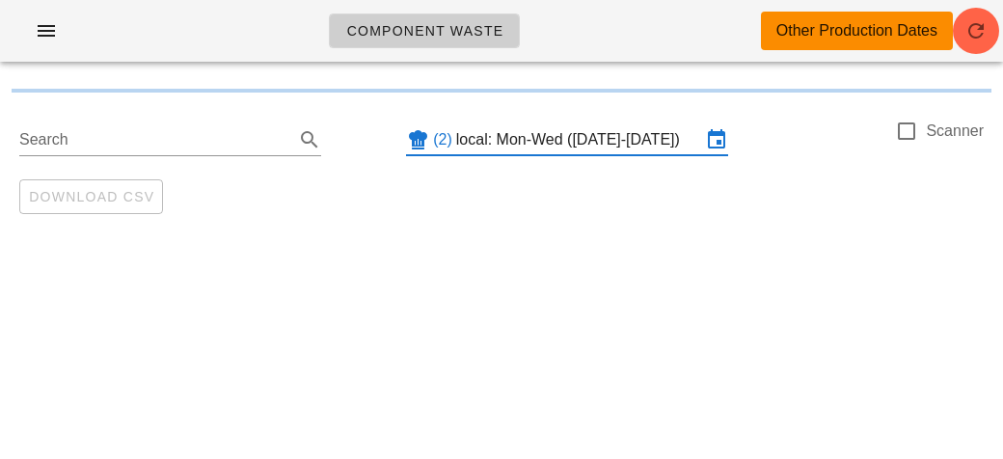
scroll to position [0, 0]
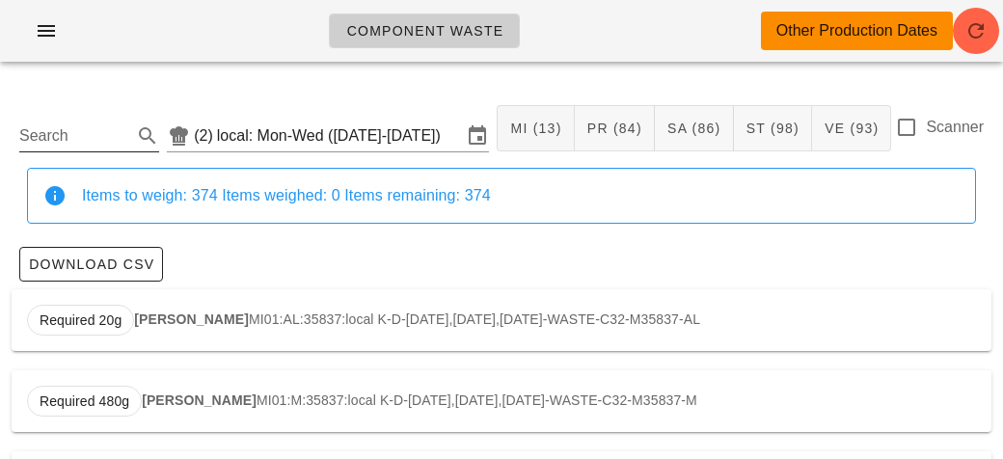
click at [41, 126] on input "Search" at bounding box center [73, 136] width 109 height 31
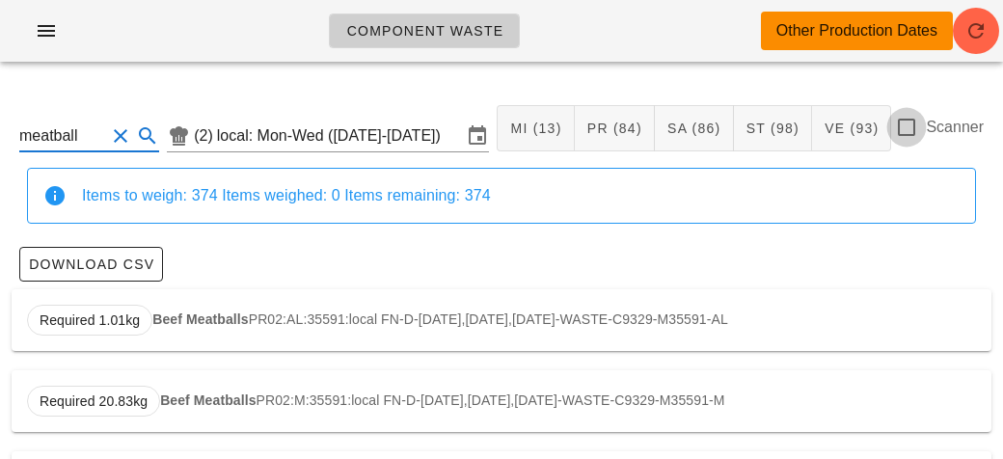
click at [909, 118] on div at bounding box center [906, 127] width 33 height 33
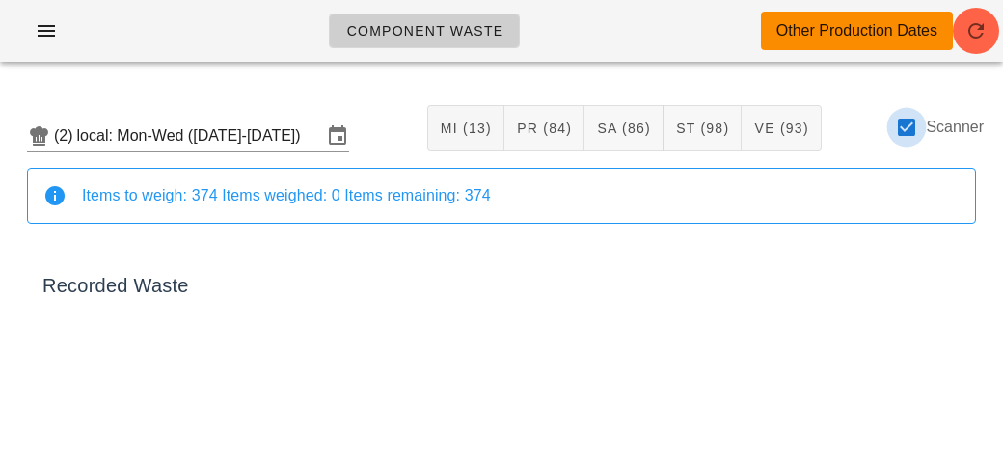
click at [906, 135] on div at bounding box center [906, 127] width 33 height 33
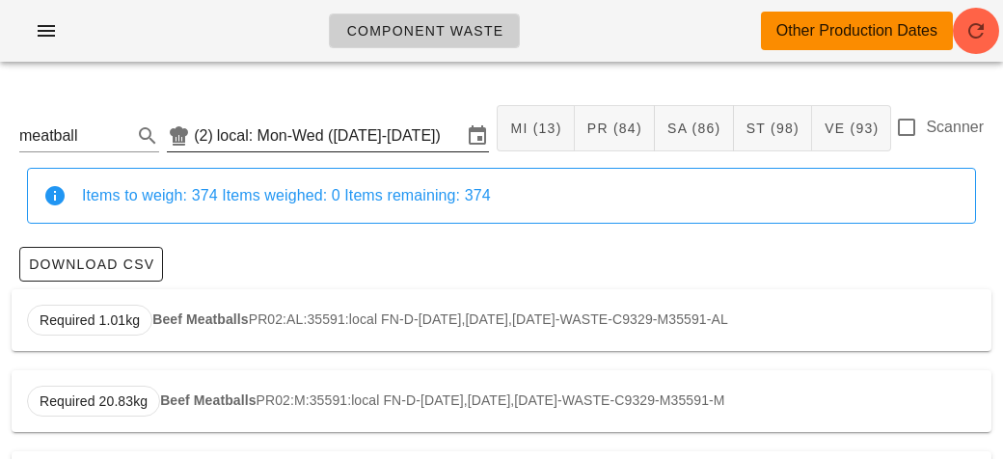
click at [389, 130] on input "local: Mon-Wed ([DATE]-[DATE])" at bounding box center [339, 136] width 245 height 31
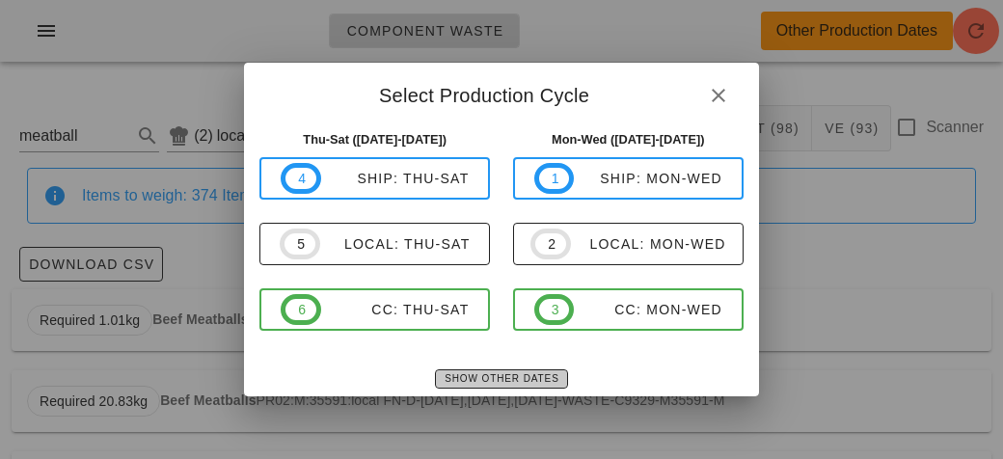
click at [532, 375] on span "Show Other Dates" at bounding box center [501, 378] width 115 height 11
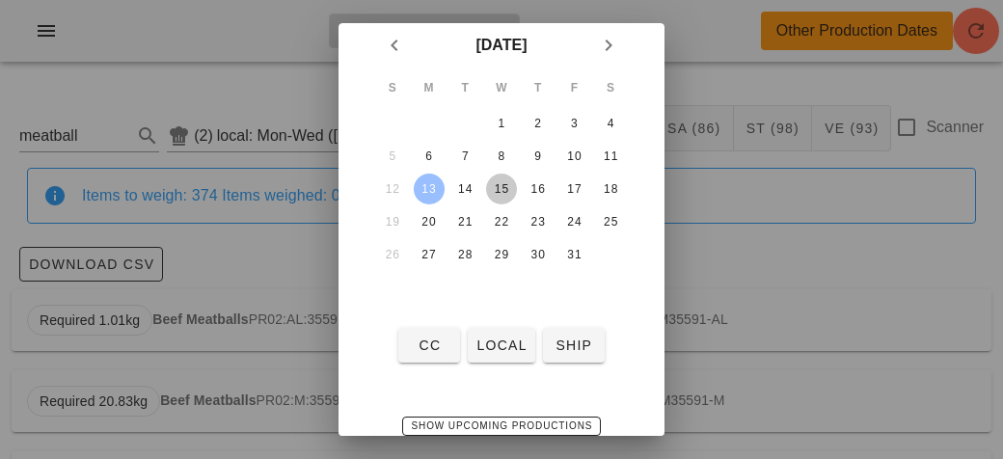
click at [509, 185] on div "15" at bounding box center [501, 189] width 31 height 14
click at [540, 183] on div "16" at bounding box center [538, 189] width 31 height 14
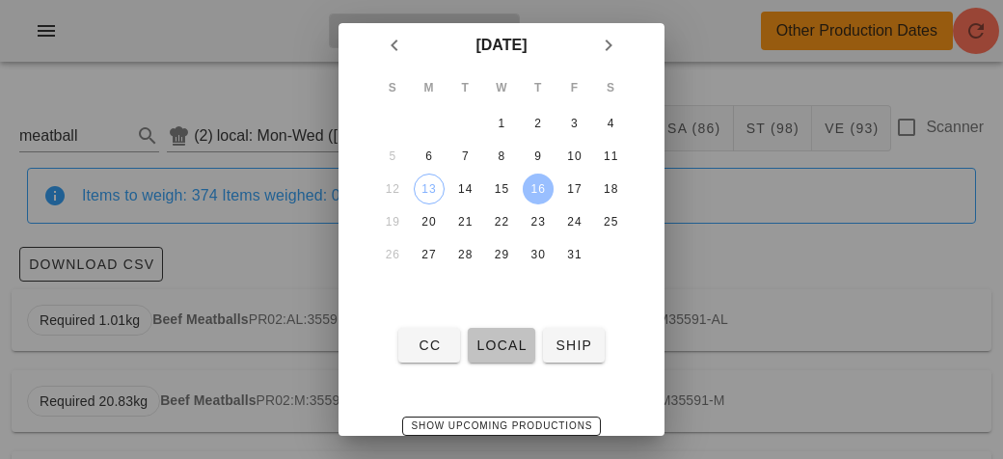
click at [522, 354] on button "local" at bounding box center [501, 345] width 67 height 35
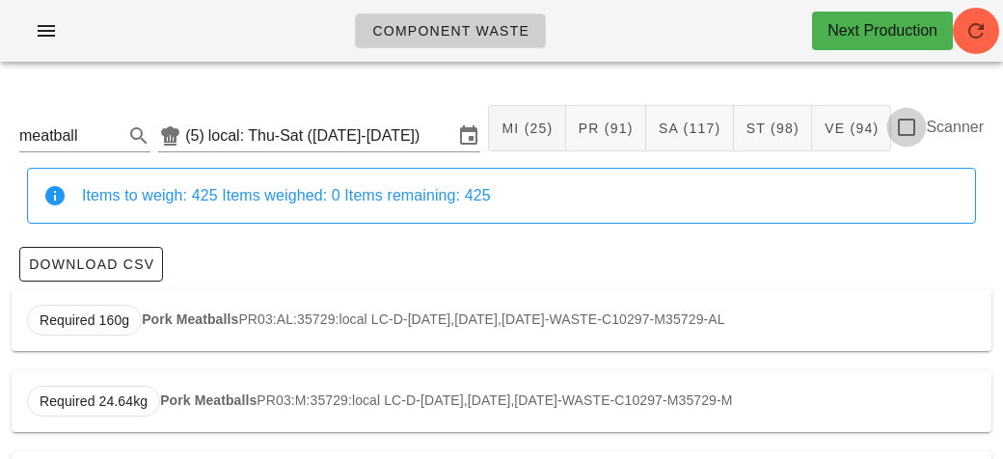
click at [911, 141] on div at bounding box center [906, 127] width 33 height 33
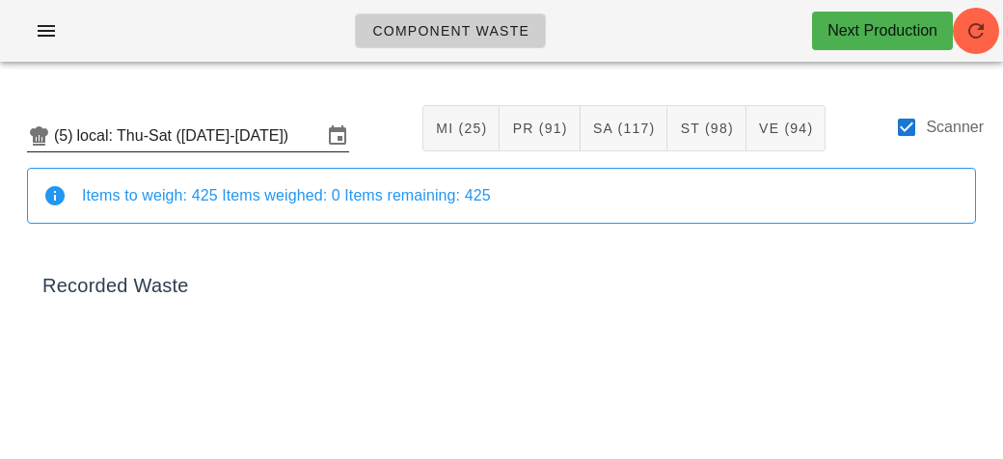
click at [197, 135] on input "local: Thu-Sat ([DATE]-[DATE])" at bounding box center [199, 136] width 245 height 31
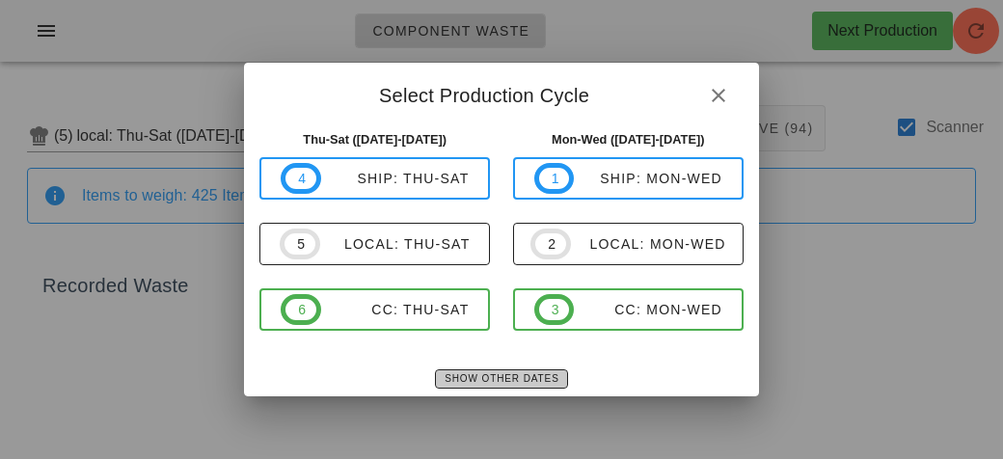
click at [477, 386] on button "Show Other Dates" at bounding box center [501, 378] width 132 height 19
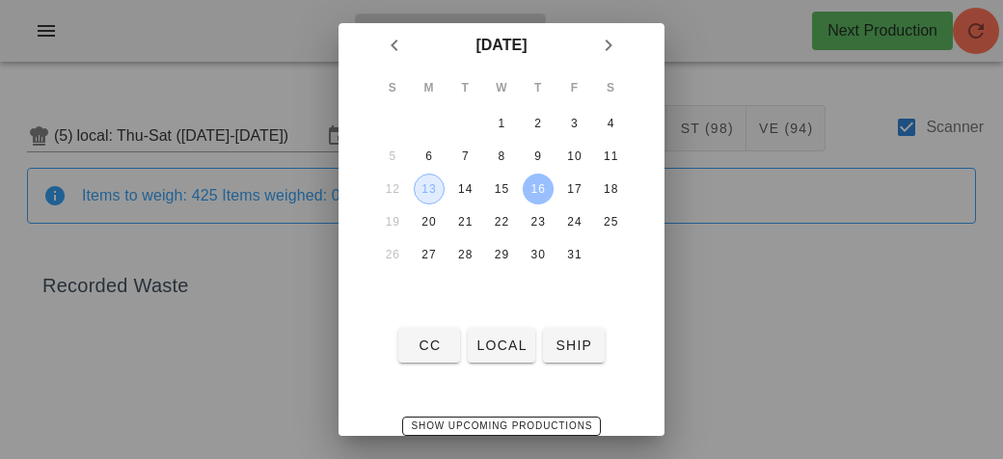
click at [430, 190] on div "13" at bounding box center [429, 189] width 29 height 14
click at [497, 341] on span "local" at bounding box center [501, 345] width 51 height 15
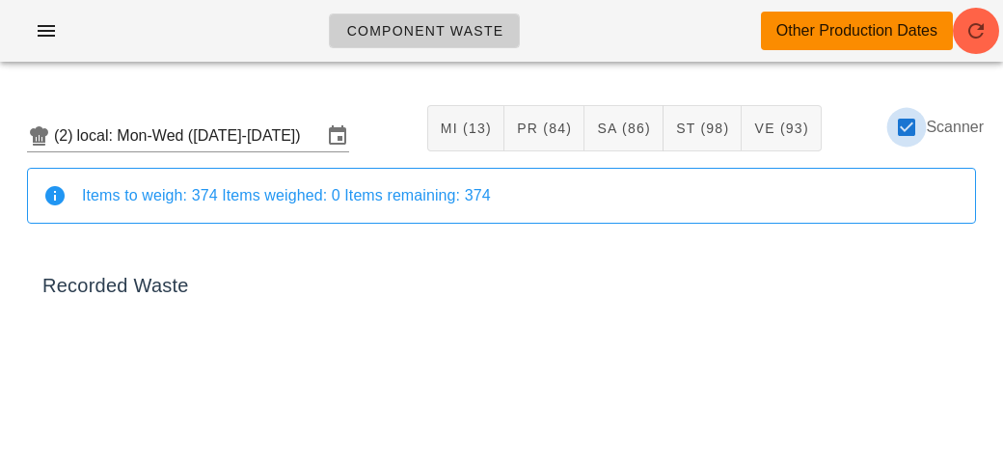
click at [911, 128] on div at bounding box center [906, 127] width 33 height 33
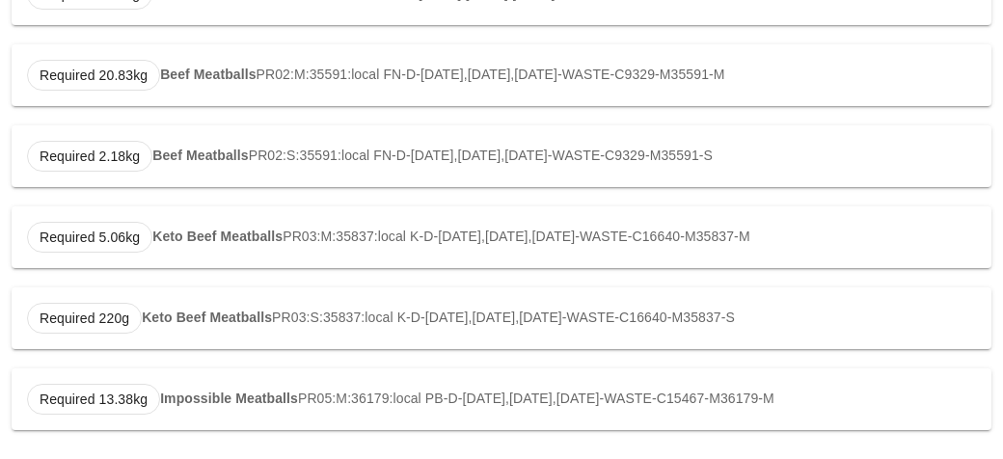
click at [181, 393] on strong "Impossible Meatballs" at bounding box center [229, 398] width 138 height 15
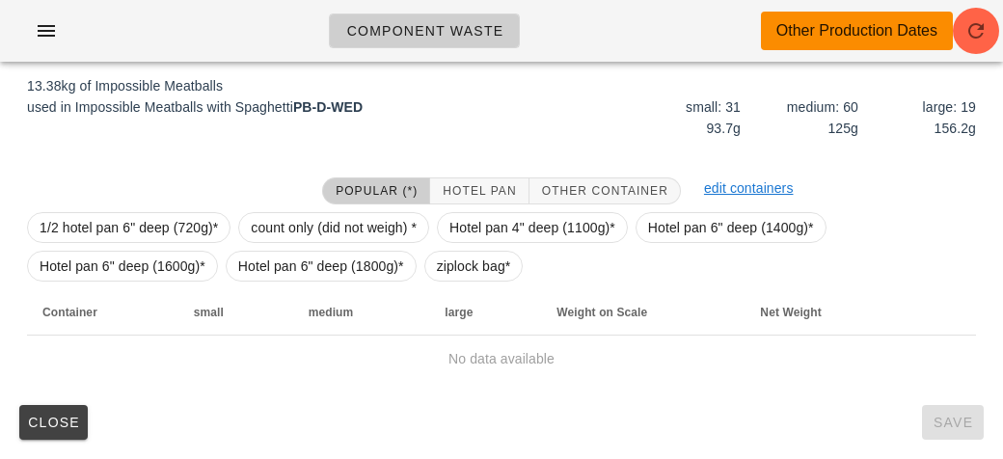
scroll to position [274, 0]
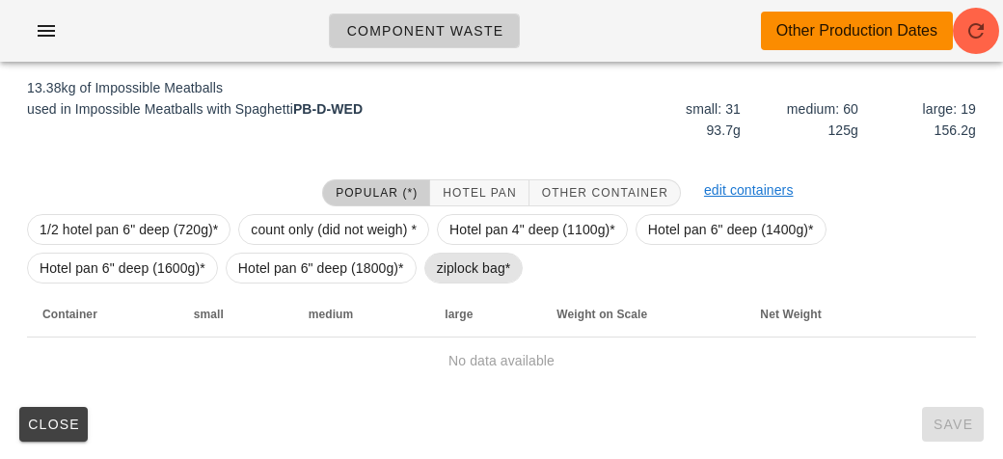
click at [444, 270] on span "ziplock bag*" at bounding box center [474, 268] width 74 height 29
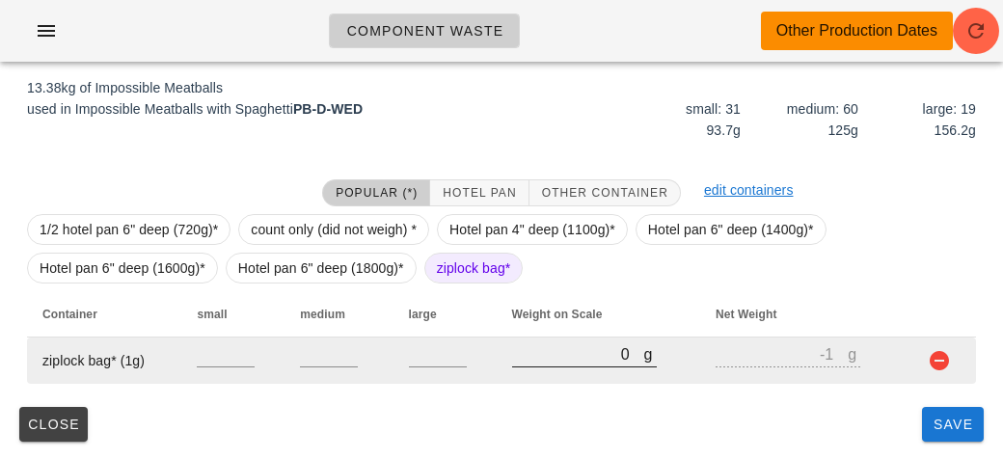
click at [557, 350] on input "0" at bounding box center [578, 353] width 132 height 25
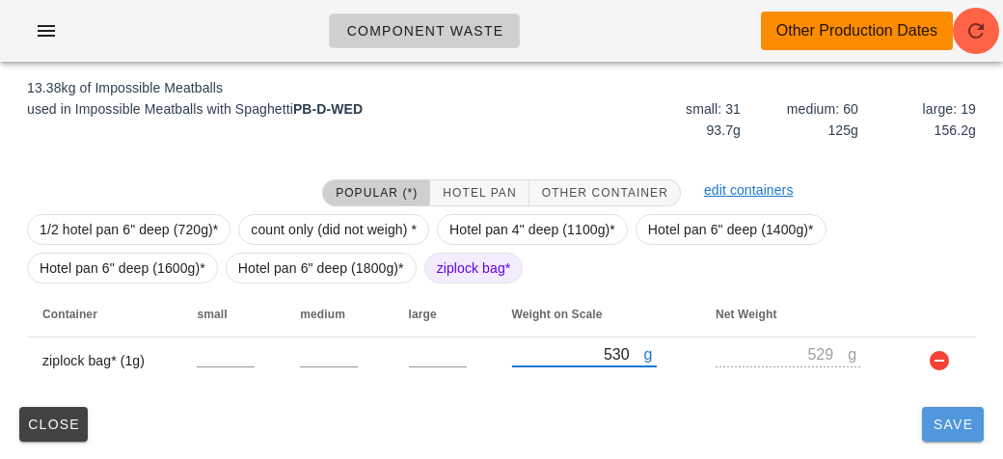
click at [963, 433] on button "Save" at bounding box center [953, 424] width 62 height 35
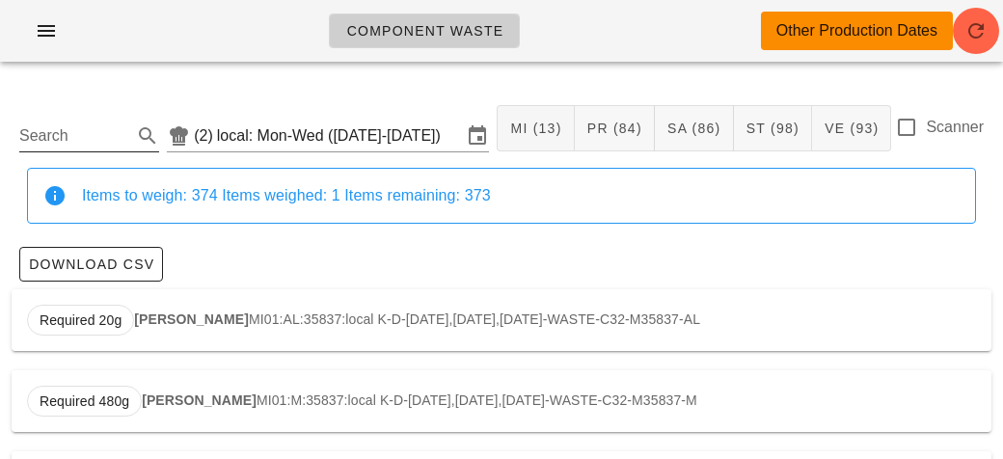
click at [64, 143] on input "Search" at bounding box center [73, 136] width 109 height 31
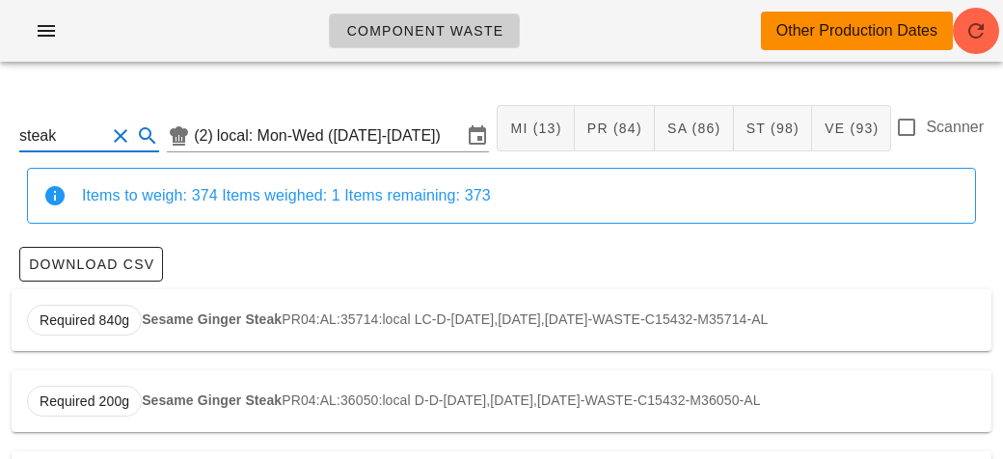
click at [157, 305] on div "Required 840g Sesame Ginger Steak PR04:AL:35714:local LC-D-[DATE],[DATE],[DATE]…" at bounding box center [502, 320] width 980 height 62
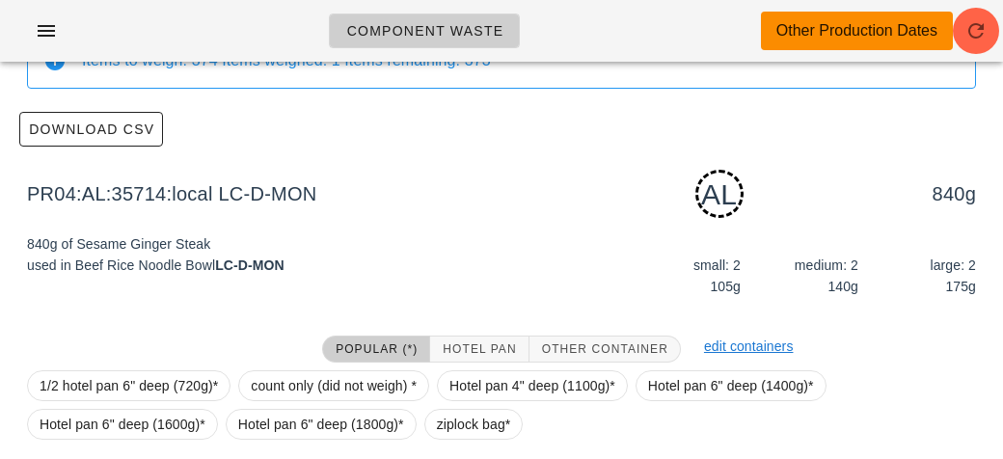
scroll to position [291, 0]
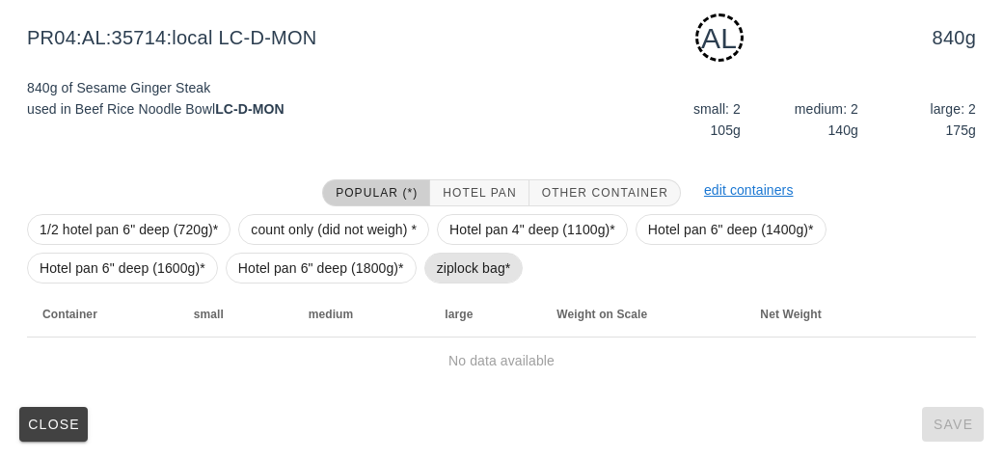
click at [452, 269] on span "ziplock bag*" at bounding box center [474, 268] width 74 height 29
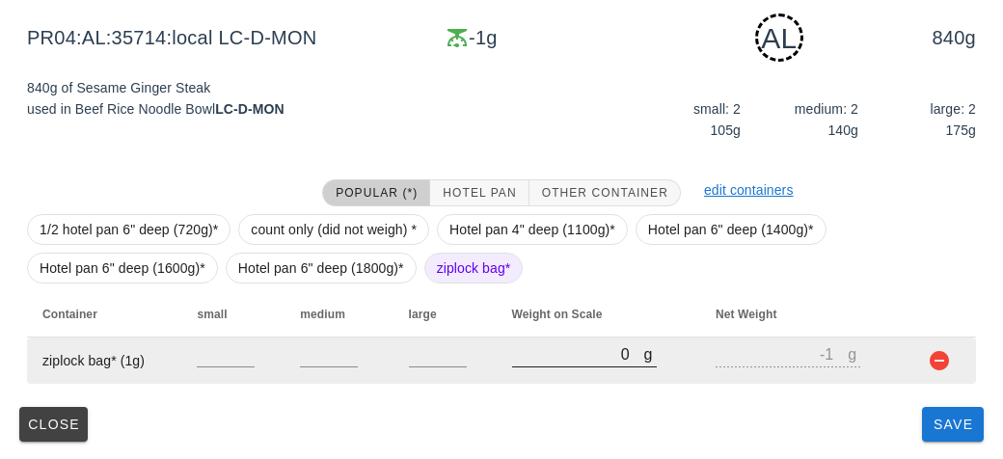
click at [527, 348] on input "0" at bounding box center [578, 353] width 132 height 25
click at [941, 361] on button "button" at bounding box center [939, 360] width 23 height 23
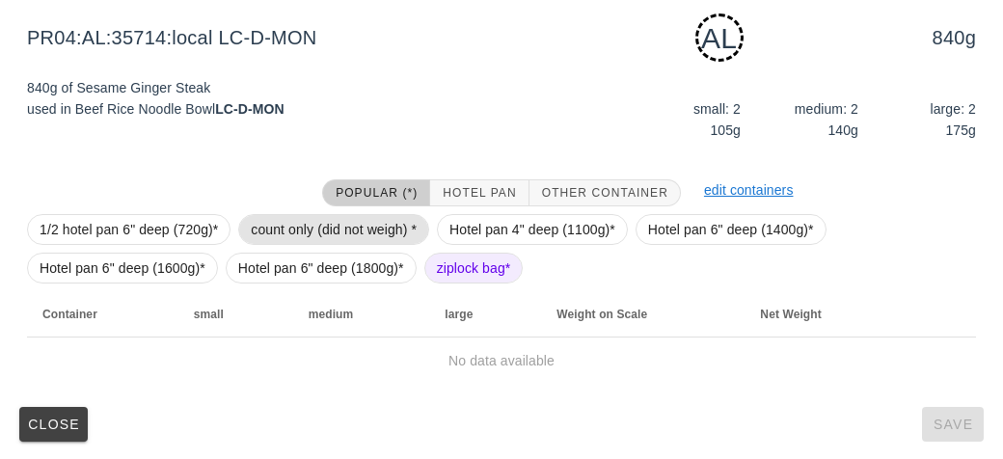
click at [285, 233] on span "count only (did not weigh) *" at bounding box center [334, 229] width 166 height 29
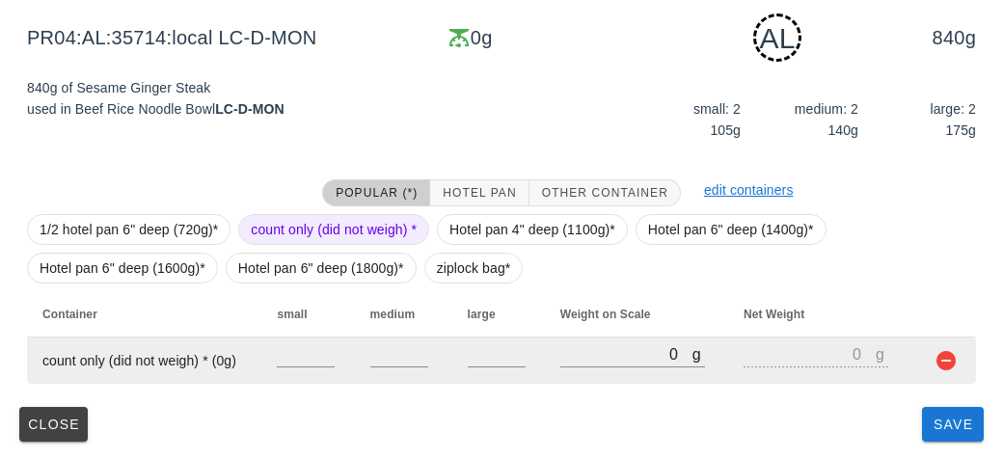
click at [949, 364] on button "button" at bounding box center [946, 360] width 23 height 23
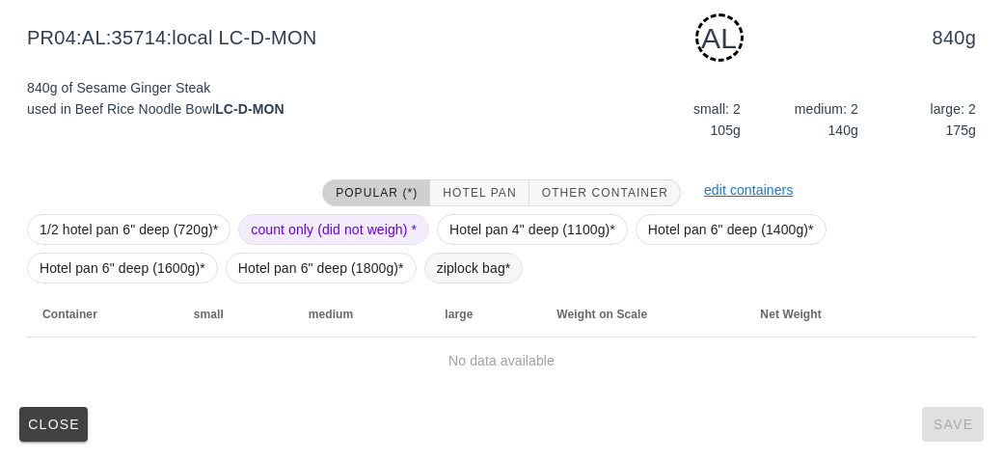
click at [464, 267] on span "ziplock bag*" at bounding box center [474, 268] width 74 height 29
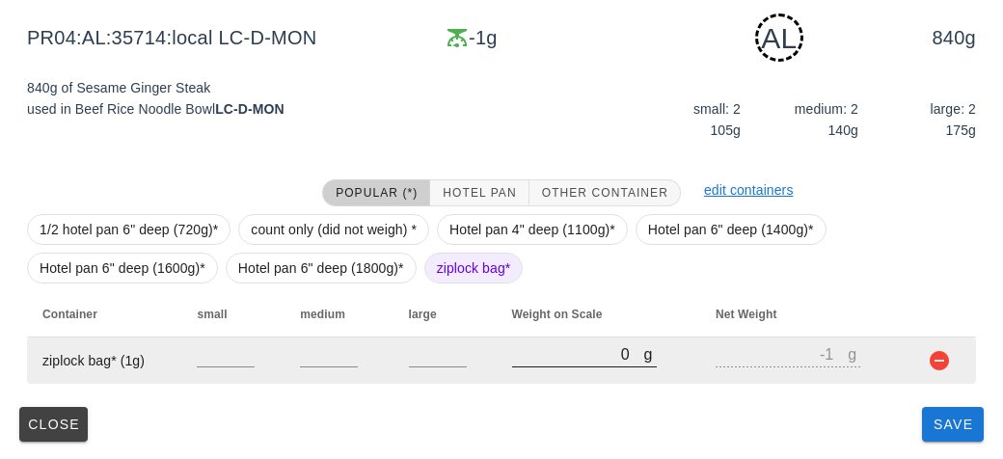
click at [563, 356] on input "0" at bounding box center [578, 353] width 132 height 25
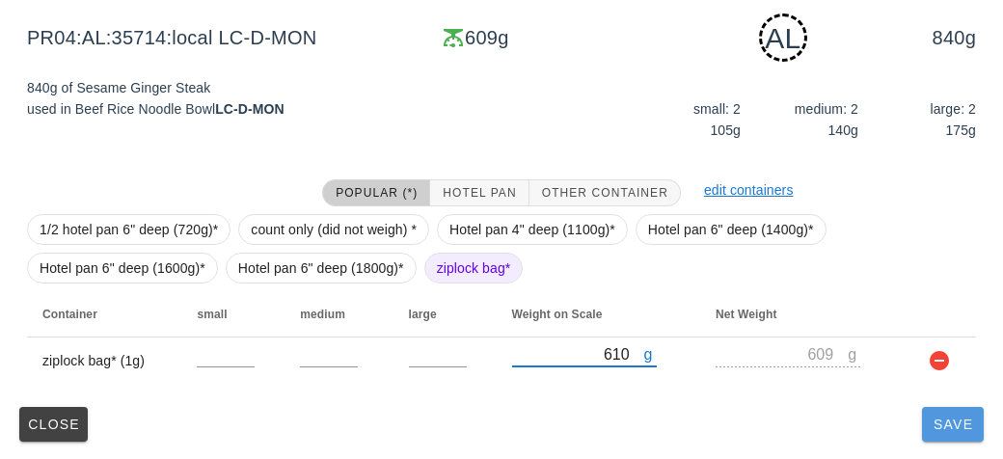
click at [953, 430] on span "Save" at bounding box center [953, 424] width 46 height 15
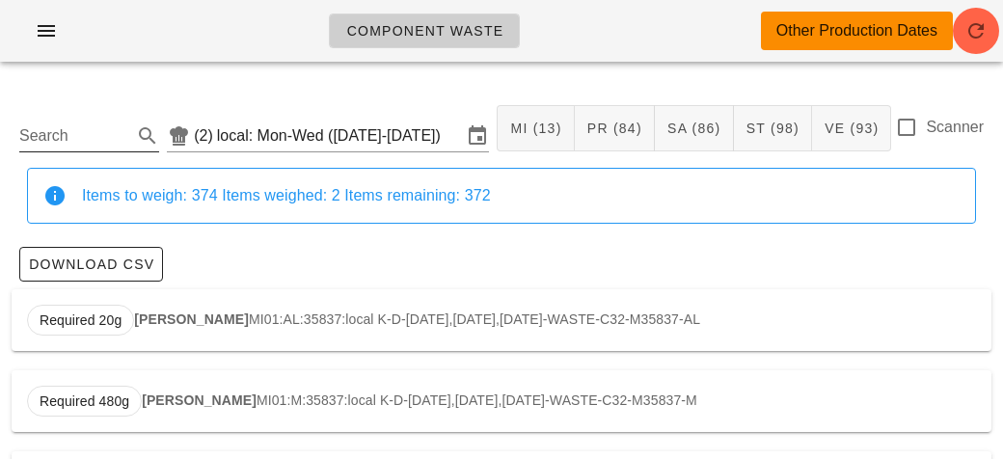
click at [83, 134] on input "Search" at bounding box center [73, 136] width 109 height 31
click at [306, 130] on input "local: Mon-Wed ([DATE]-[DATE])" at bounding box center [339, 136] width 245 height 31
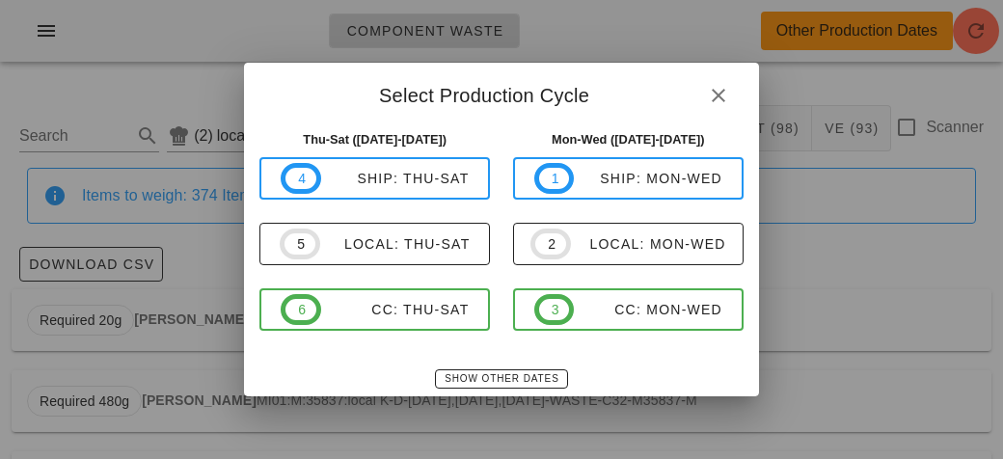
click at [204, 261] on div at bounding box center [501, 229] width 1003 height 459
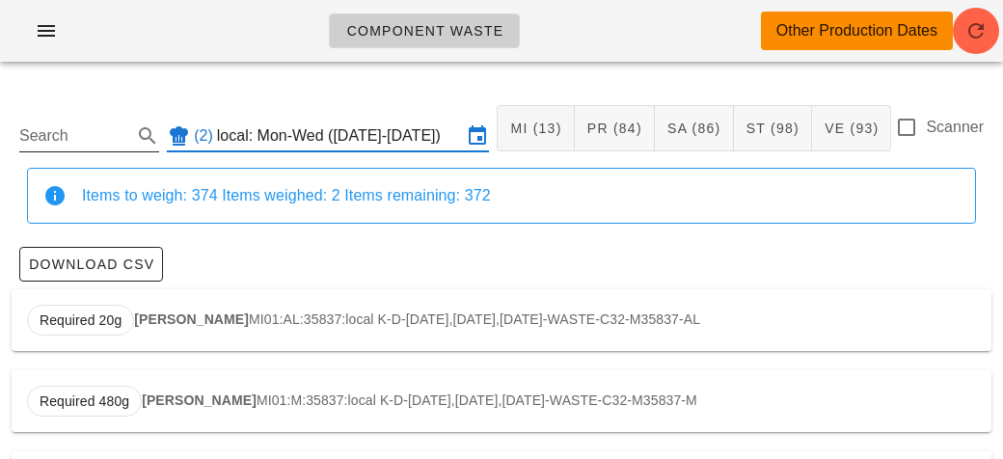
click at [92, 143] on input "Search" at bounding box center [73, 136] width 109 height 31
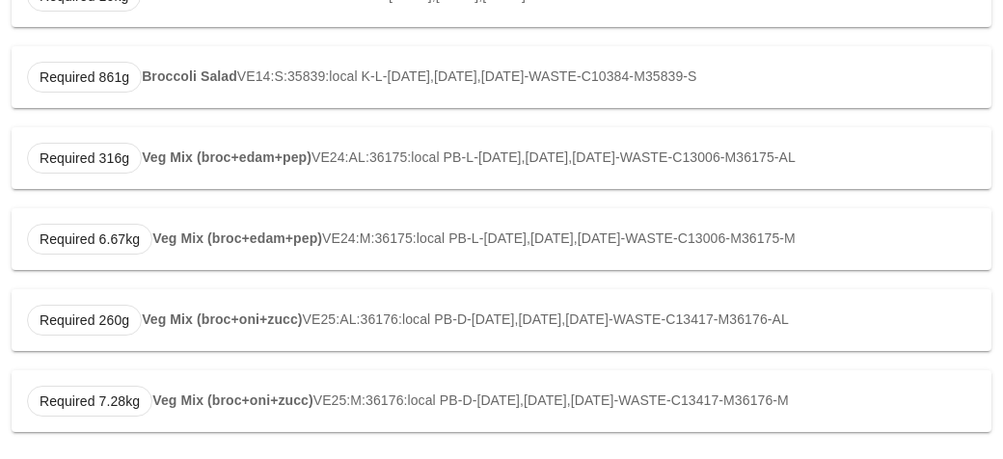
scroll to position [974, 0]
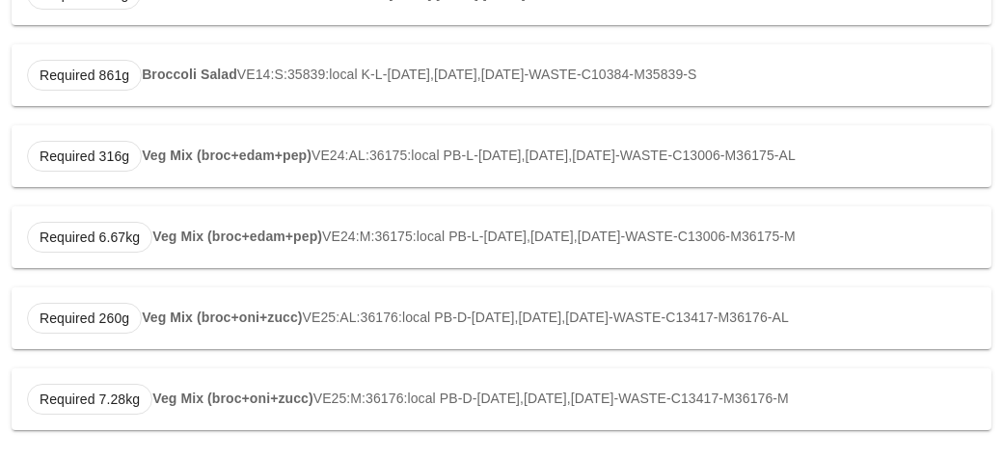
click at [198, 304] on div "Required 260g Veg Mix (broc+oni+zucc) VE25:AL:36176:local PB-D-[DATE],[DATE],[D…" at bounding box center [502, 318] width 980 height 62
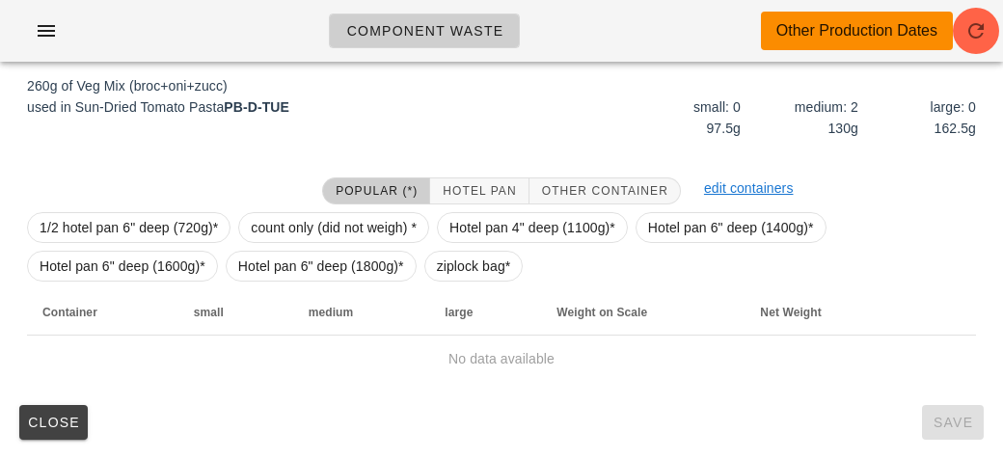
scroll to position [291, 0]
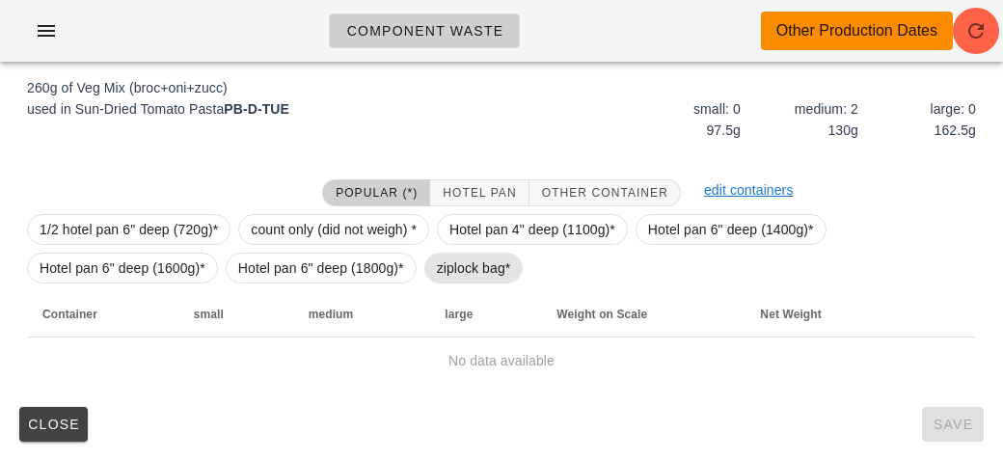
click at [478, 261] on span "ziplock bag*" at bounding box center [474, 268] width 74 height 29
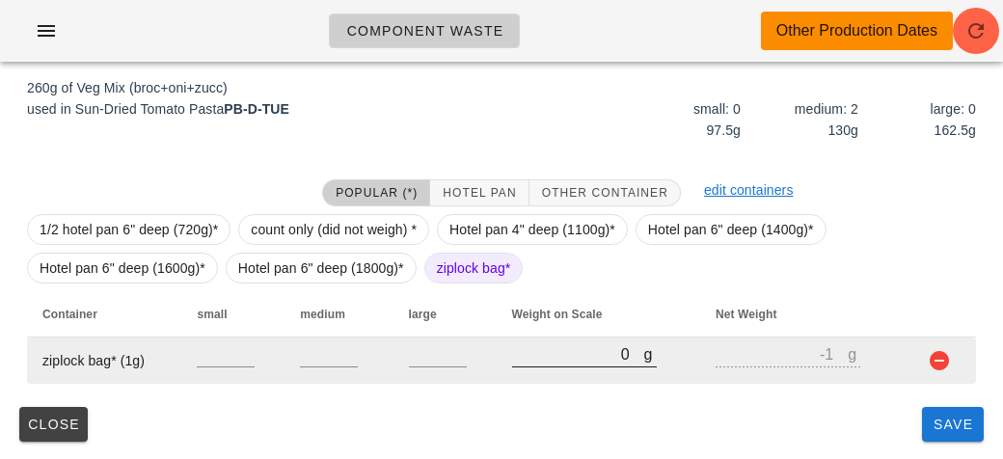
click at [550, 357] on input "0" at bounding box center [578, 353] width 132 height 25
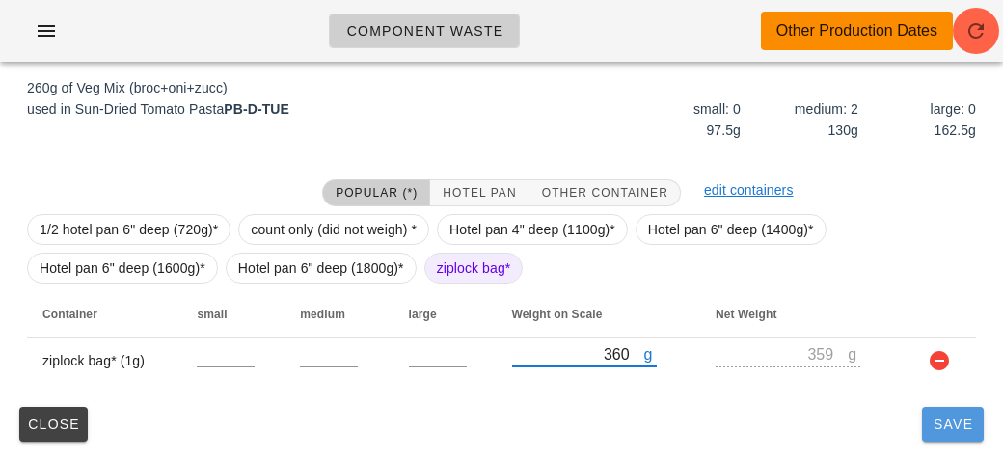
click at [951, 438] on button "Save" at bounding box center [953, 424] width 62 height 35
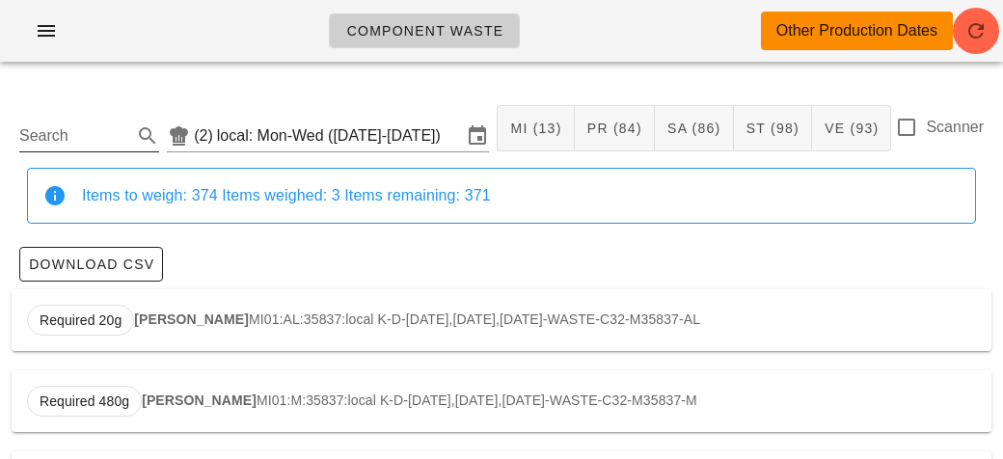
click at [57, 145] on input "Search" at bounding box center [73, 136] width 109 height 31
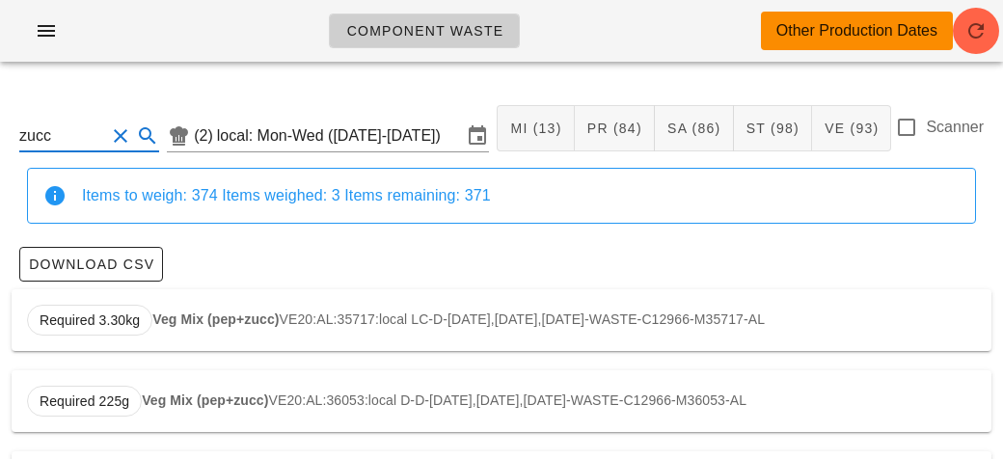
click at [218, 315] on strong "Veg Mix (pep+zucc)" at bounding box center [215, 319] width 126 height 15
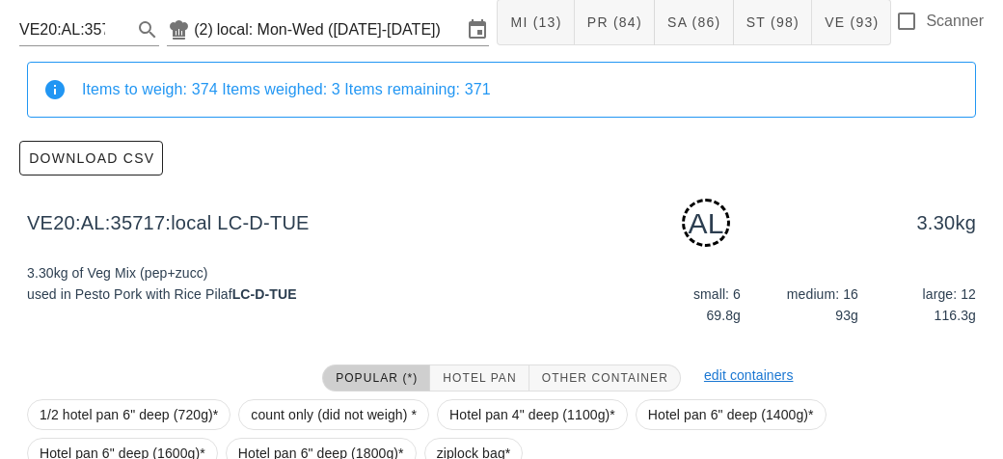
scroll to position [291, 0]
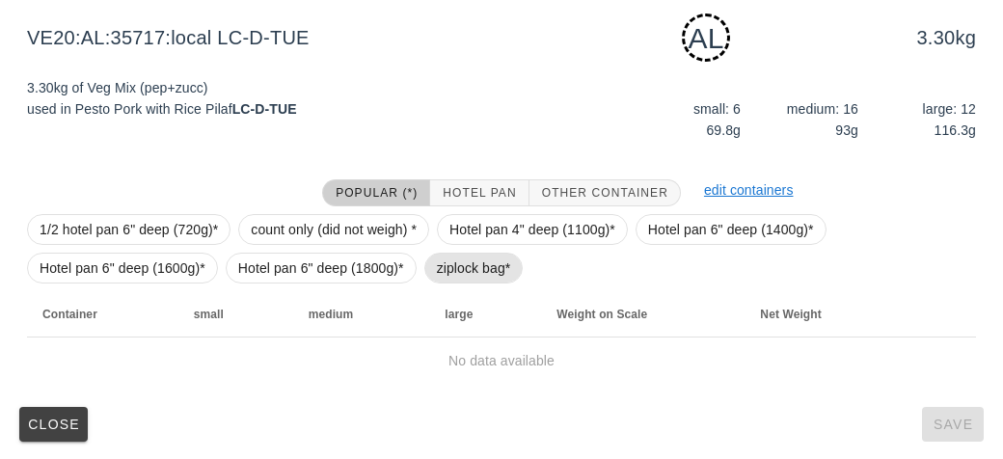
click at [454, 269] on span "ziplock bag*" at bounding box center [474, 268] width 74 height 29
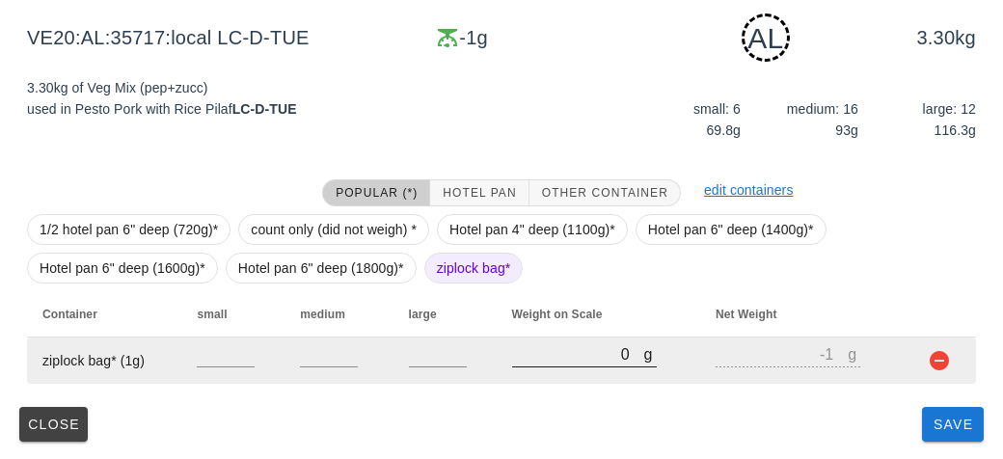
click at [561, 356] on input "0" at bounding box center [578, 353] width 132 height 25
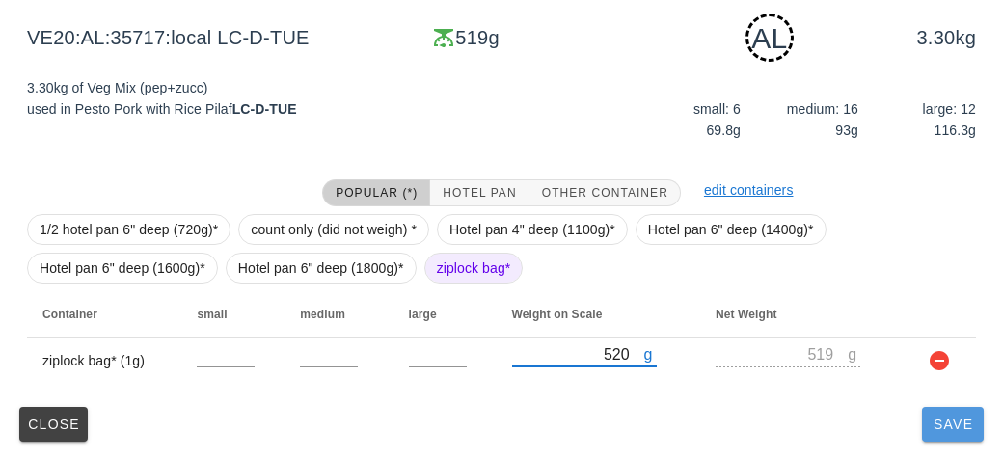
click at [935, 425] on span "Save" at bounding box center [953, 424] width 46 height 15
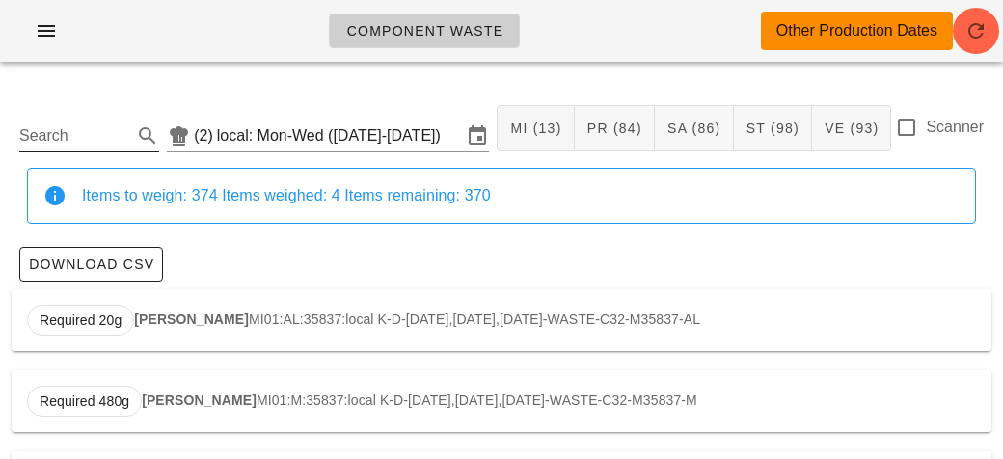
click at [68, 125] on input "Search" at bounding box center [73, 136] width 109 height 31
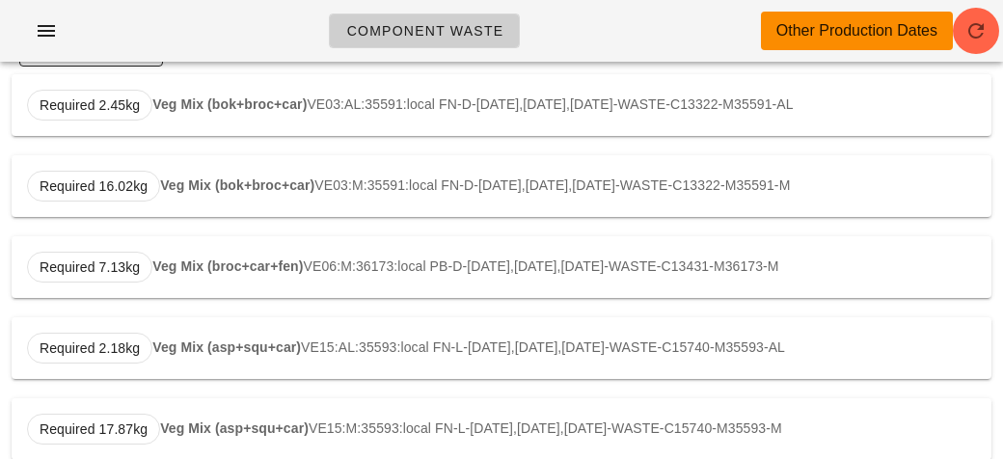
scroll to position [212, 0]
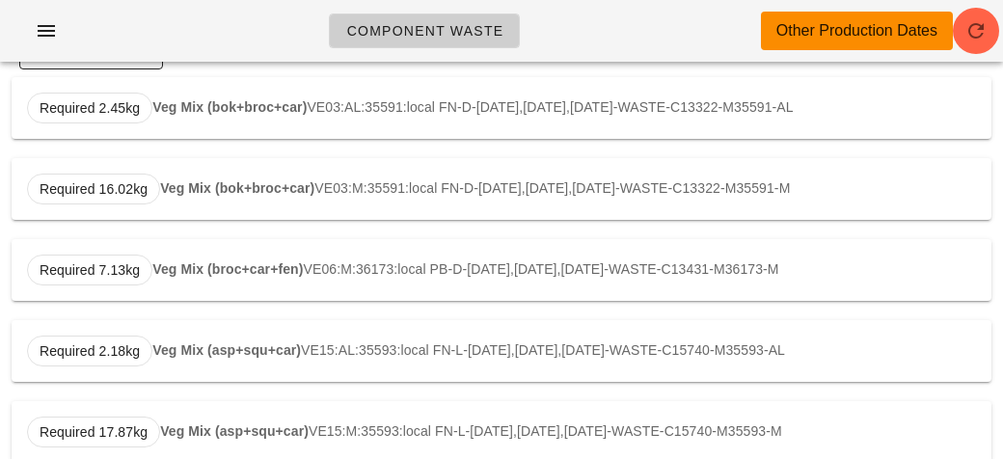
click at [187, 262] on strong "Veg Mix (broc+car+fen)" at bounding box center [227, 268] width 150 height 15
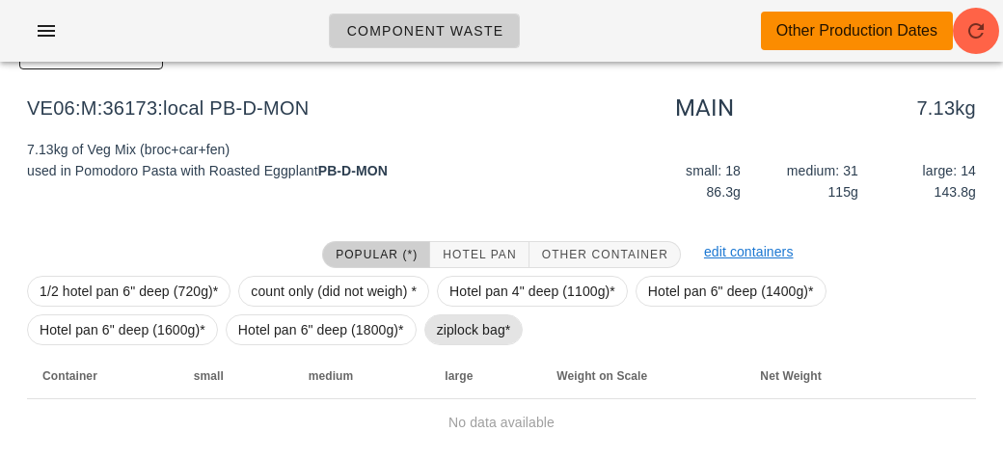
click at [450, 329] on span "ziplock bag*" at bounding box center [474, 329] width 74 height 29
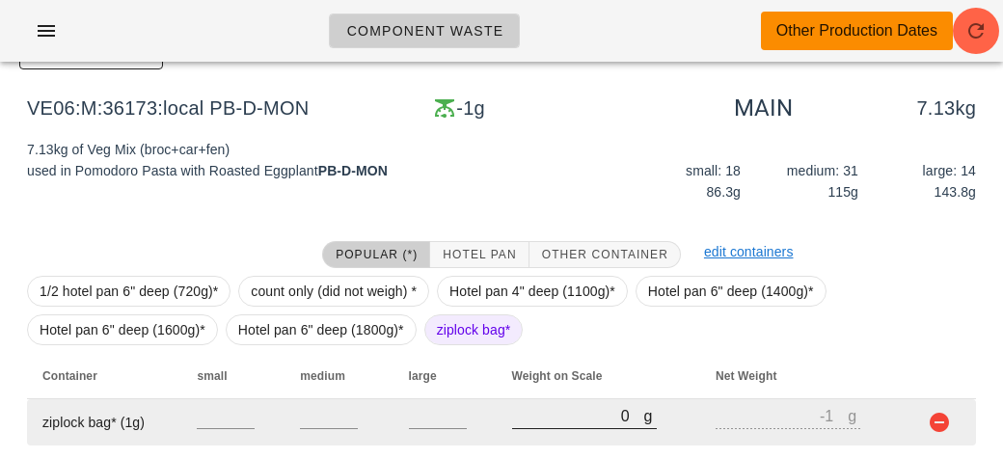
click at [540, 423] on input "0" at bounding box center [578, 415] width 132 height 25
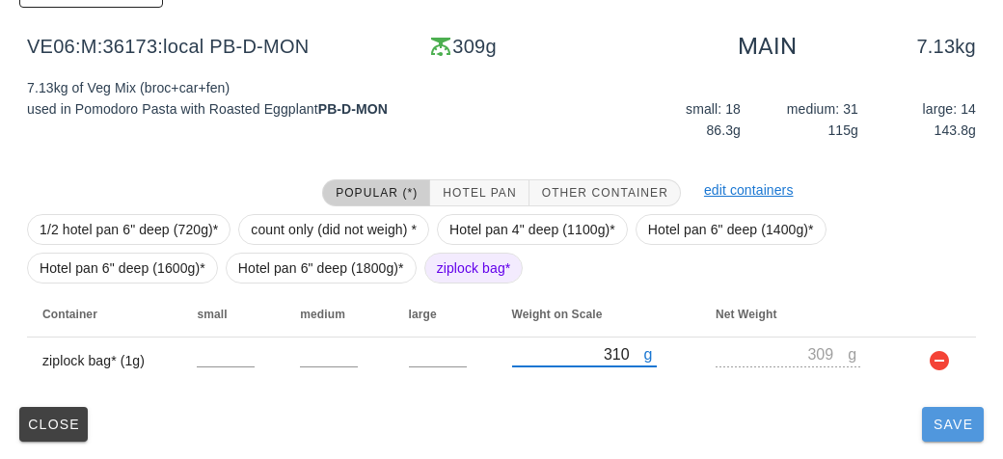
click at [941, 430] on span "Save" at bounding box center [953, 424] width 46 height 15
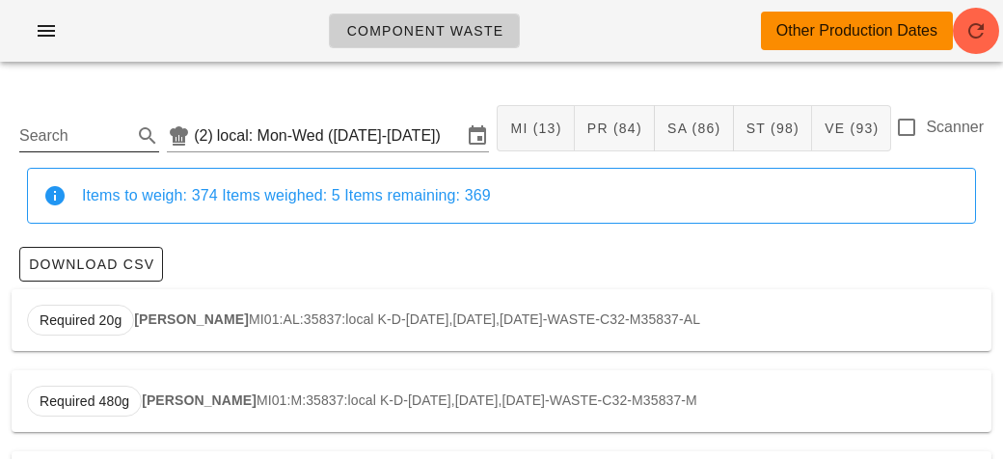
click at [45, 128] on input "Search" at bounding box center [73, 136] width 109 height 31
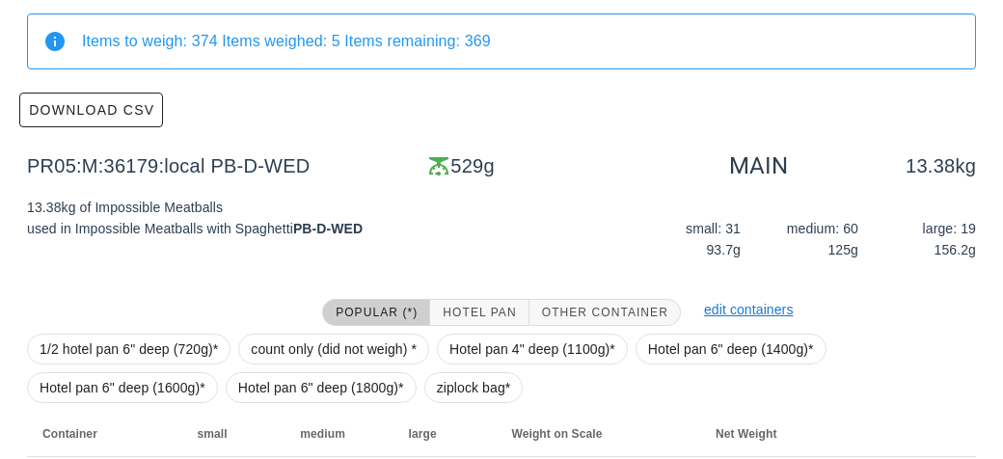
scroll to position [274, 0]
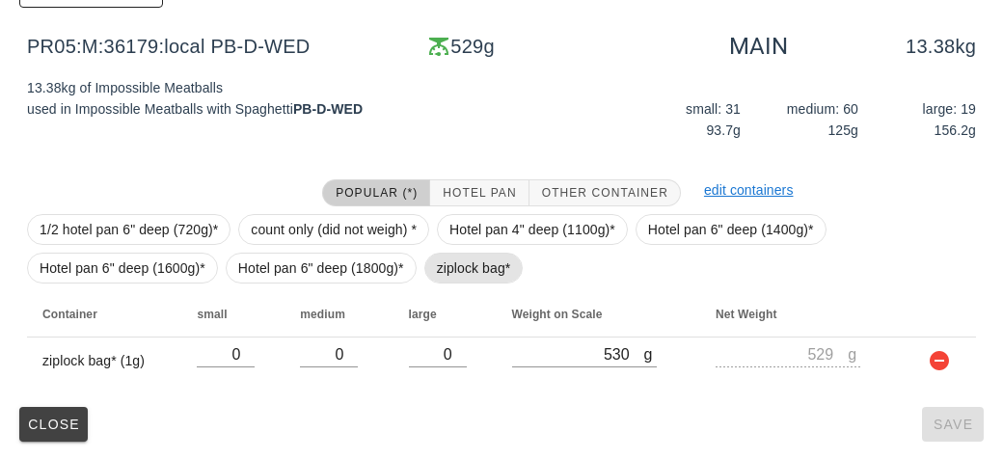
click at [459, 271] on span "ziplock bag*" at bounding box center [474, 268] width 74 height 29
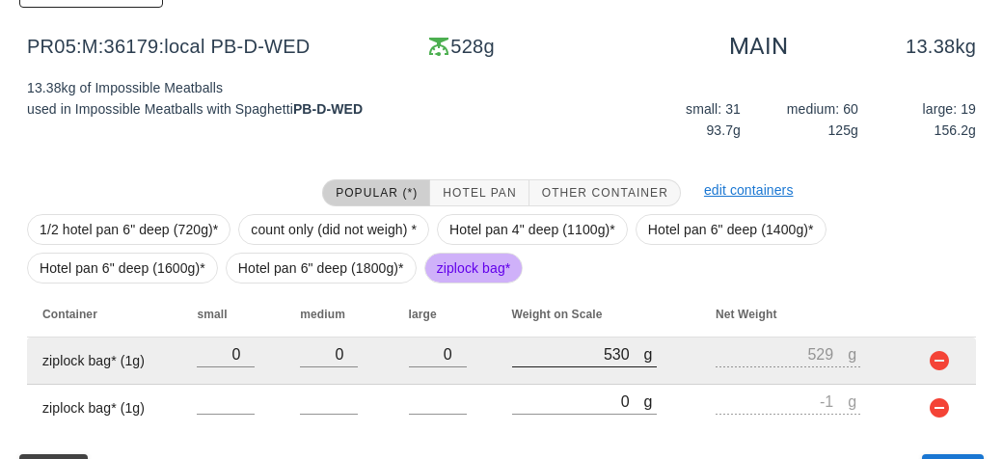
click at [569, 379] on div at bounding box center [584, 377] width 145 height 14
click at [598, 379] on div at bounding box center [584, 377] width 145 height 14
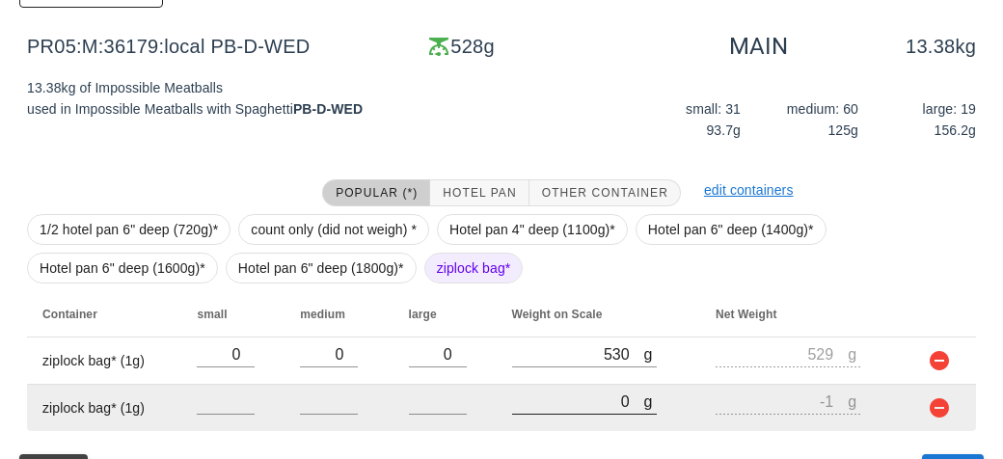
click at [566, 407] on input "0" at bounding box center [578, 401] width 132 height 25
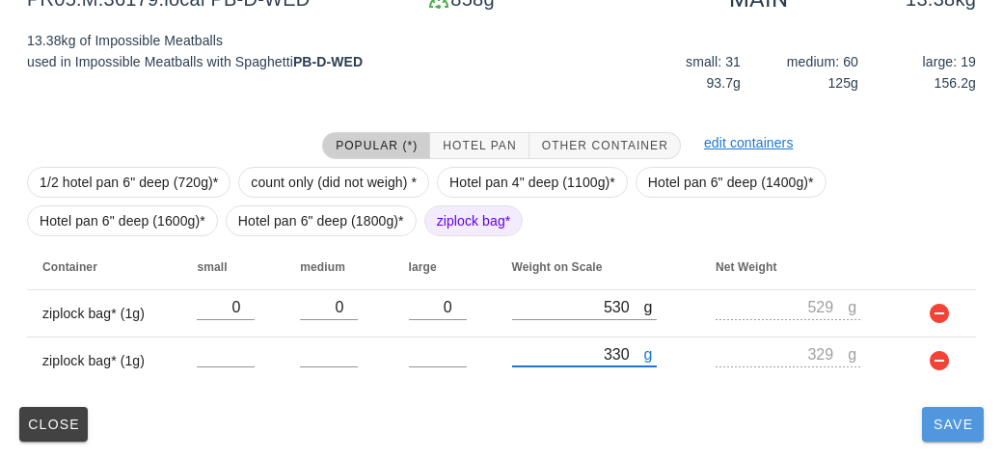
click at [958, 433] on button "Save" at bounding box center [953, 424] width 62 height 35
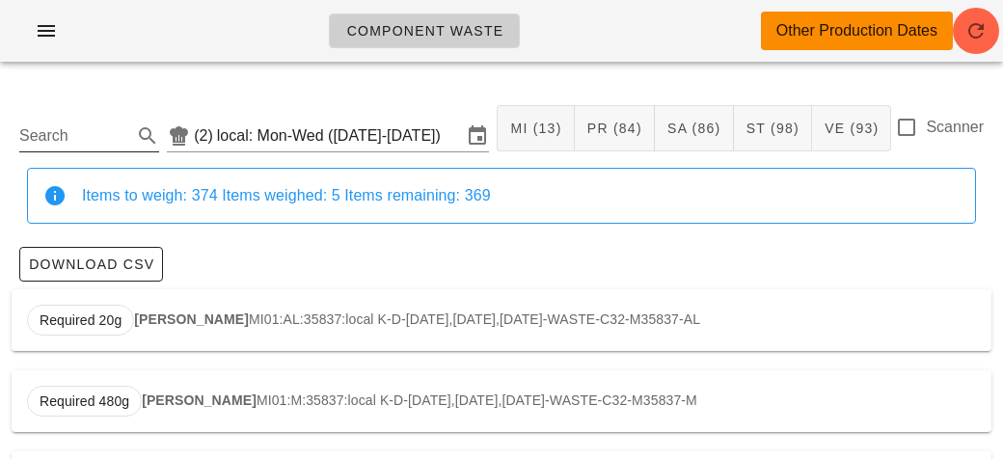
click at [99, 123] on input "Search" at bounding box center [73, 136] width 109 height 31
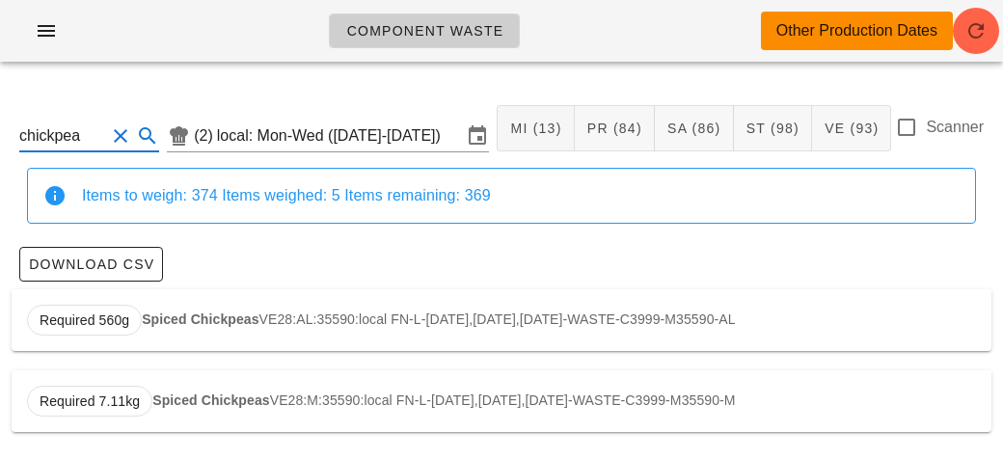
click at [204, 316] on strong "Spiced Chickpeas" at bounding box center [200, 319] width 117 height 15
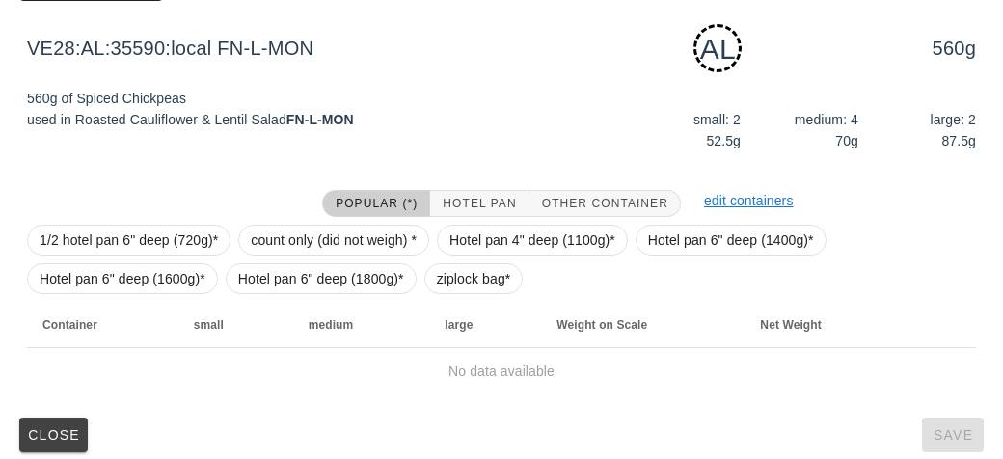
scroll to position [291, 0]
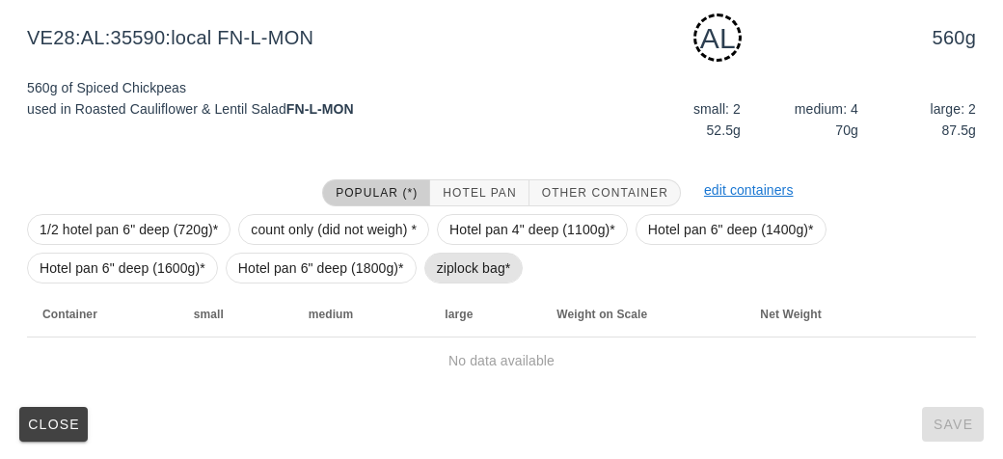
click at [458, 270] on span "ziplock bag*" at bounding box center [474, 268] width 74 height 29
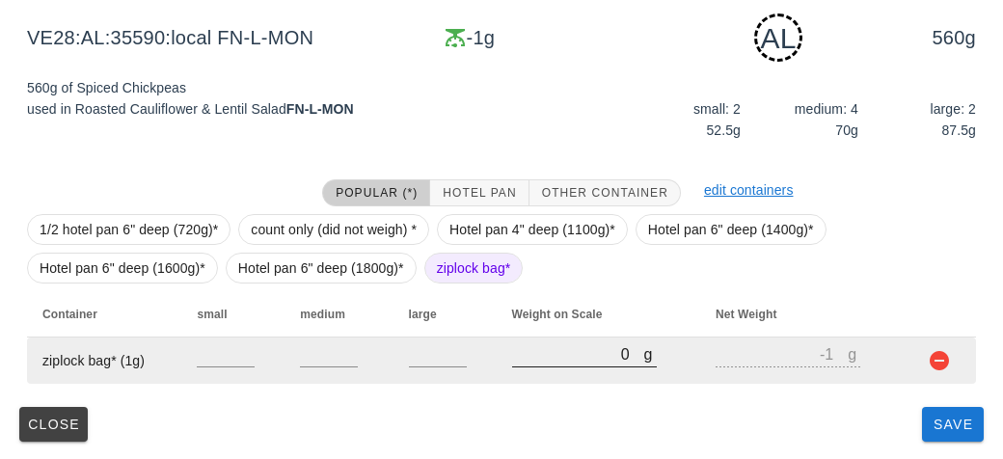
click at [539, 354] on input "0" at bounding box center [578, 353] width 132 height 25
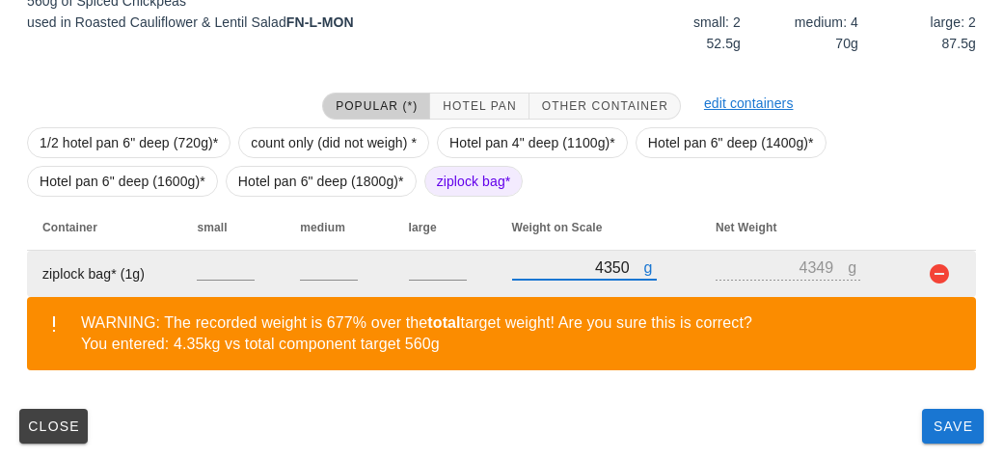
scroll to position [380, 0]
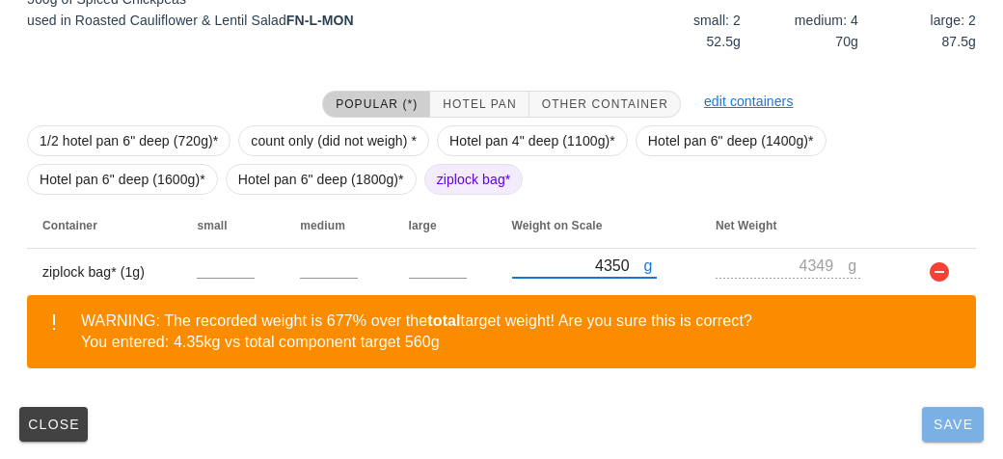
click at [933, 433] on button "Save" at bounding box center [953, 424] width 62 height 35
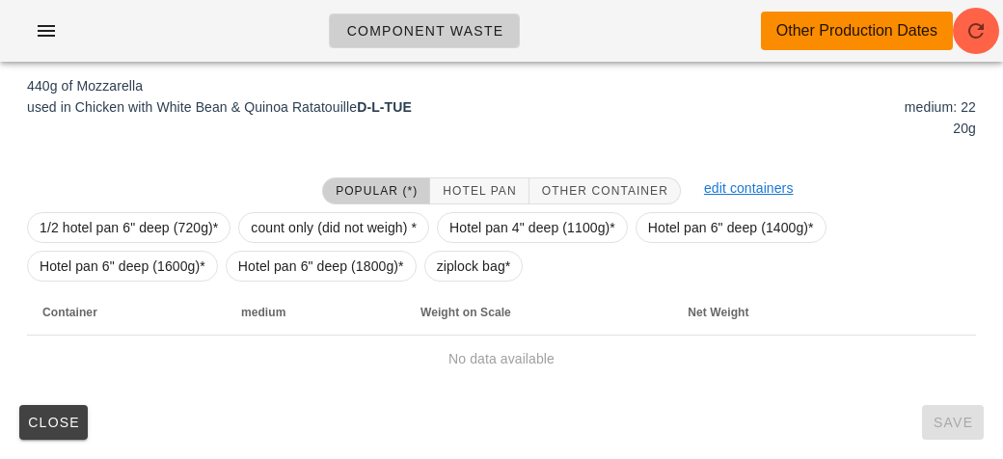
scroll to position [274, 0]
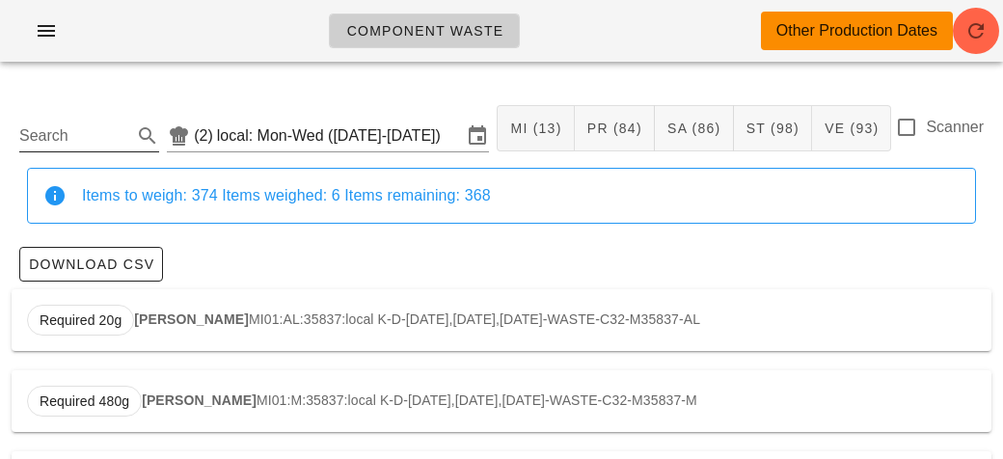
click at [57, 144] on input "Search" at bounding box center [73, 136] width 109 height 31
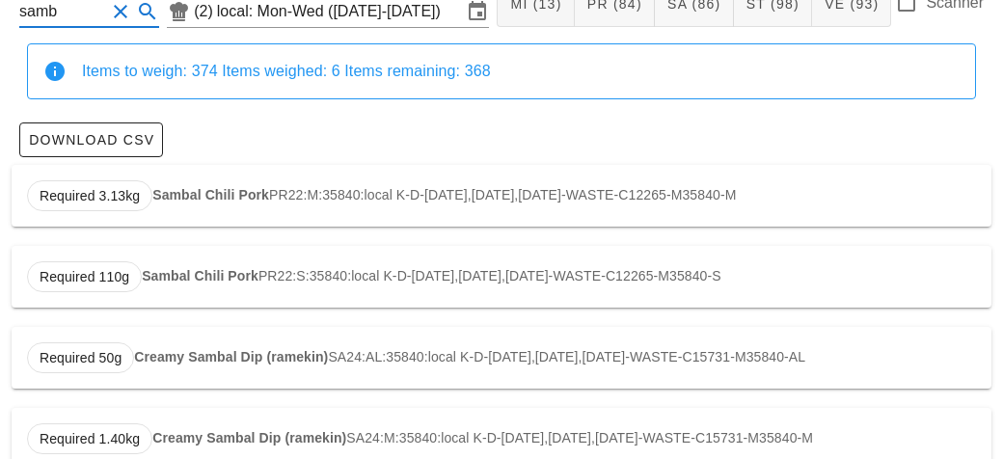
scroll to position [164, 0]
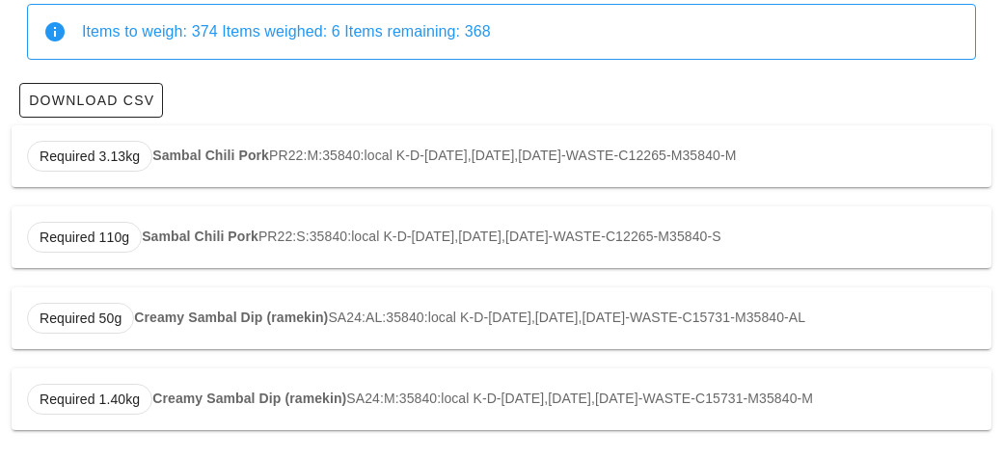
click at [167, 156] on strong "Sambal Chili Pork" at bounding box center [210, 155] width 117 height 15
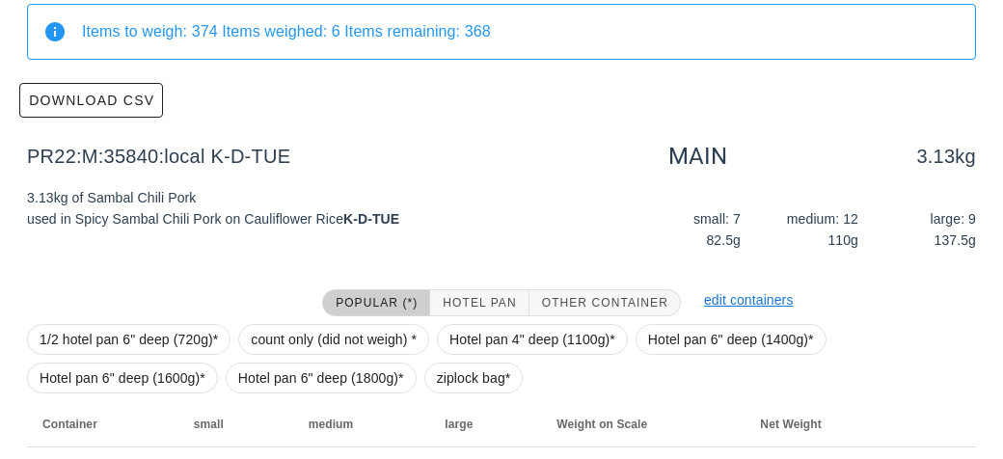
scroll to position [274, 0]
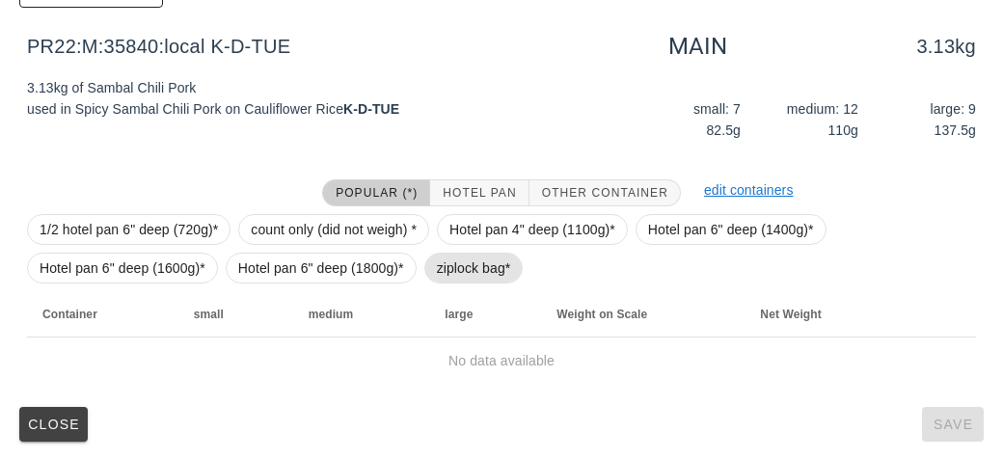
click at [446, 267] on span "ziplock bag*" at bounding box center [474, 268] width 74 height 29
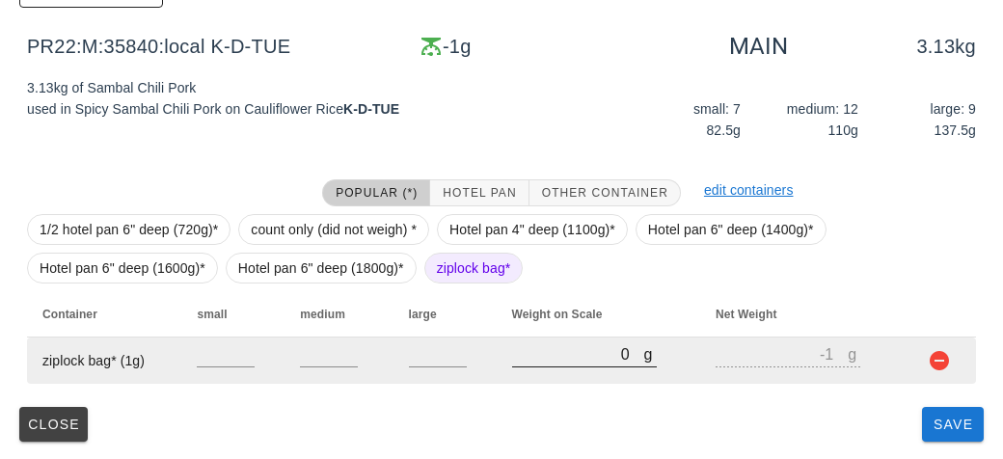
click at [554, 353] on input "0" at bounding box center [578, 353] width 132 height 25
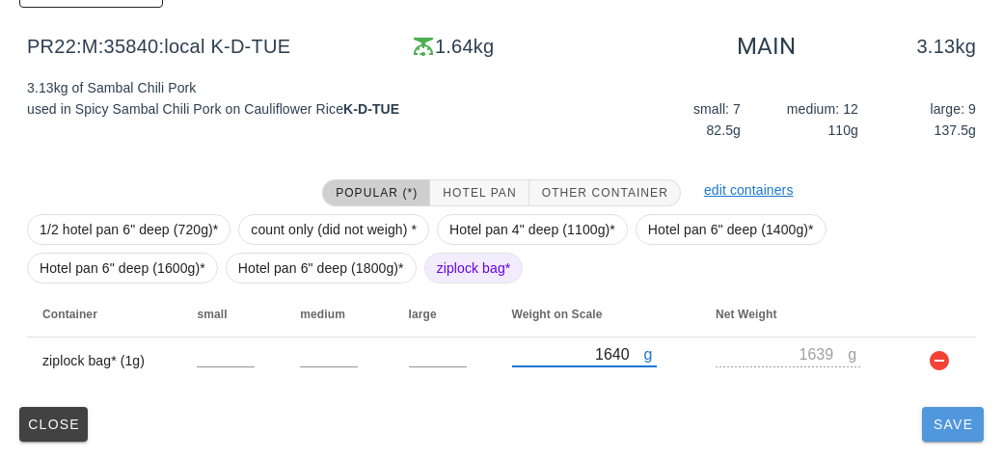
click at [945, 433] on button "Save" at bounding box center [953, 424] width 62 height 35
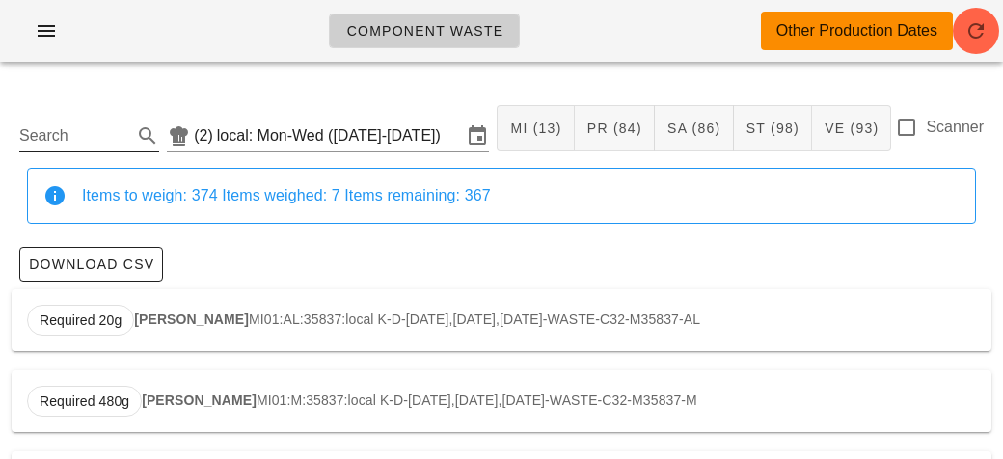
click at [76, 127] on input "Search" at bounding box center [73, 136] width 109 height 31
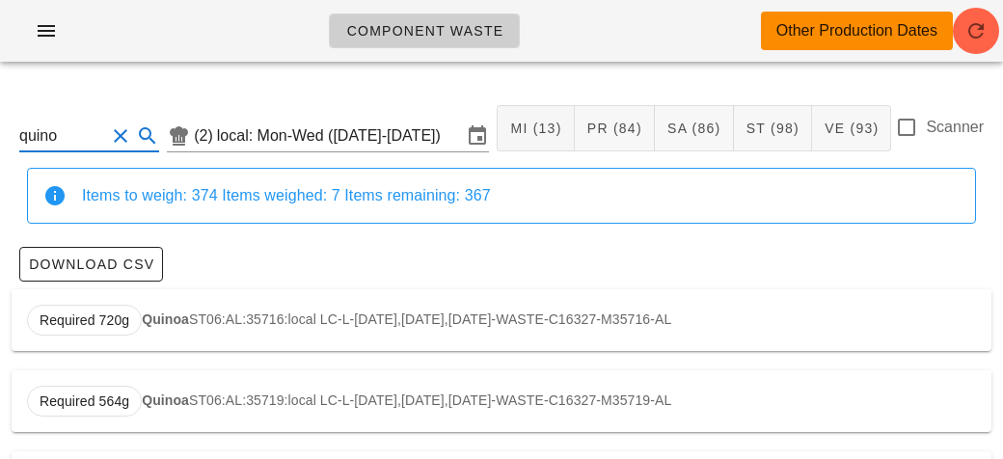
click at [169, 329] on div "Required 720g Quinoa ST06:AL:35716:local LC-L-[DATE],[DATE],[DATE]-WASTE-C16327…" at bounding box center [502, 320] width 980 height 62
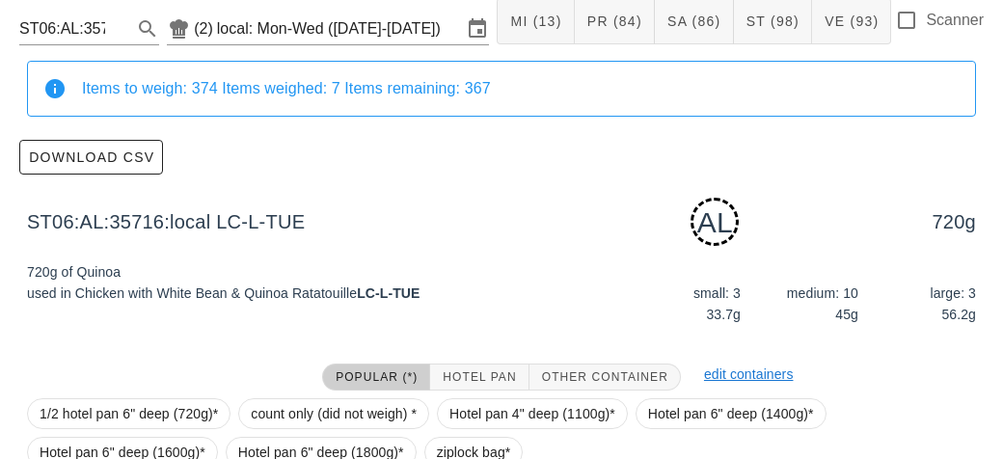
scroll to position [291, 0]
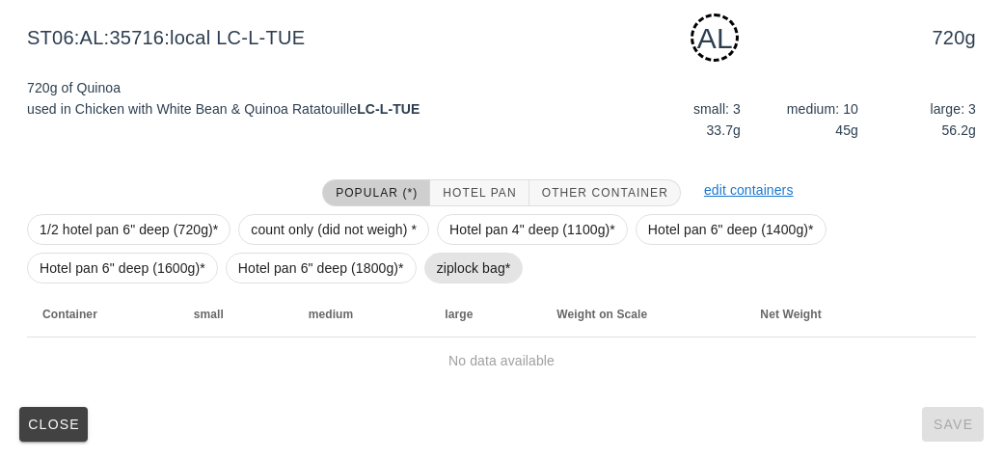
click at [449, 255] on span "ziplock bag*" at bounding box center [474, 268] width 74 height 29
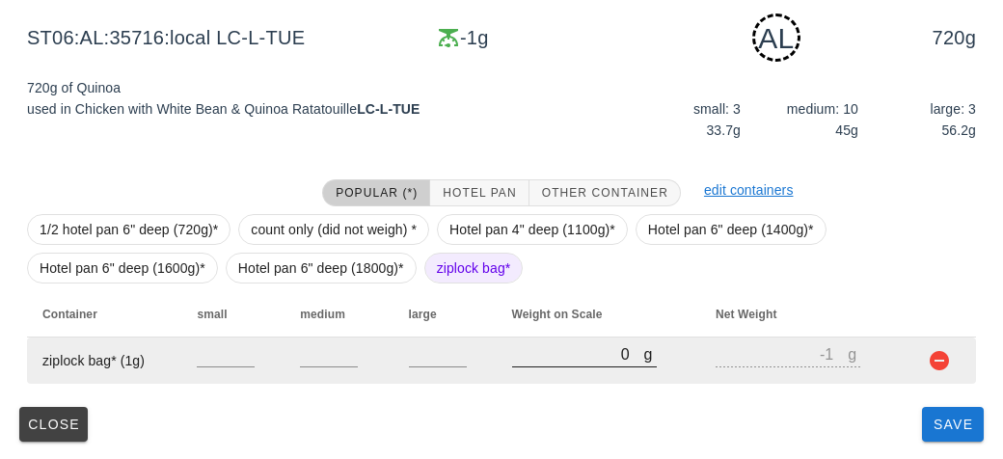
click at [549, 363] on input "0" at bounding box center [578, 353] width 132 height 25
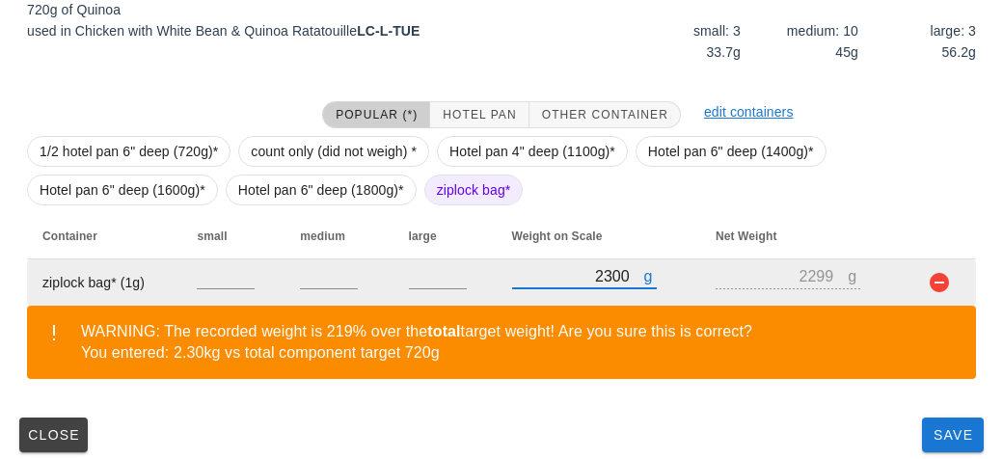
scroll to position [380, 0]
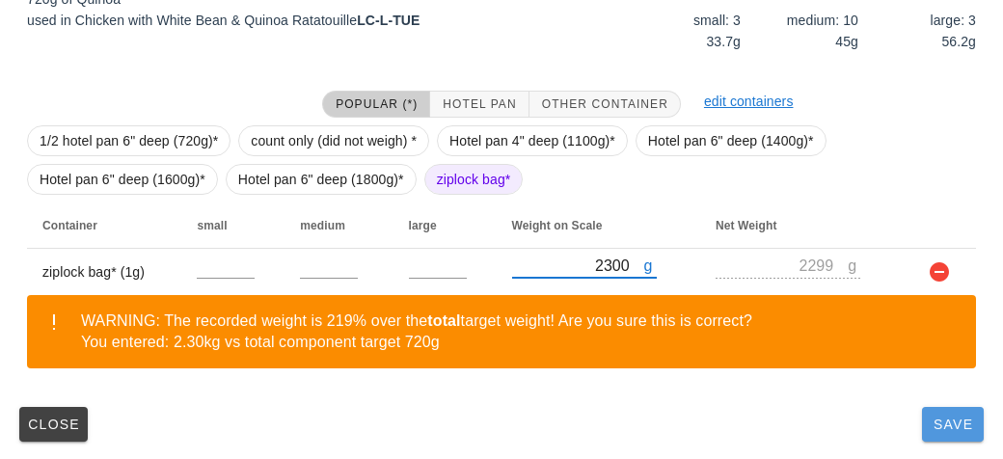
click at [955, 424] on span "Save" at bounding box center [953, 424] width 46 height 15
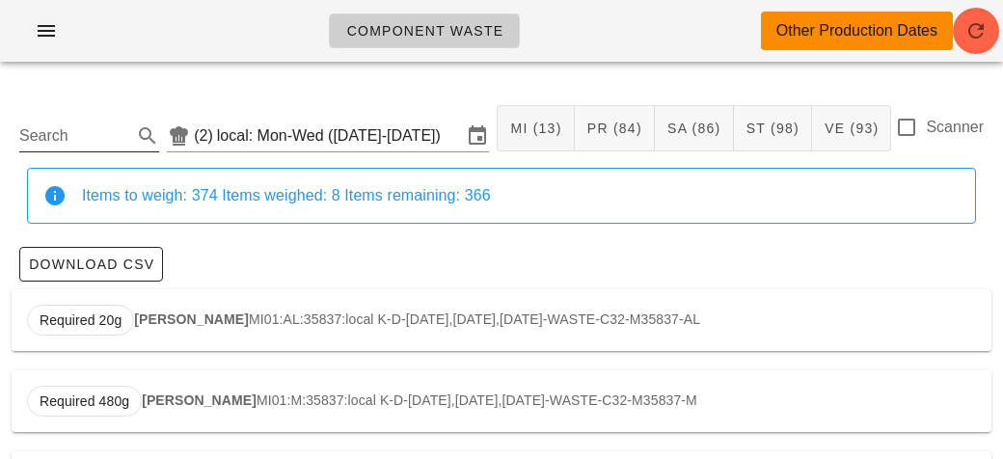
click at [90, 144] on input "Search" at bounding box center [73, 136] width 109 height 31
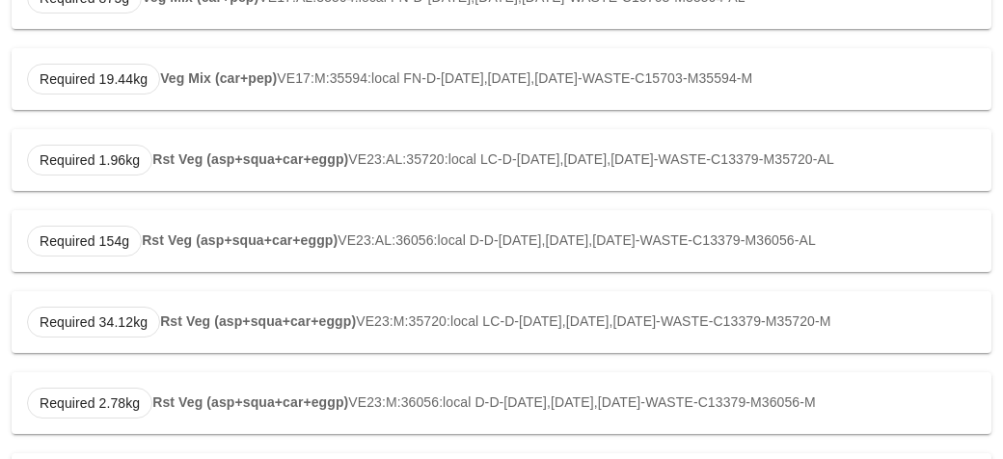
scroll to position [729, 0]
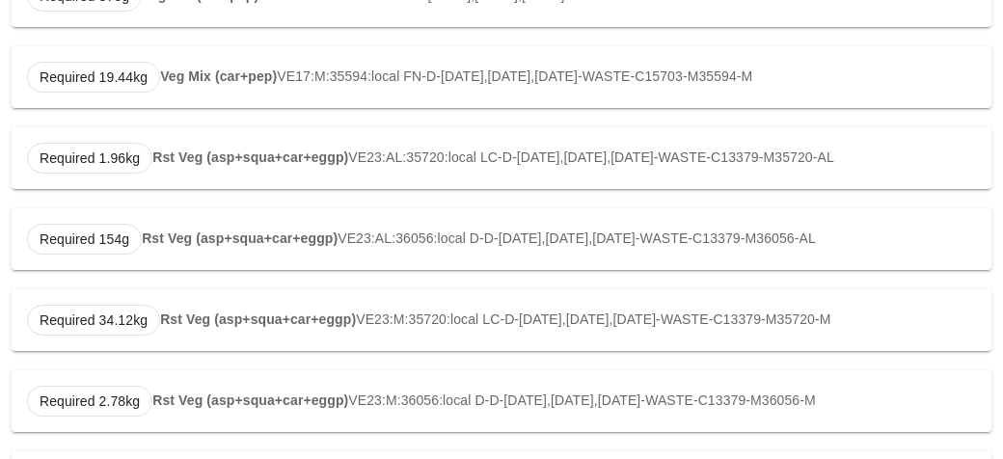
click at [213, 150] on strong "Rst Veg (asp+squa+car+eggp)" at bounding box center [250, 157] width 196 height 15
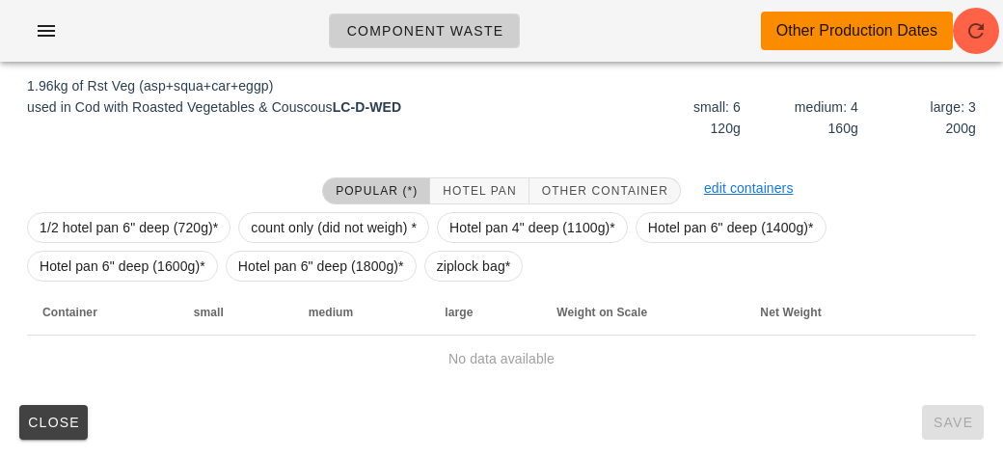
scroll to position [291, 0]
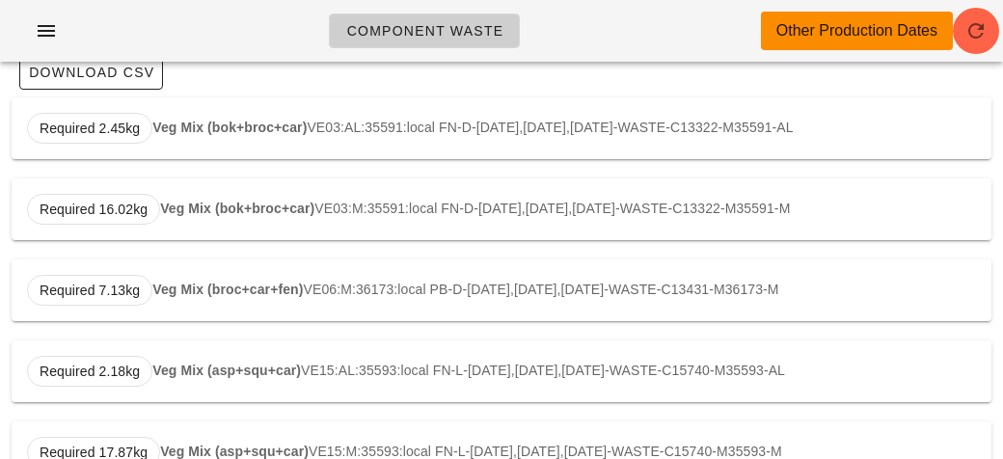
scroll to position [189, 0]
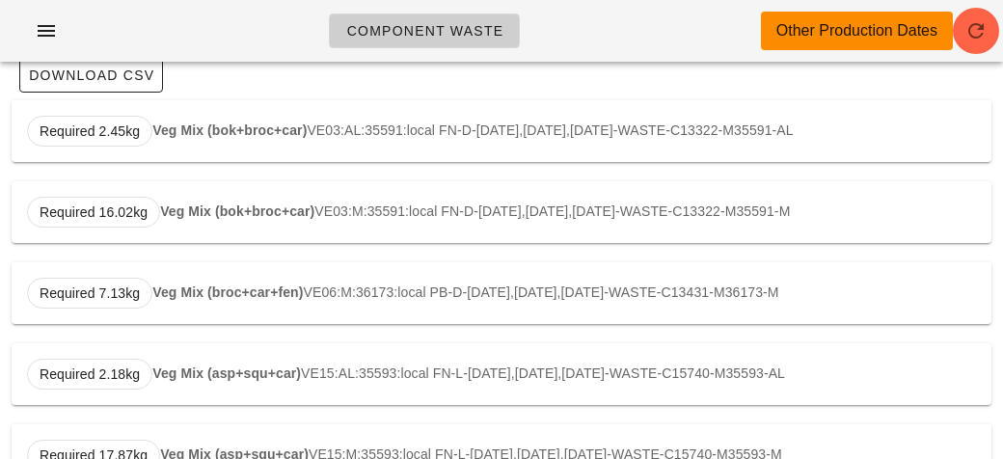
click at [275, 357] on div "Required 2.18kg Veg Mix (asp+squ+car) VE15:AL:35593:local FN-L-[DATE],[DATE],[D…" at bounding box center [502, 374] width 980 height 62
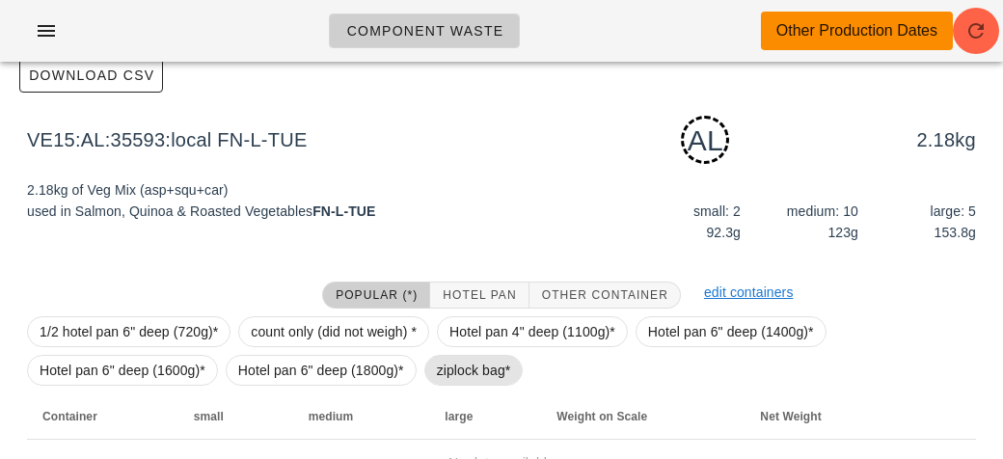
click at [454, 380] on span "ziplock bag*" at bounding box center [474, 370] width 74 height 29
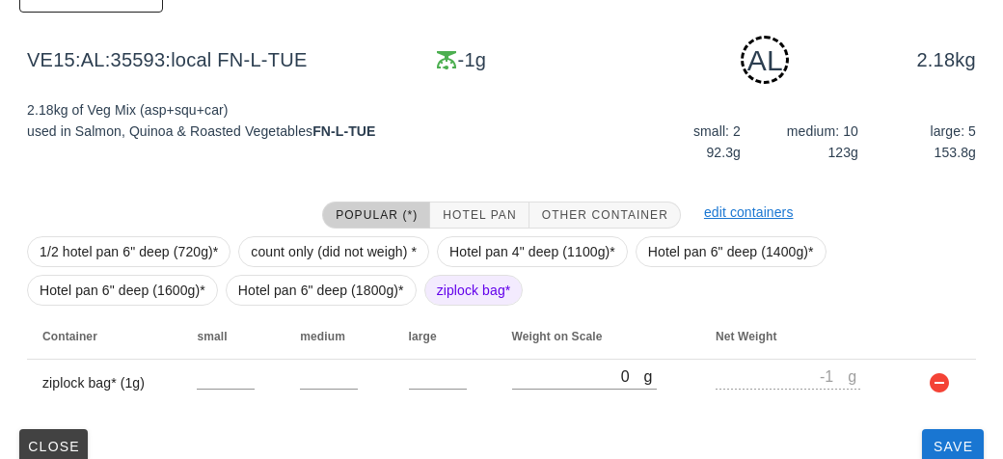
scroll to position [291, 0]
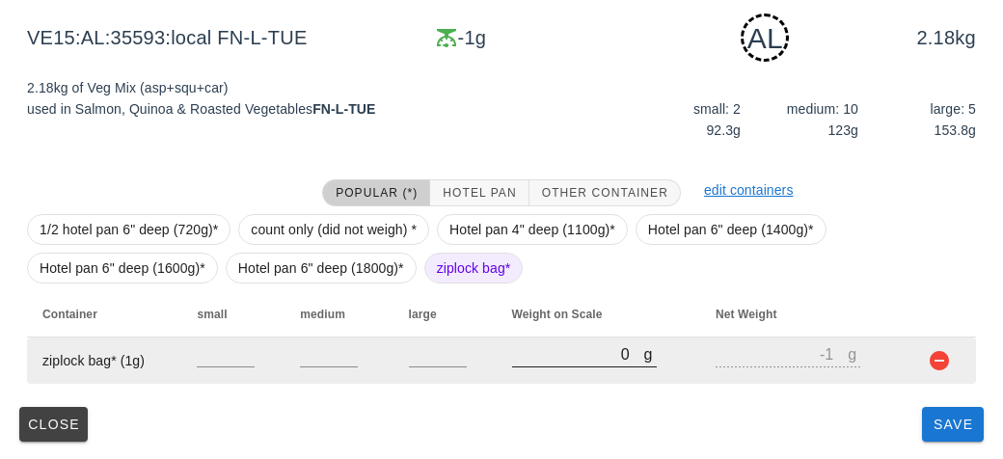
click at [578, 355] on input "0" at bounding box center [578, 353] width 132 height 25
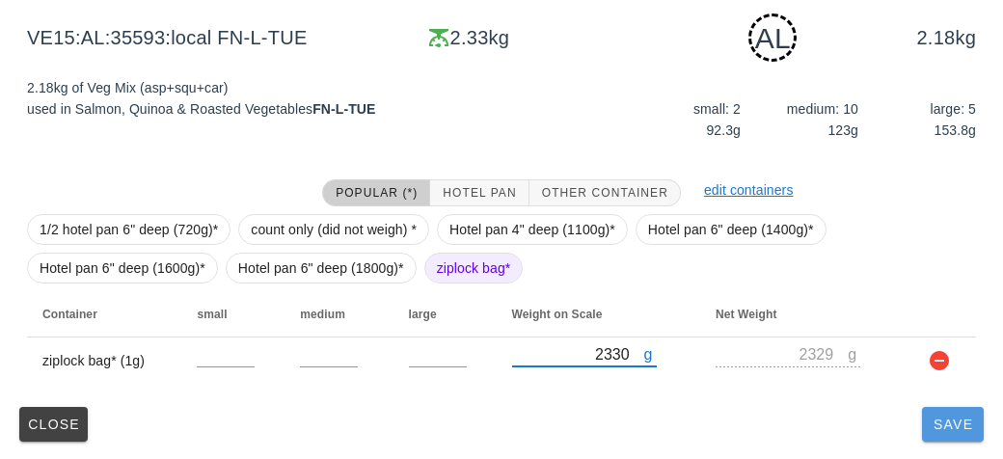
click at [939, 433] on button "Save" at bounding box center [953, 424] width 62 height 35
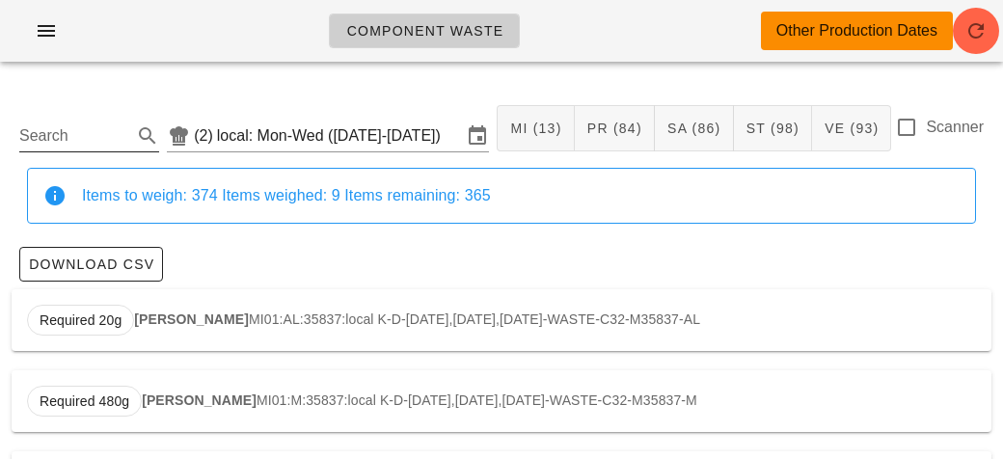
click at [96, 140] on input "Search" at bounding box center [73, 136] width 109 height 31
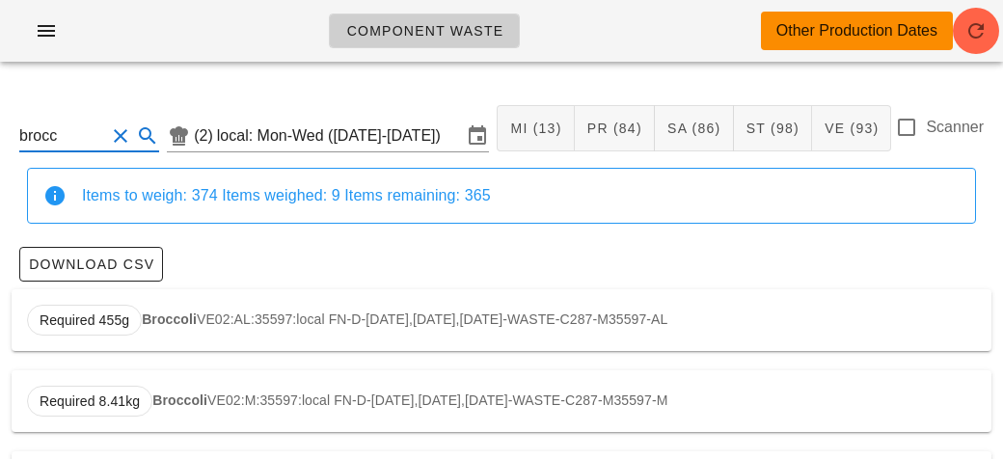
click at [254, 314] on div "Required 455g Broccoli VE02:AL:35597:local FN-D-[DATE],[DATE],[DATE]-WASTE-C287…" at bounding box center [502, 320] width 980 height 62
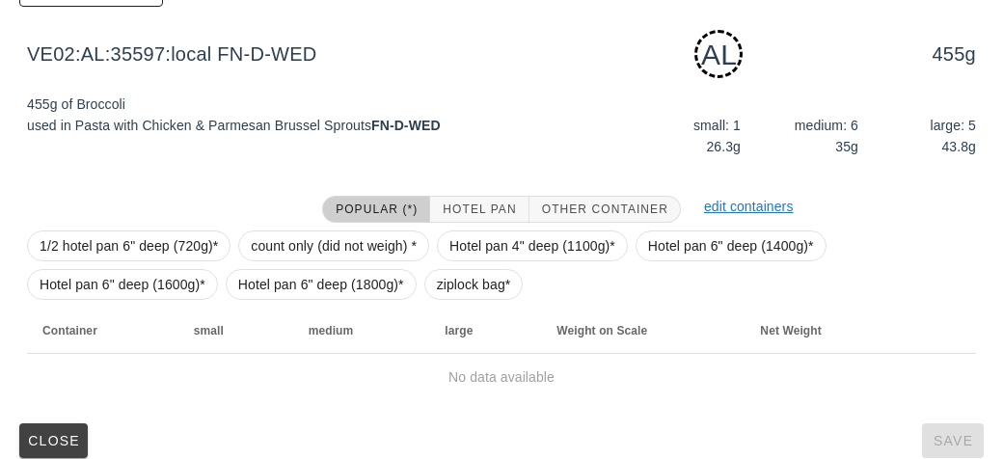
scroll to position [291, 0]
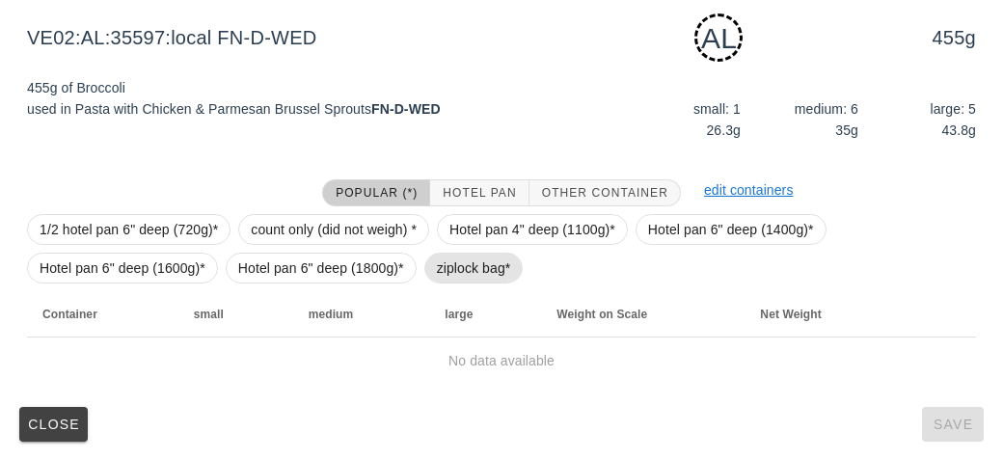
click at [453, 269] on span "ziplock bag*" at bounding box center [474, 268] width 74 height 29
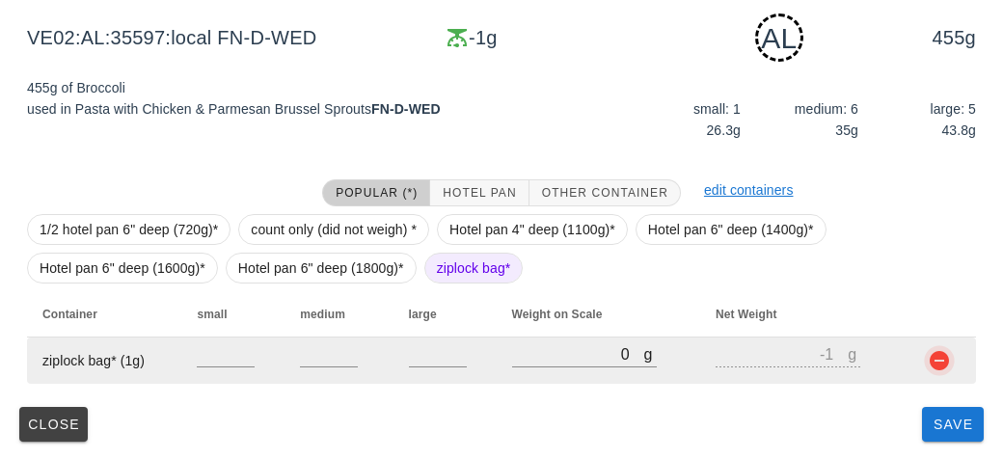
click at [944, 366] on button "button" at bounding box center [939, 360] width 23 height 23
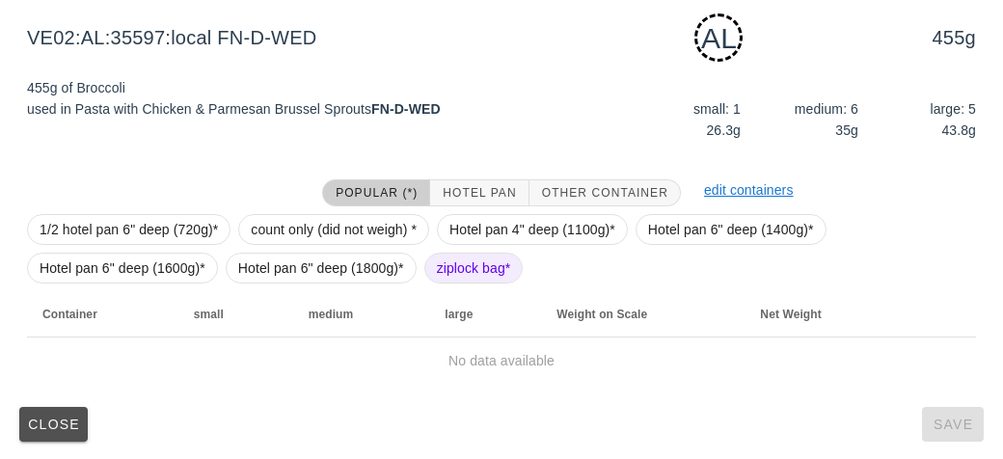
click at [68, 417] on span "Close" at bounding box center [53, 424] width 53 height 15
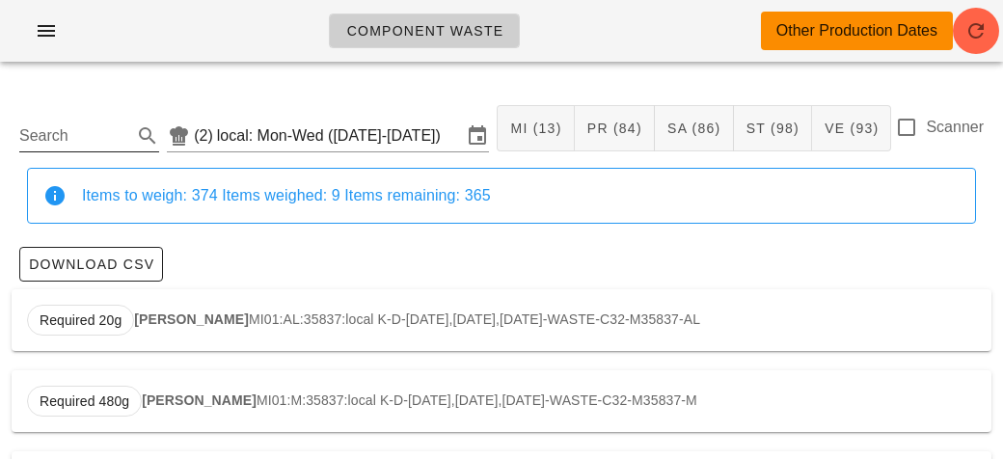
click at [73, 138] on input "Search" at bounding box center [73, 136] width 109 height 31
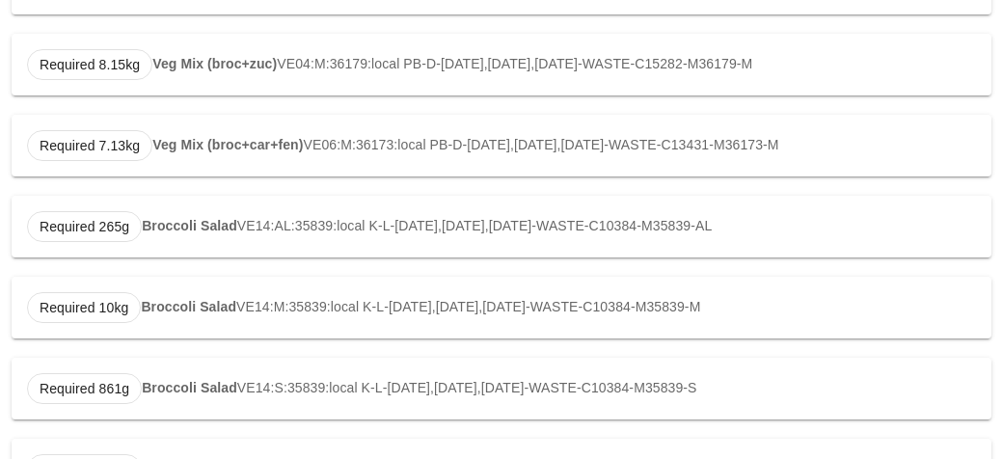
click at [149, 232] on div "Required 265g Broccoli Salad VE14:AL:35839:local K-L-[DATE],[DATE],[DATE]-WASTE…" at bounding box center [502, 227] width 980 height 62
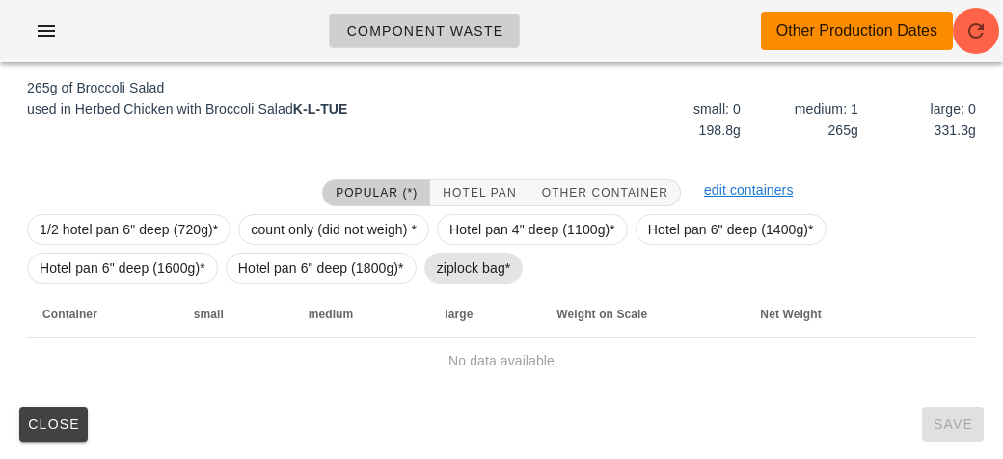
click at [461, 279] on span "ziplock bag*" at bounding box center [474, 268] width 74 height 29
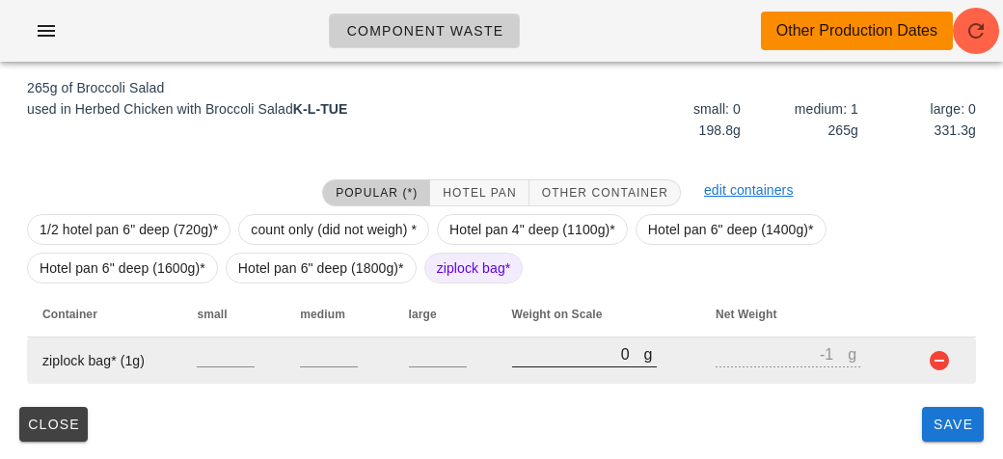
click at [545, 350] on input "0" at bounding box center [578, 353] width 132 height 25
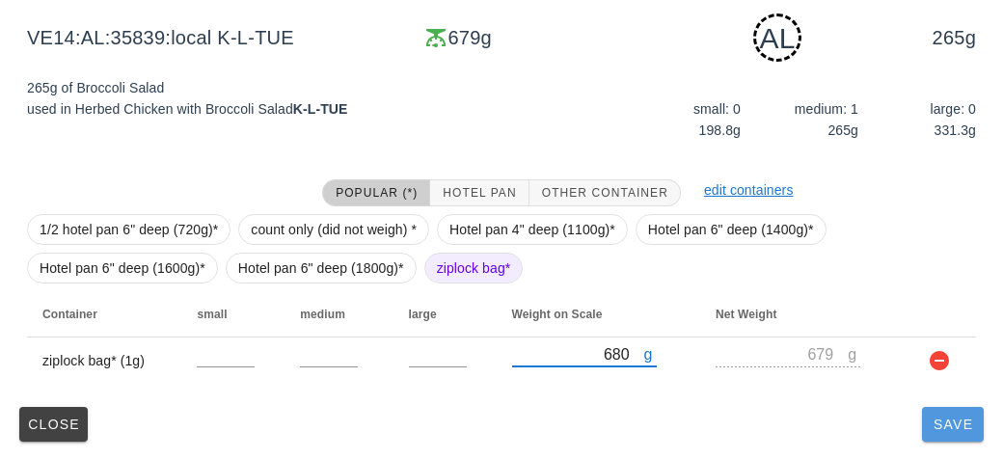
click at [949, 431] on button "Save" at bounding box center [953, 424] width 62 height 35
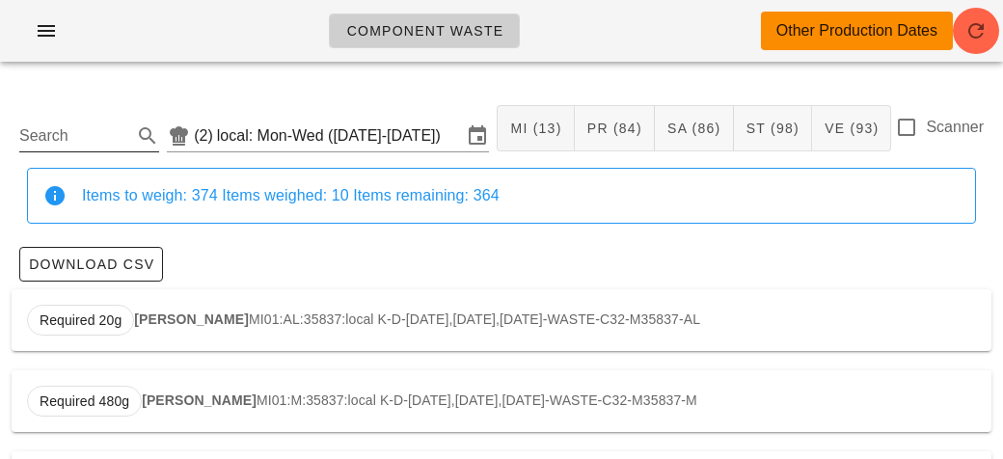
click at [54, 123] on input "Search" at bounding box center [73, 136] width 109 height 31
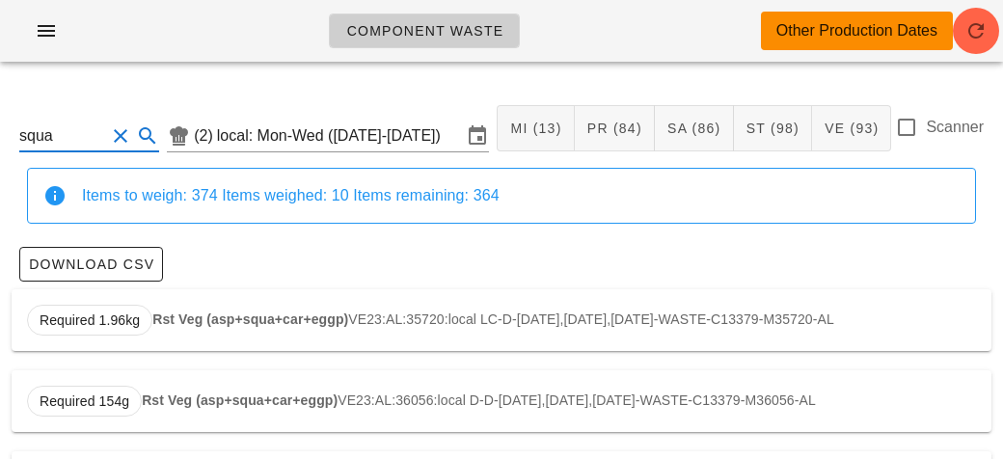
click at [32, 128] on input "squa" at bounding box center [62, 136] width 86 height 31
click at [68, 140] on input "squa" at bounding box center [62, 136] width 86 height 31
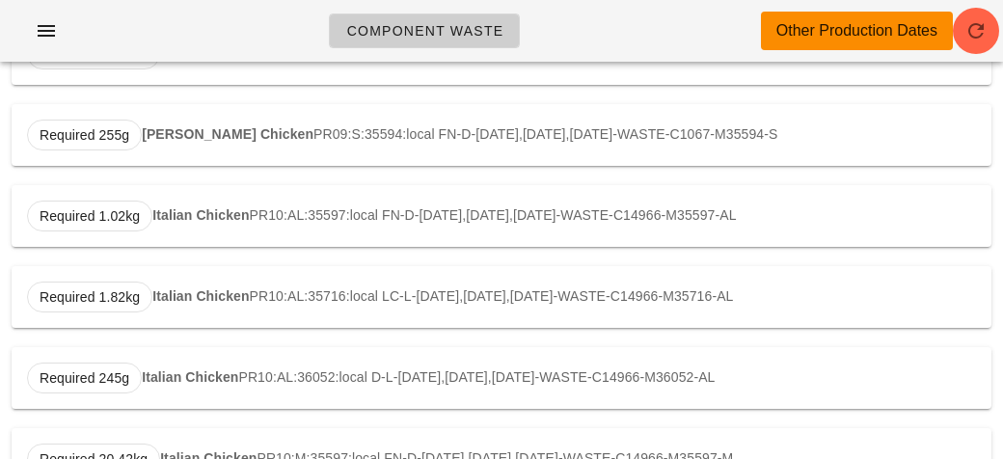
click at [258, 204] on div "Required 1.02kg Italian Chicken PR10:AL:35597:local FN-D-[DATE],[DATE],[DATE]-W…" at bounding box center [502, 216] width 980 height 62
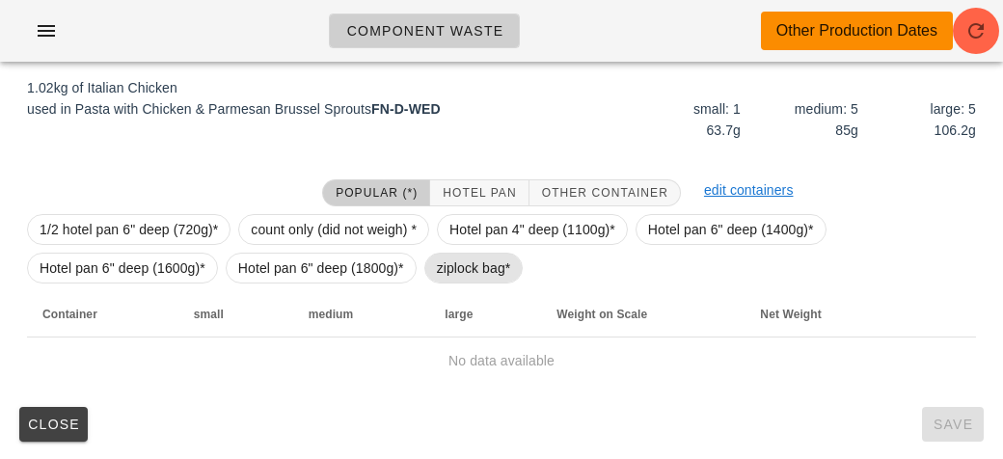
click at [443, 273] on span "ziplock bag*" at bounding box center [474, 268] width 74 height 29
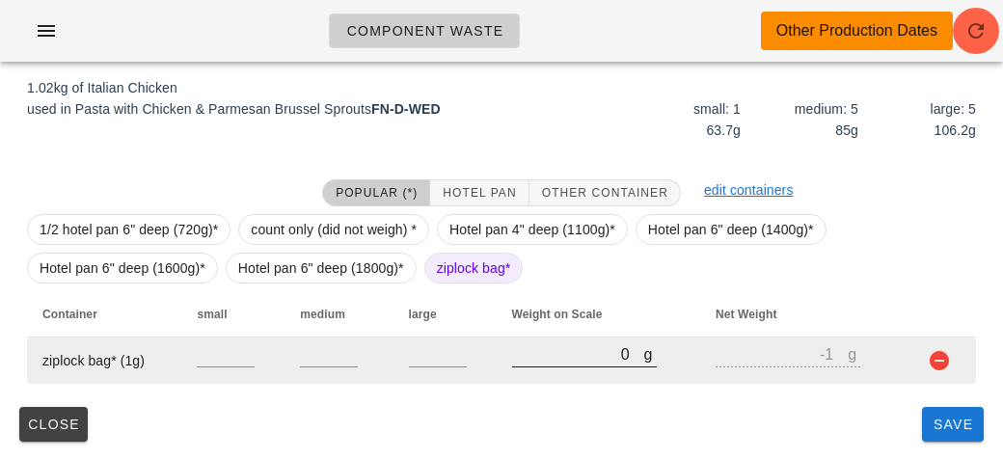
click at [512, 354] on input "0" at bounding box center [578, 353] width 132 height 25
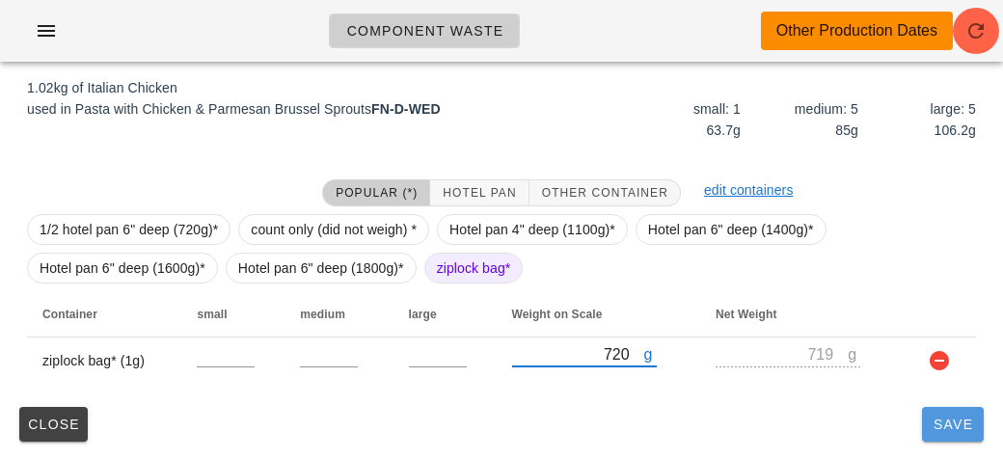
click at [943, 434] on button "Save" at bounding box center [953, 424] width 62 height 35
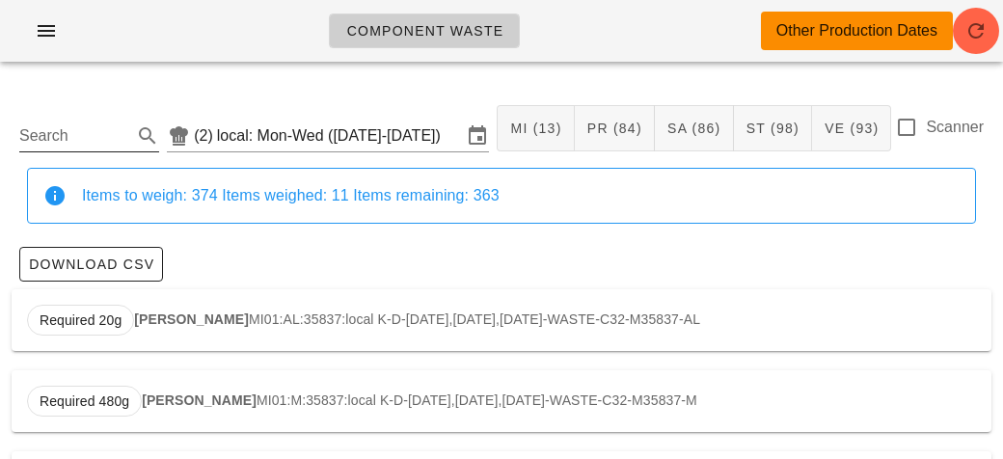
click at [64, 138] on input "Search" at bounding box center [73, 136] width 109 height 31
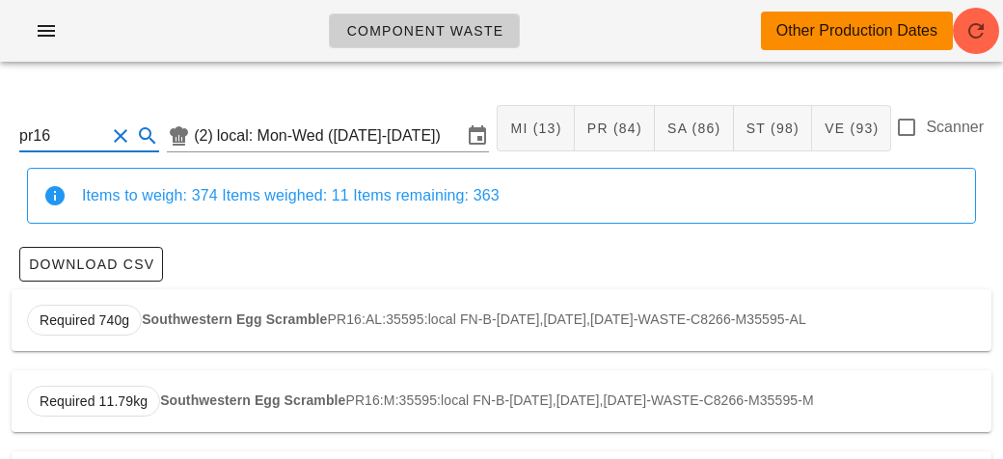
click at [191, 309] on div "Required 740g Southwestern Egg Scramble PR16:AL:35595:local FN-B-[DATE],[DATE],…" at bounding box center [502, 320] width 980 height 62
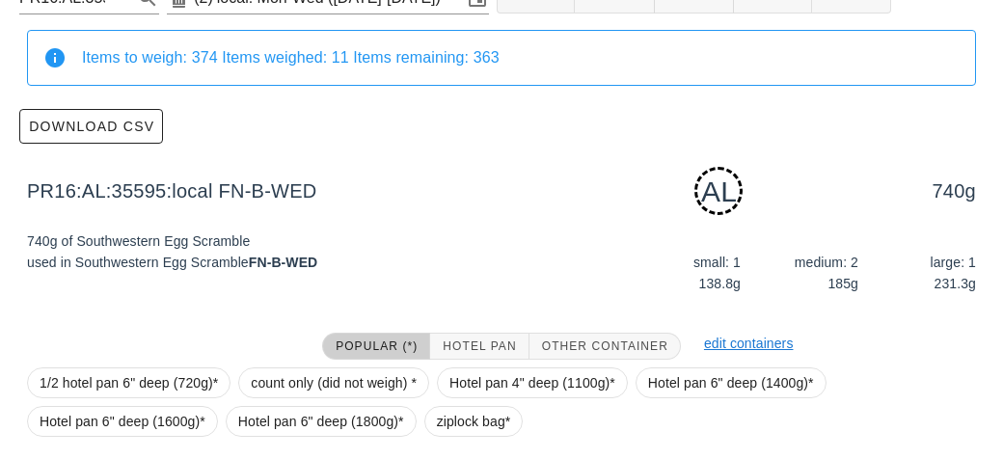
scroll to position [291, 0]
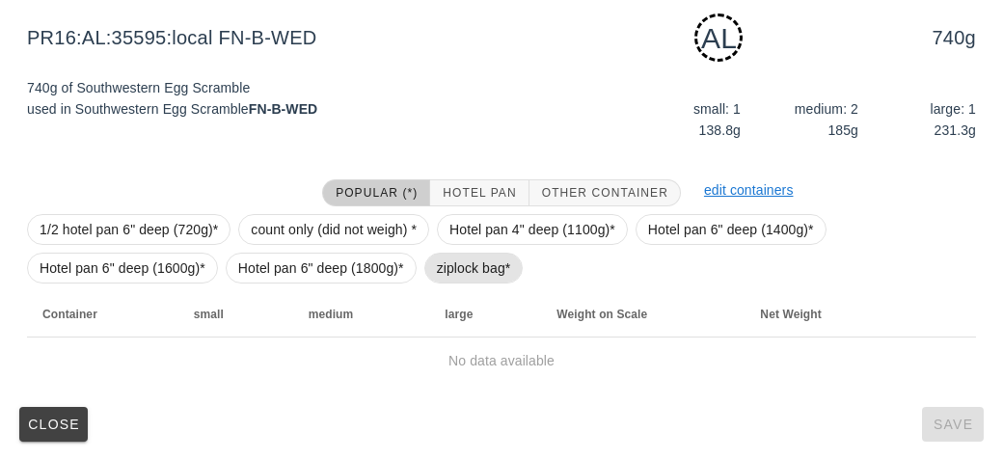
click at [467, 258] on span "ziplock bag*" at bounding box center [474, 268] width 74 height 29
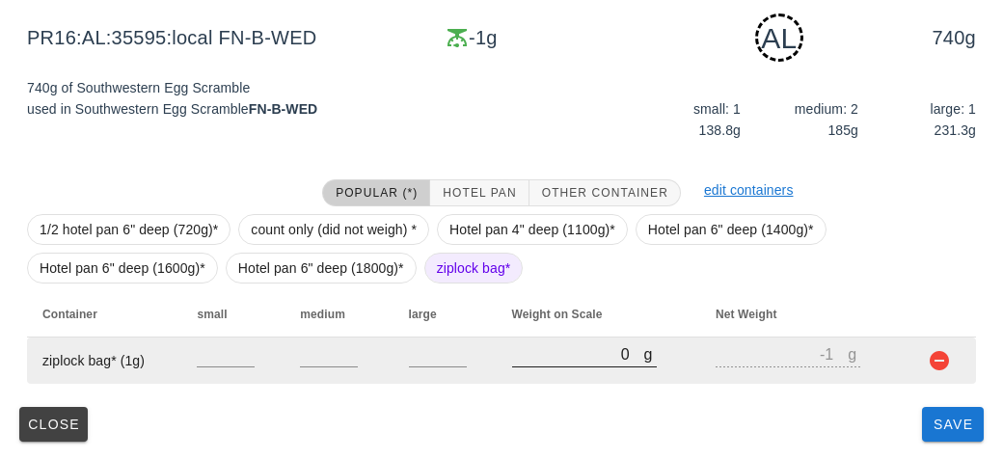
click at [536, 350] on input "0" at bounding box center [578, 353] width 132 height 25
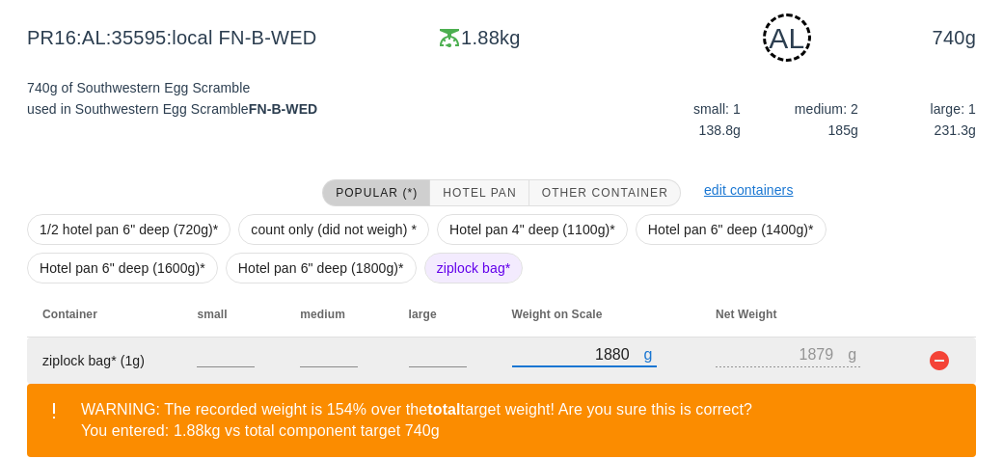
scroll to position [380, 0]
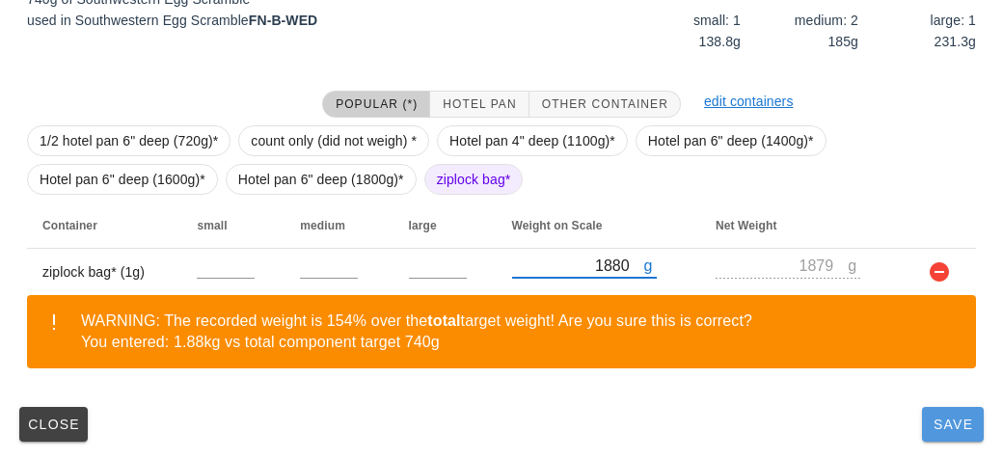
click at [950, 438] on button "Save" at bounding box center [953, 424] width 62 height 35
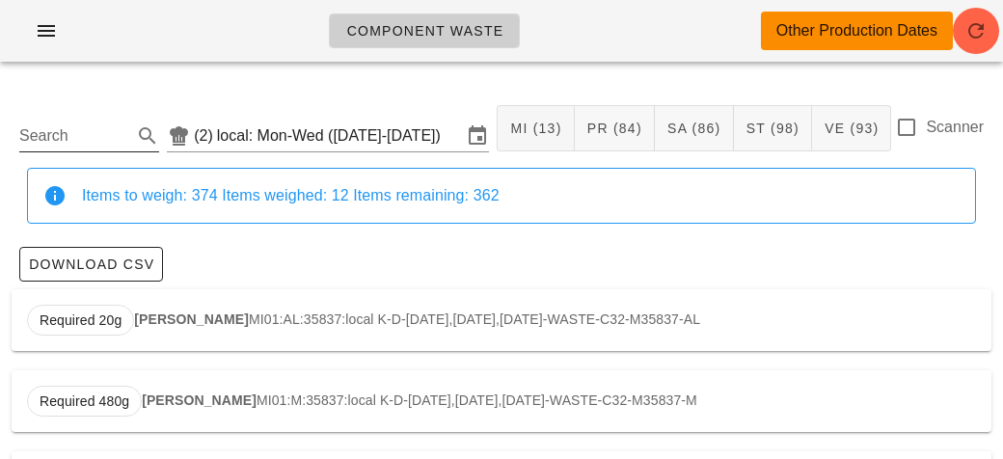
click at [89, 145] on input "Search" at bounding box center [73, 136] width 109 height 31
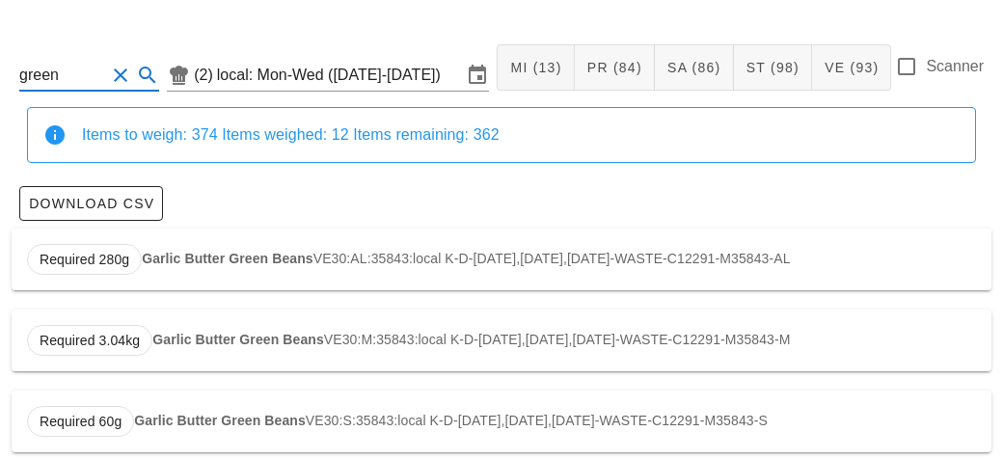
scroll to position [83, 0]
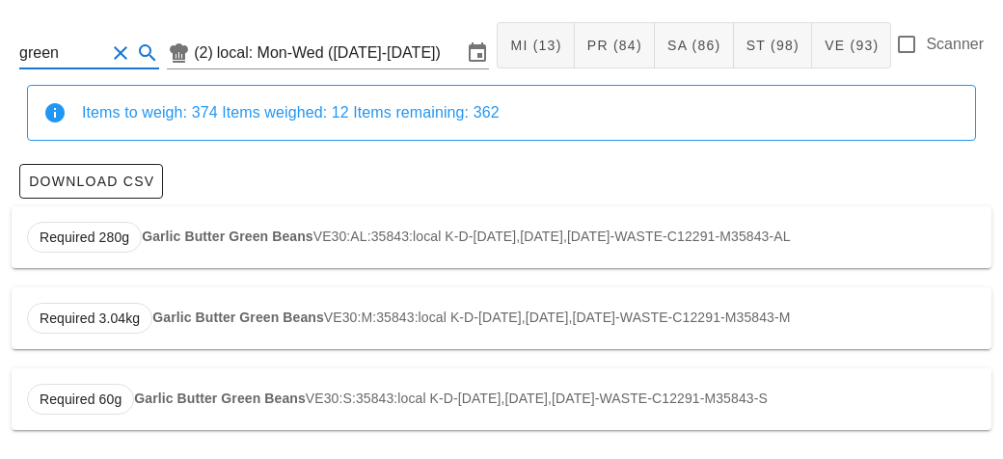
click at [225, 231] on strong "Garlic Butter Green Beans" at bounding box center [228, 236] width 172 height 15
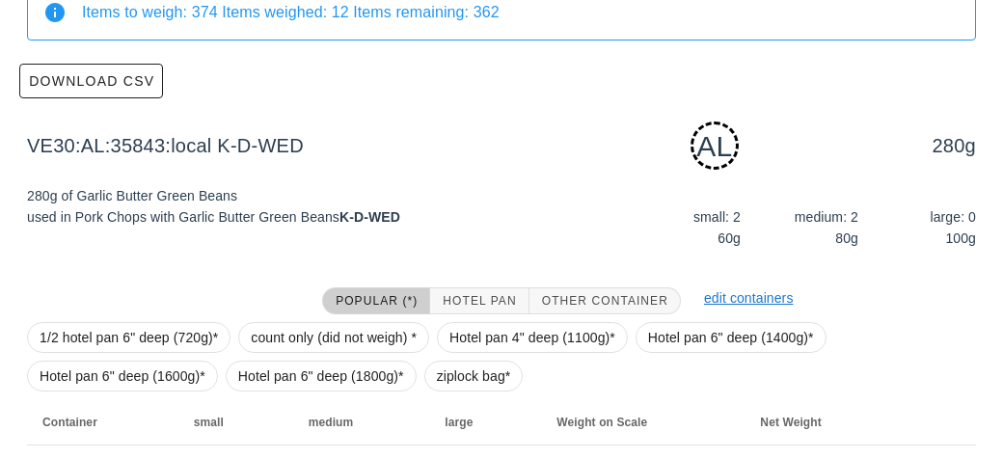
scroll to position [291, 0]
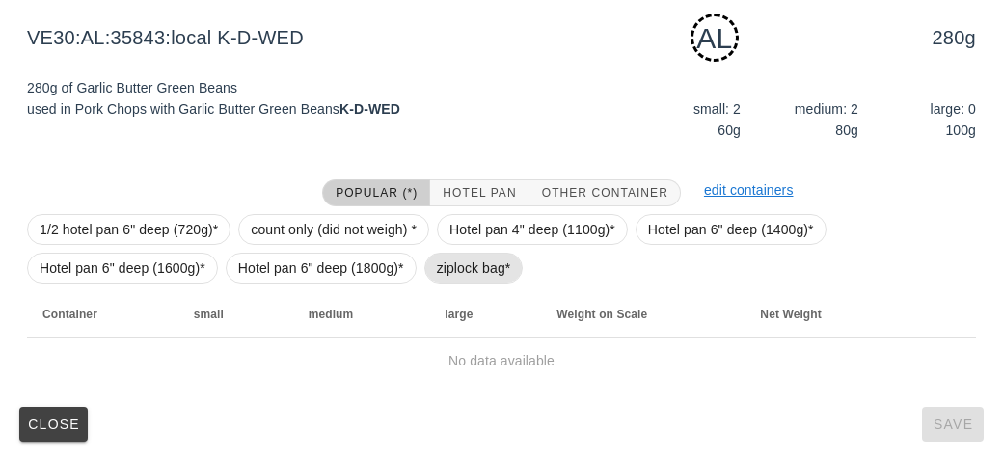
click at [454, 277] on span "ziplock bag*" at bounding box center [474, 268] width 74 height 29
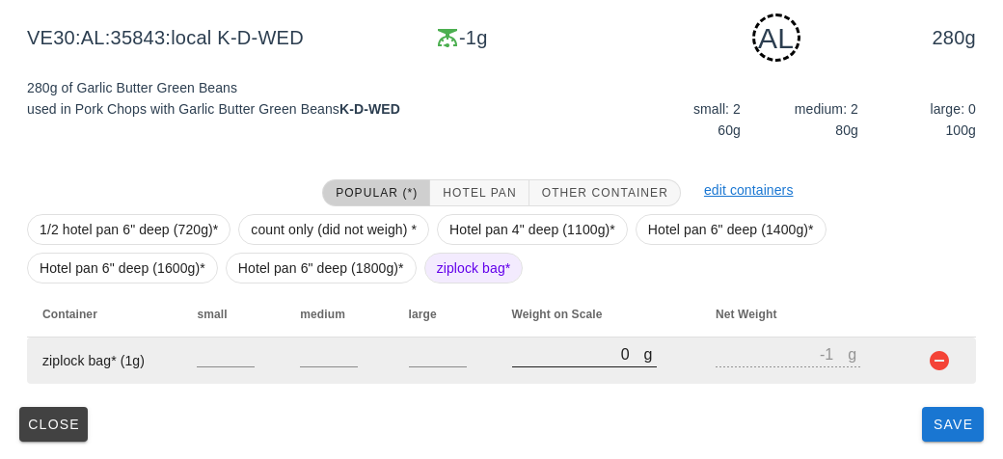
click at [532, 365] on input "0" at bounding box center [578, 353] width 132 height 25
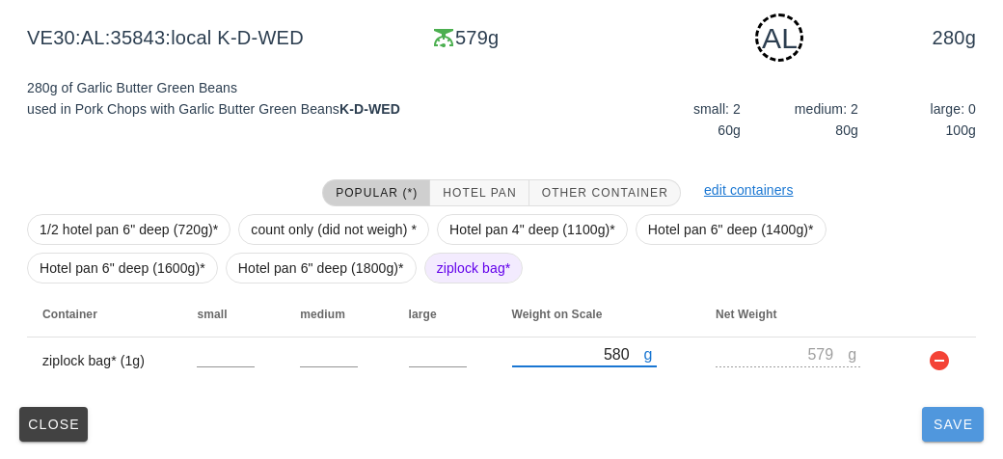
click at [952, 431] on button "Save" at bounding box center [953, 424] width 62 height 35
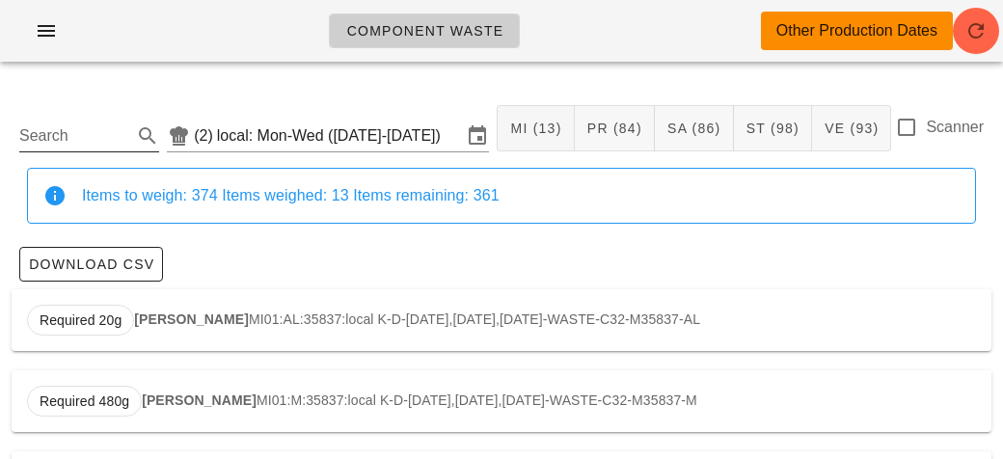
click at [65, 127] on input "Search" at bounding box center [73, 136] width 109 height 31
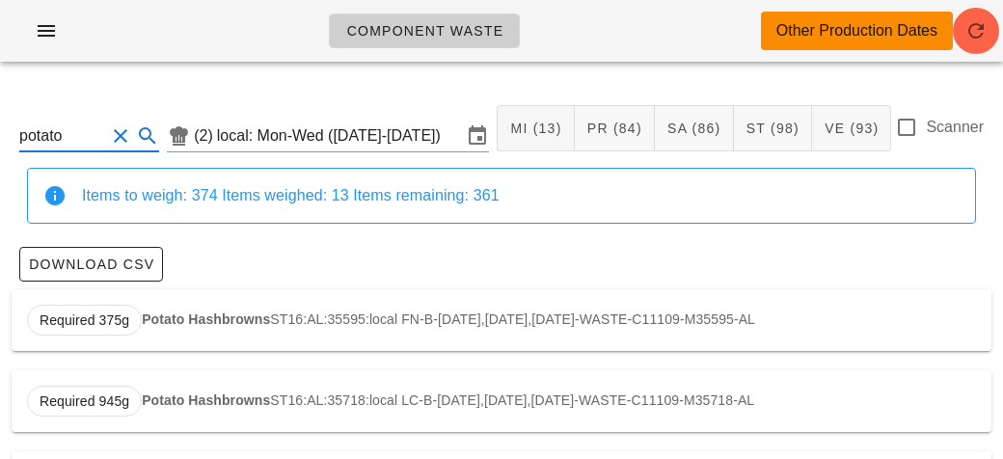
click at [75, 138] on input "potato" at bounding box center [62, 136] width 86 height 31
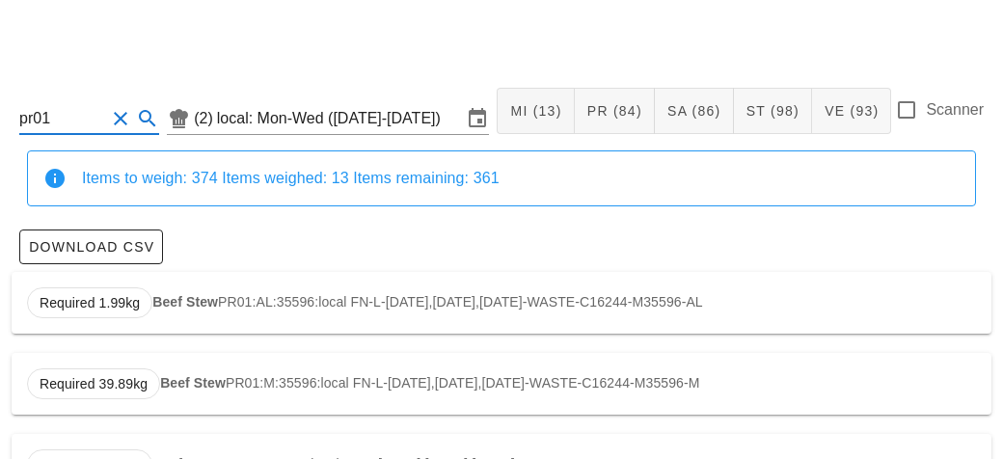
scroll to position [83, 0]
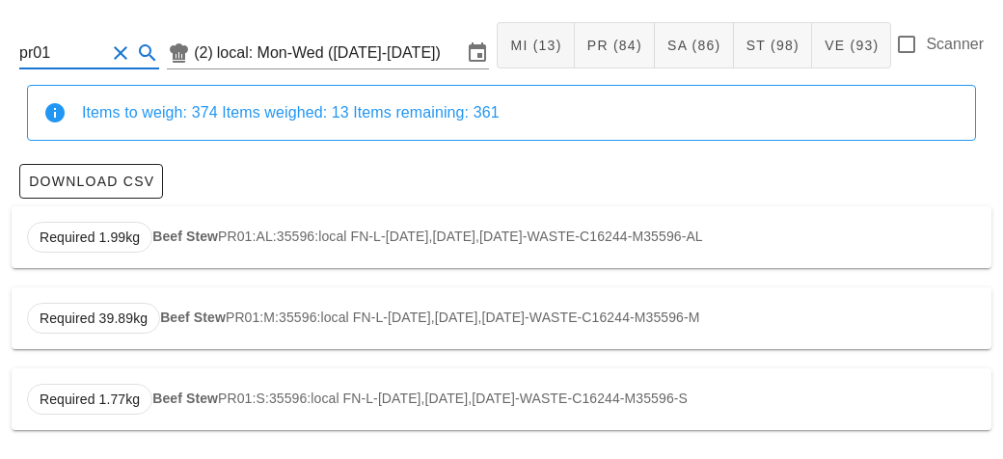
click at [471, 395] on div "Required 1.77kg Beef Stew PR01:S:35596:local FN-L-[DATE],[DATE],[DATE]-WASTE-C1…" at bounding box center [502, 399] width 980 height 62
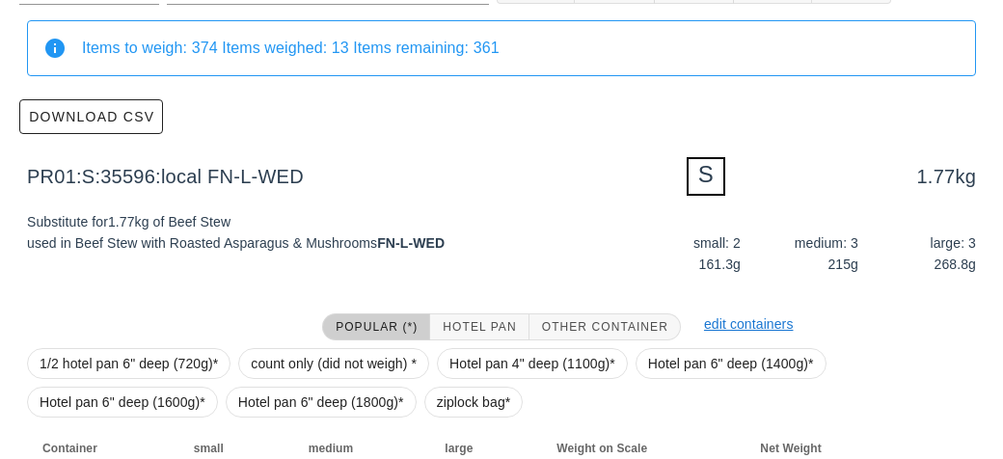
scroll to position [282, 0]
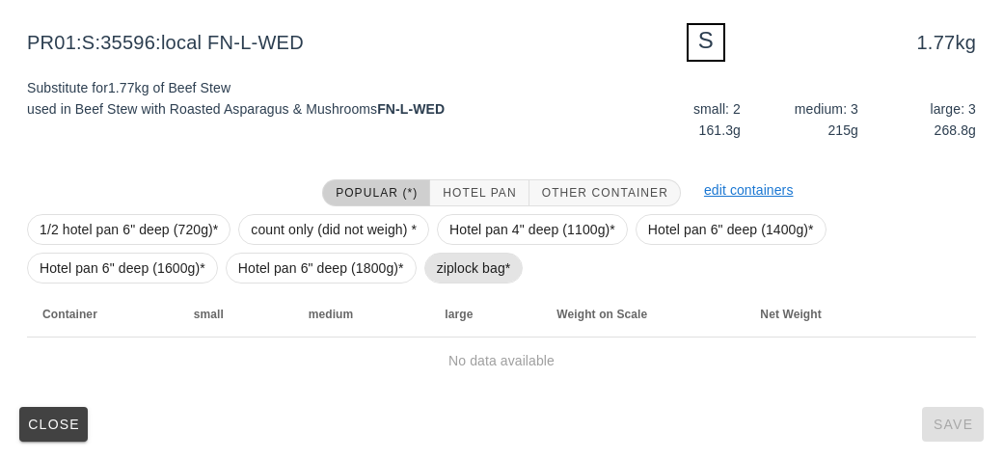
click at [476, 279] on span "ziplock bag*" at bounding box center [474, 268] width 74 height 29
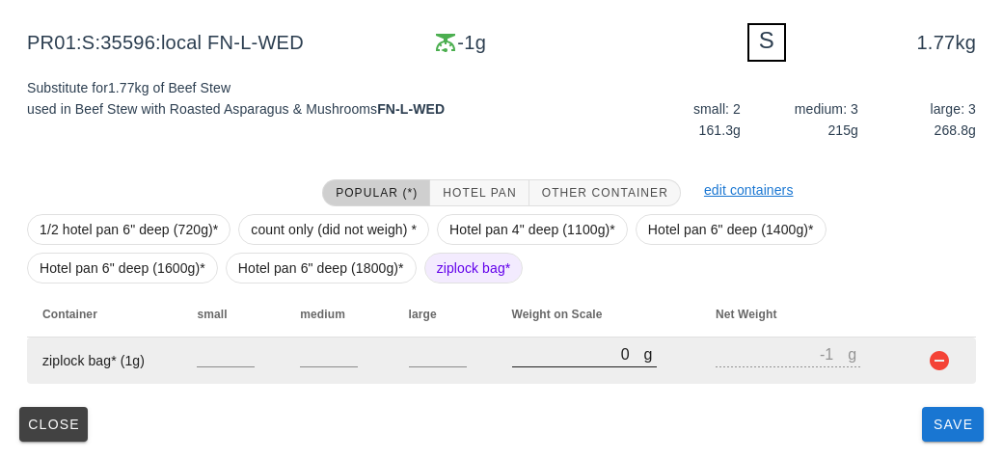
click at [556, 353] on input "0" at bounding box center [578, 353] width 132 height 25
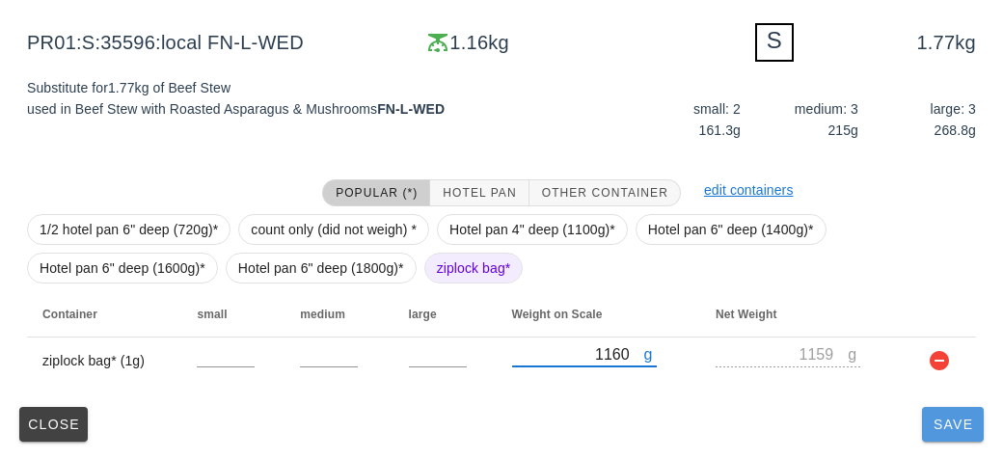
click at [950, 438] on button "Save" at bounding box center [953, 424] width 62 height 35
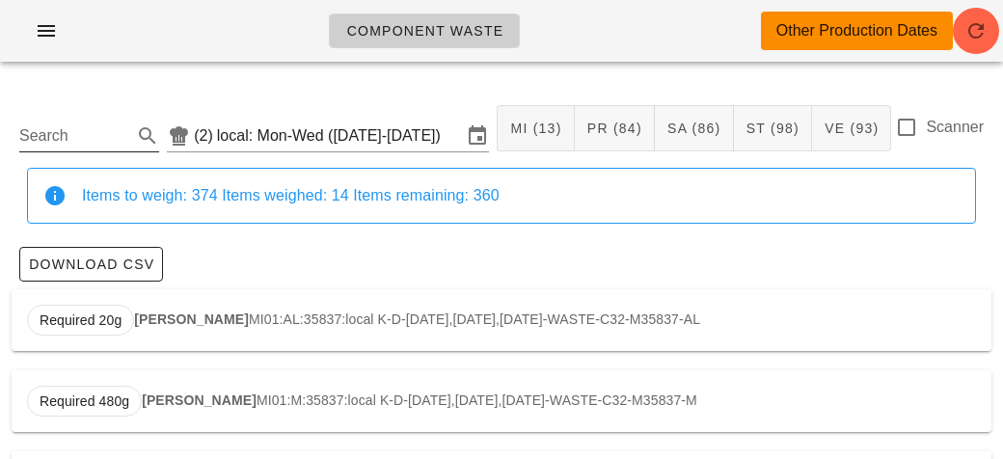
click at [55, 128] on input "Search" at bounding box center [73, 136] width 109 height 31
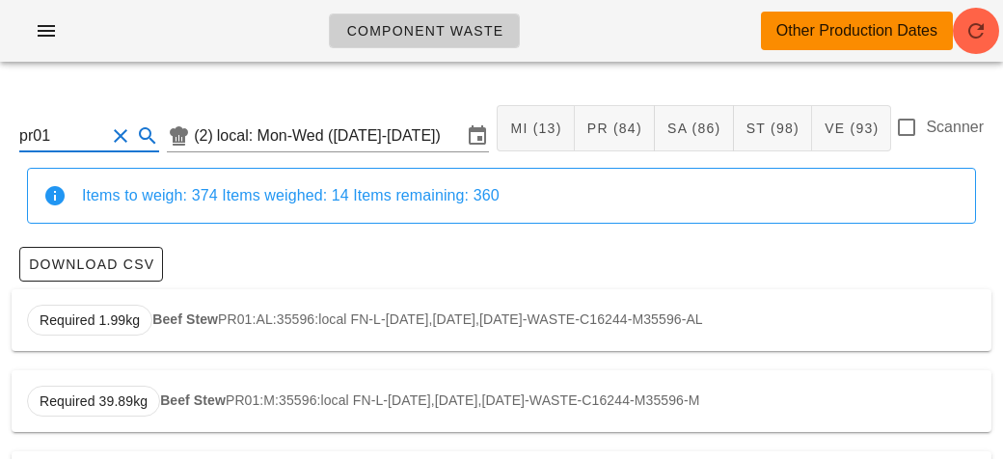
scroll to position [13, 0]
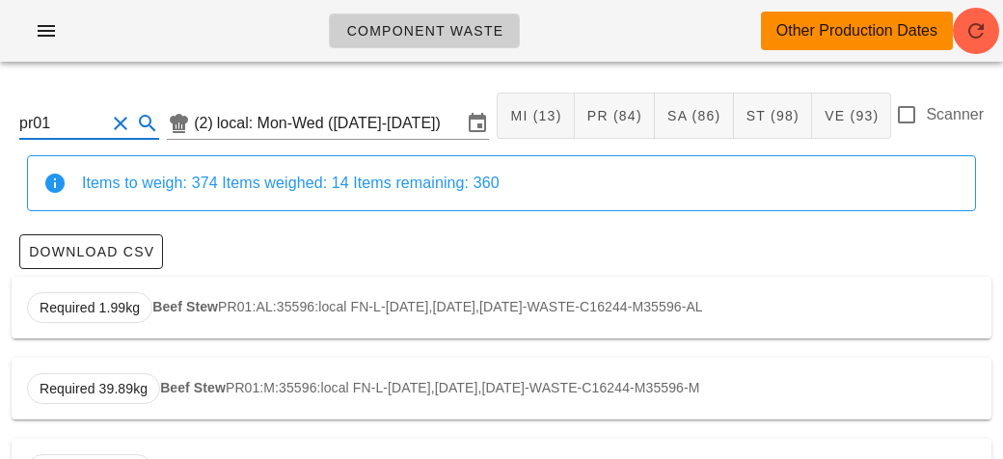
click at [239, 306] on div "Required 1.99kg Beef Stew PR01:AL:35596:local FN-L-[DATE],[DATE],[DATE]-WASTE-C…" at bounding box center [502, 308] width 980 height 62
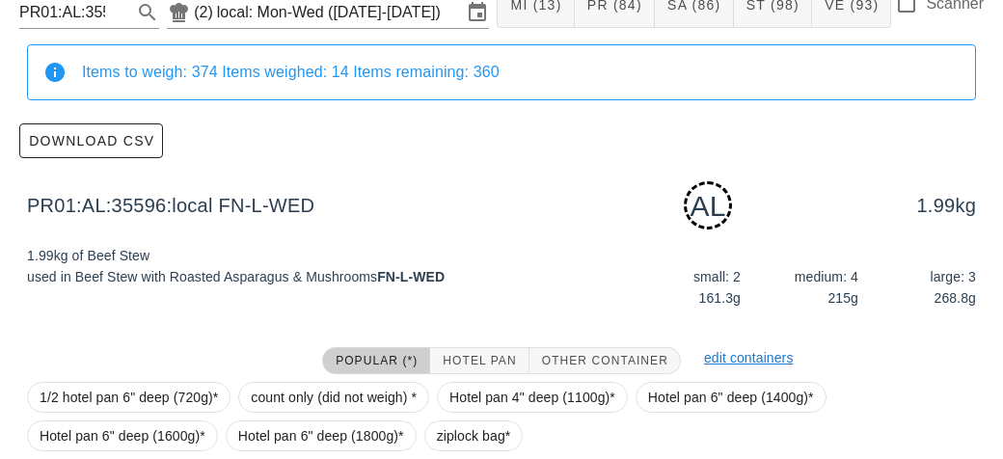
scroll to position [291, 0]
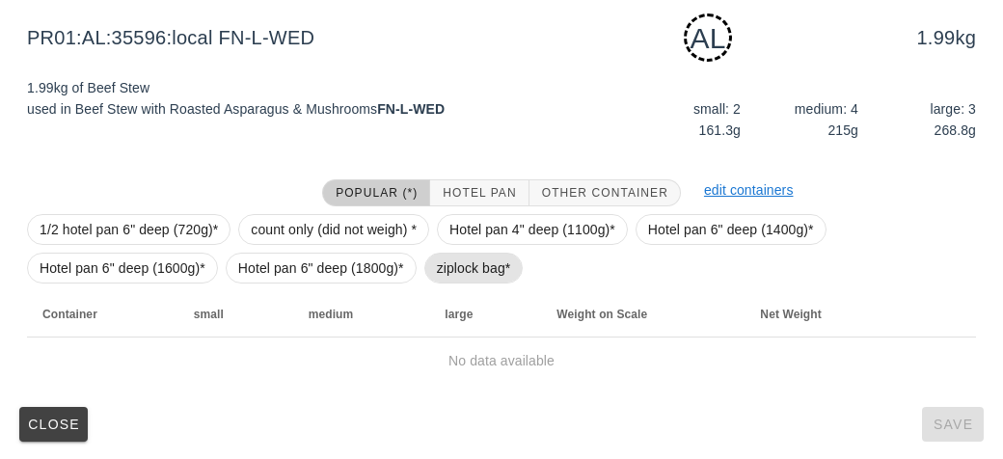
click at [469, 267] on span "ziplock bag*" at bounding box center [474, 268] width 74 height 29
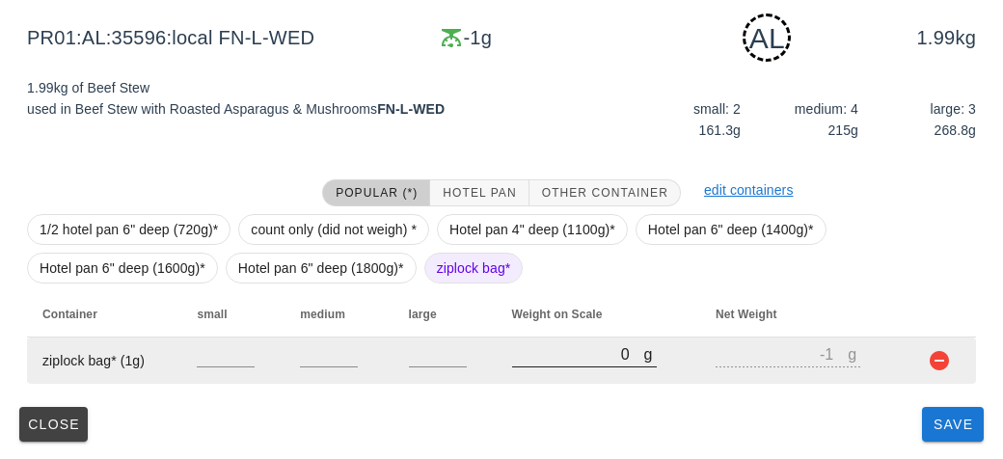
click at [575, 360] on input "0" at bounding box center [578, 353] width 132 height 25
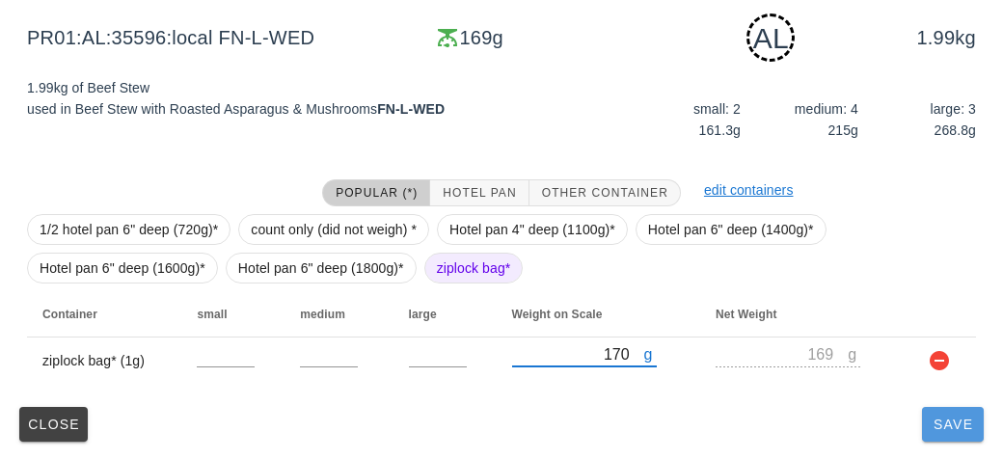
click at [951, 419] on span "Save" at bounding box center [953, 424] width 46 height 15
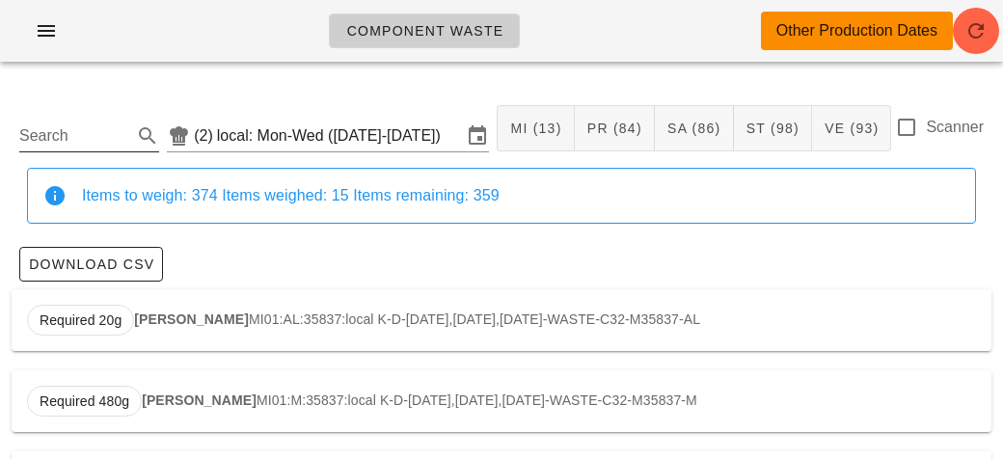
click at [70, 128] on input "Search" at bounding box center [73, 136] width 109 height 31
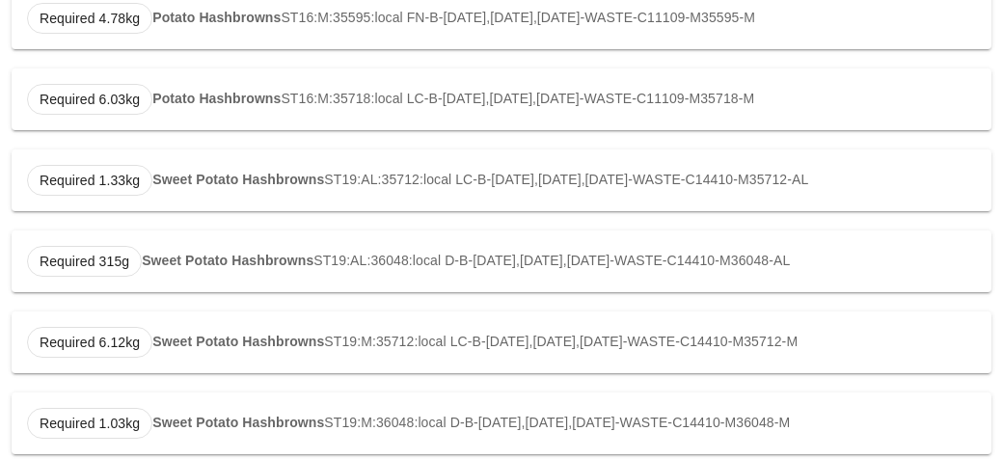
scroll to position [569, 0]
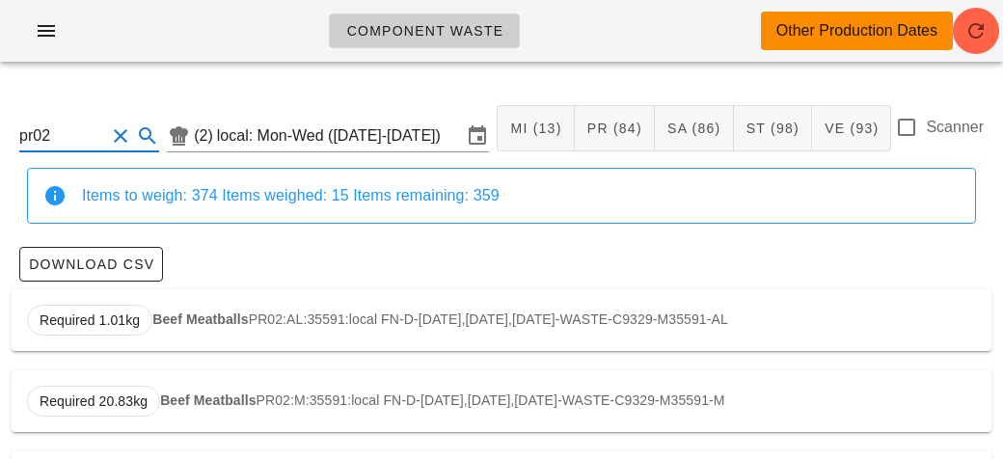
click at [198, 326] on div "Required 1.01kg Beef Meatballs PR02:AL:35591:local FN-D-[DATE],[DATE],[DATE]-WA…" at bounding box center [502, 320] width 980 height 62
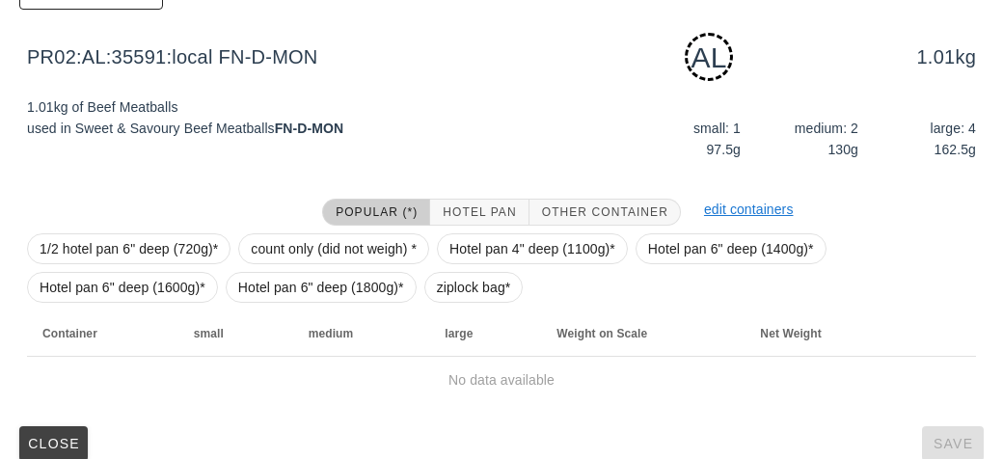
scroll to position [291, 0]
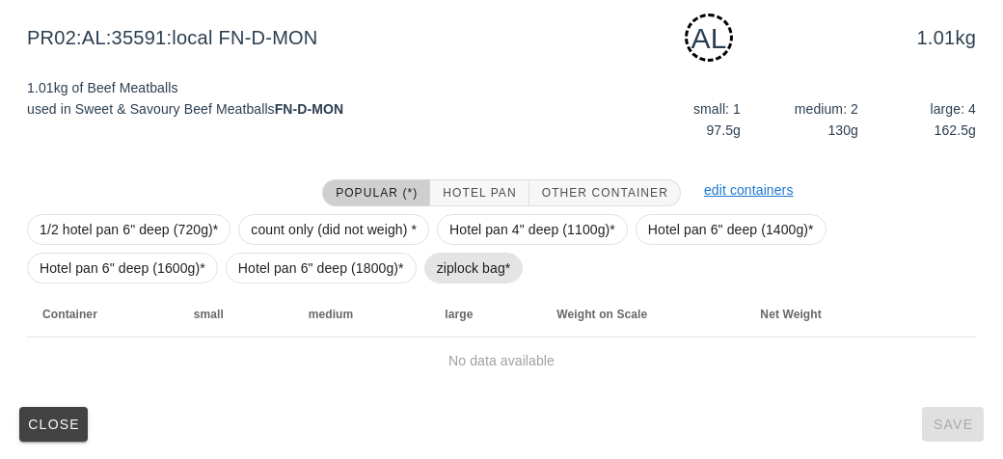
click at [455, 264] on span "ziplock bag*" at bounding box center [474, 268] width 74 height 29
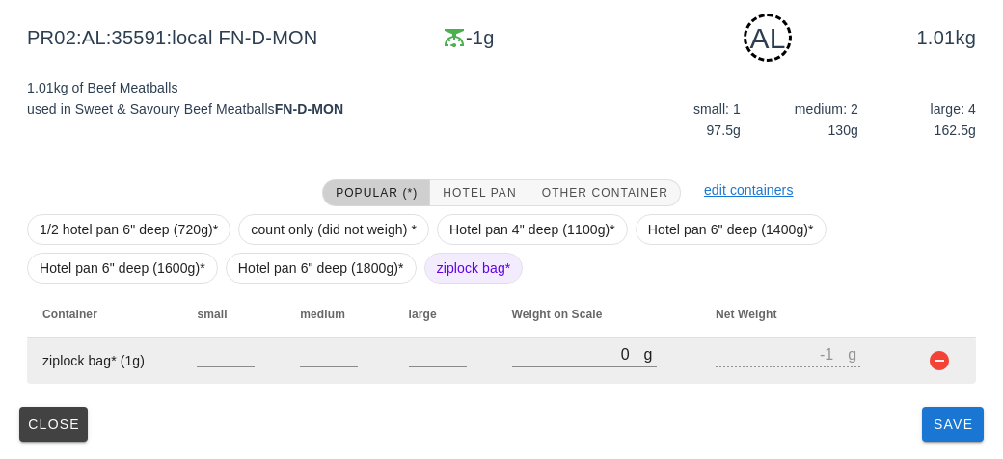
click at [502, 354] on td "g 0" at bounding box center [599, 361] width 205 height 46
click at [549, 358] on input "0" at bounding box center [578, 353] width 132 height 25
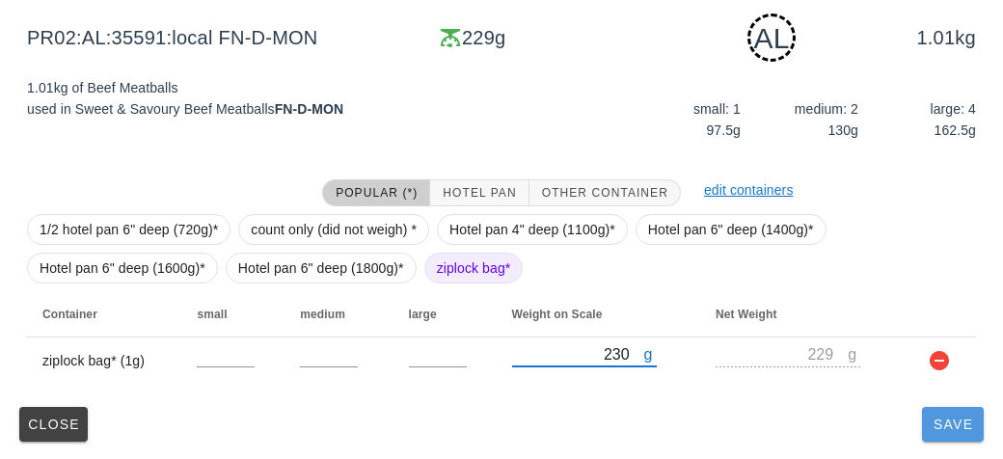
click at [946, 430] on span "Save" at bounding box center [953, 424] width 46 height 15
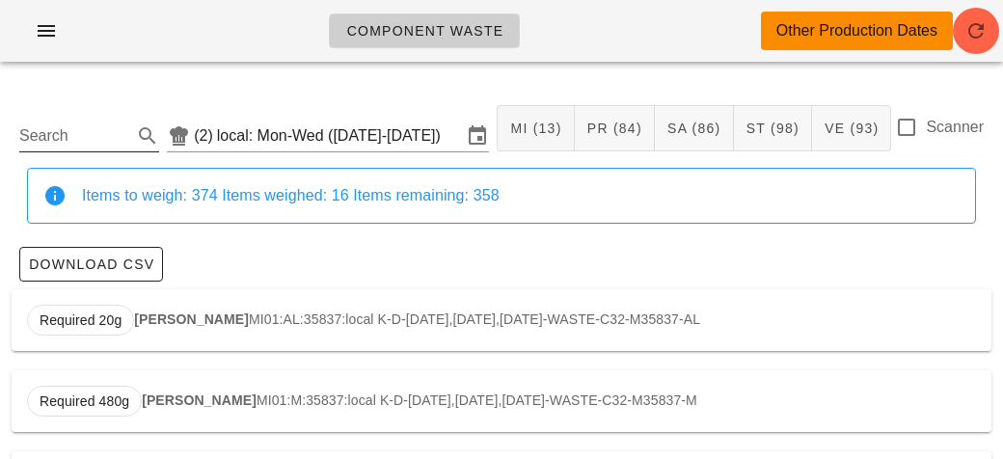
click at [52, 145] on input "Search" at bounding box center [73, 136] width 109 height 31
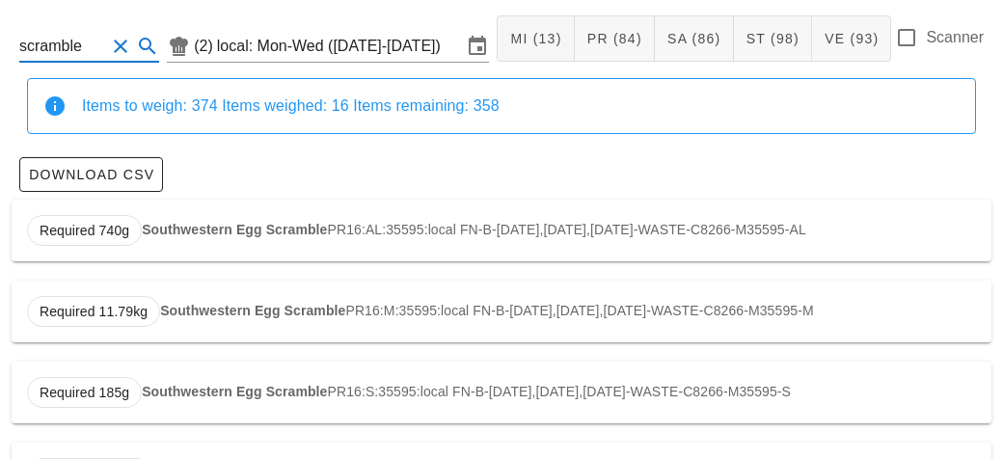
scroll to position [164, 0]
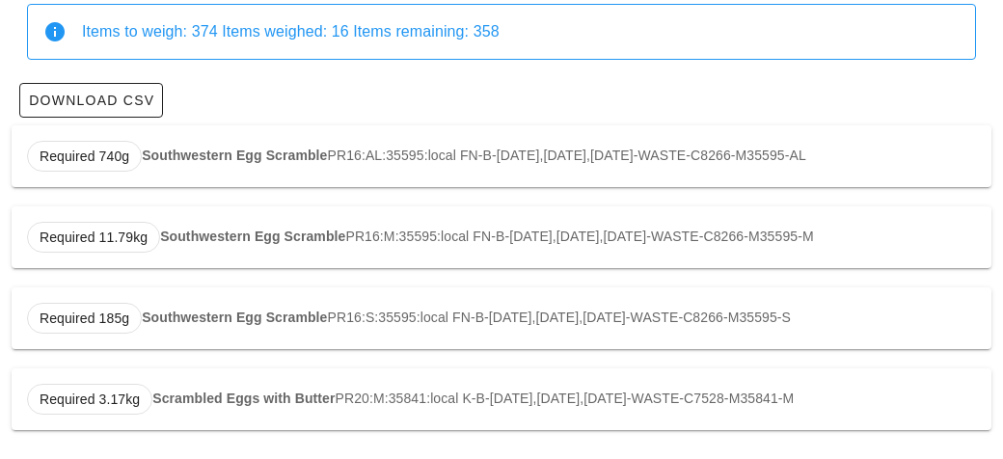
click at [231, 391] on strong "Scrambled Eggs with Butter" at bounding box center [243, 398] width 182 height 15
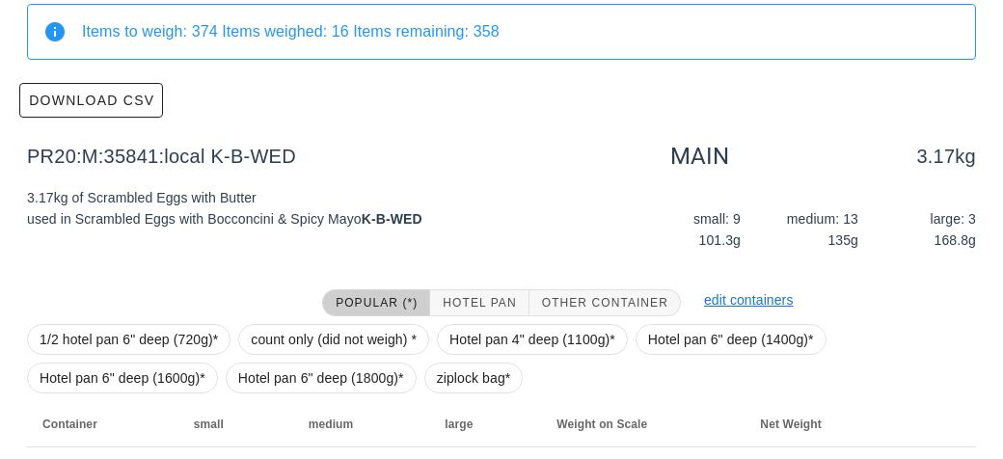
scroll to position [274, 0]
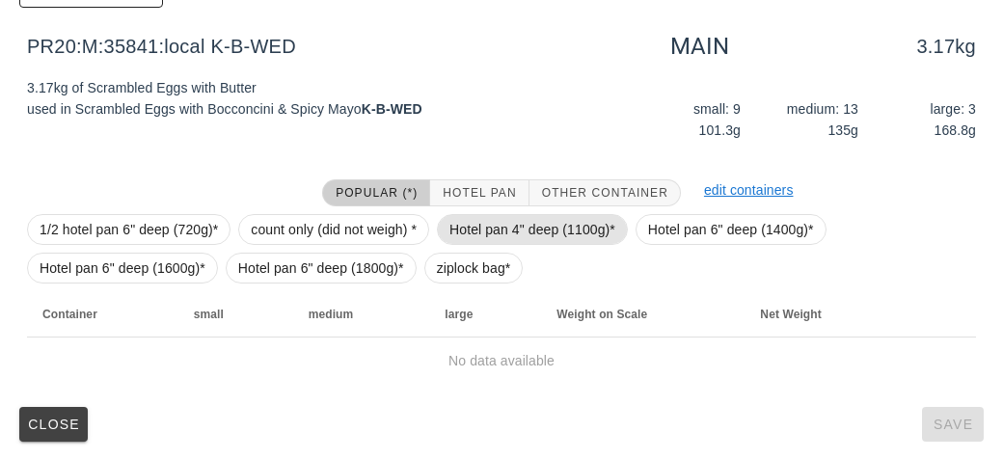
click at [451, 239] on span "Hotel pan 4" deep (1100g)*" at bounding box center [533, 229] width 166 height 29
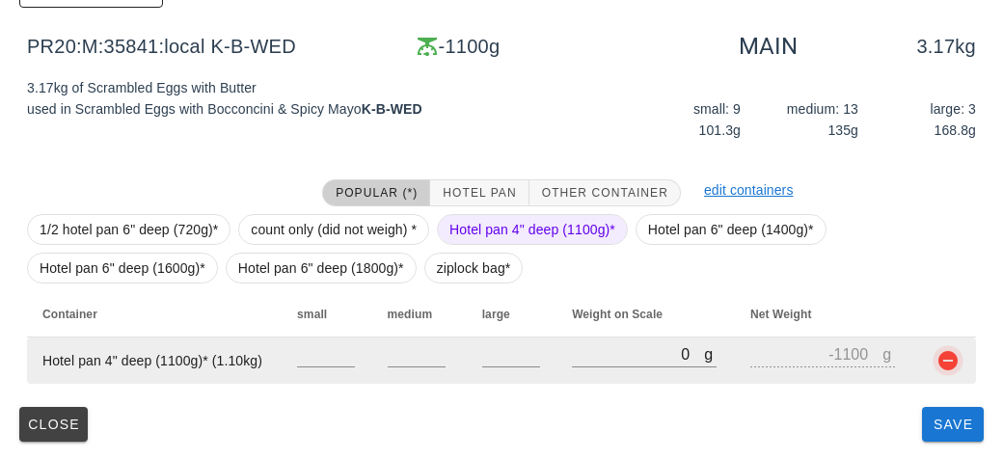
click at [939, 366] on button "button" at bounding box center [948, 360] width 23 height 23
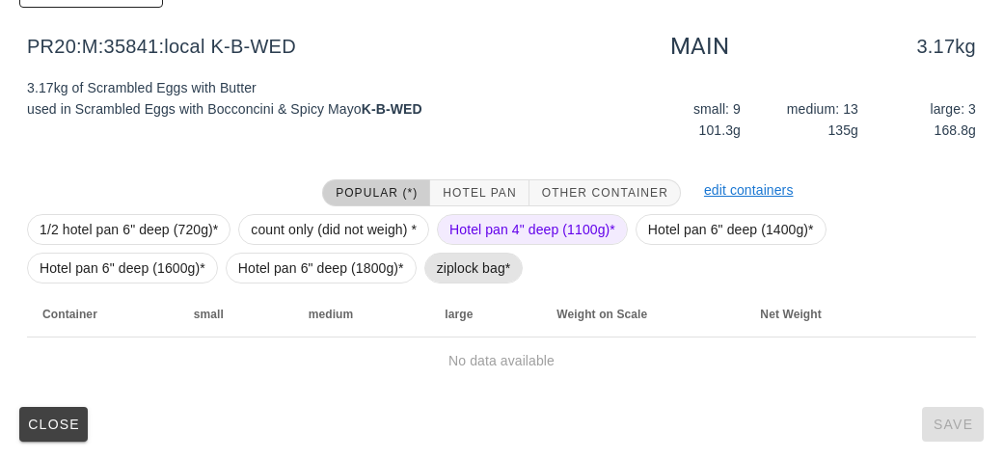
click at [457, 270] on span "ziplock bag*" at bounding box center [474, 268] width 74 height 29
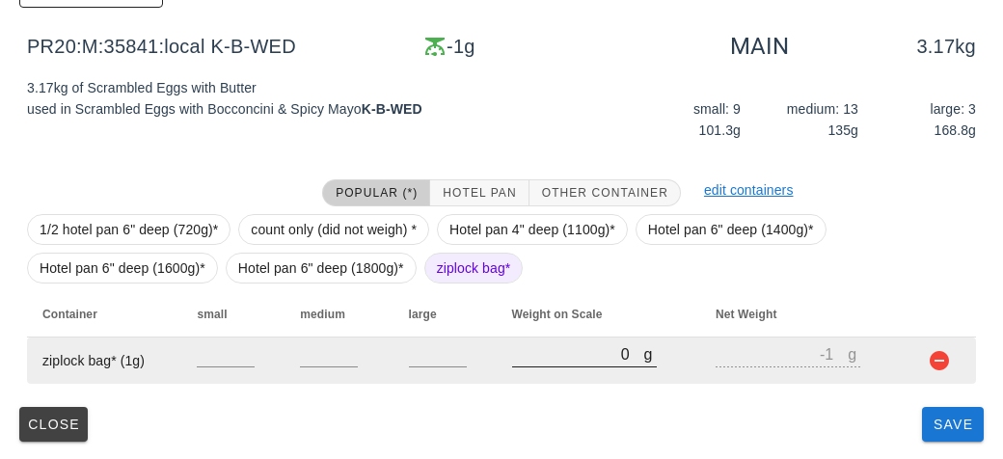
click at [586, 361] on input "0" at bounding box center [578, 353] width 132 height 25
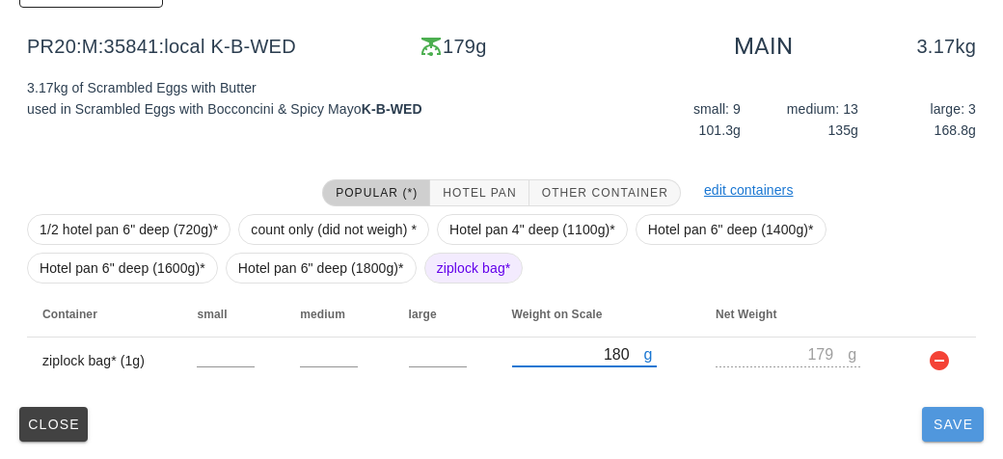
click at [965, 422] on span "Save" at bounding box center [953, 424] width 46 height 15
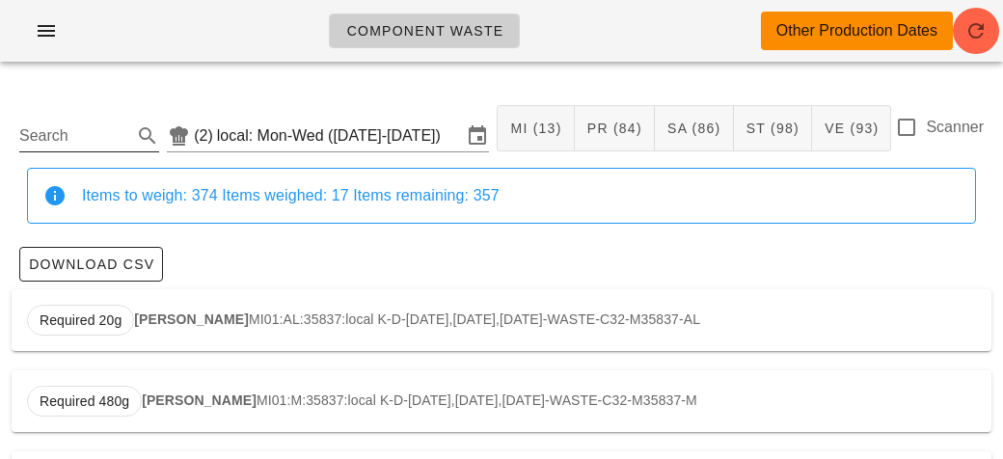
click at [23, 128] on input "Search" at bounding box center [73, 136] width 109 height 31
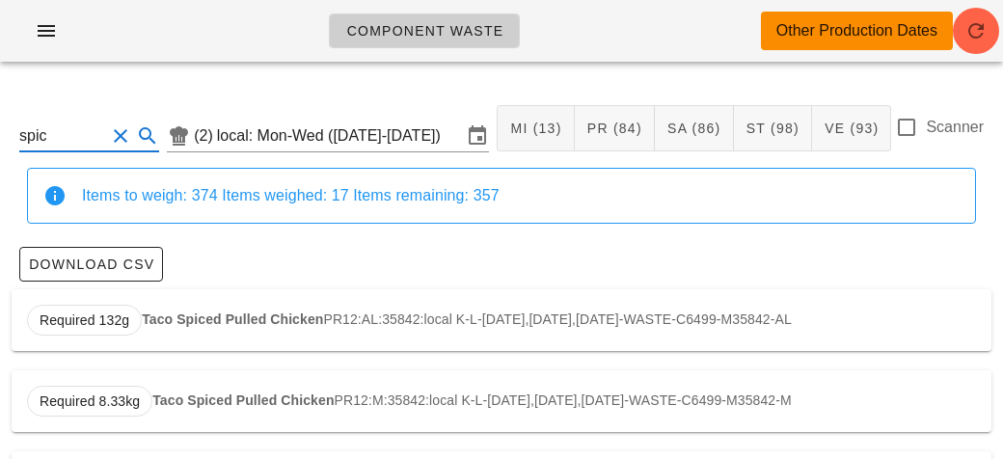
click at [169, 317] on strong "Taco Spiced Pulled Chicken" at bounding box center [232, 319] width 181 height 15
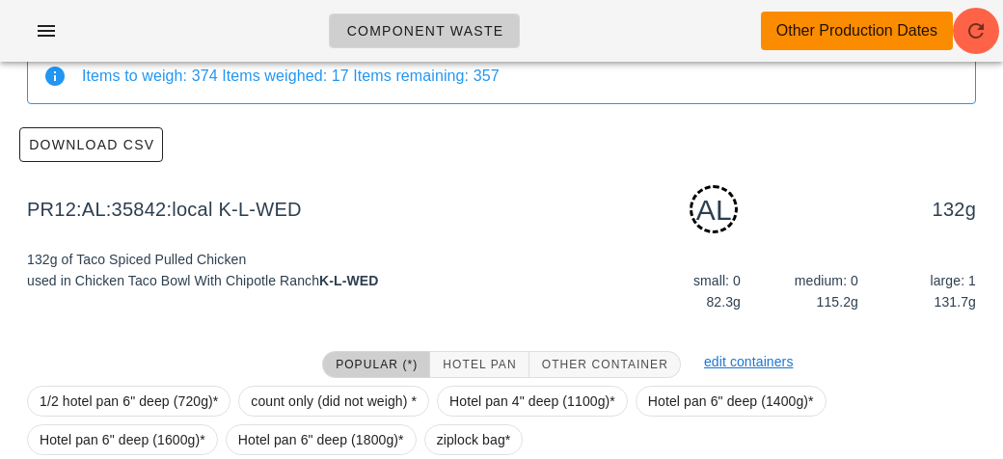
scroll to position [291, 0]
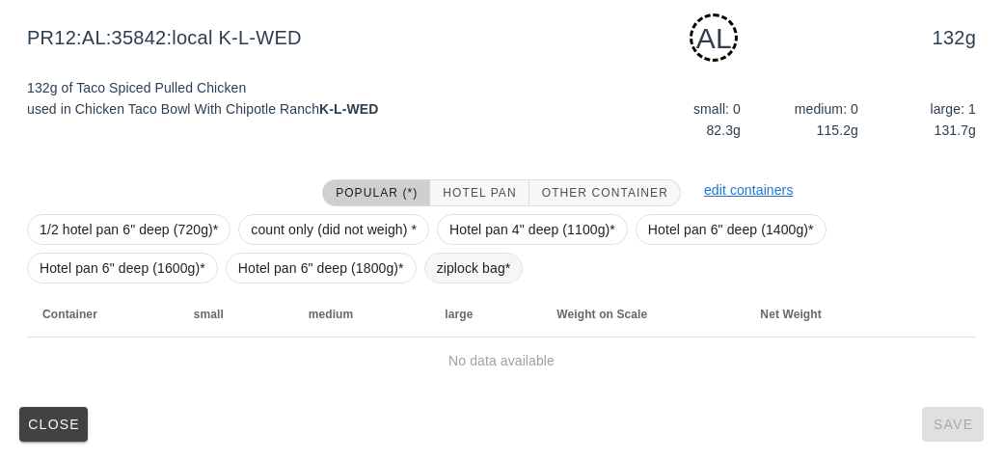
click at [451, 274] on span "ziplock bag*" at bounding box center [474, 268] width 74 height 29
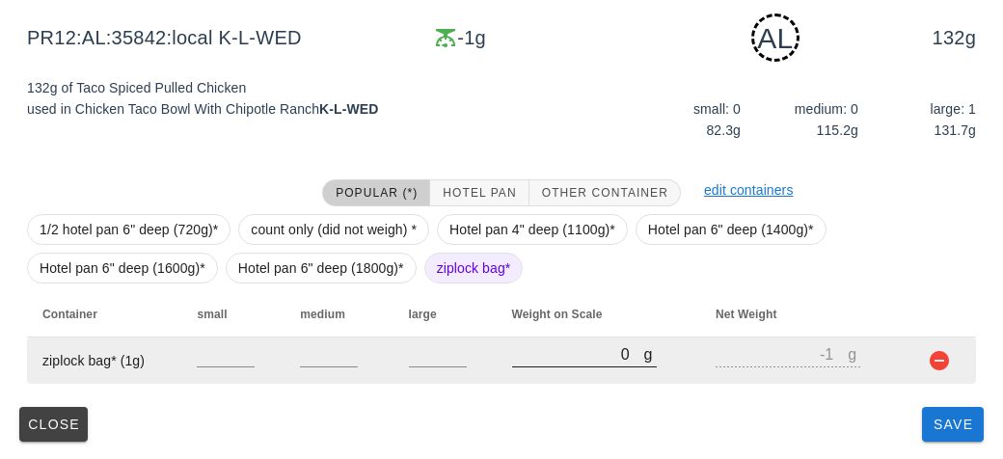
click at [538, 360] on input "0" at bounding box center [578, 353] width 132 height 25
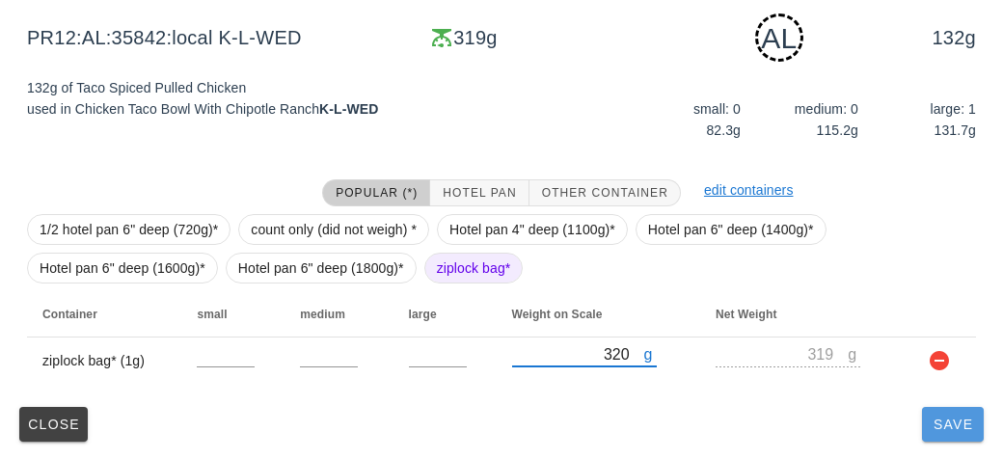
click at [942, 419] on span "Save" at bounding box center [953, 424] width 46 height 15
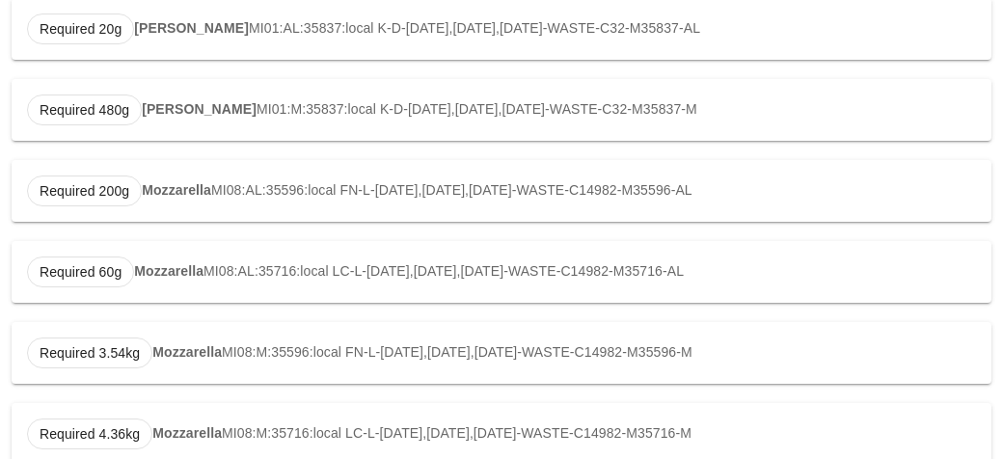
click at [818, 178] on div "Required 200g Mozzarella MI08:AL:35596:local FN-L-[DATE],[DATE],[DATE]-WASTE-C1…" at bounding box center [502, 191] width 980 height 62
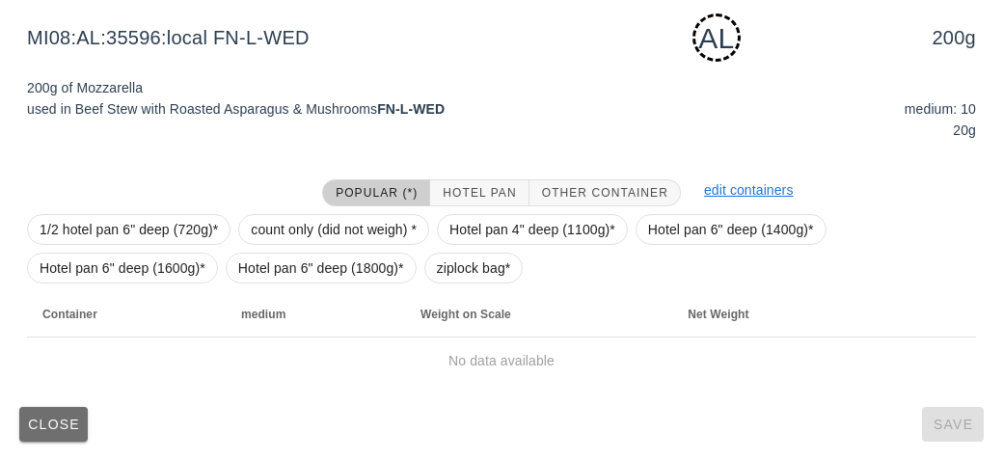
click at [67, 432] on button "Close" at bounding box center [53, 424] width 68 height 35
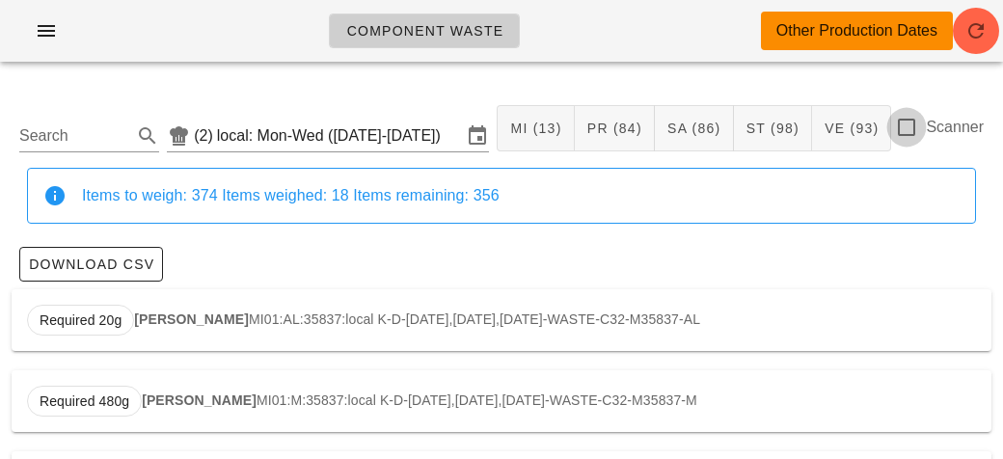
click at [919, 136] on div at bounding box center [906, 127] width 33 height 33
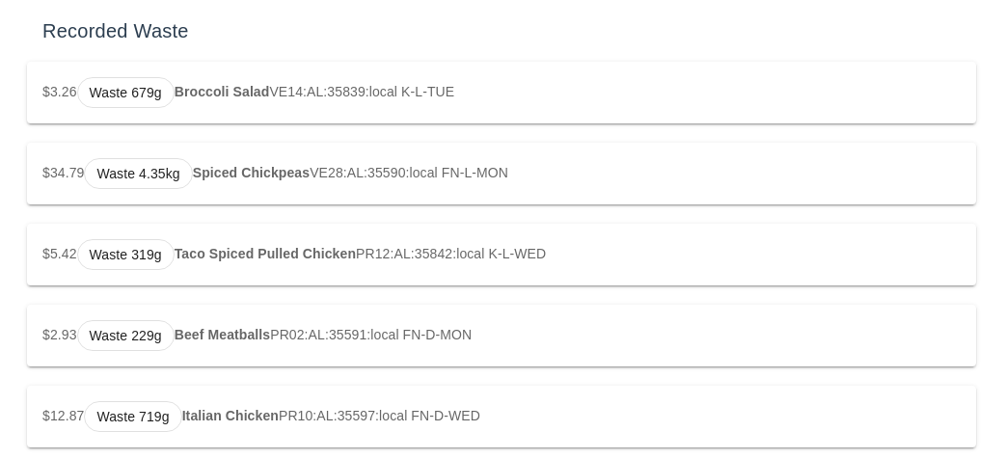
scroll to position [254, 0]
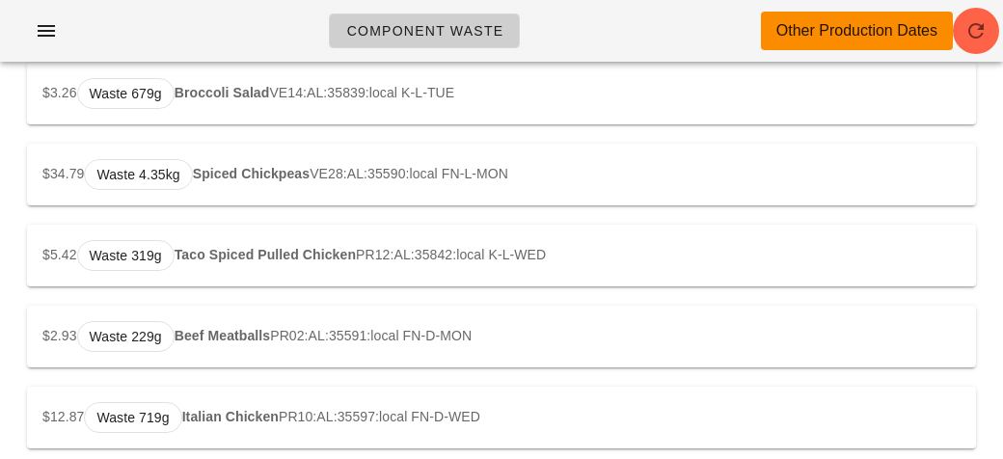
click at [689, 281] on div "$5.42 Waste 319g Taco Spiced Pulled Chicken PR12:AL:35842:local K-L-WED" at bounding box center [501, 256] width 949 height 62
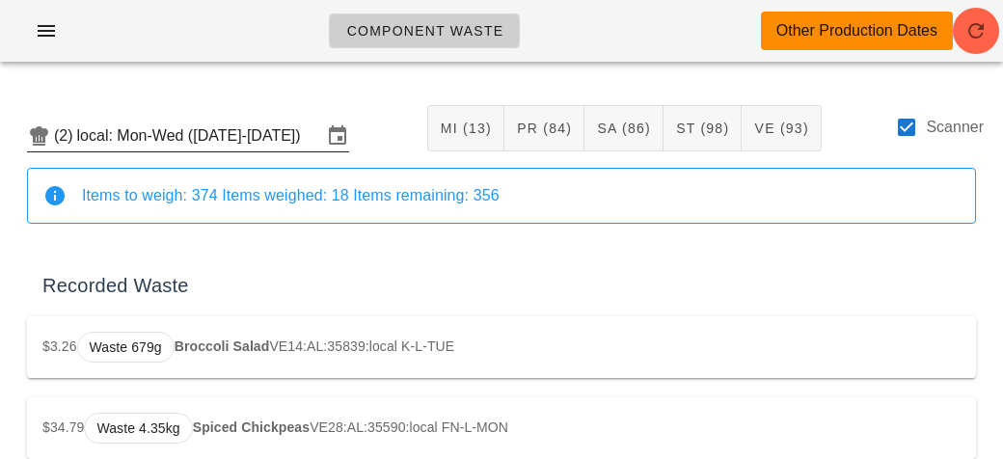
click at [204, 132] on input "local: Mon-Wed ([DATE]-[DATE])" at bounding box center [199, 136] width 245 height 31
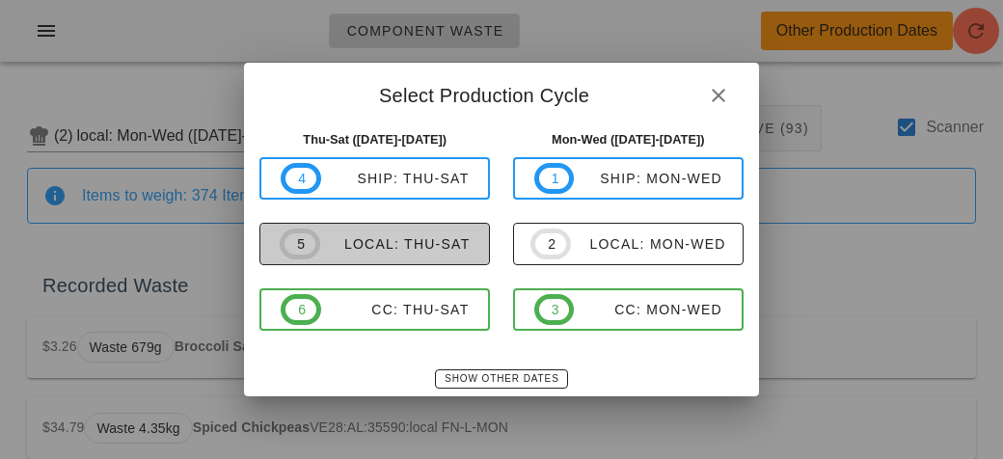
click at [444, 239] on div "local: Thu-Sat" at bounding box center [395, 243] width 150 height 15
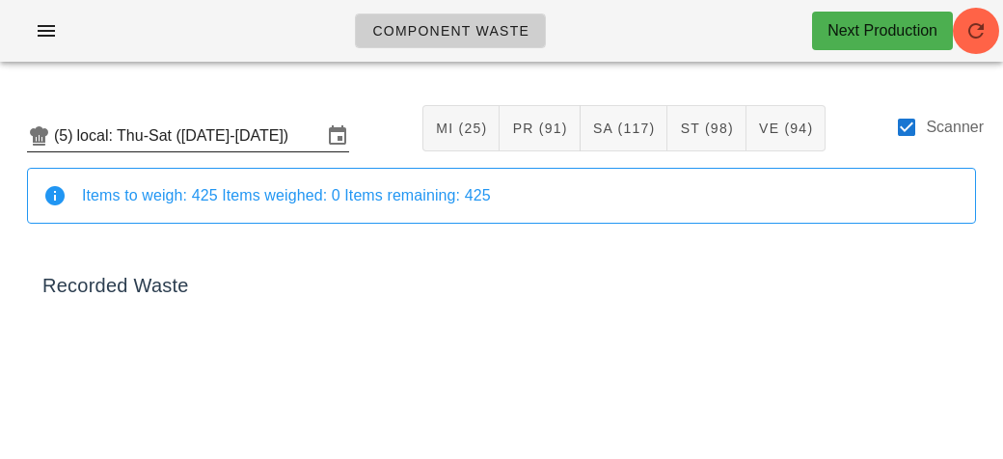
click at [232, 142] on input "local: Thu-Sat ([DATE]-[DATE])" at bounding box center [199, 136] width 245 height 31
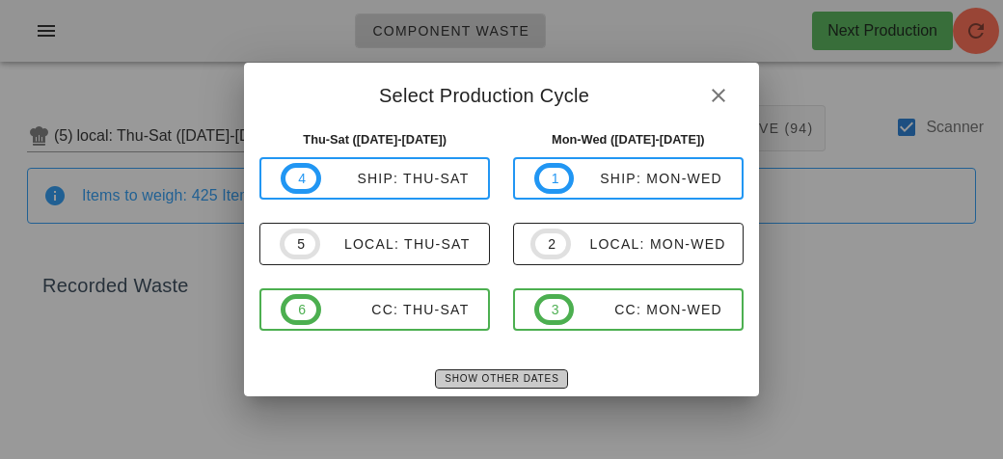
click at [523, 379] on span "Show Other Dates" at bounding box center [501, 378] width 115 height 11
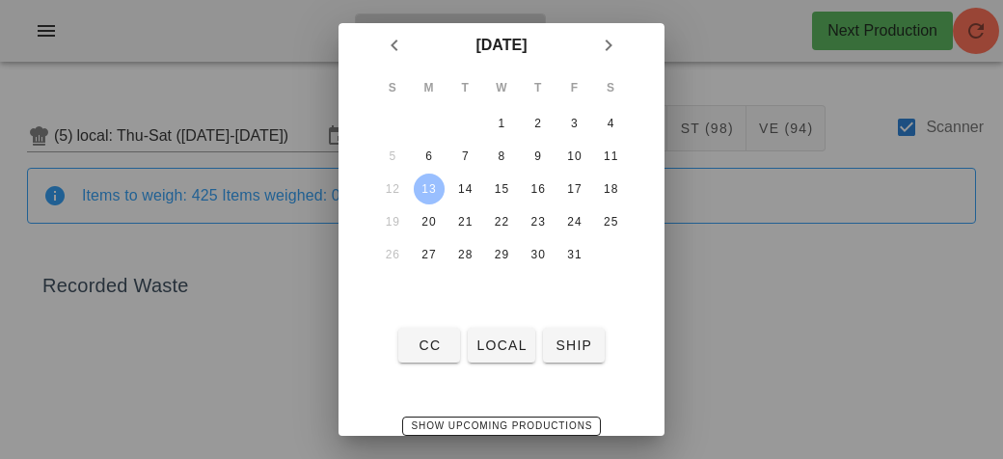
click at [427, 182] on div "13" at bounding box center [429, 189] width 31 height 14
click at [575, 348] on span "ship" at bounding box center [574, 345] width 46 height 15
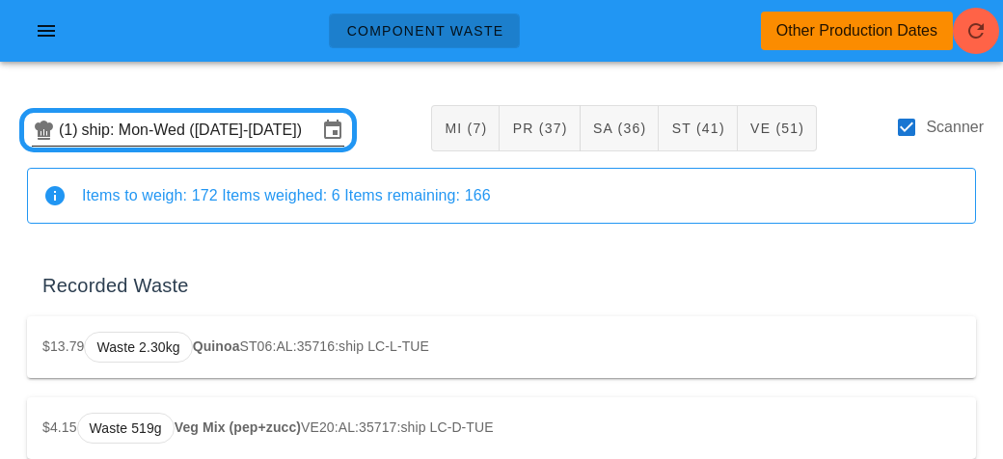
click at [142, 124] on input "ship: Mon-Wed ([DATE]-[DATE])" at bounding box center [199, 130] width 235 height 31
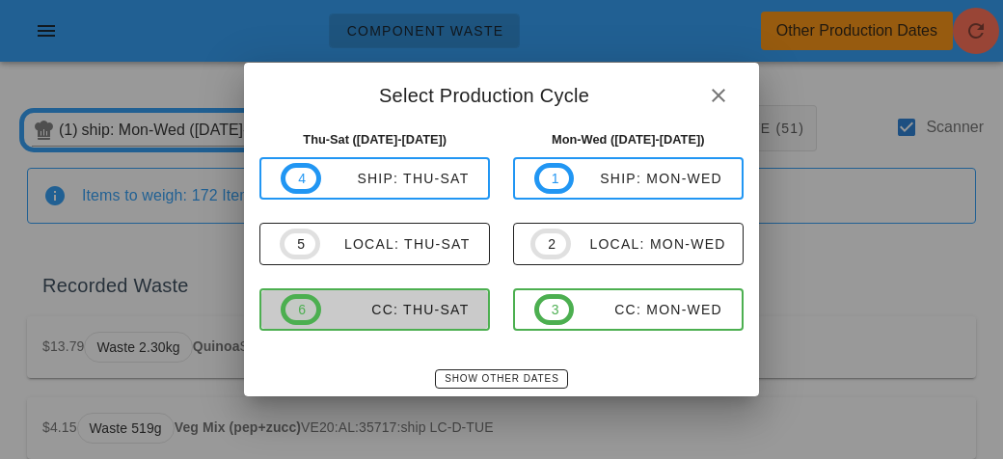
click at [319, 314] on span "6" at bounding box center [301, 309] width 41 height 31
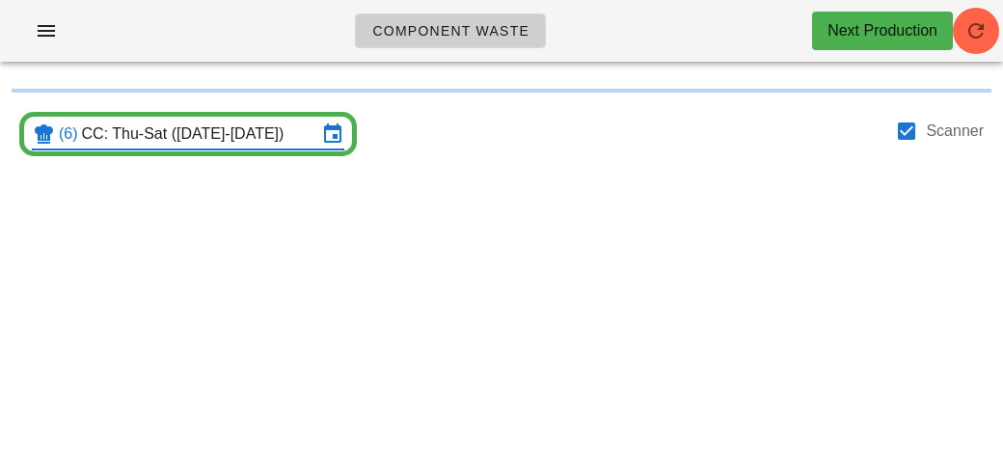
click at [107, 121] on input "CC: Thu-Sat ([DATE]-[DATE])" at bounding box center [199, 134] width 235 height 31
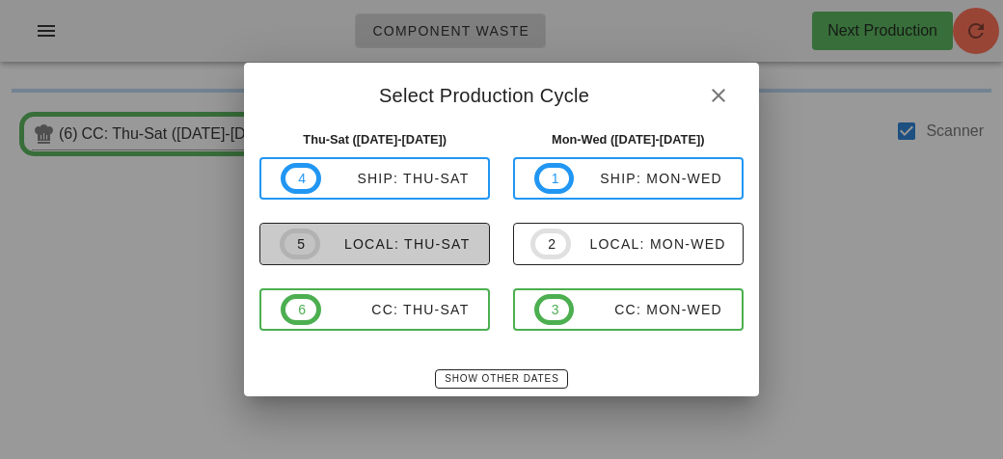
click at [313, 255] on span "5" at bounding box center [300, 244] width 41 height 31
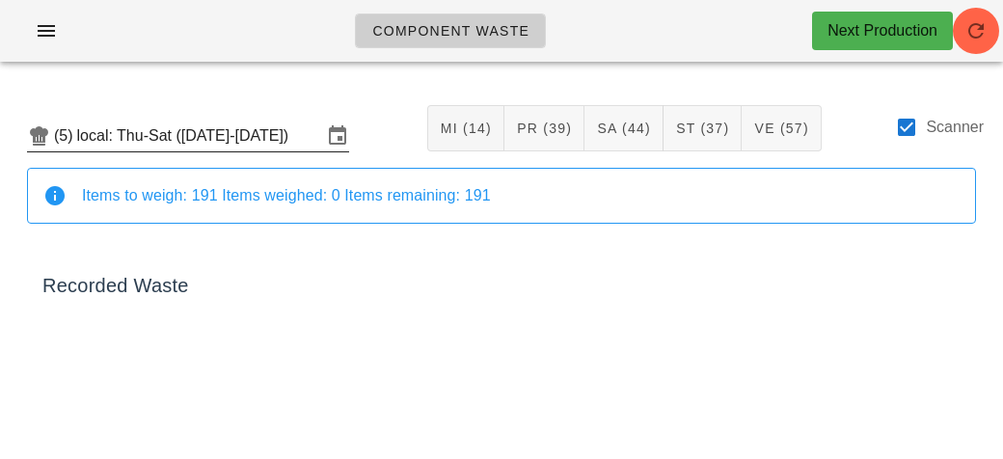
click at [119, 135] on input "local: Thu-Sat ([DATE]-[DATE])" at bounding box center [199, 136] width 245 height 31
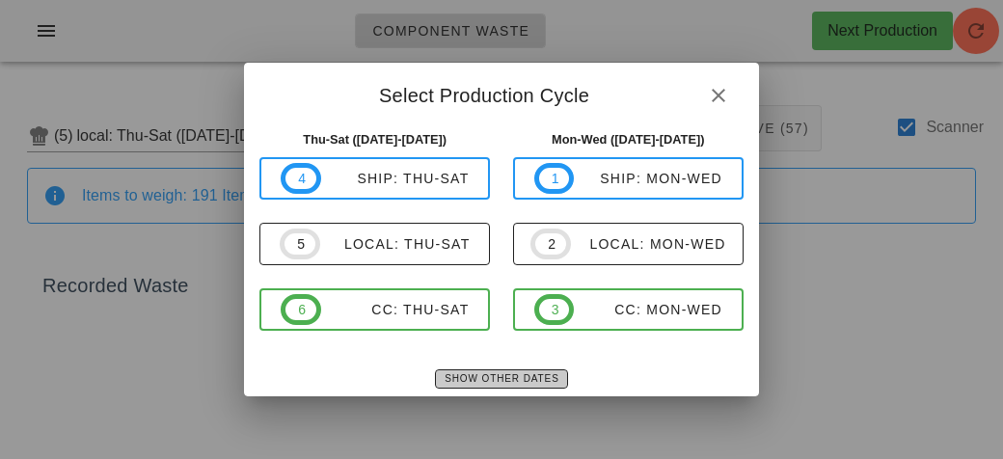
click at [458, 387] on button "Show Other Dates" at bounding box center [501, 378] width 132 height 19
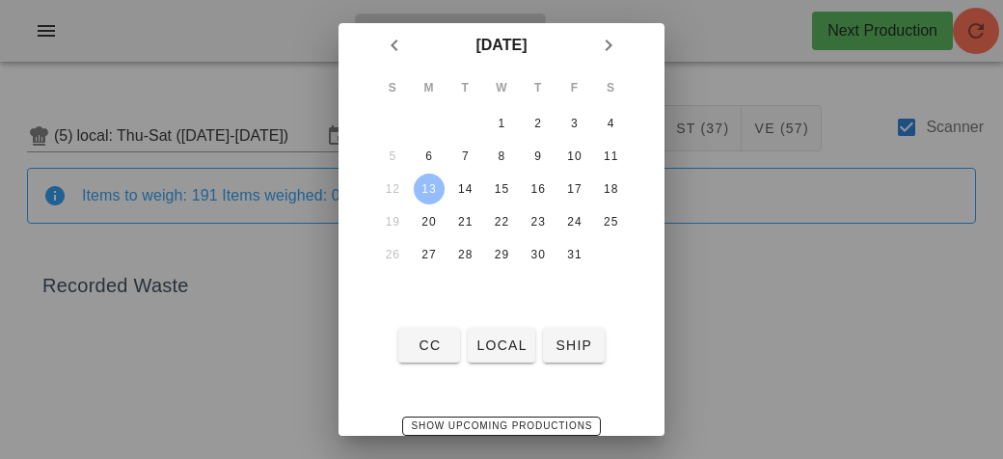
click at [422, 187] on div "13" at bounding box center [429, 189] width 31 height 14
click at [486, 351] on span "local" at bounding box center [501, 345] width 51 height 15
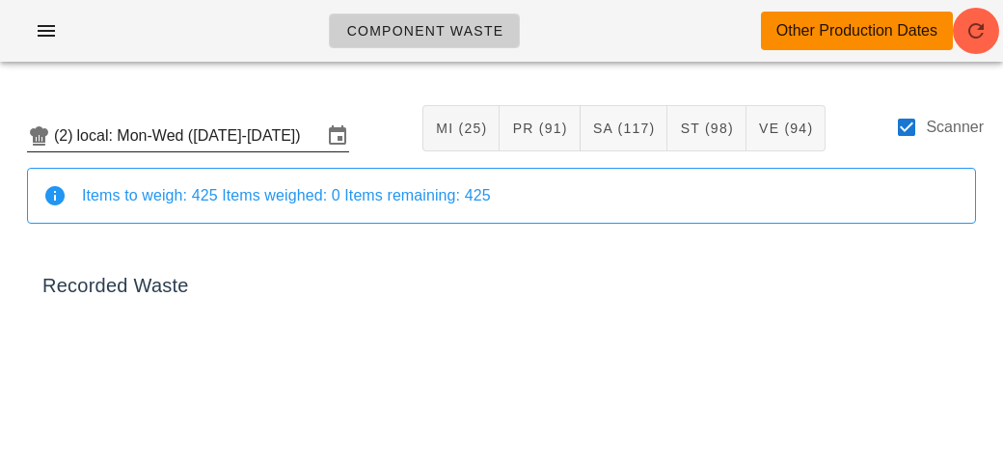
click at [140, 129] on input "local: Mon-Wed ([DATE]-[DATE])" at bounding box center [199, 136] width 245 height 31
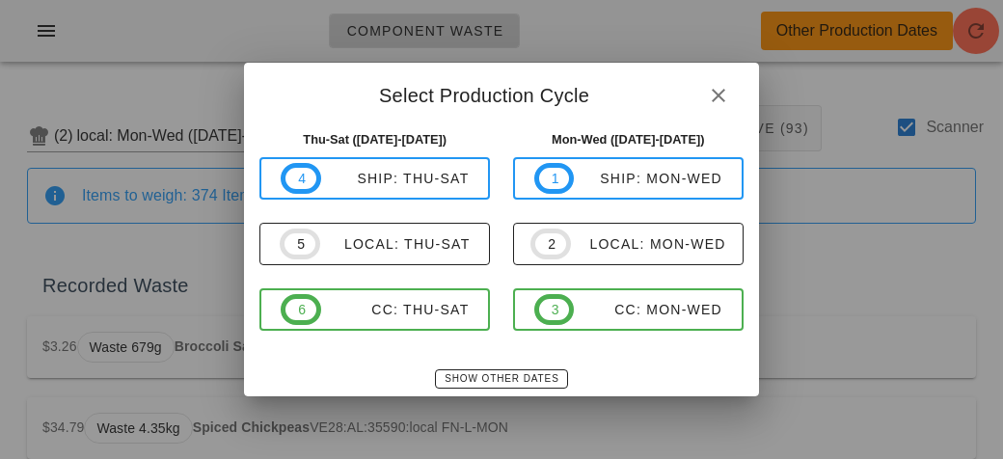
click at [61, 274] on div at bounding box center [501, 229] width 1003 height 459
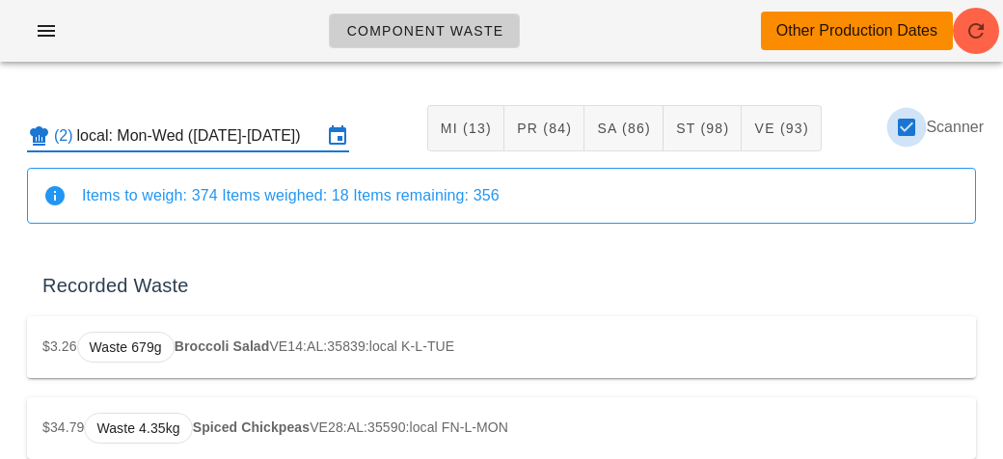
click at [923, 132] on div at bounding box center [906, 127] width 33 height 33
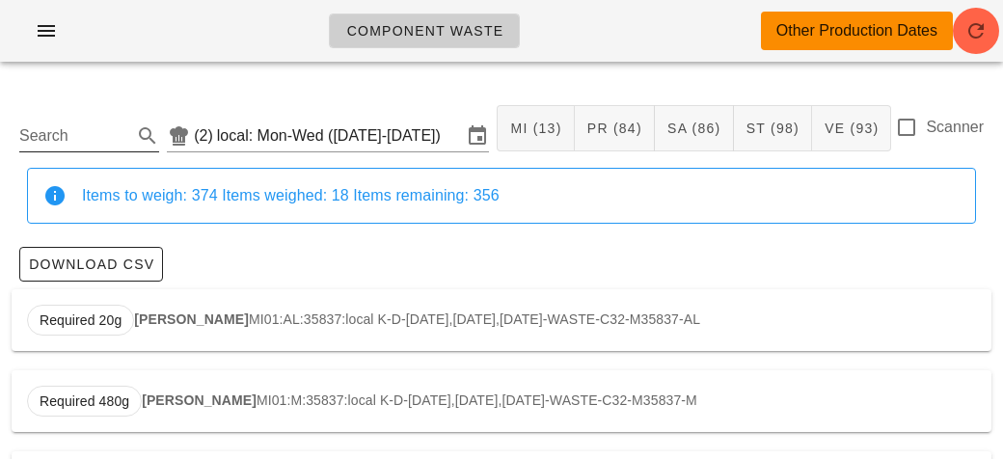
click at [78, 125] on input "Search" at bounding box center [73, 136] width 109 height 31
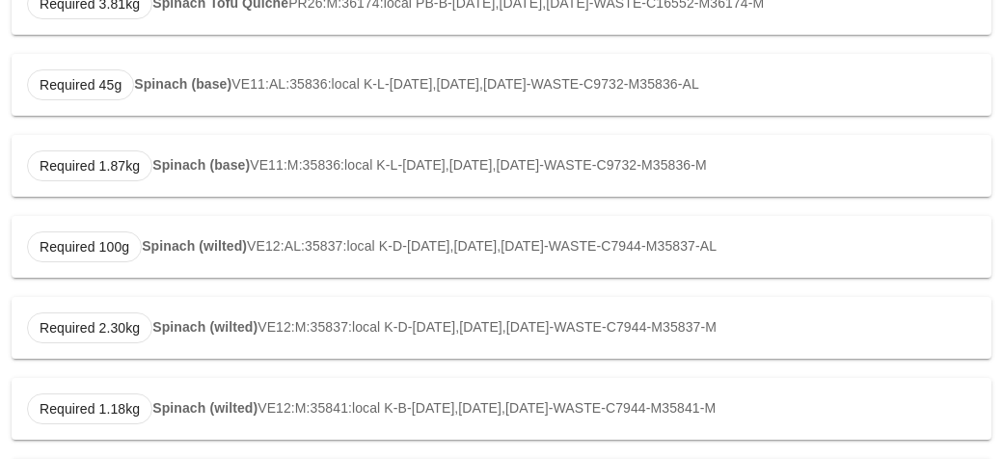
click at [160, 245] on strong "Spinach (wilted)" at bounding box center [194, 245] width 105 height 15
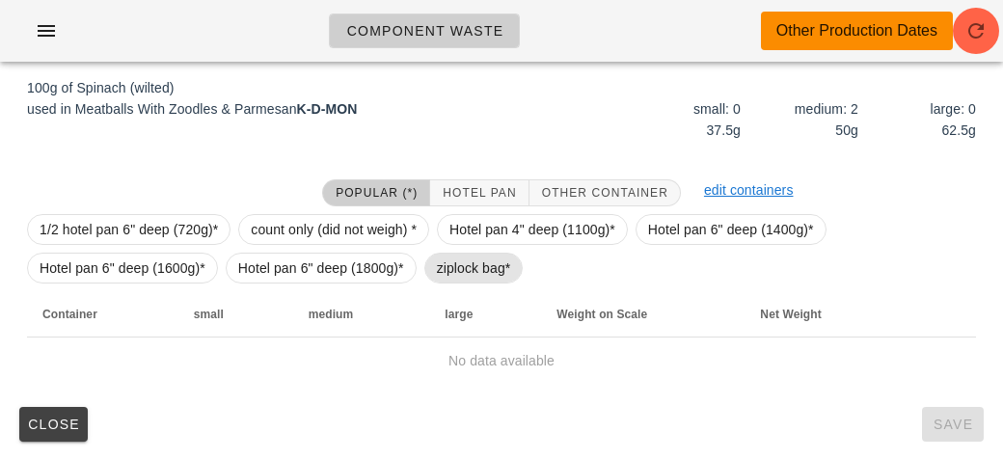
click at [452, 275] on span "ziplock bag*" at bounding box center [474, 268] width 74 height 29
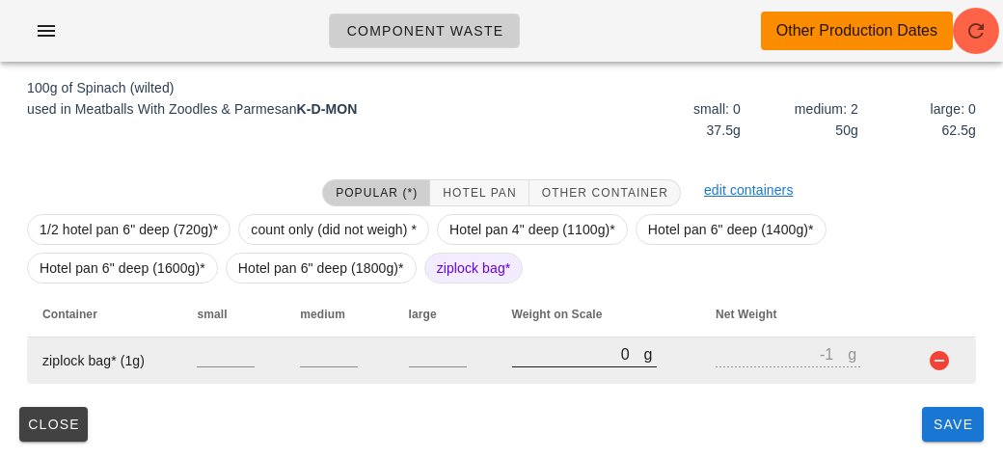
click at [524, 351] on input "0" at bounding box center [578, 353] width 132 height 25
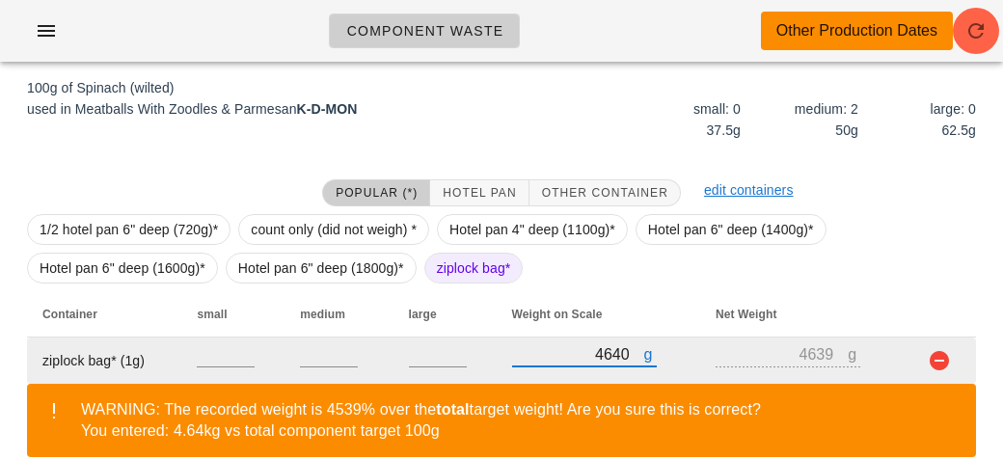
scroll to position [380, 0]
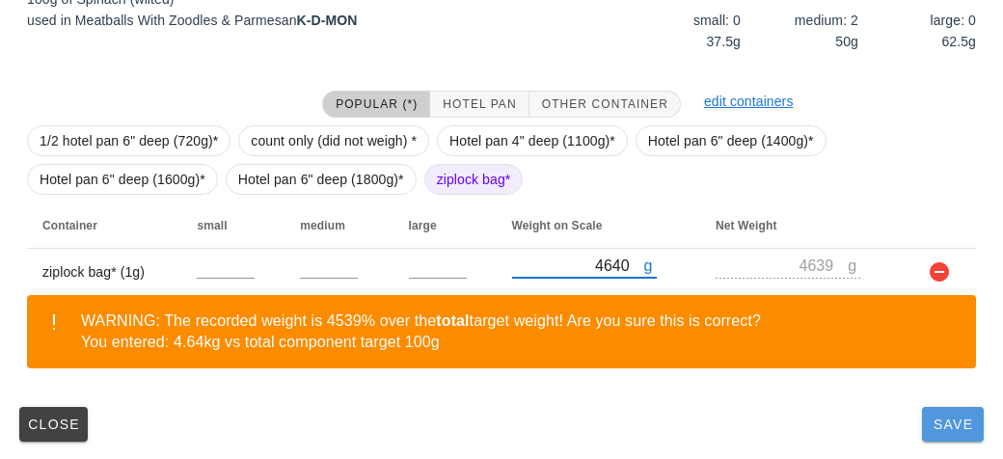
click at [951, 433] on button "Save" at bounding box center [953, 424] width 62 height 35
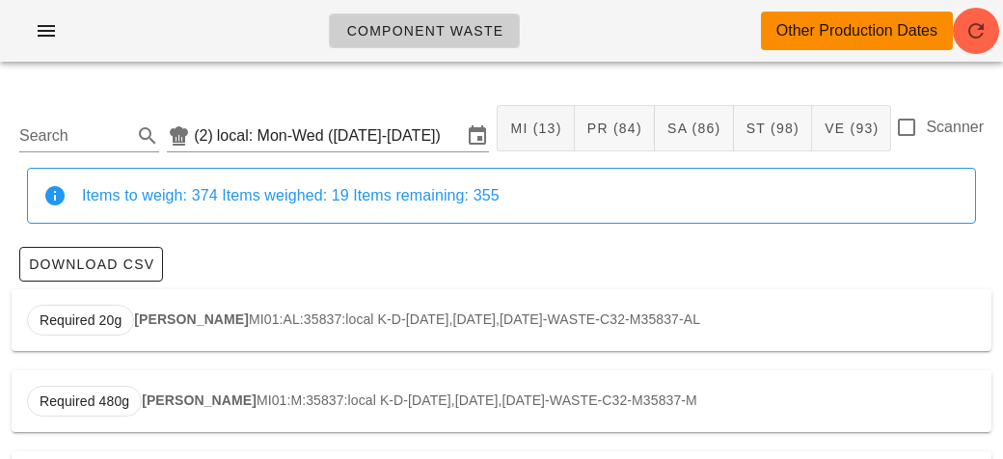
scroll to position [1, 0]
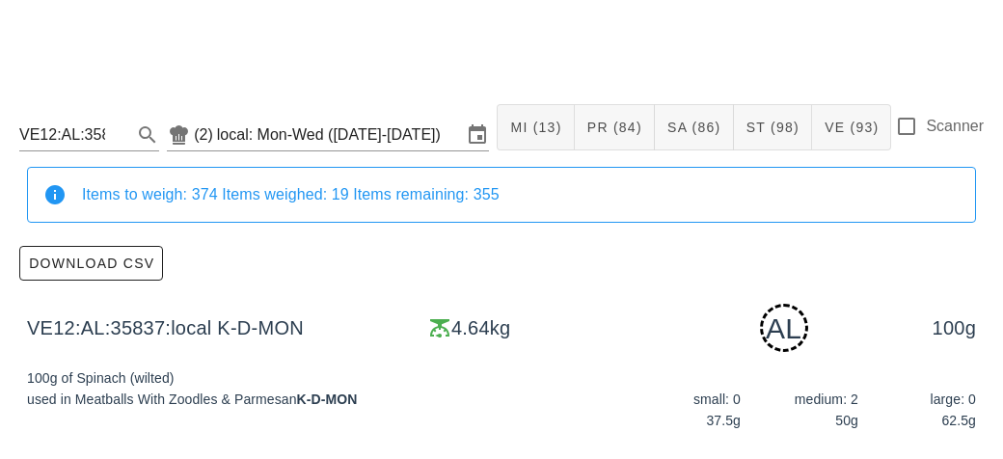
scroll to position [380, 0]
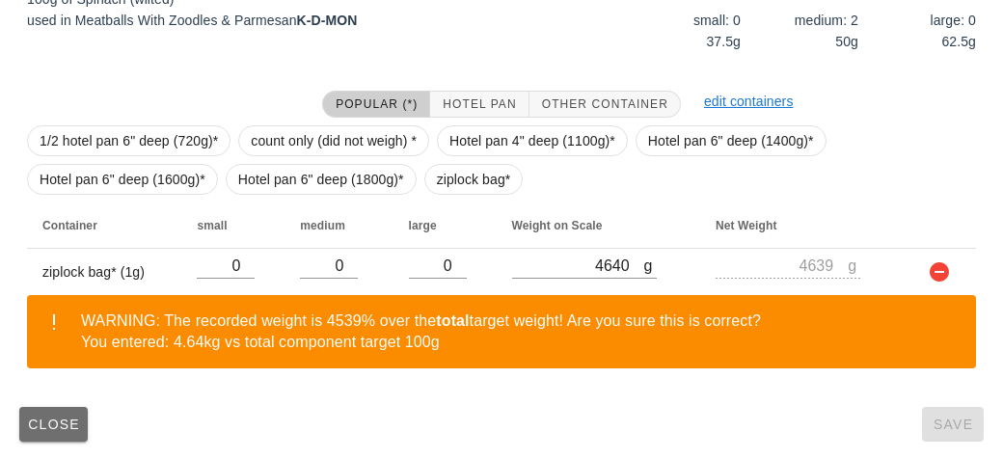
click at [30, 433] on button "Close" at bounding box center [53, 424] width 68 height 35
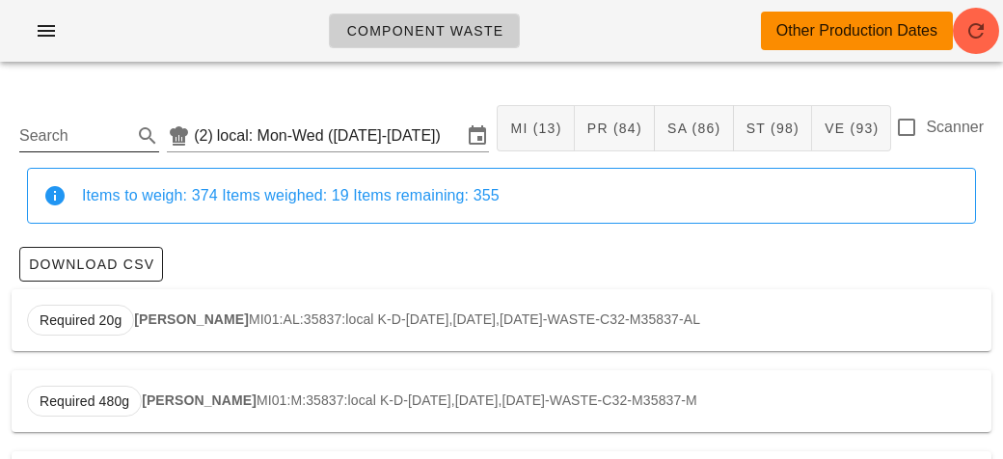
click at [51, 125] on input "Search" at bounding box center [73, 136] width 109 height 31
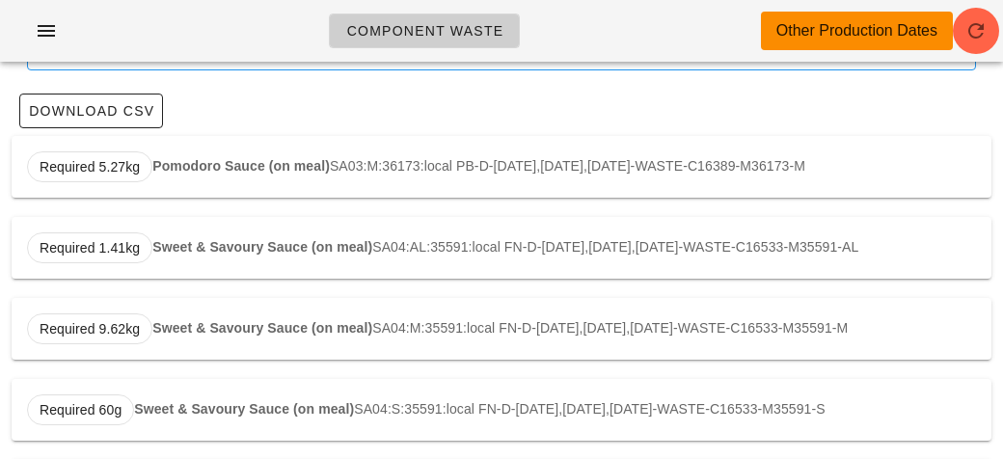
scroll to position [139, 0]
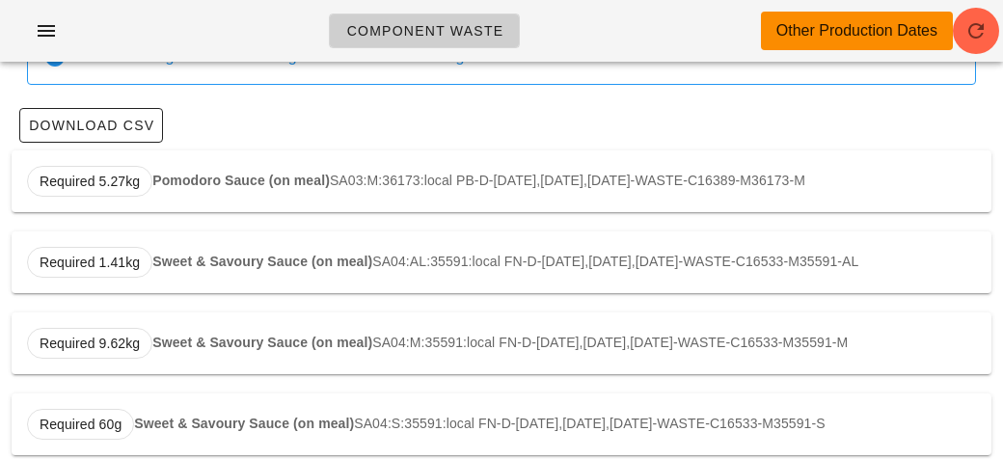
click at [190, 189] on div "Required 5.27kg Pomodoro Sauce (on meal) SA03:M:36173:local PB-D-[DATE],[DATE],…" at bounding box center [502, 181] width 980 height 62
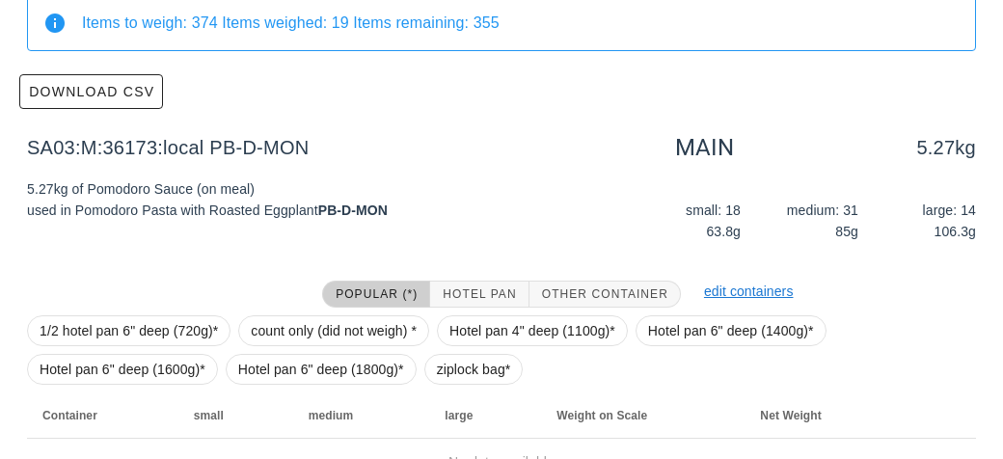
scroll to position [274, 0]
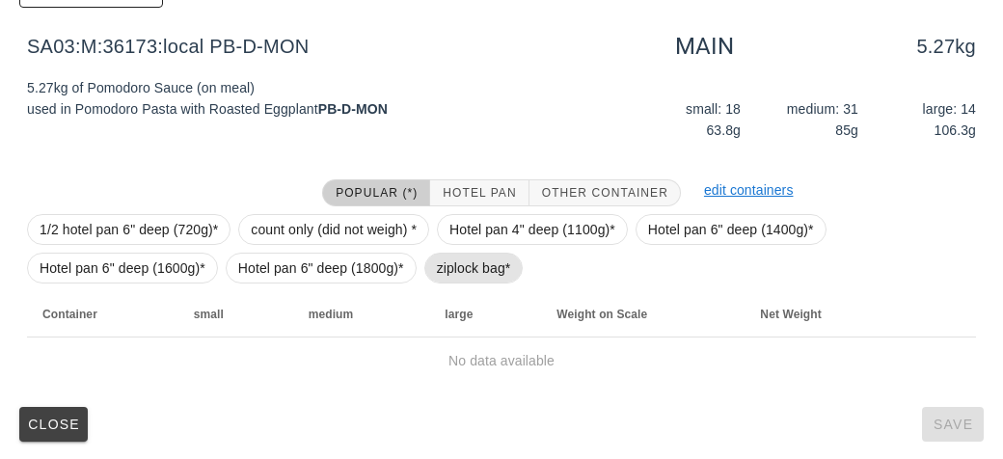
click at [468, 259] on span "ziplock bag*" at bounding box center [474, 268] width 74 height 29
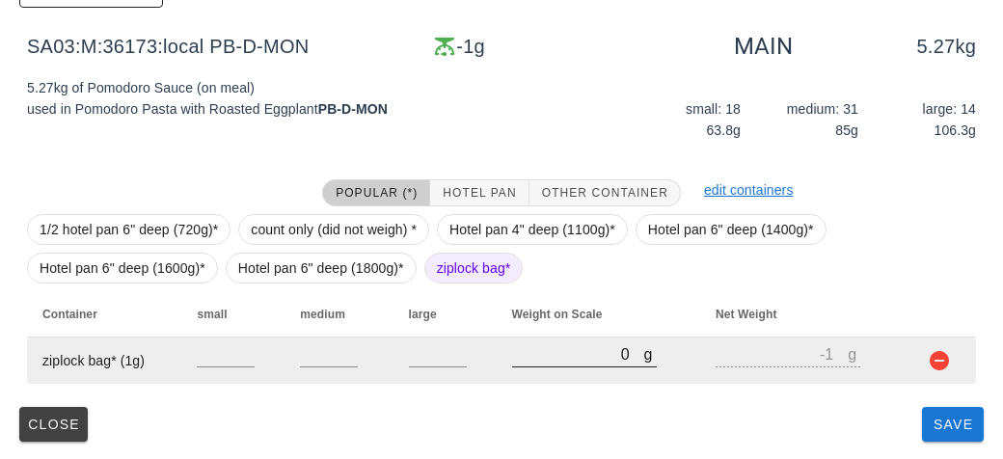
click at [547, 355] on input "0" at bounding box center [578, 353] width 132 height 25
click at [942, 368] on button "button" at bounding box center [939, 360] width 23 height 23
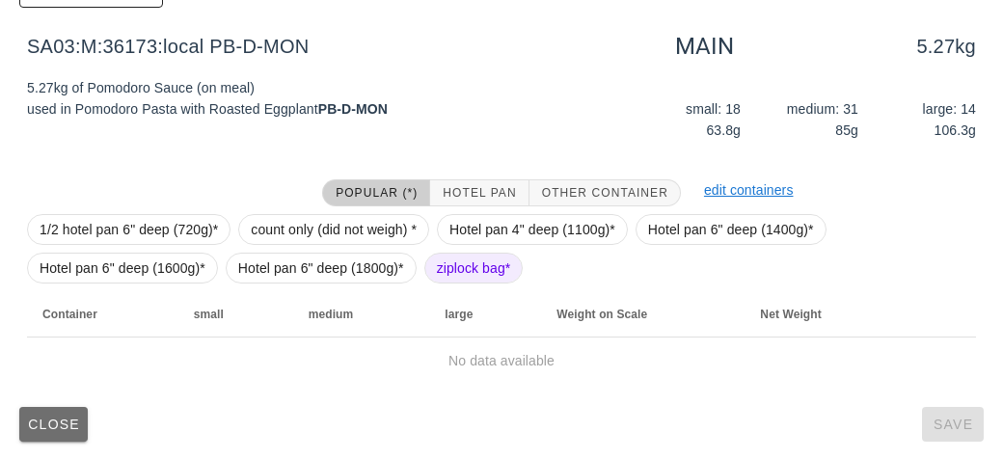
click at [42, 437] on button "Close" at bounding box center [53, 424] width 68 height 35
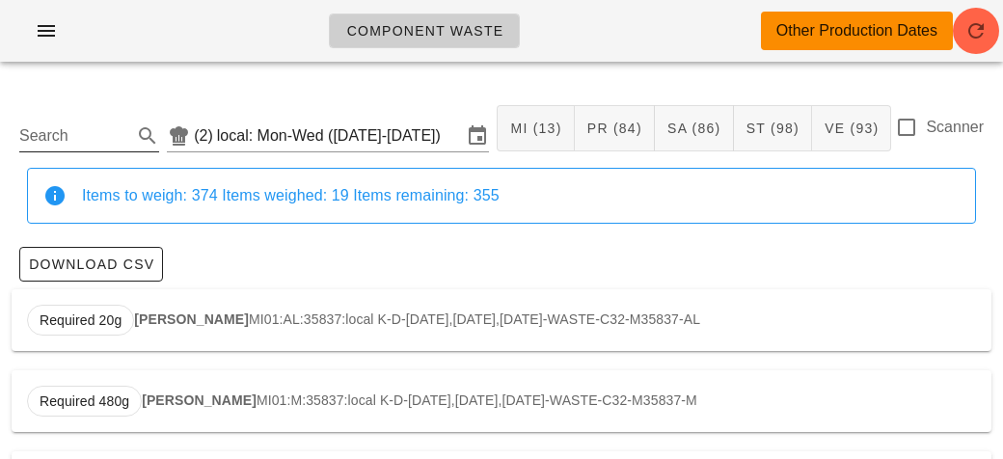
click at [71, 137] on input "Search" at bounding box center [73, 136] width 109 height 31
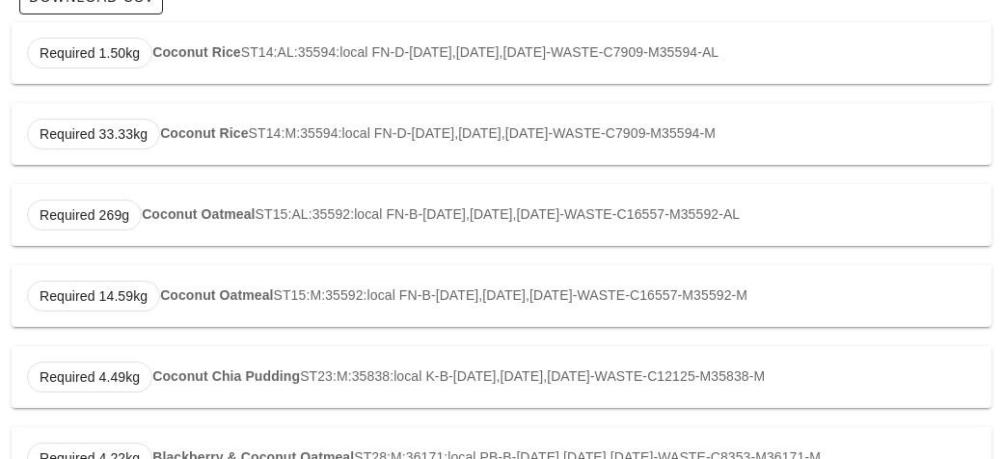
scroll to position [282, 0]
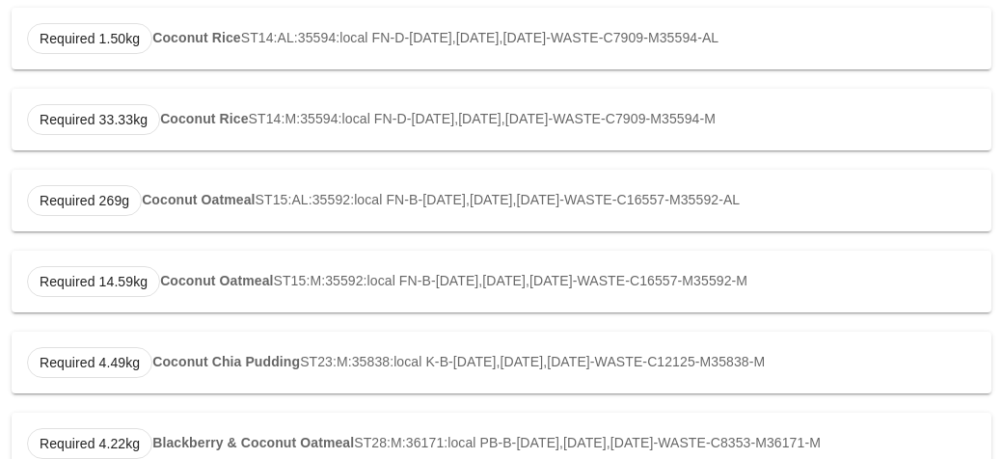
click at [356, 270] on div "Required 14.59kg Coconut Oatmeal ST15:M:35592:local FN-B-[DATE],[DATE],[DATE]-W…" at bounding box center [502, 282] width 980 height 62
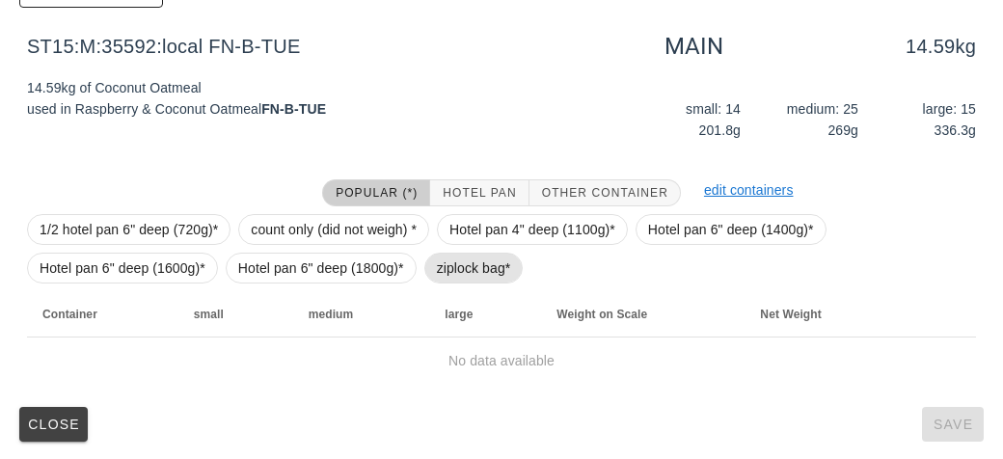
click at [471, 275] on span "ziplock bag*" at bounding box center [474, 268] width 74 height 29
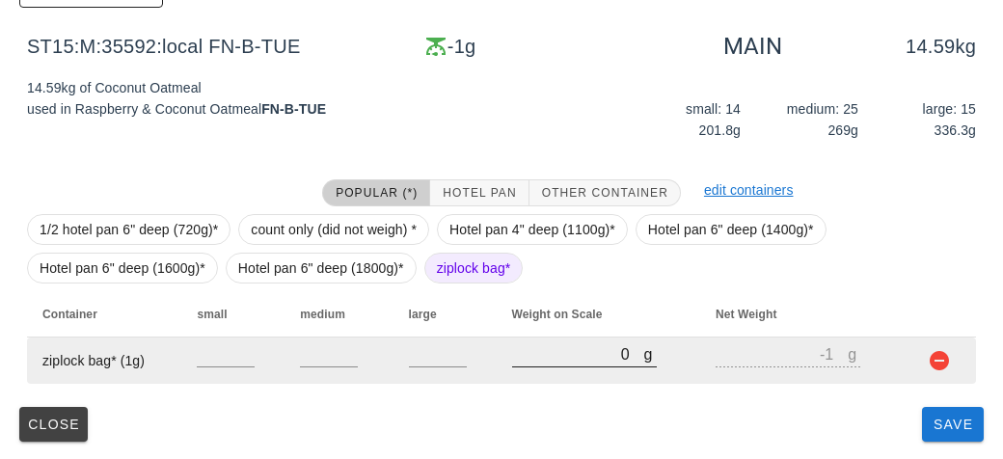
click at [542, 357] on input "0" at bounding box center [578, 353] width 132 height 25
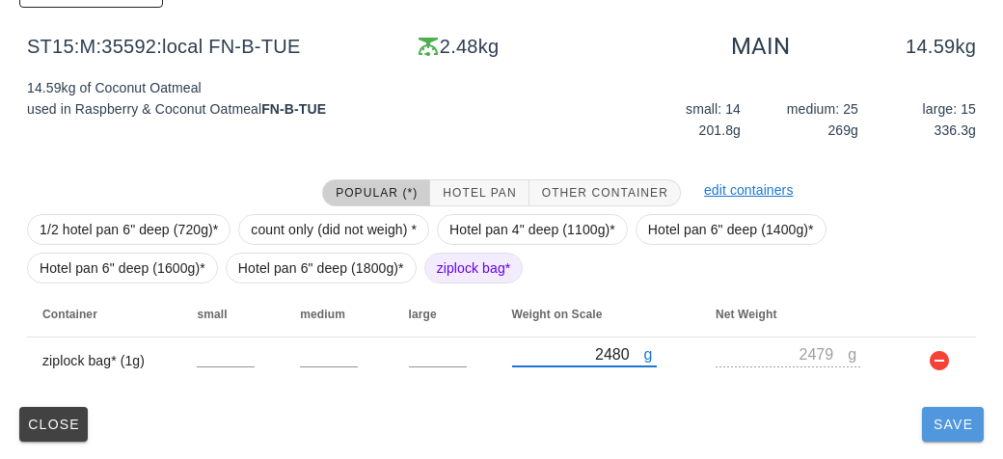
click at [939, 428] on span "Save" at bounding box center [953, 424] width 46 height 15
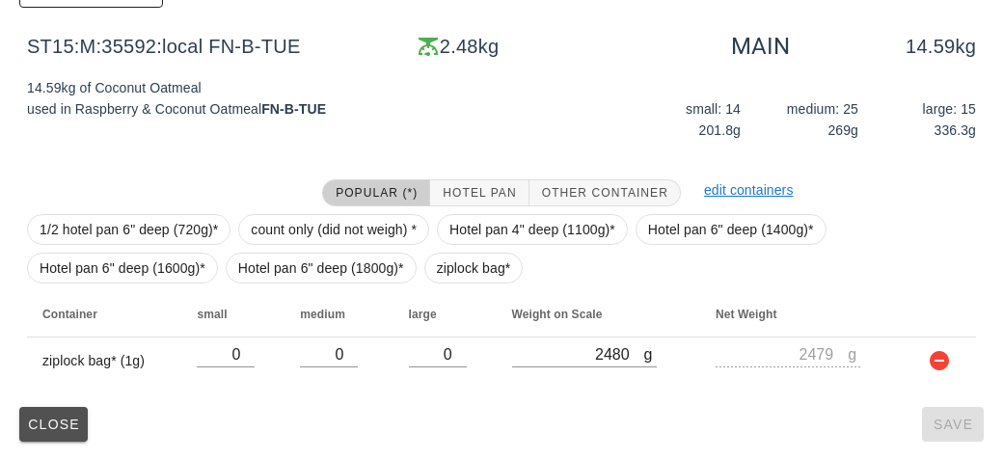
click at [45, 428] on span "Close" at bounding box center [53, 424] width 53 height 15
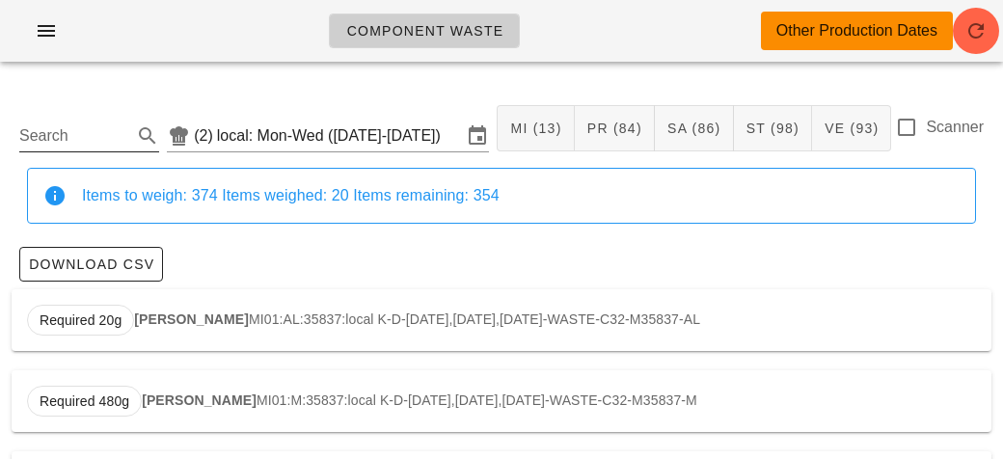
click at [57, 150] on input "Search" at bounding box center [73, 136] width 109 height 31
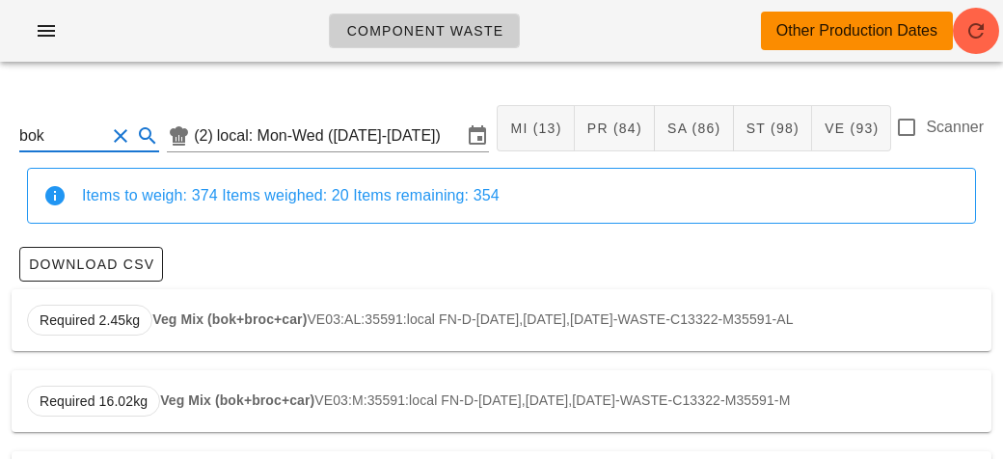
click at [216, 314] on strong "Veg Mix (bok+broc+car)" at bounding box center [229, 319] width 154 height 15
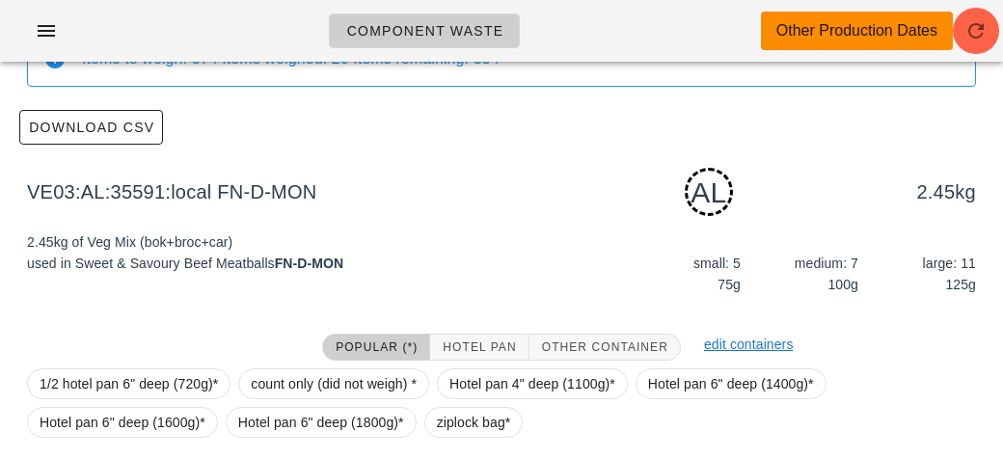
scroll to position [291, 0]
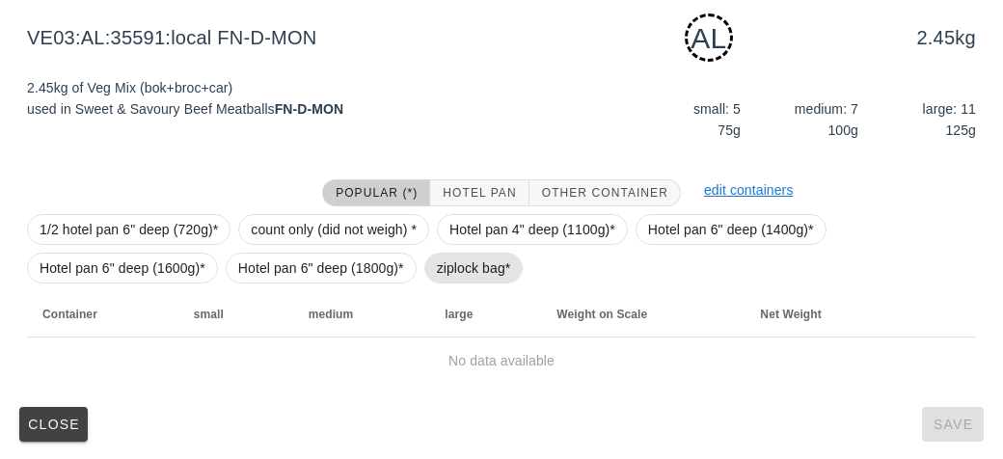
click at [451, 268] on span "ziplock bag*" at bounding box center [474, 268] width 74 height 29
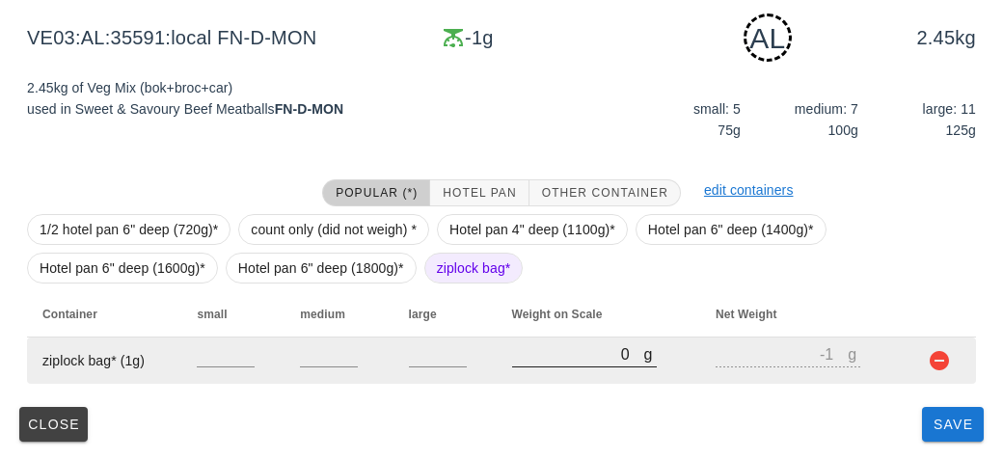
click at [570, 361] on input "0" at bounding box center [578, 353] width 132 height 25
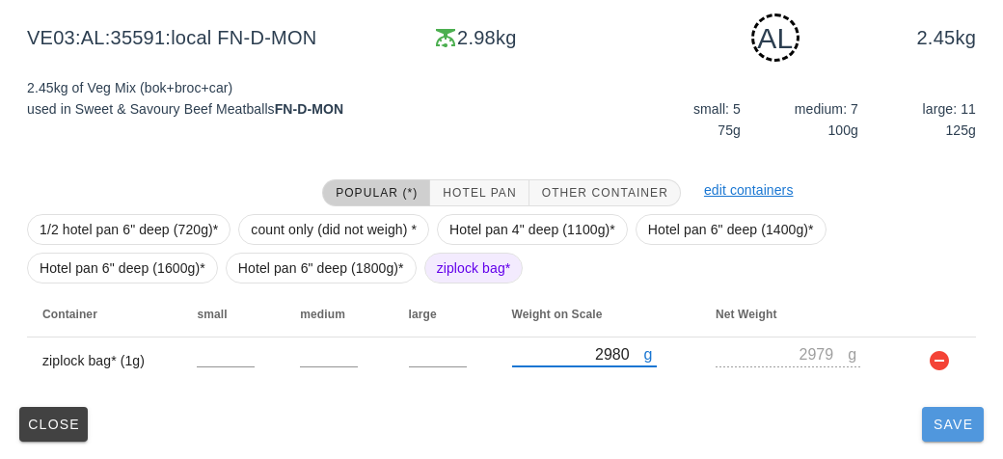
click at [966, 429] on span "Save" at bounding box center [953, 424] width 46 height 15
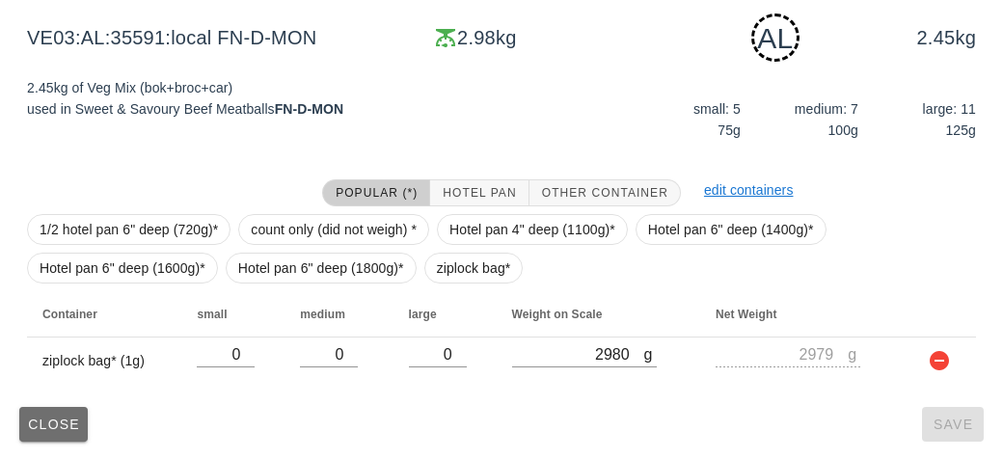
click at [35, 424] on span "Close" at bounding box center [53, 424] width 53 height 15
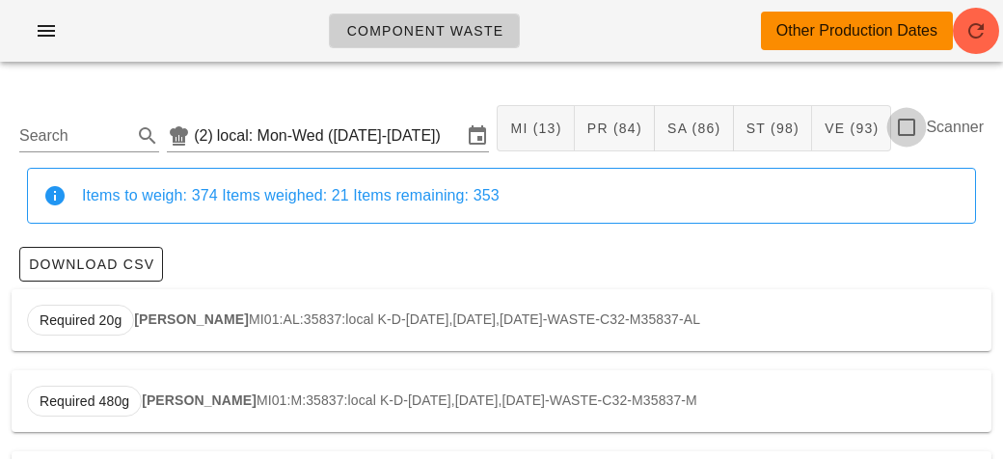
click at [909, 125] on div at bounding box center [906, 127] width 33 height 33
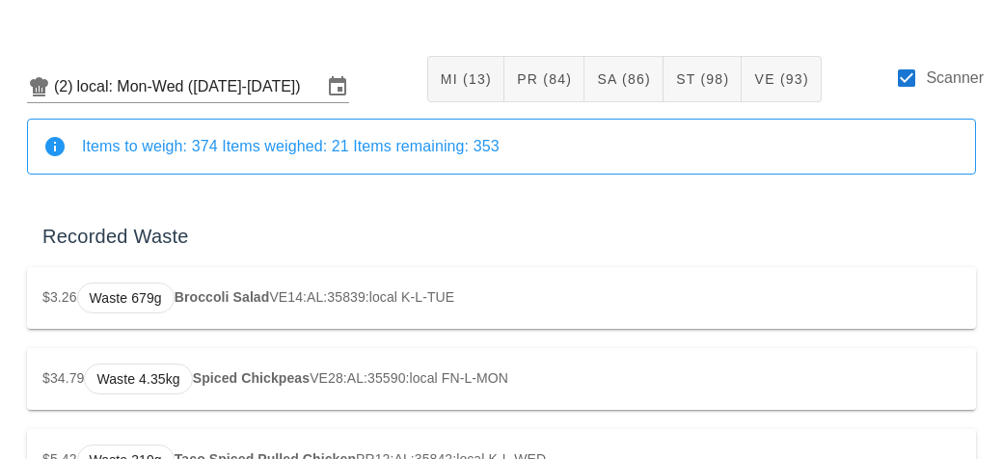
click at [68, 233] on div "Recorded Waste" at bounding box center [501, 236] width 949 height 62
